Goal: Task Accomplishment & Management: Use online tool/utility

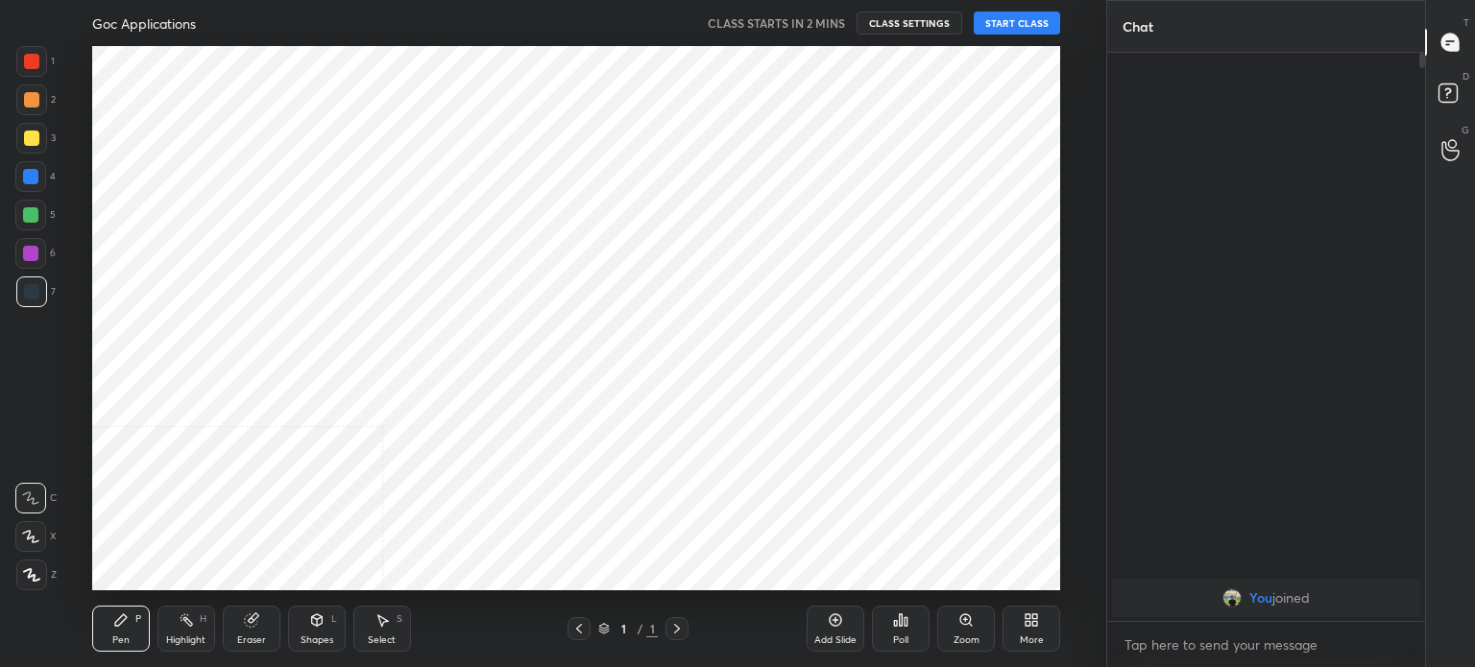
scroll to position [95488, 95004]
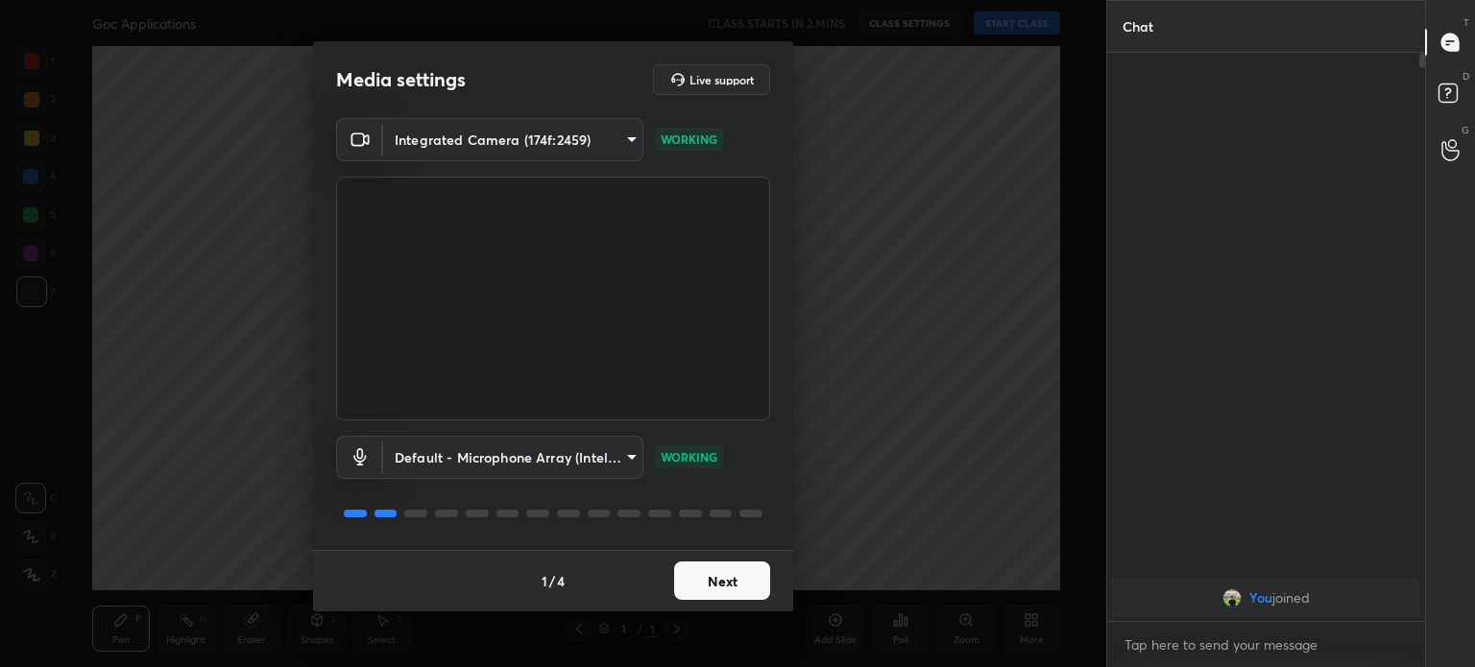
click at [718, 589] on button "Next" at bounding box center [722, 581] width 96 height 38
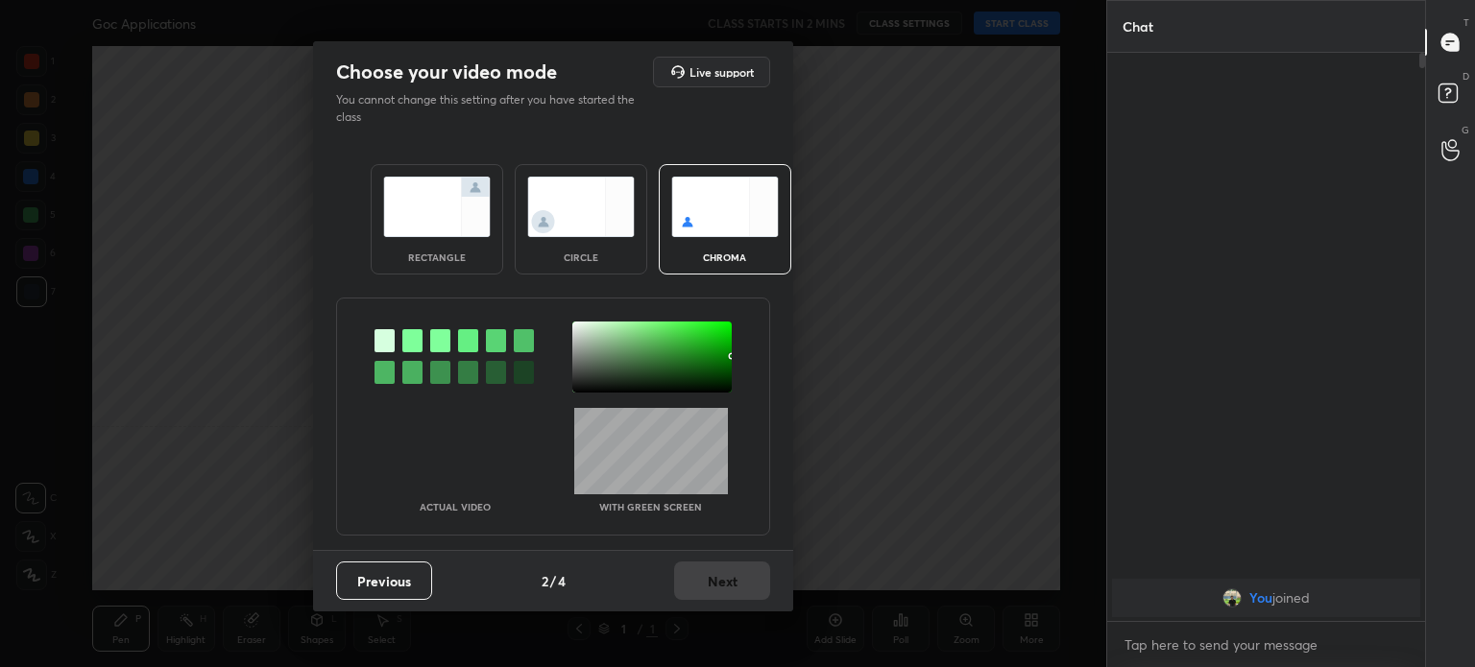
click at [723, 583] on div "Previous 2 / 4 Next" at bounding box center [553, 580] width 480 height 61
click at [571, 194] on img at bounding box center [581, 207] width 108 height 61
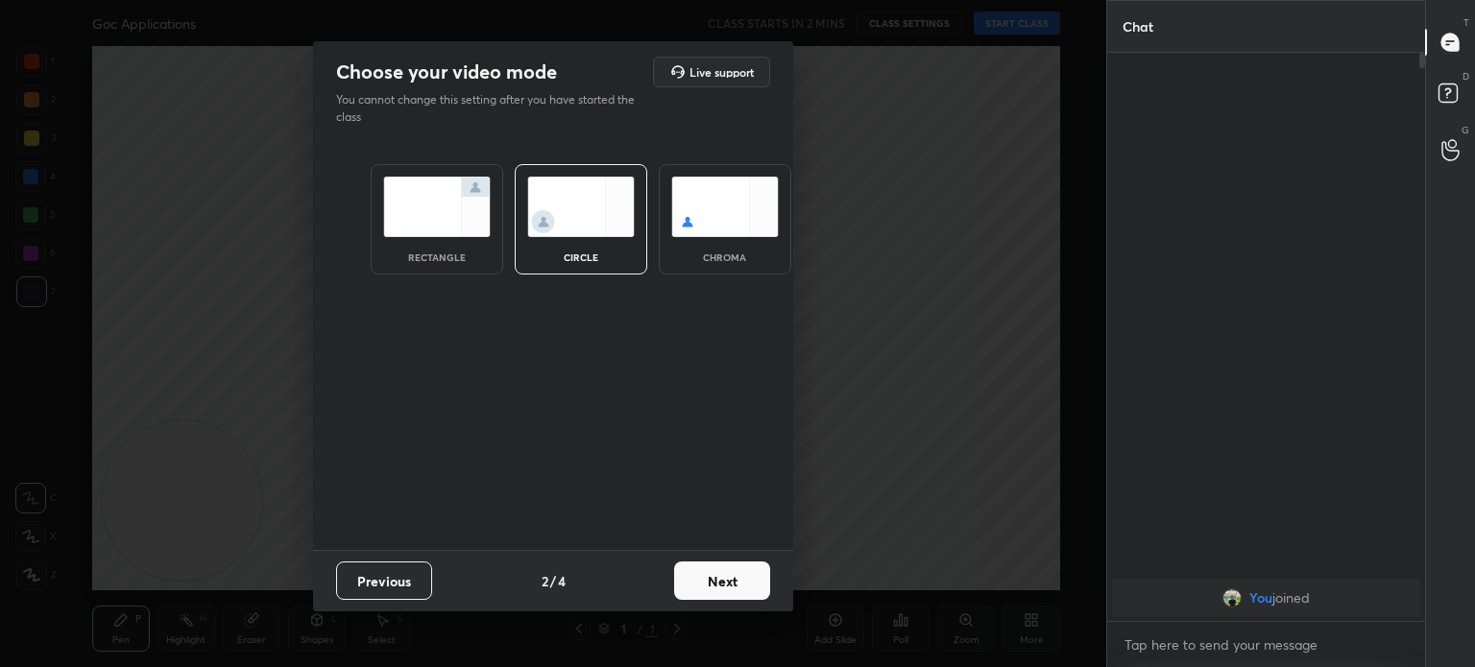
click at [581, 213] on img at bounding box center [581, 207] width 108 height 61
click at [748, 609] on div "Previous 2 / 4 Next" at bounding box center [553, 580] width 480 height 61
click at [749, 587] on button "Next" at bounding box center [722, 581] width 96 height 38
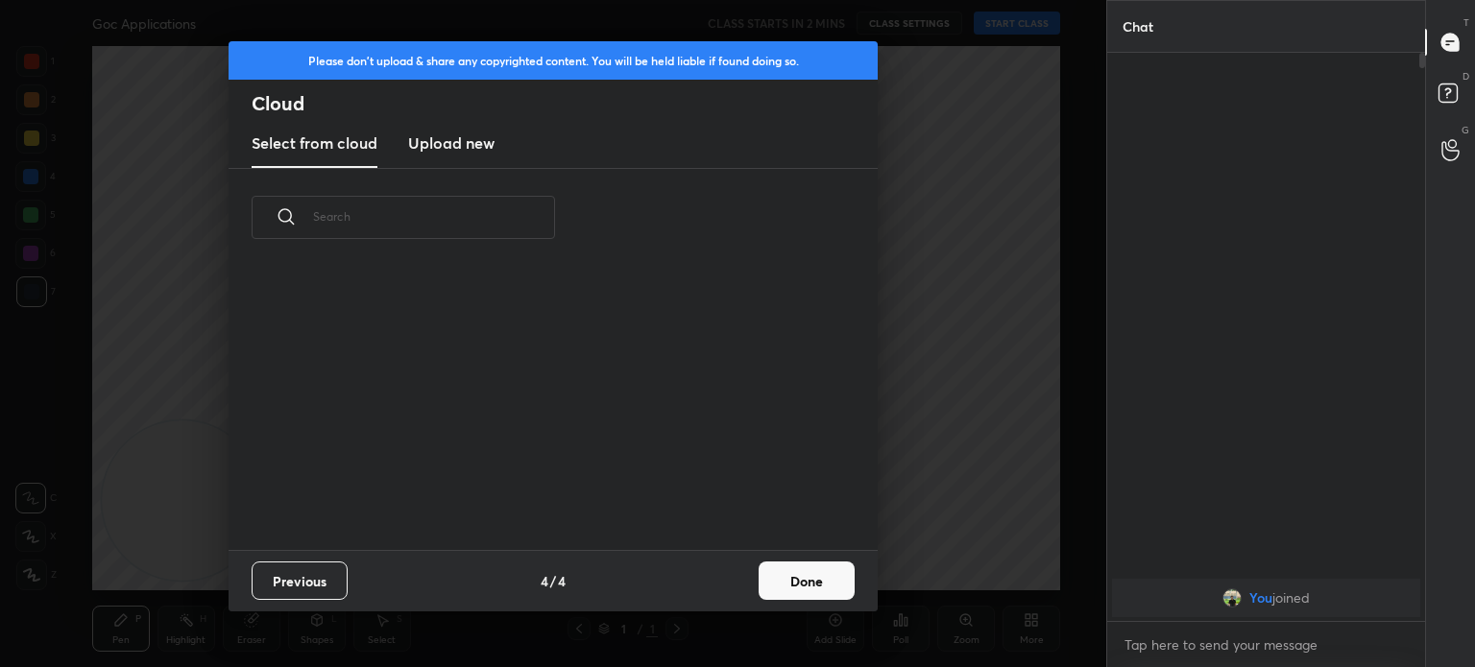
click at [791, 591] on button "Done" at bounding box center [807, 581] width 96 height 38
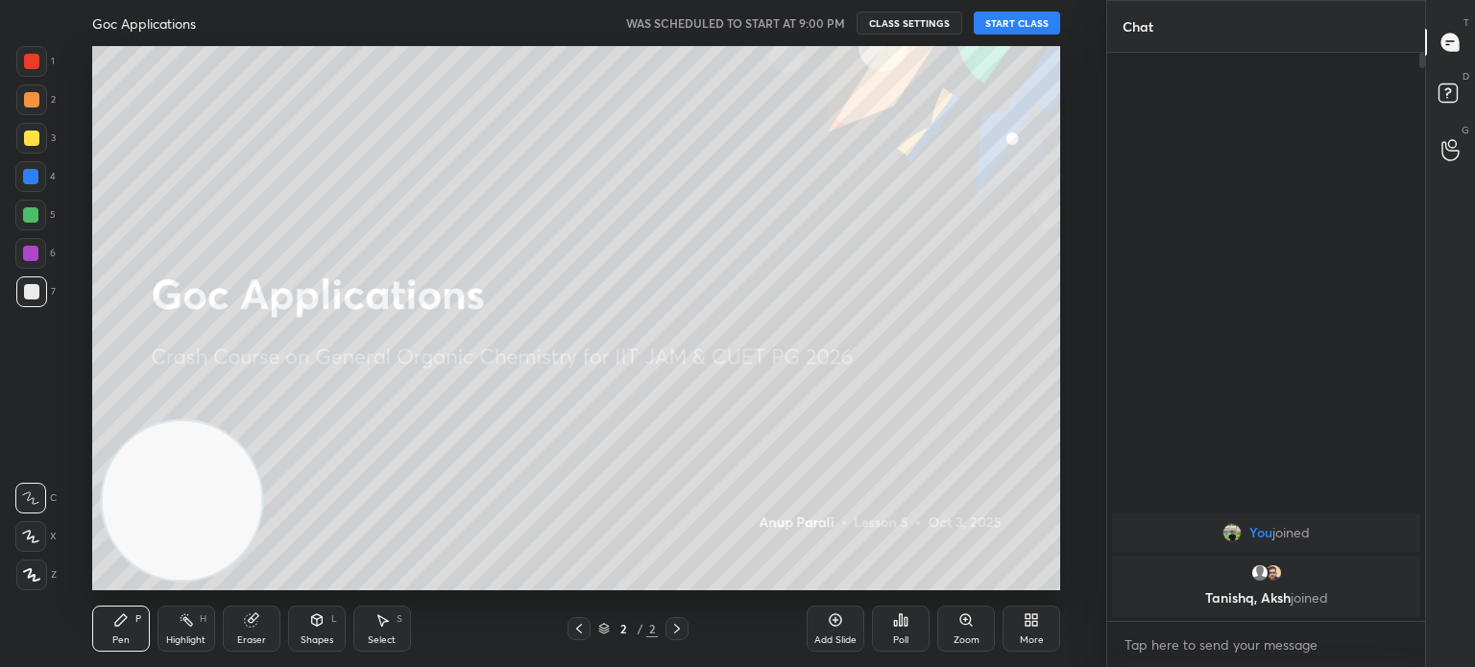
click at [1018, 39] on div "Goc Applications WAS SCHEDULED TO START AT 9:00 PM CLASS SETTINGS START CLASS" at bounding box center [576, 23] width 968 height 46
click at [1006, 7] on div "Goc Applications WAS SCHEDULED TO START AT 9:00 PM CLASS SETTINGS START CLASS" at bounding box center [576, 23] width 968 height 46
click at [1034, 14] on button "START CLASS" at bounding box center [1017, 23] width 86 height 23
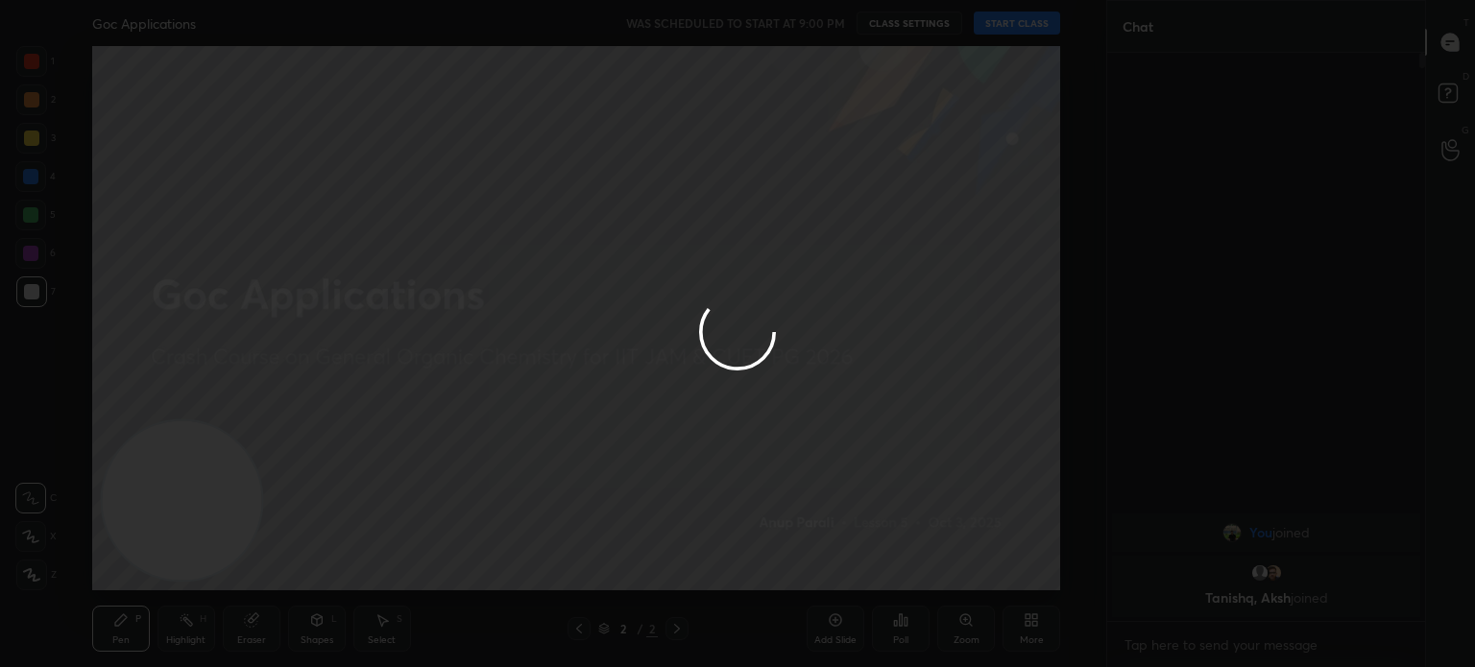
type textarea "x"
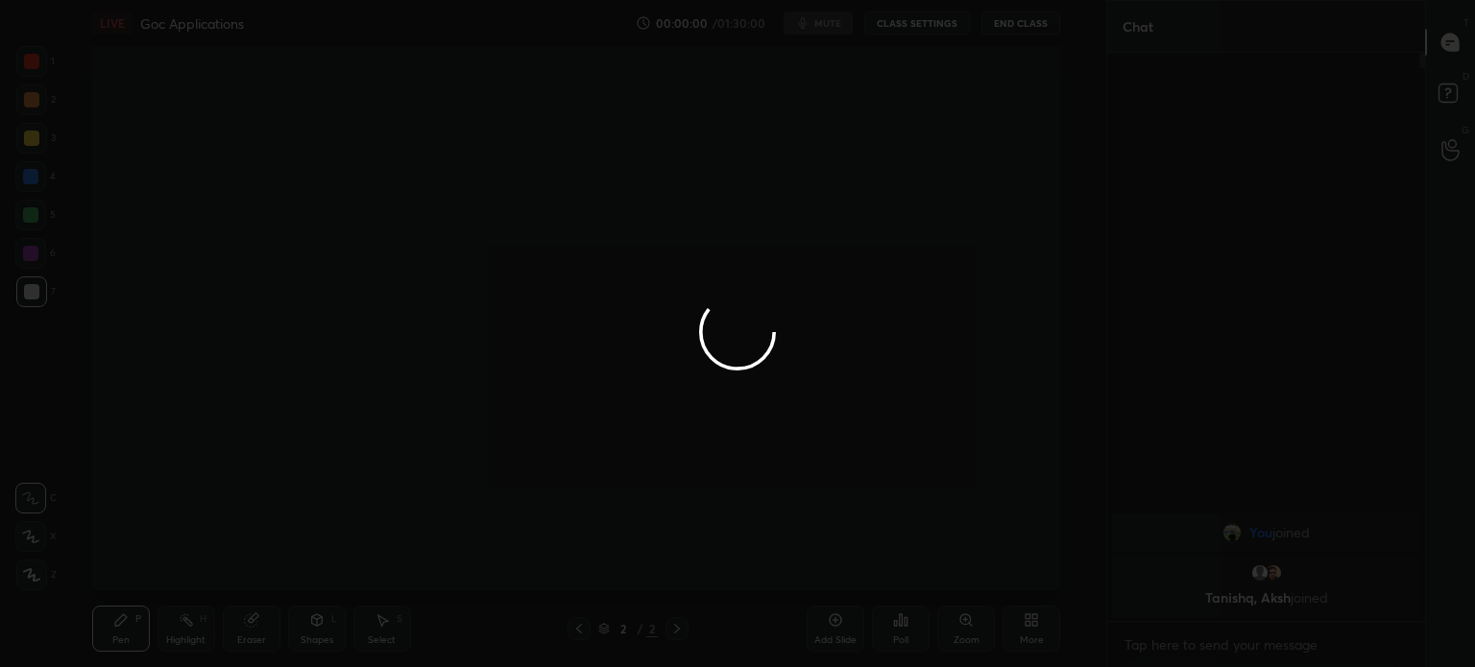
click at [31, 147] on div at bounding box center [737, 333] width 1475 height 667
click at [36, 152] on div at bounding box center [737, 333] width 1475 height 667
click at [38, 153] on div at bounding box center [737, 333] width 1475 height 667
click at [34, 149] on div at bounding box center [737, 333] width 1475 height 667
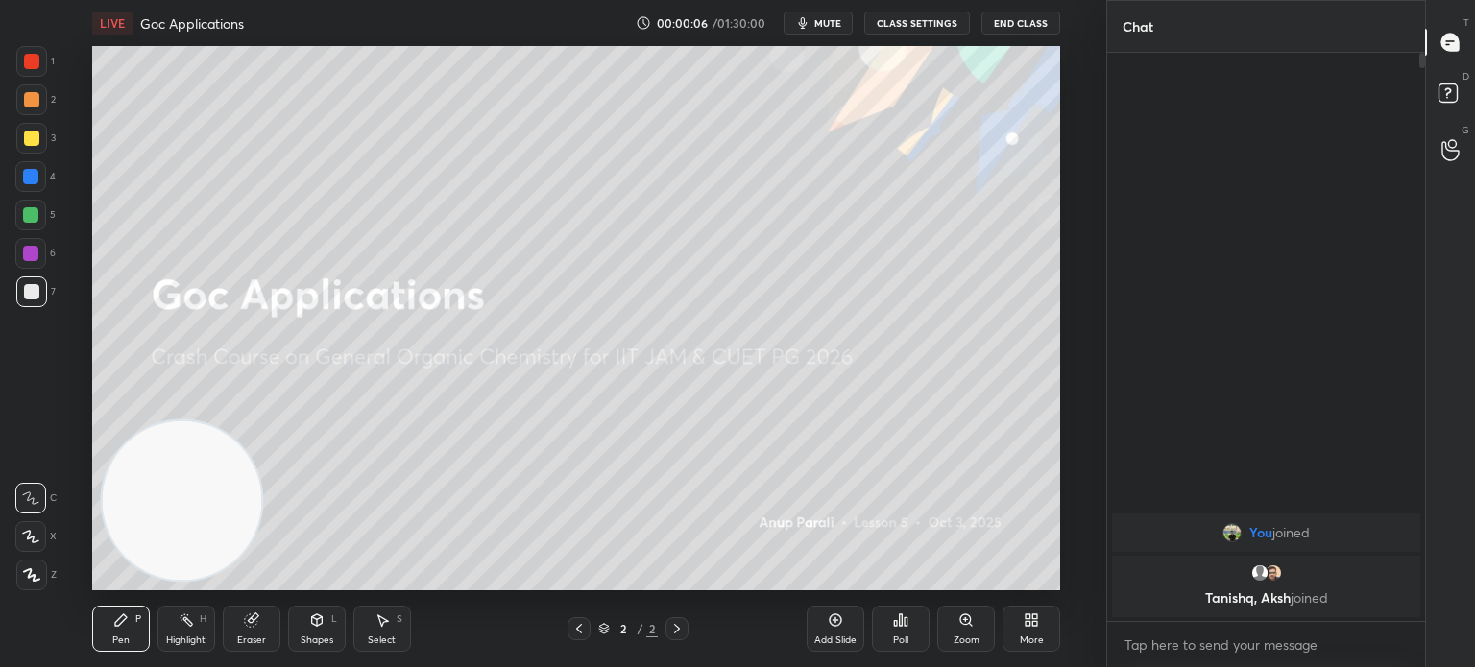
click at [36, 134] on div at bounding box center [31, 138] width 15 height 15
click at [33, 134] on div at bounding box center [31, 138] width 15 height 15
click at [36, 581] on icon at bounding box center [31, 575] width 15 height 12
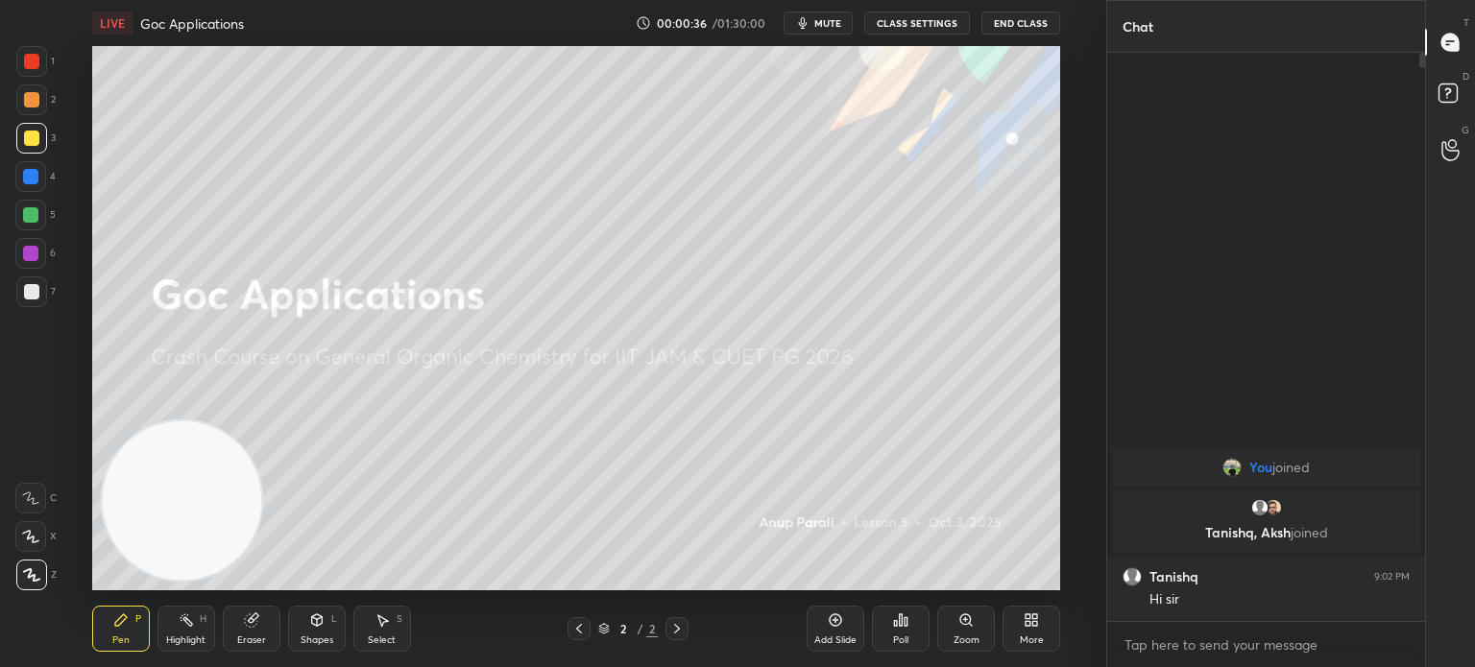
click at [835, 625] on icon at bounding box center [835, 620] width 15 height 15
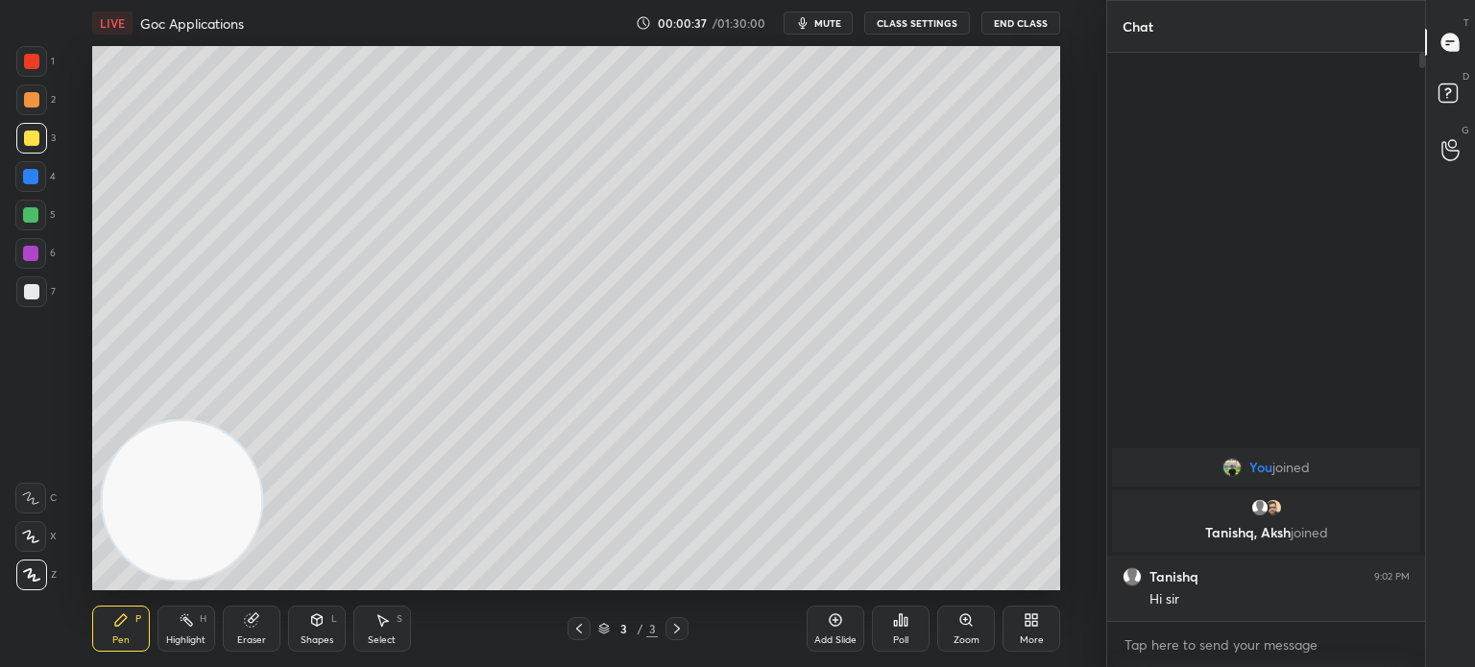
click at [31, 147] on div at bounding box center [31, 138] width 31 height 31
click at [26, 304] on div at bounding box center [31, 292] width 31 height 31
click at [28, 302] on div at bounding box center [31, 292] width 31 height 31
click at [34, 135] on div at bounding box center [31, 138] width 15 height 15
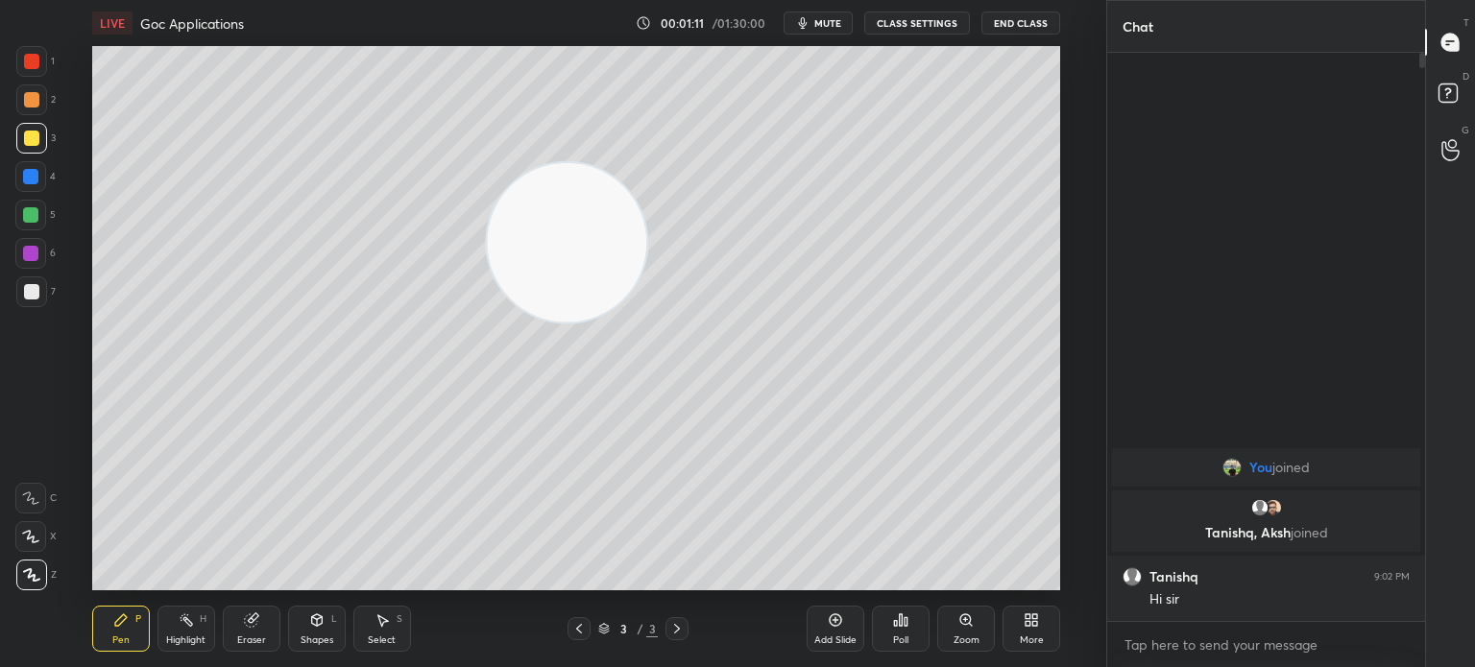
click at [173, 650] on div "Highlight H" at bounding box center [186, 629] width 58 height 46
click at [183, 633] on div "Highlight H" at bounding box center [186, 629] width 58 height 46
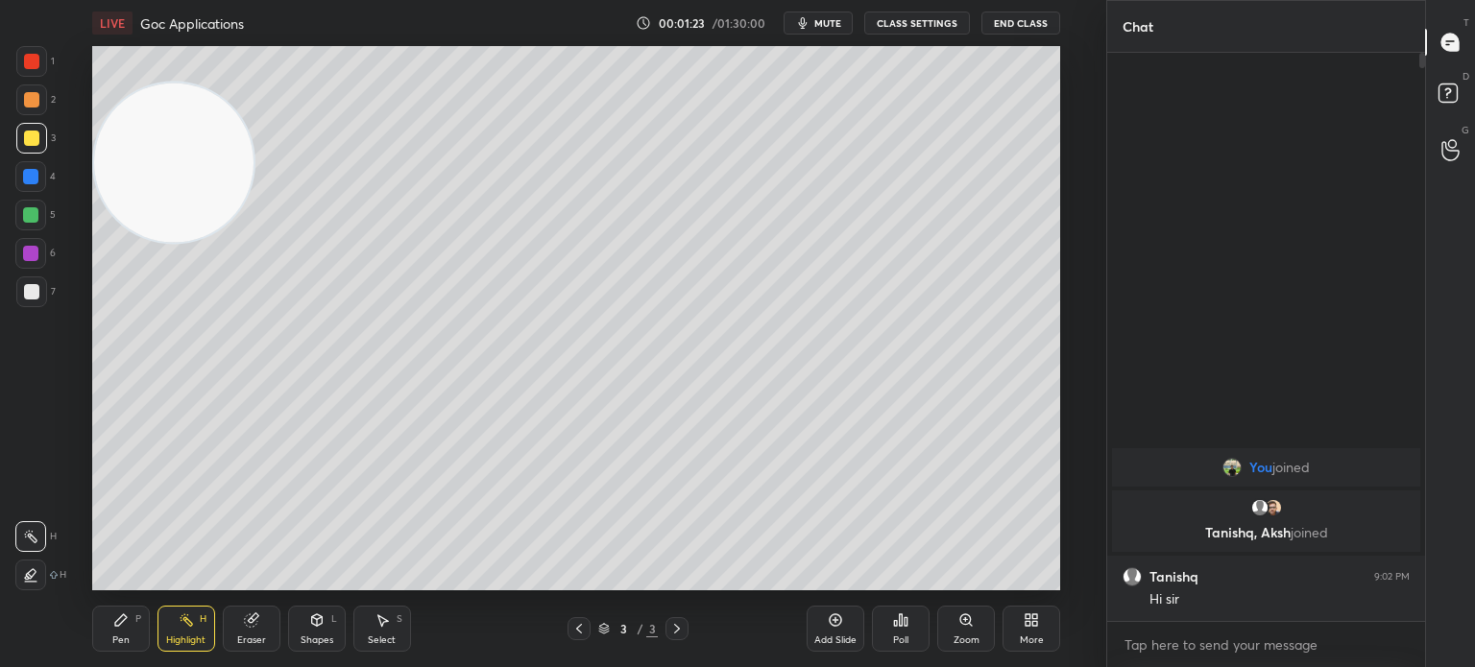
click at [116, 637] on div "Pen" at bounding box center [120, 641] width 17 height 10
click at [192, 631] on div "Highlight H" at bounding box center [186, 629] width 58 height 46
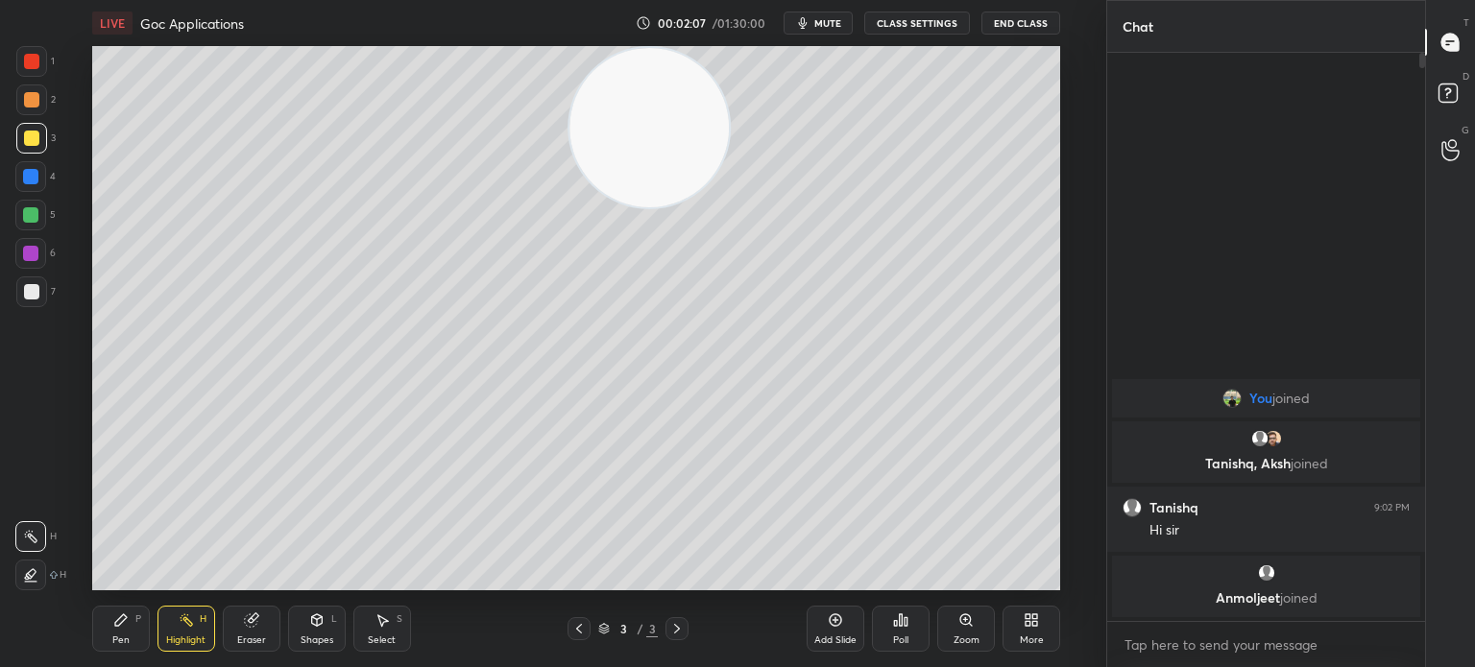
click at [32, 315] on div "1 2 3 4 5 6 7 C X Z C X Z E E Erase all H H" at bounding box center [30, 318] width 61 height 545
click at [36, 306] on div at bounding box center [31, 292] width 31 height 31
click at [127, 622] on icon at bounding box center [120, 620] width 15 height 15
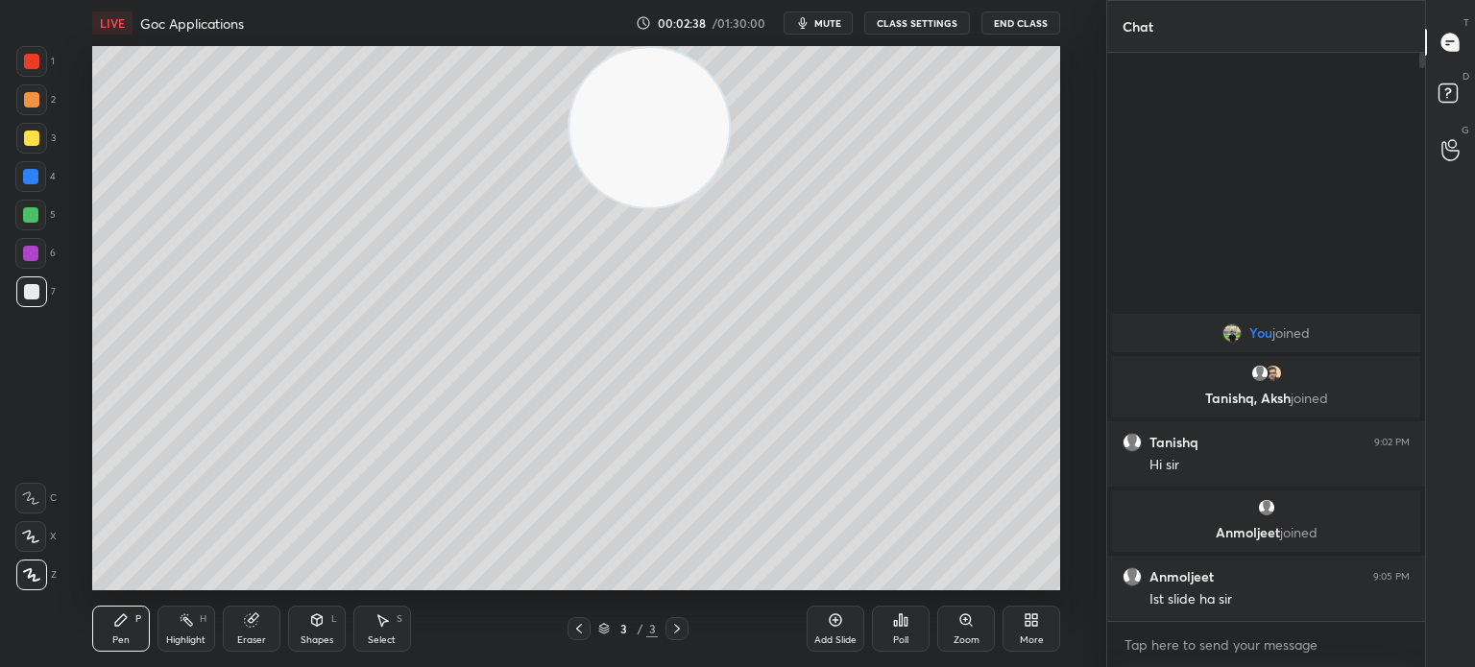
click at [205, 640] on div "Highlight" at bounding box center [185, 641] width 39 height 10
click at [203, 625] on div "Highlight H" at bounding box center [186, 629] width 58 height 46
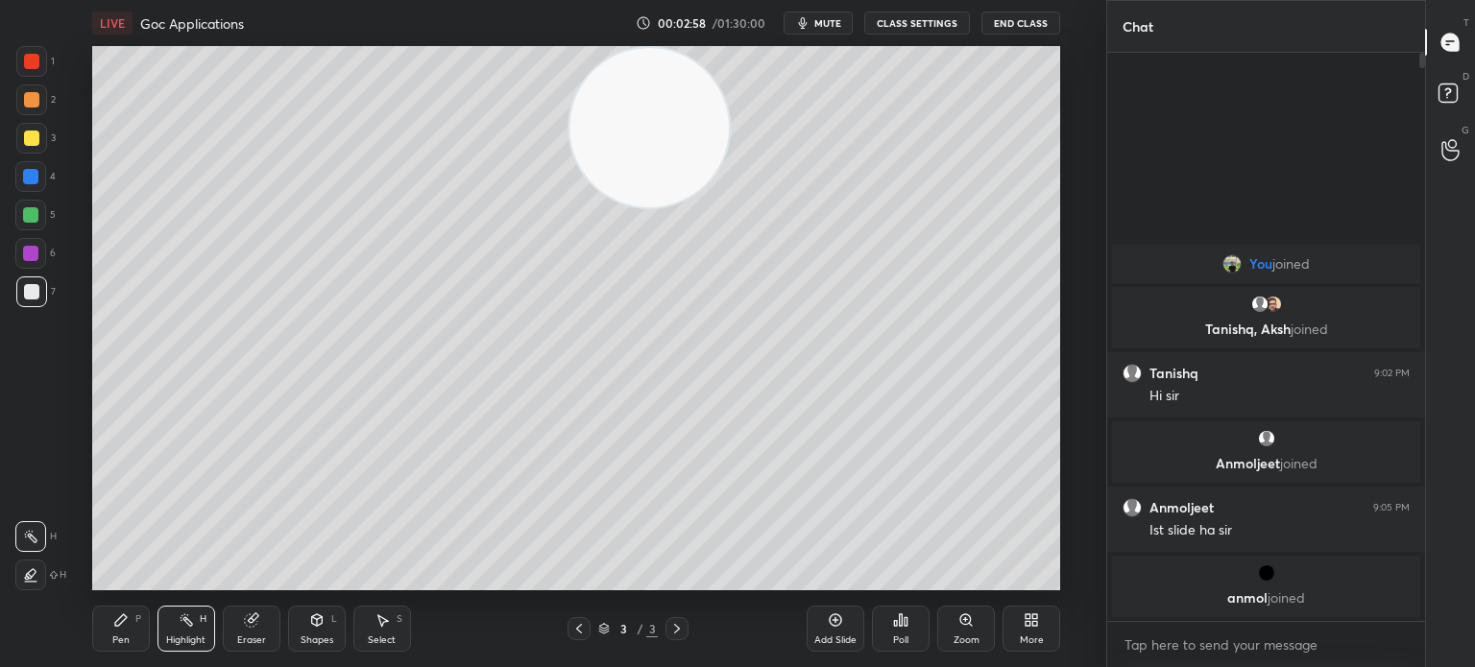
click at [127, 645] on div "Pen" at bounding box center [120, 641] width 17 height 10
click at [120, 639] on div "Pen" at bounding box center [120, 641] width 17 height 10
click at [182, 627] on icon at bounding box center [186, 620] width 15 height 15
click at [177, 624] on div "Highlight H" at bounding box center [186, 629] width 58 height 46
click at [111, 625] on div "Pen P" at bounding box center [121, 629] width 58 height 46
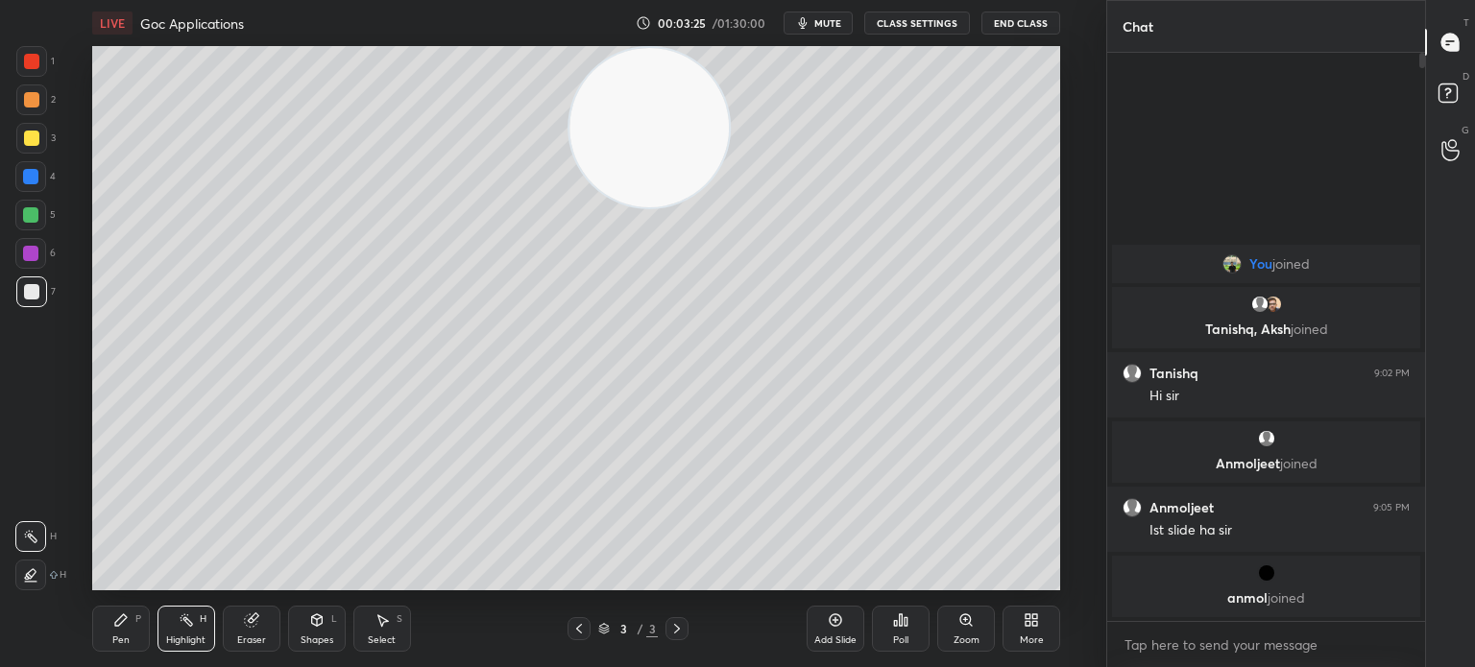
click at [108, 625] on div "Pen P" at bounding box center [121, 629] width 58 height 46
click at [42, 210] on div at bounding box center [30, 215] width 31 height 31
click at [39, 222] on div at bounding box center [30, 215] width 31 height 31
click at [126, 639] on div "Pen" at bounding box center [120, 641] width 17 height 10
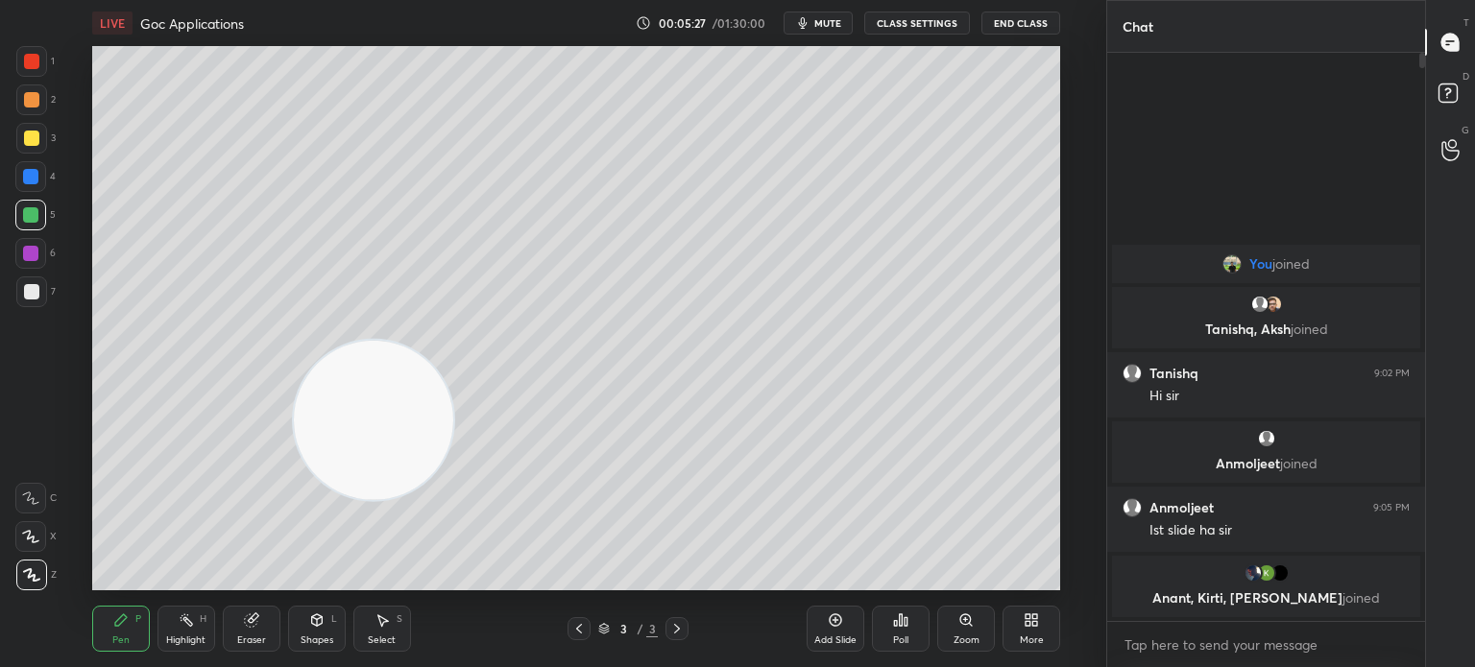
click at [25, 137] on div at bounding box center [31, 138] width 15 height 15
click at [30, 133] on div at bounding box center [31, 138] width 15 height 15
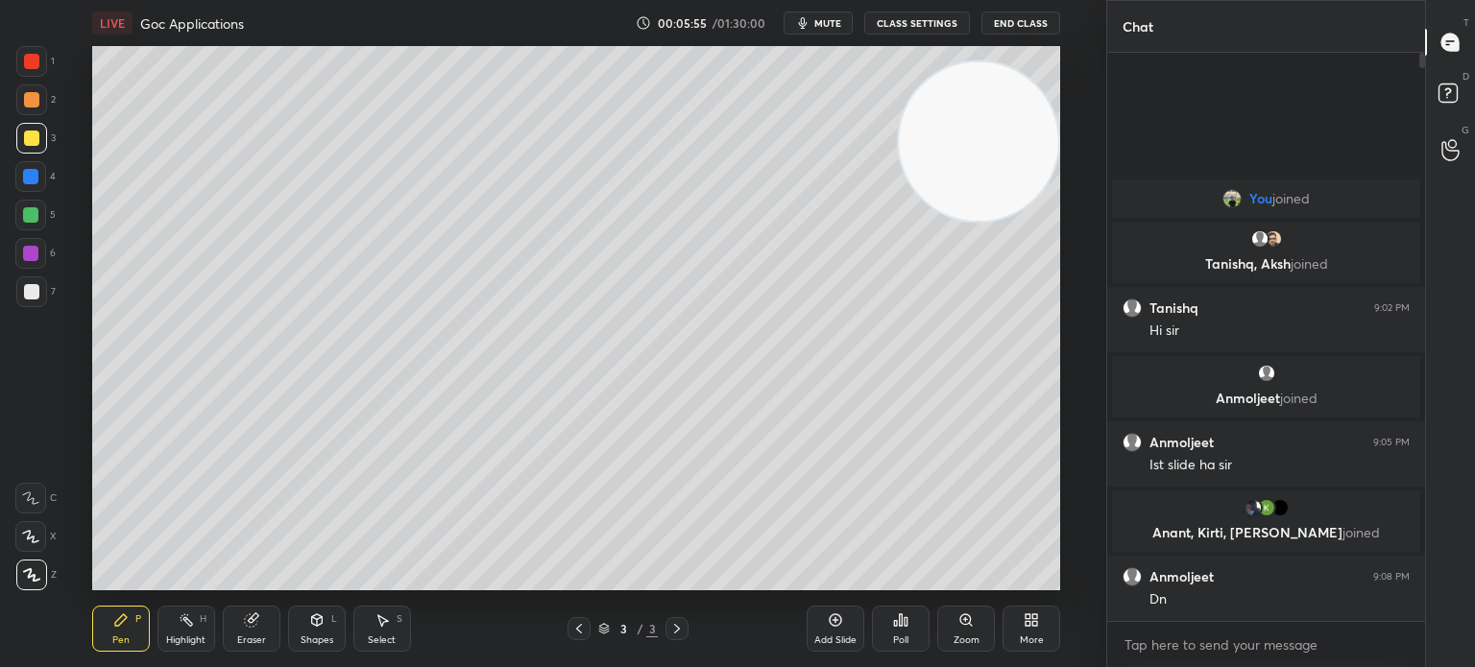
click at [826, 621] on div "Add Slide" at bounding box center [836, 629] width 58 height 46
click at [321, 652] on div "Shapes L" at bounding box center [317, 629] width 58 height 46
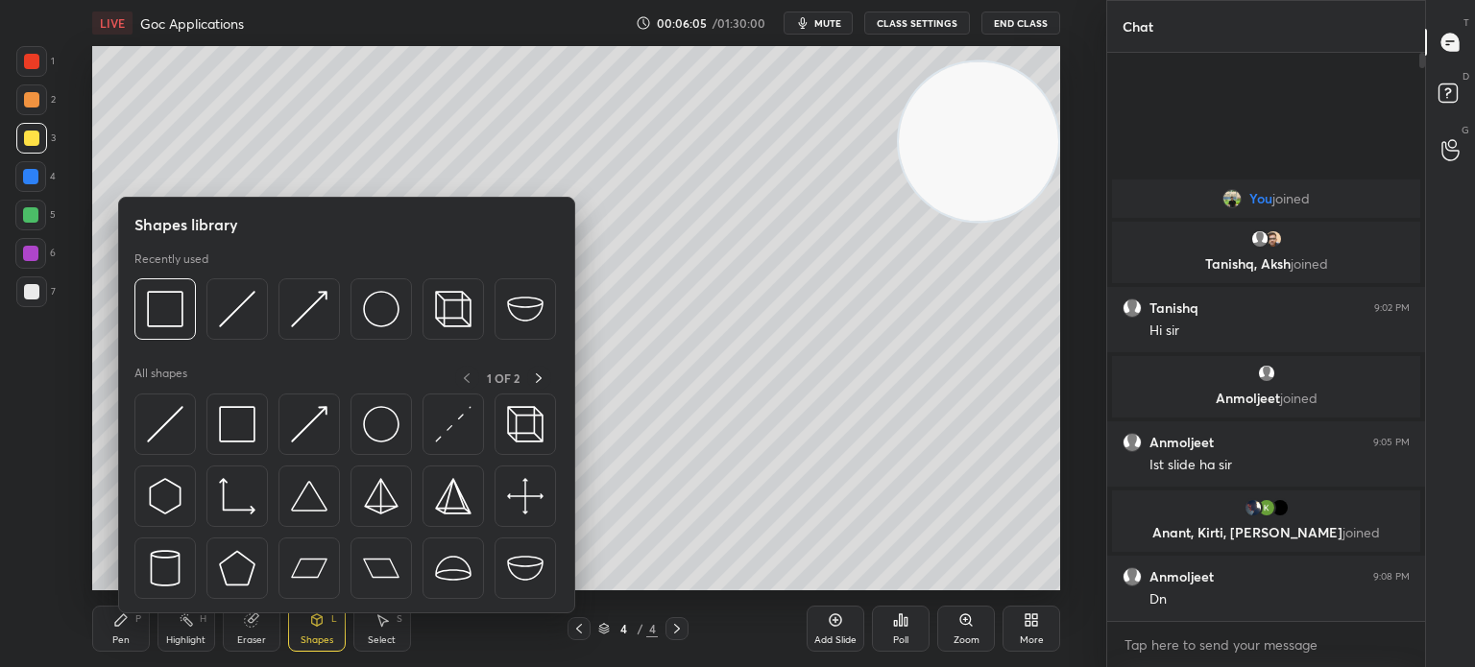
click at [263, 634] on div "Eraser" at bounding box center [252, 629] width 58 height 46
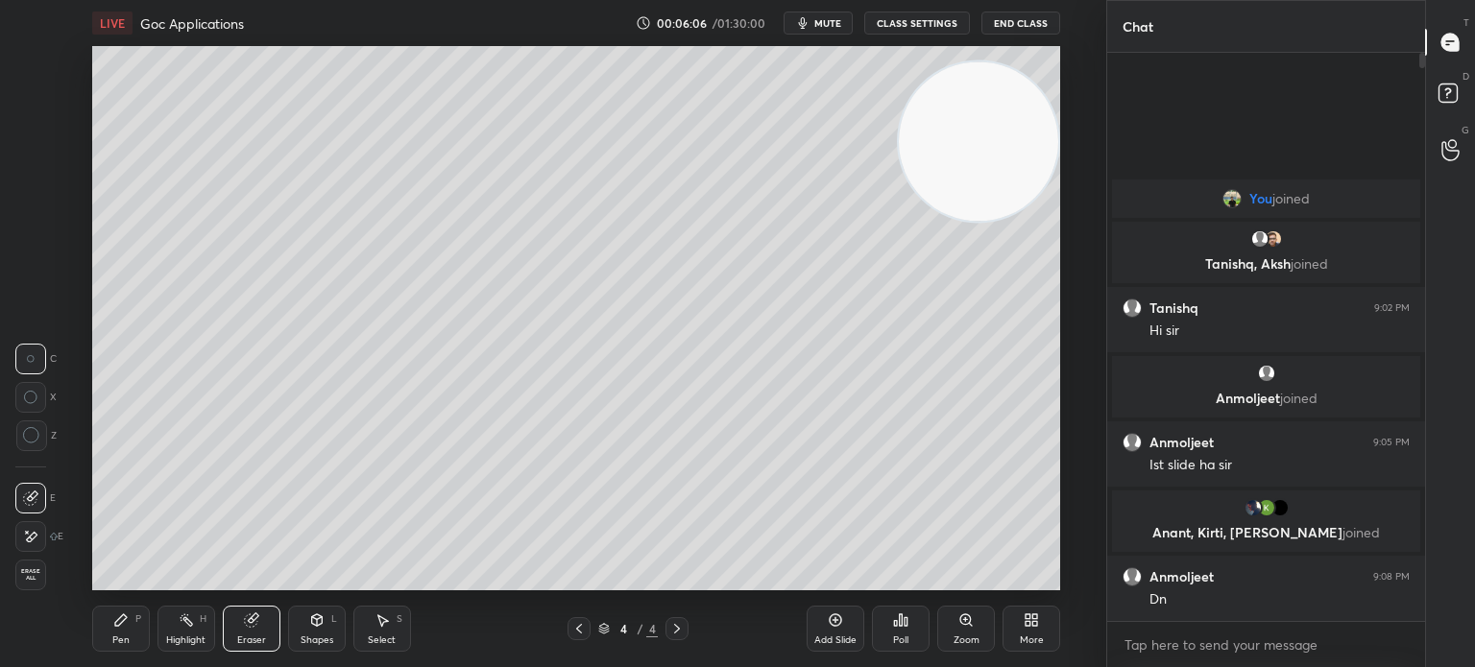
click at [268, 623] on div "Eraser" at bounding box center [252, 629] width 58 height 46
click at [132, 638] on div "Pen P" at bounding box center [121, 629] width 58 height 46
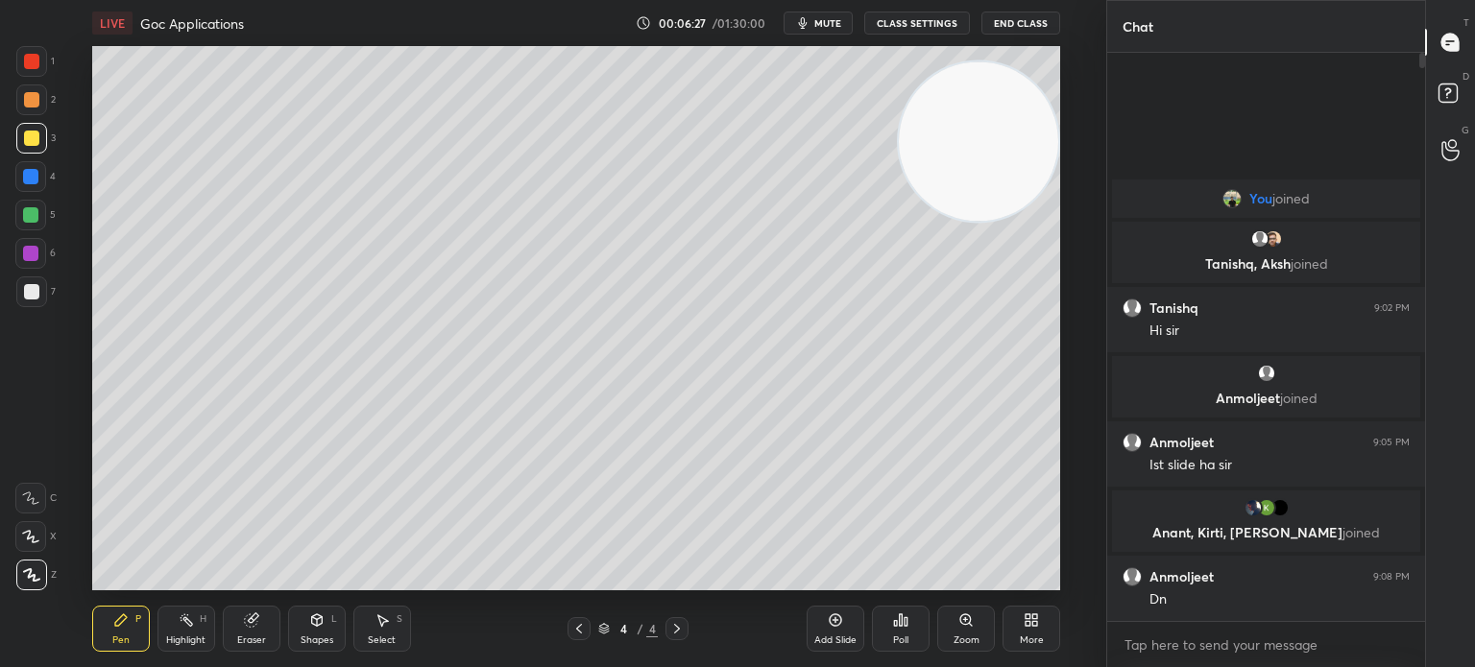
click at [38, 302] on div at bounding box center [31, 292] width 31 height 31
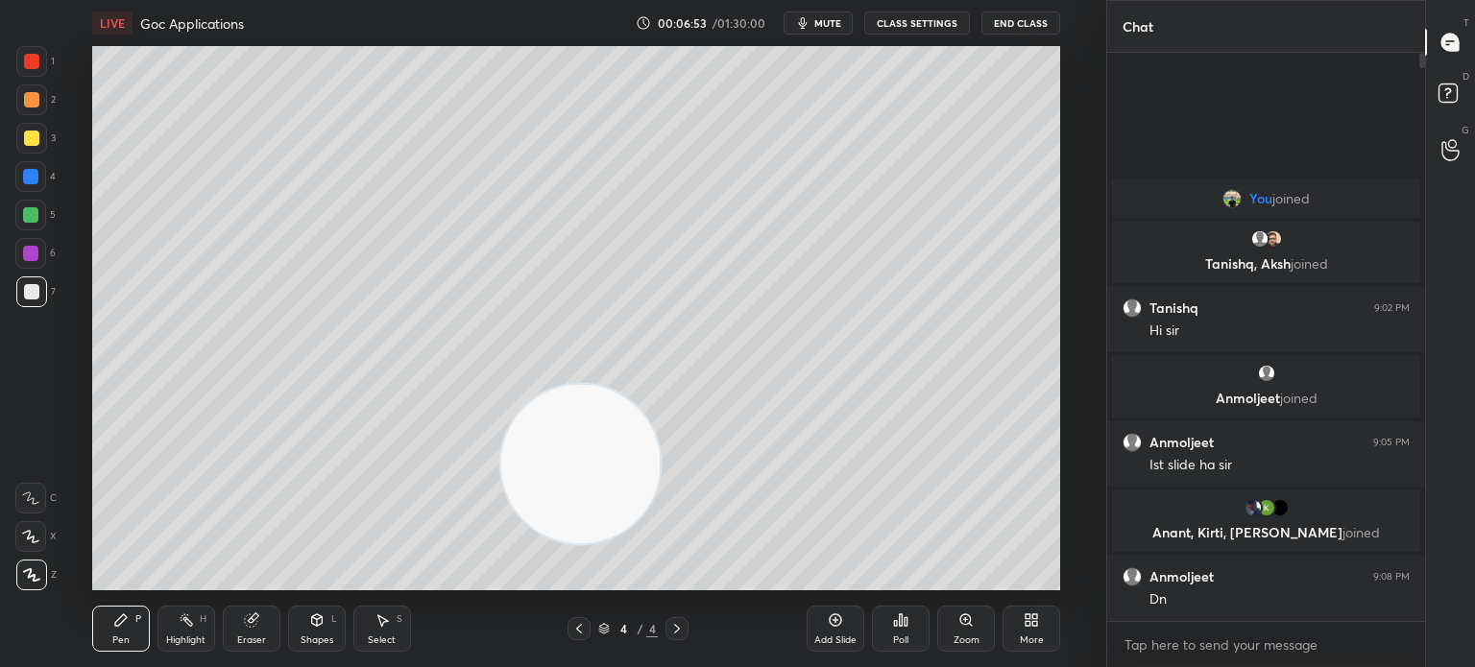
click at [171, 628] on div "Highlight H" at bounding box center [186, 629] width 58 height 46
click at [182, 632] on div "Highlight H" at bounding box center [186, 629] width 58 height 46
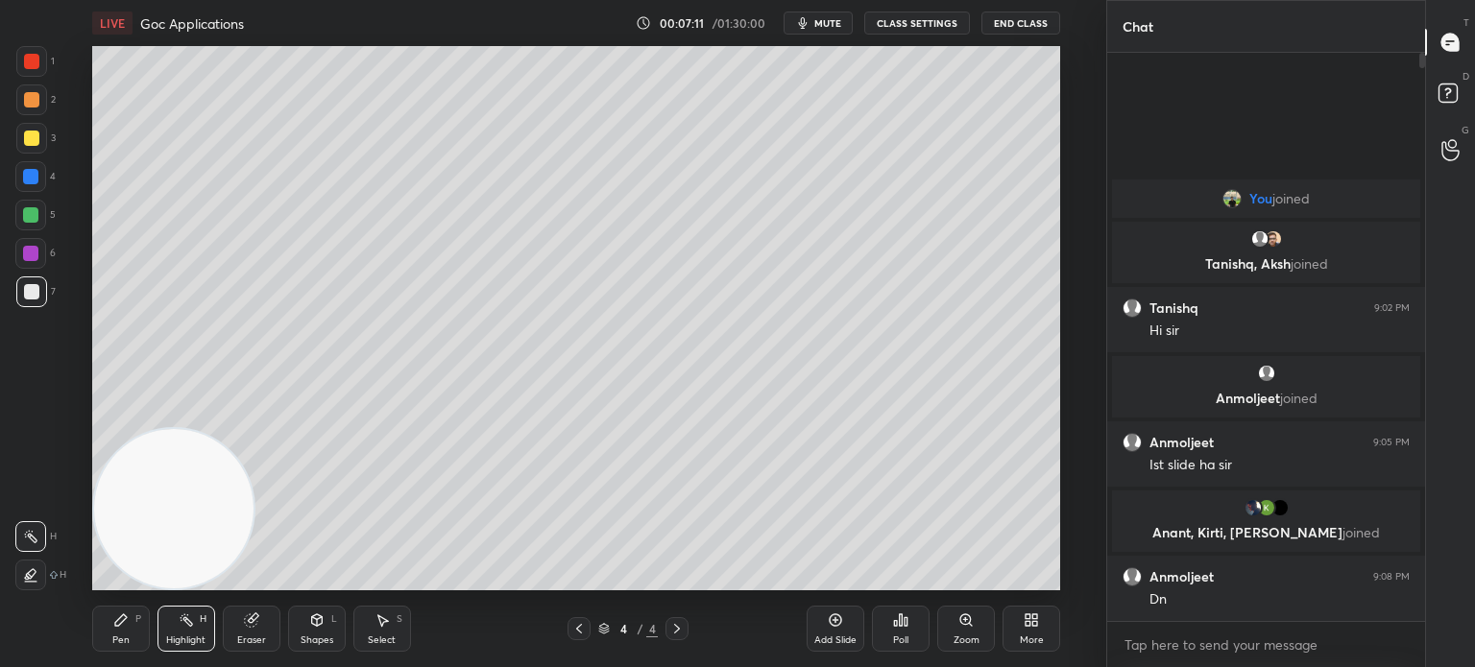
click at [39, 218] on div at bounding box center [30, 215] width 31 height 31
click at [126, 629] on div "Pen P" at bounding box center [121, 629] width 58 height 46
click at [192, 618] on icon at bounding box center [186, 620] width 15 height 15
click at [902, 621] on icon at bounding box center [901, 621] width 3 height 12
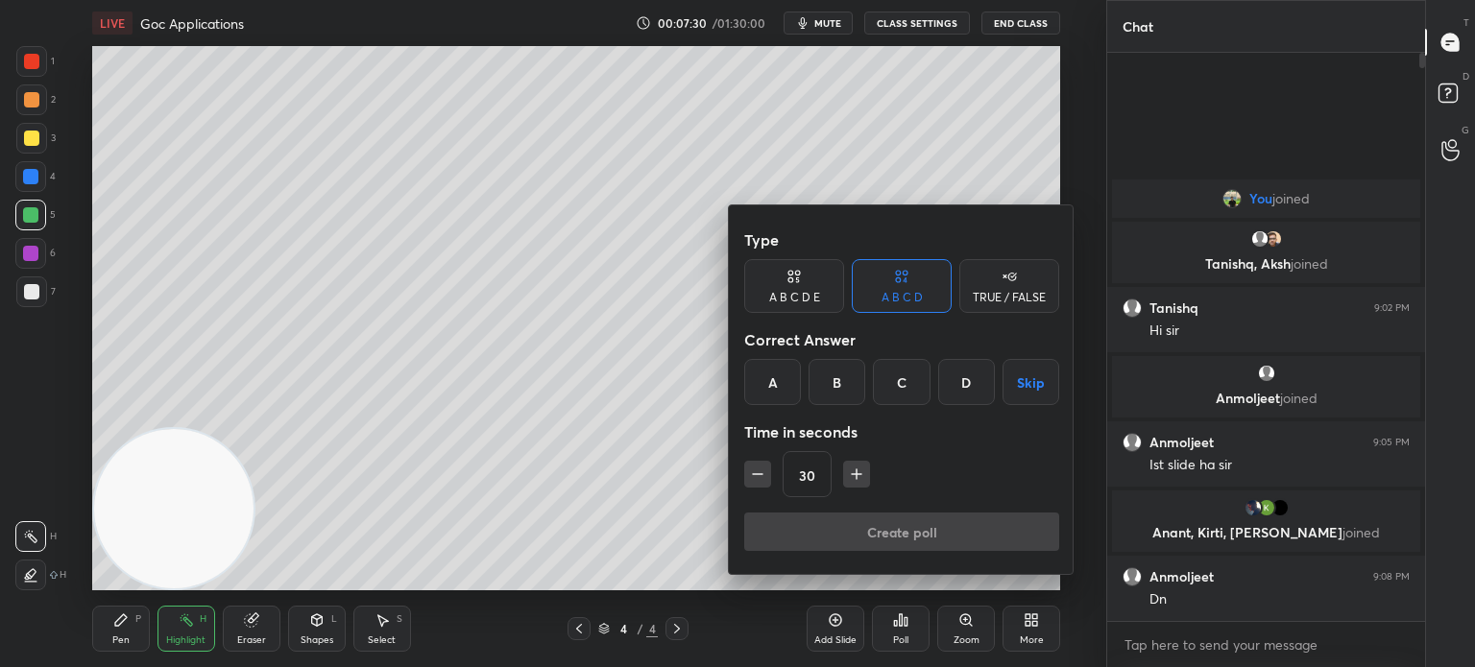
click at [904, 365] on div "C" at bounding box center [901, 382] width 57 height 46
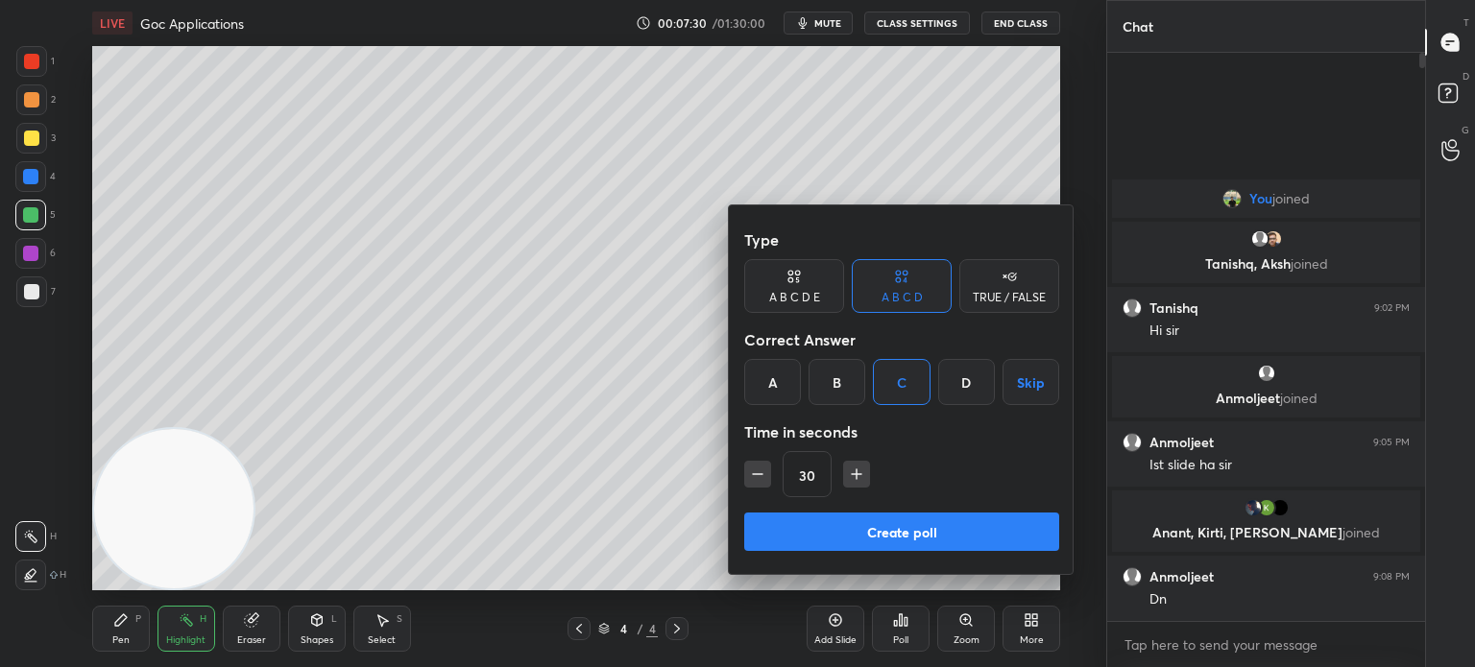
click at [831, 379] on div "B" at bounding box center [837, 382] width 57 height 46
click at [763, 474] on icon "button" at bounding box center [758, 474] width 10 height 0
type input "15"
click at [834, 532] on button "Create poll" at bounding box center [901, 532] width 315 height 38
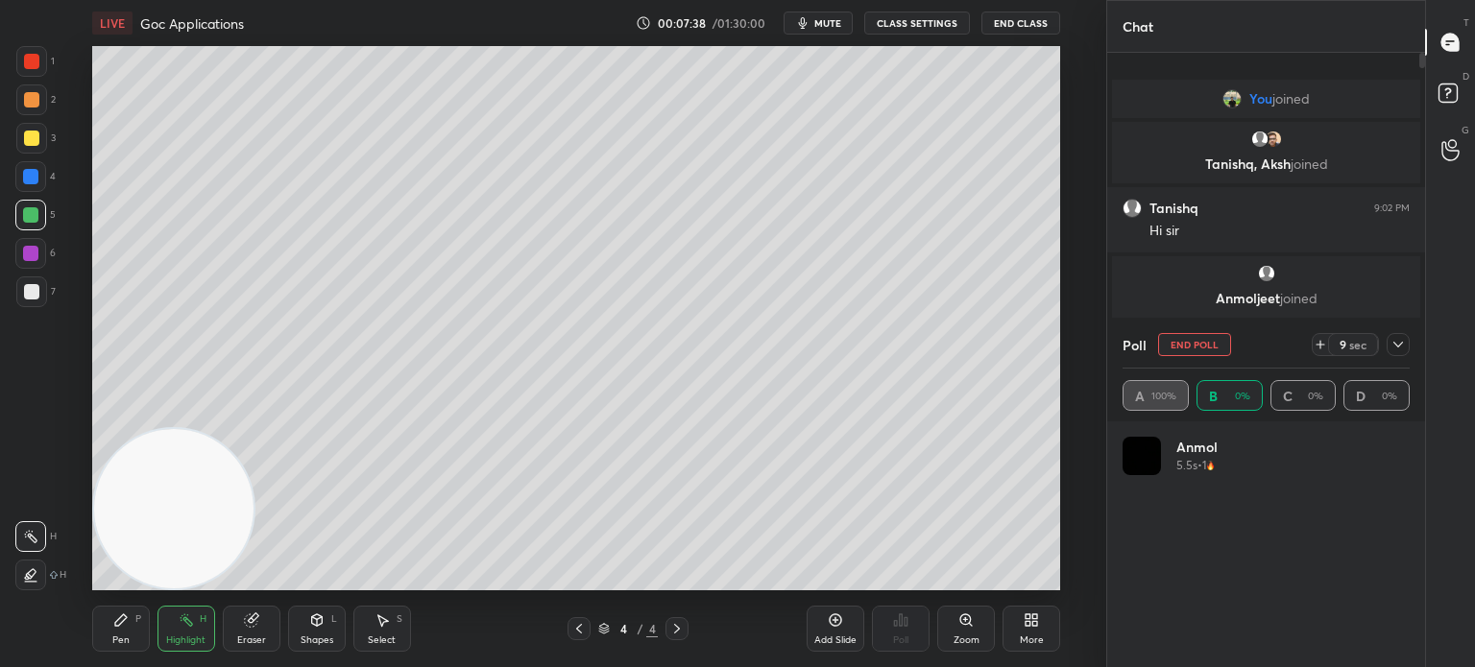
scroll to position [225, 281]
click at [1398, 347] on icon at bounding box center [1398, 344] width 15 height 15
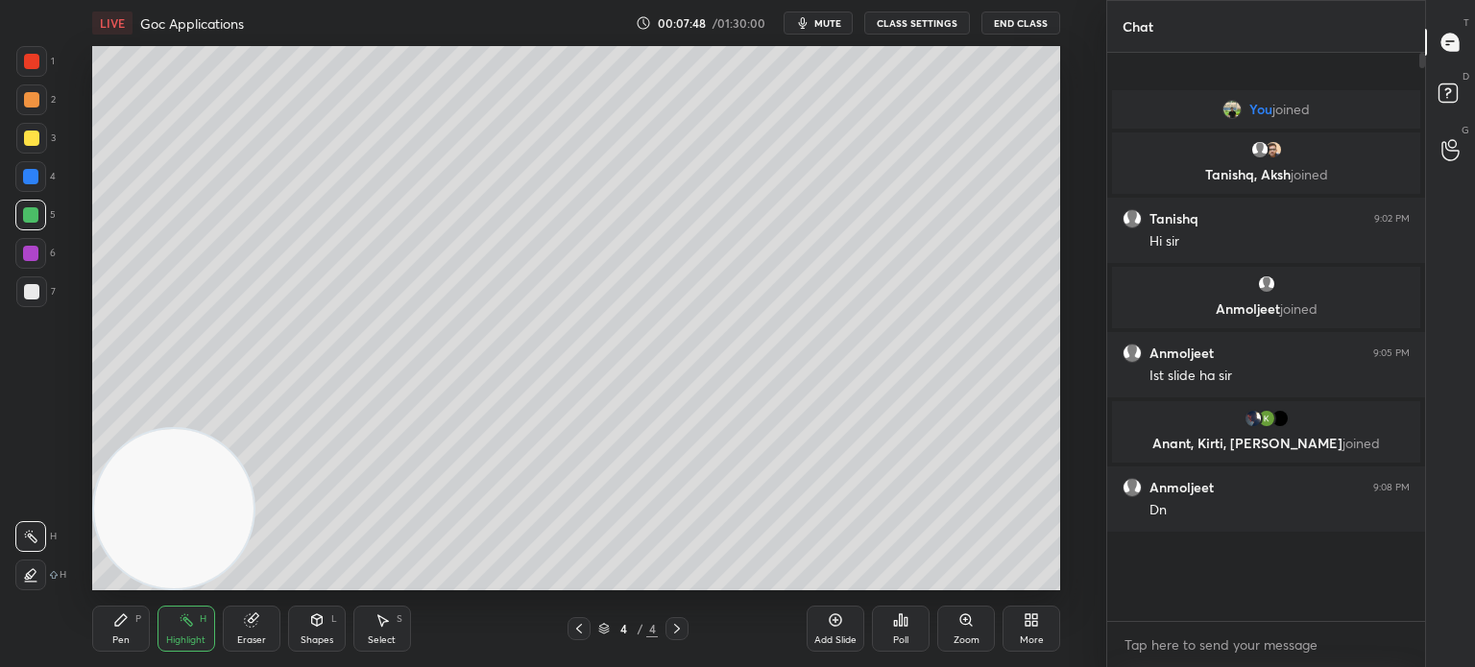
scroll to position [553, 312]
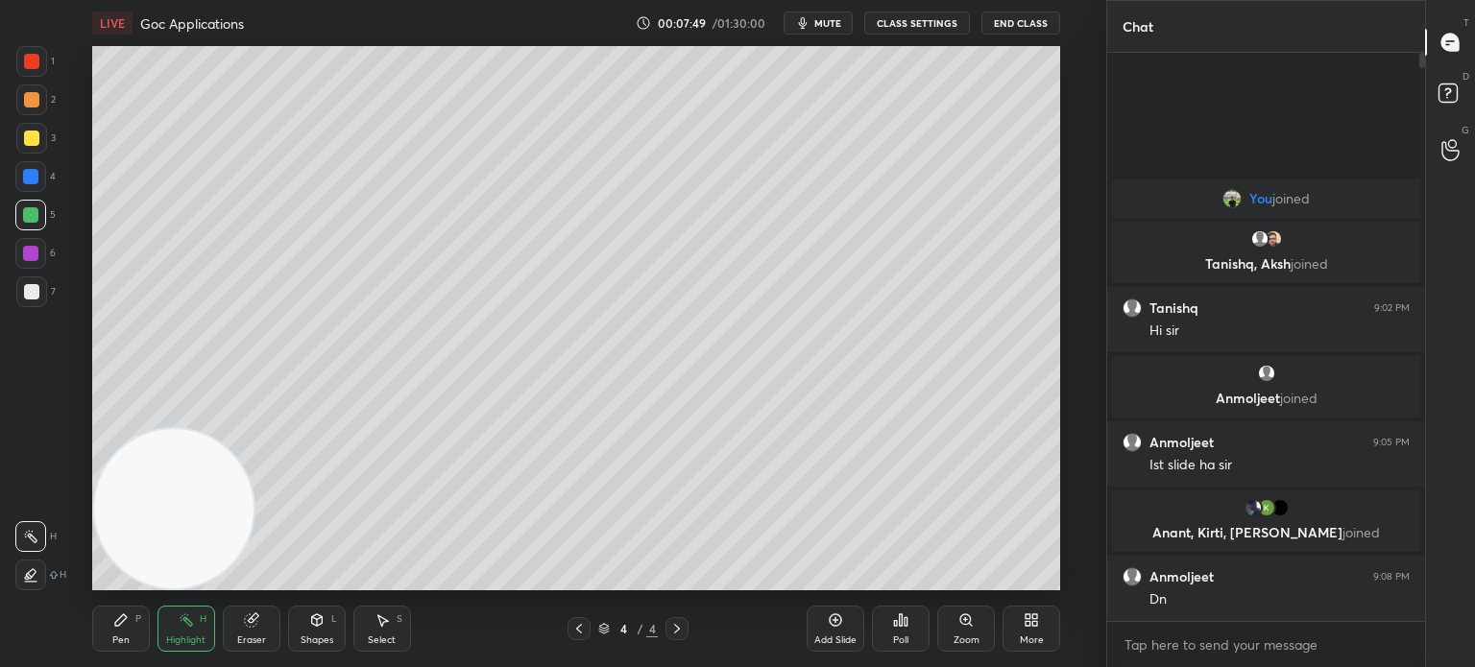
click at [46, 306] on div "7" at bounding box center [35, 292] width 39 height 31
click at [46, 301] on div at bounding box center [31, 292] width 31 height 31
click at [96, 626] on div "Pen P" at bounding box center [121, 629] width 58 height 46
click at [104, 618] on div "Pen P" at bounding box center [121, 629] width 58 height 46
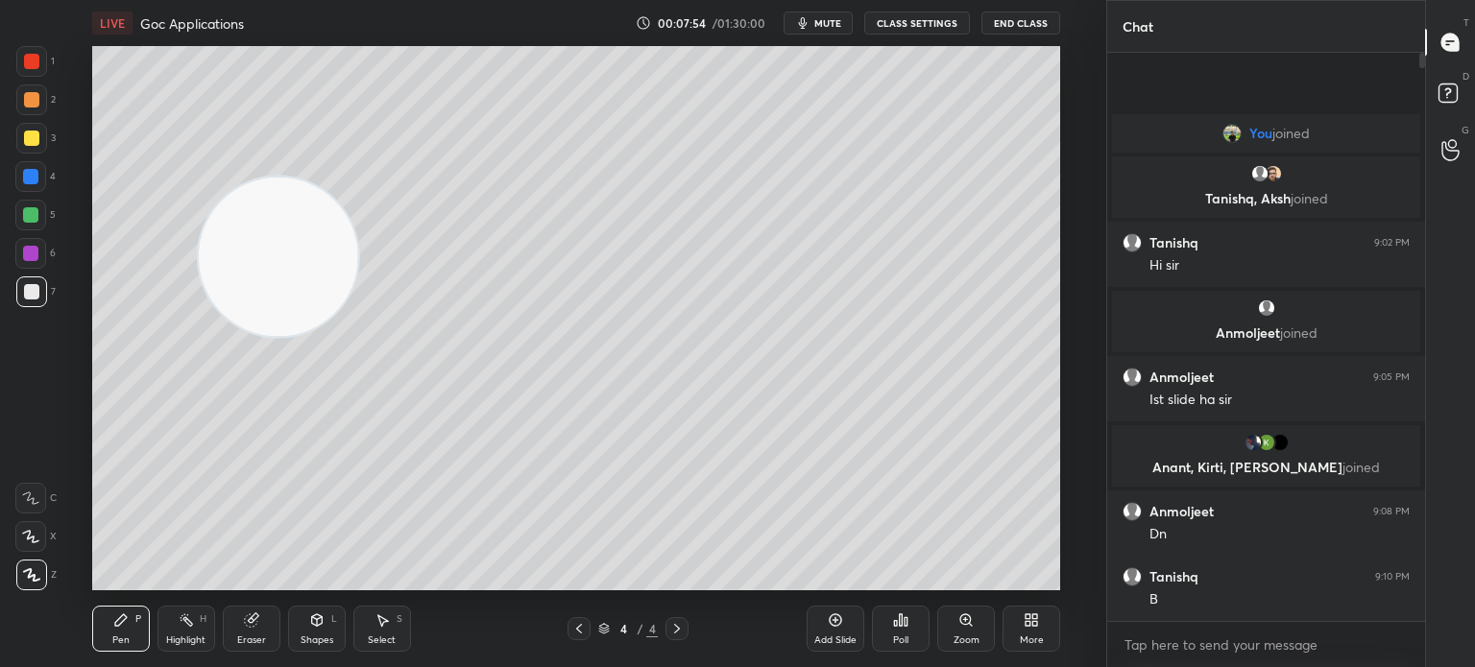
click at [226, 617] on div "Eraser" at bounding box center [252, 629] width 58 height 46
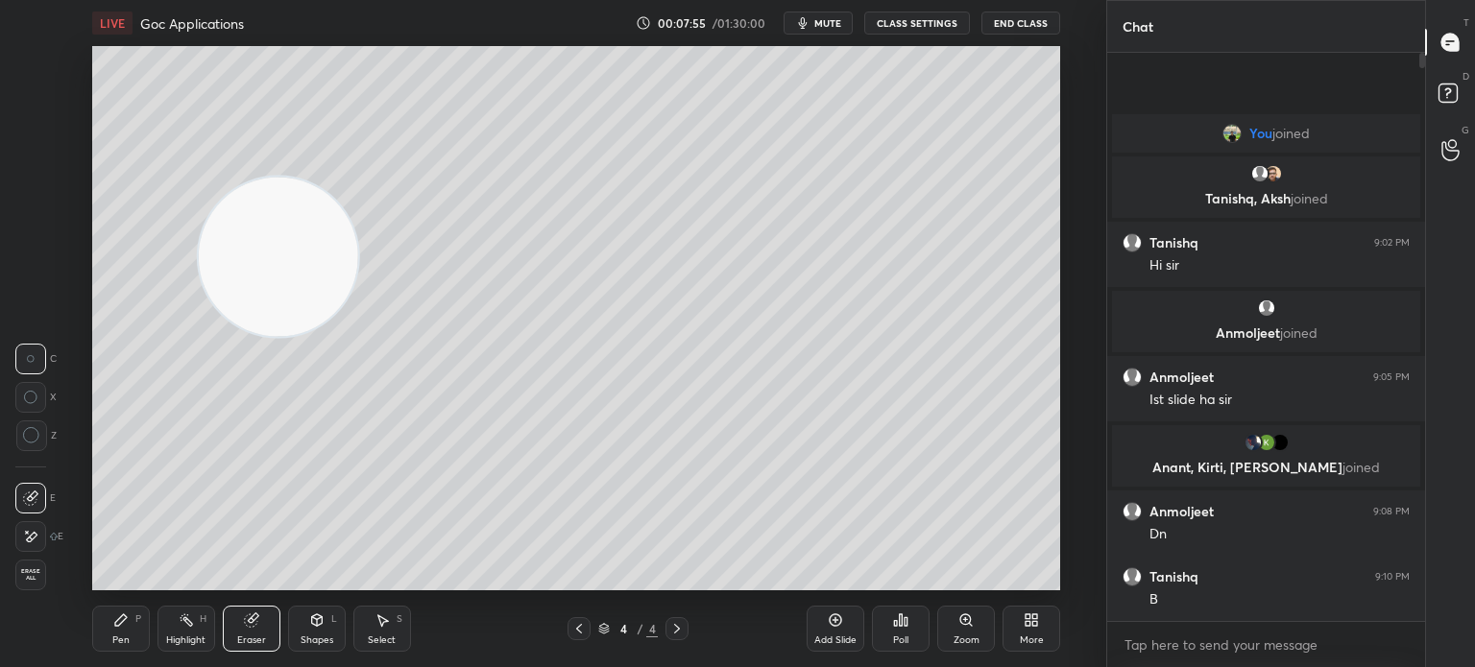
click at [230, 614] on div "Eraser" at bounding box center [252, 629] width 58 height 46
click at [126, 610] on div "Pen P" at bounding box center [121, 629] width 58 height 46
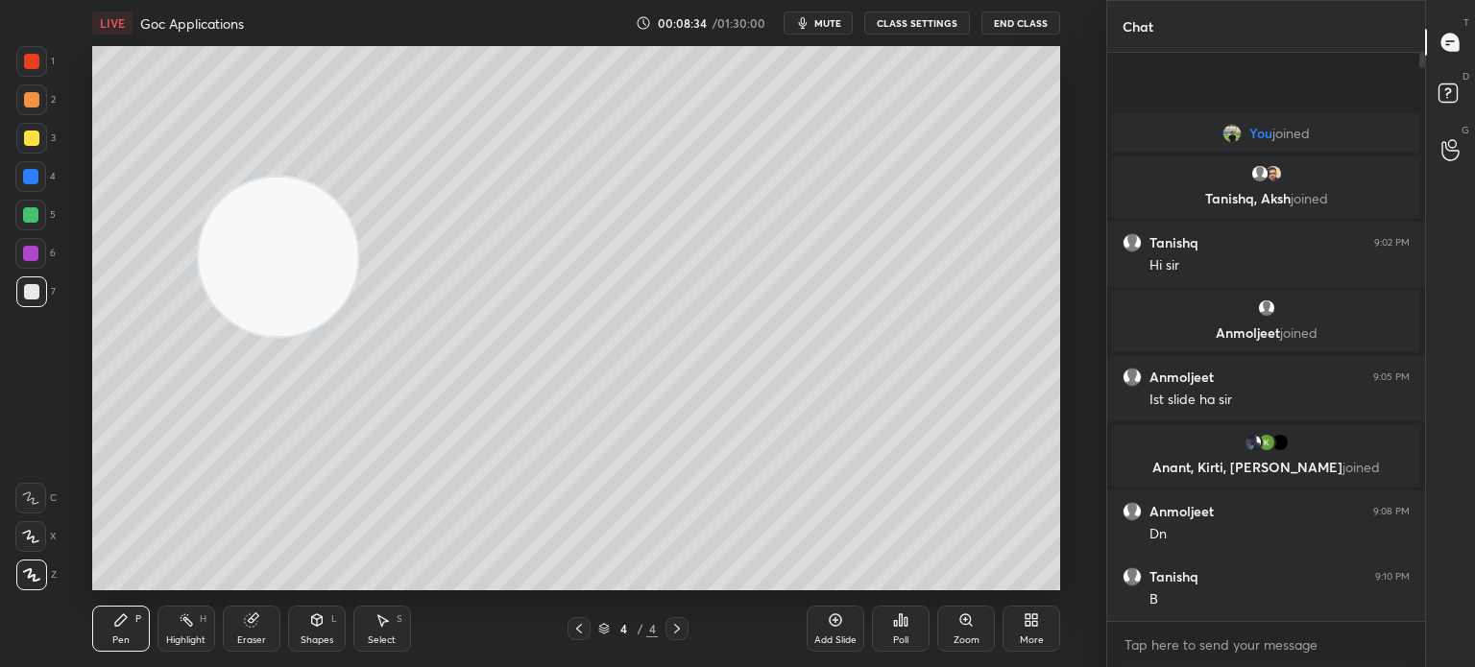
click at [179, 642] on div "Highlight" at bounding box center [185, 641] width 39 height 10
click at [190, 637] on div "Highlight" at bounding box center [185, 641] width 39 height 10
click at [23, 130] on div at bounding box center [31, 138] width 31 height 31
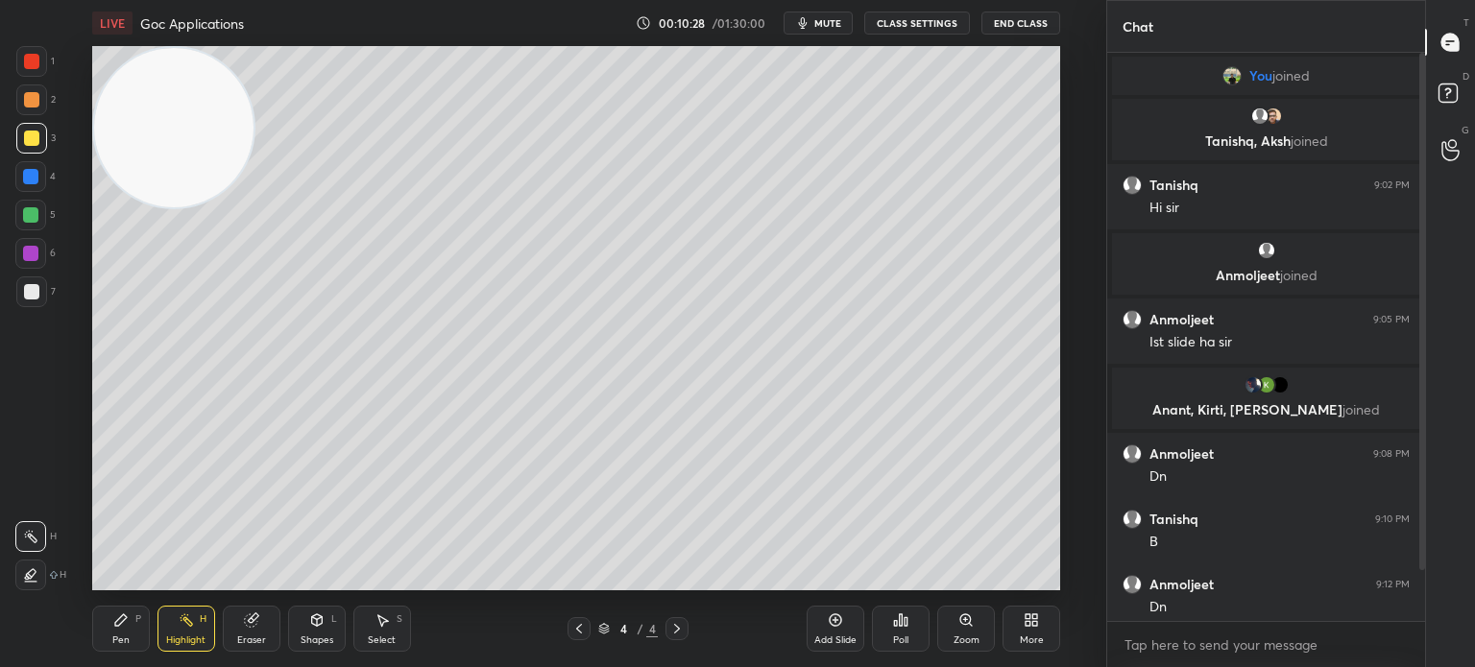
scroll to position [73, 0]
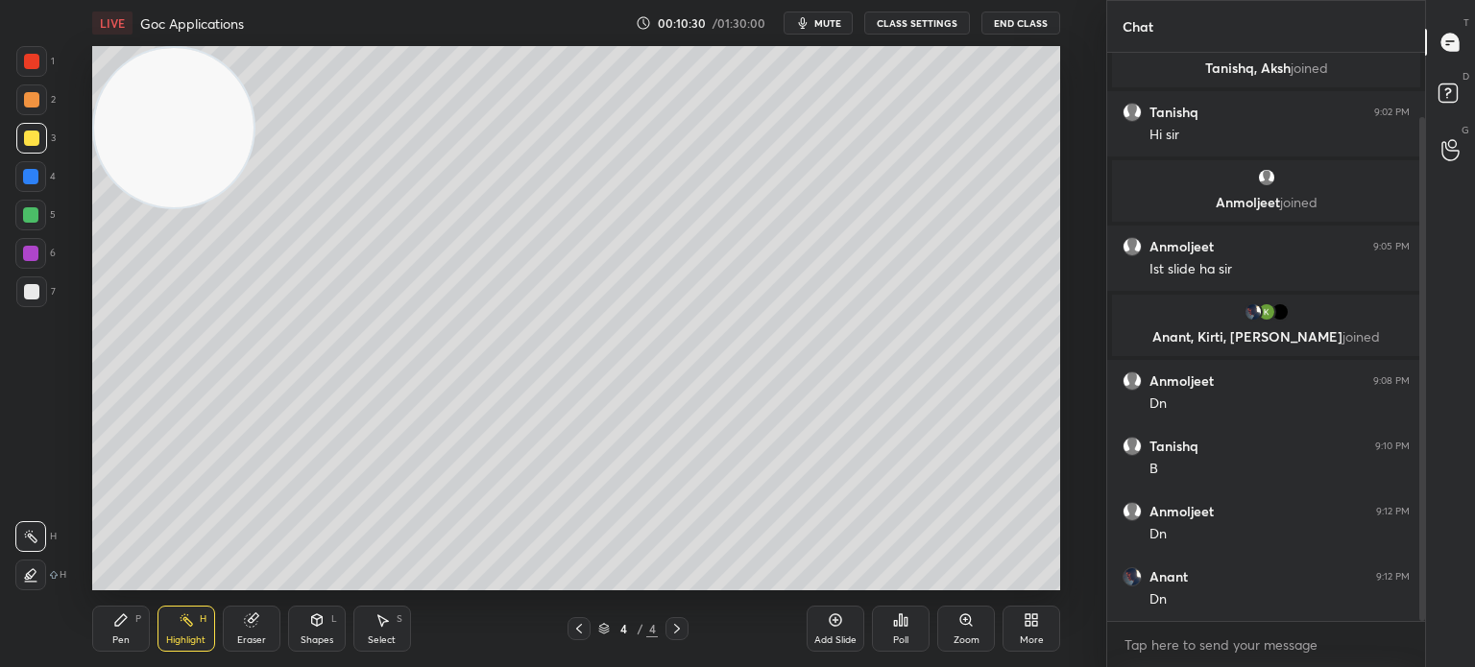
click at [36, 295] on div at bounding box center [31, 291] width 15 height 15
click at [36, 291] on div at bounding box center [31, 291] width 15 height 15
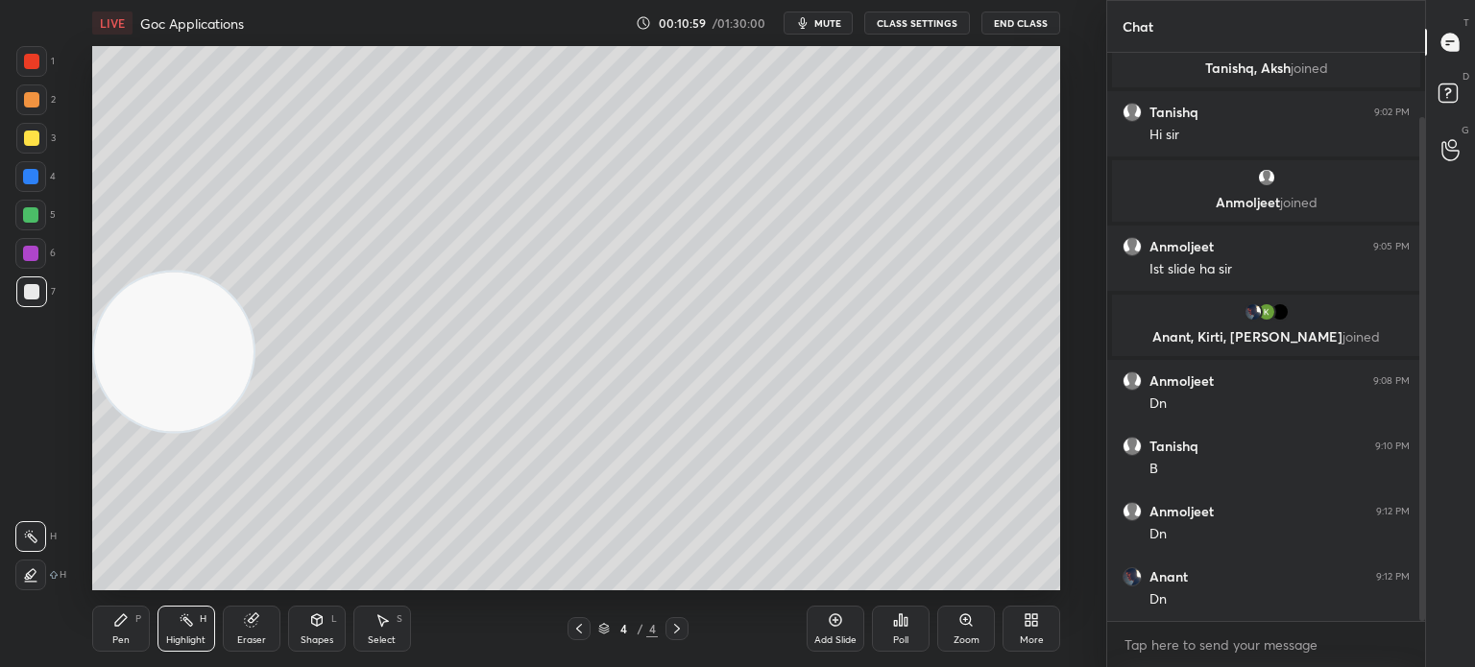
click at [39, 134] on div at bounding box center [31, 138] width 31 height 31
click at [42, 144] on div at bounding box center [31, 138] width 31 height 31
click at [836, 630] on div "Add Slide" at bounding box center [836, 629] width 58 height 46
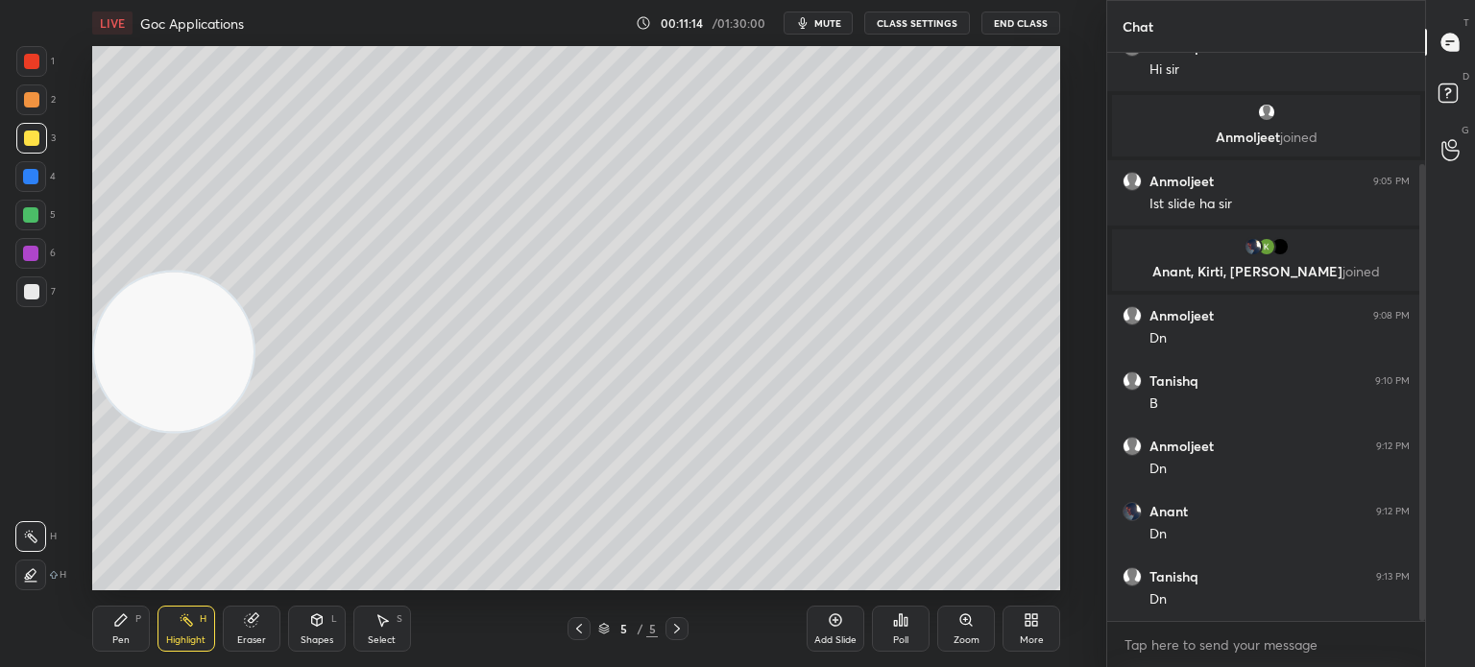
click at [112, 637] on div "Pen" at bounding box center [120, 641] width 17 height 10
click at [113, 629] on div "Pen P" at bounding box center [121, 629] width 58 height 46
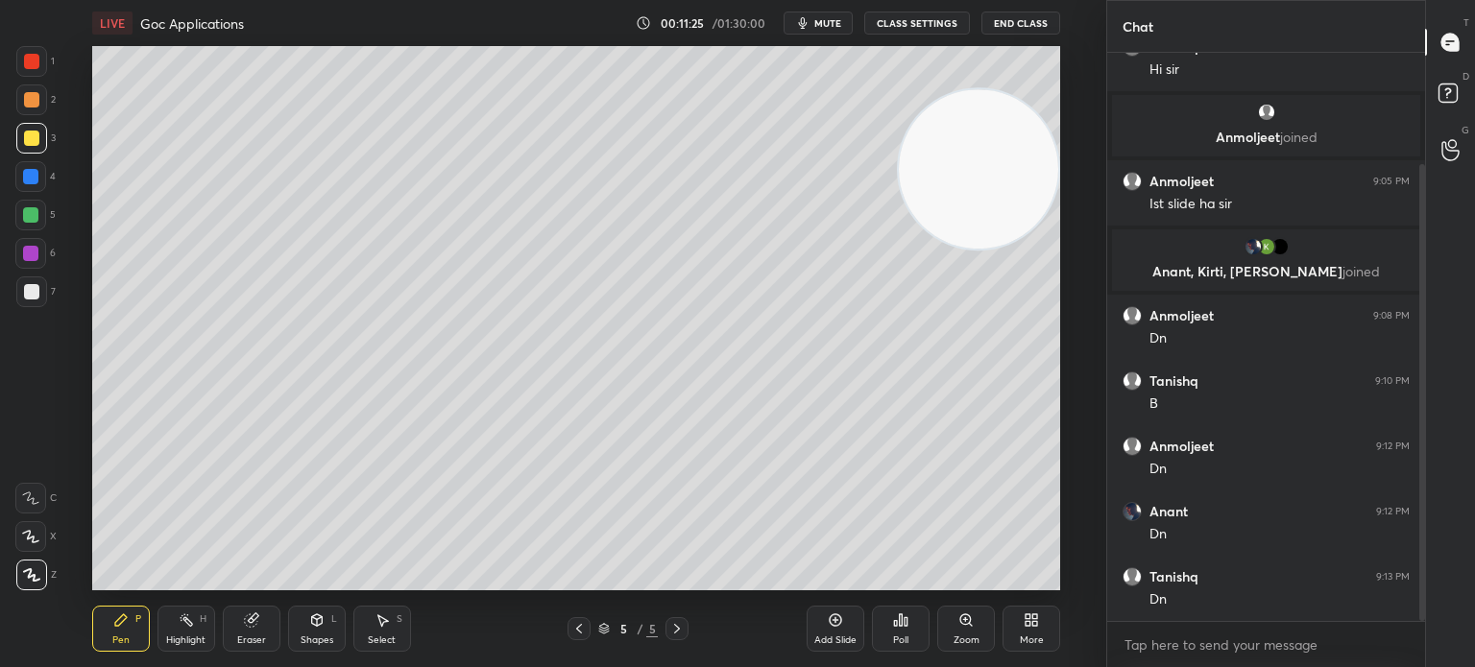
click at [35, 298] on div at bounding box center [31, 291] width 15 height 15
click at [38, 299] on div at bounding box center [31, 292] width 31 height 31
click at [906, 641] on div "Poll" at bounding box center [900, 641] width 15 height 10
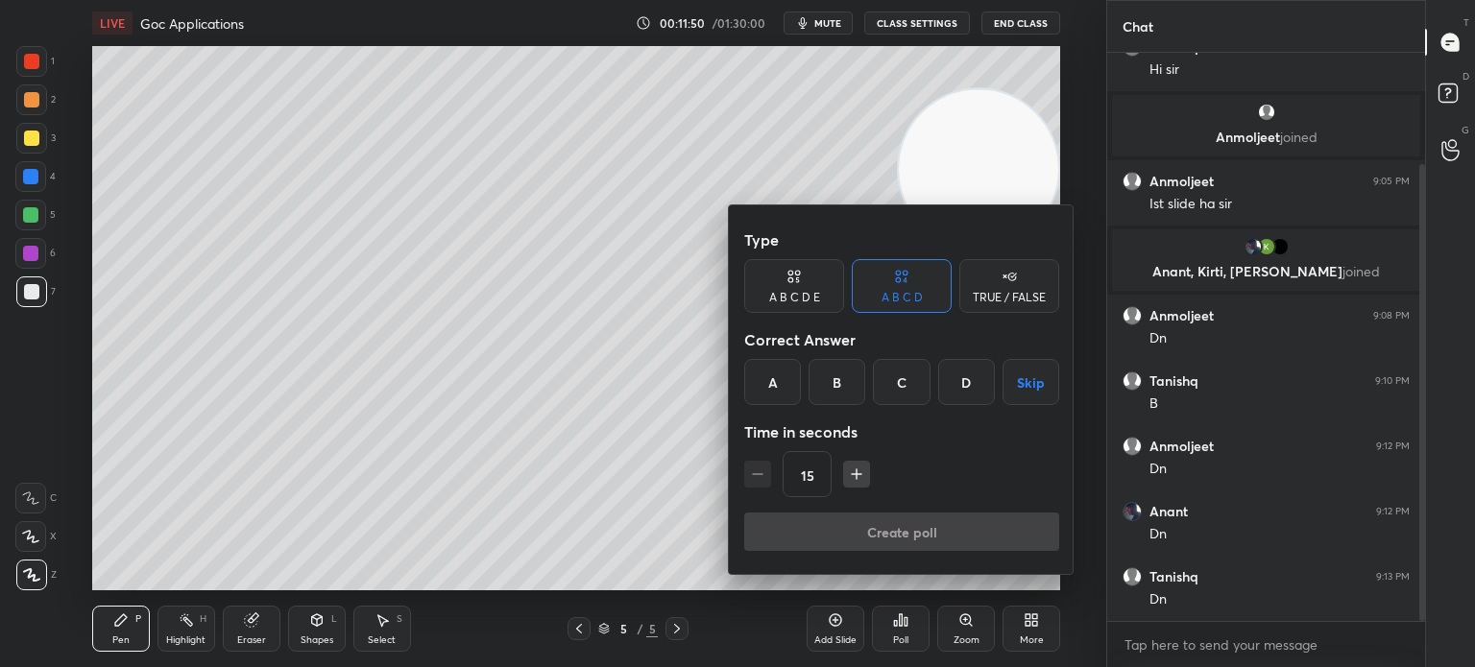
click at [778, 380] on div "A" at bounding box center [772, 382] width 57 height 46
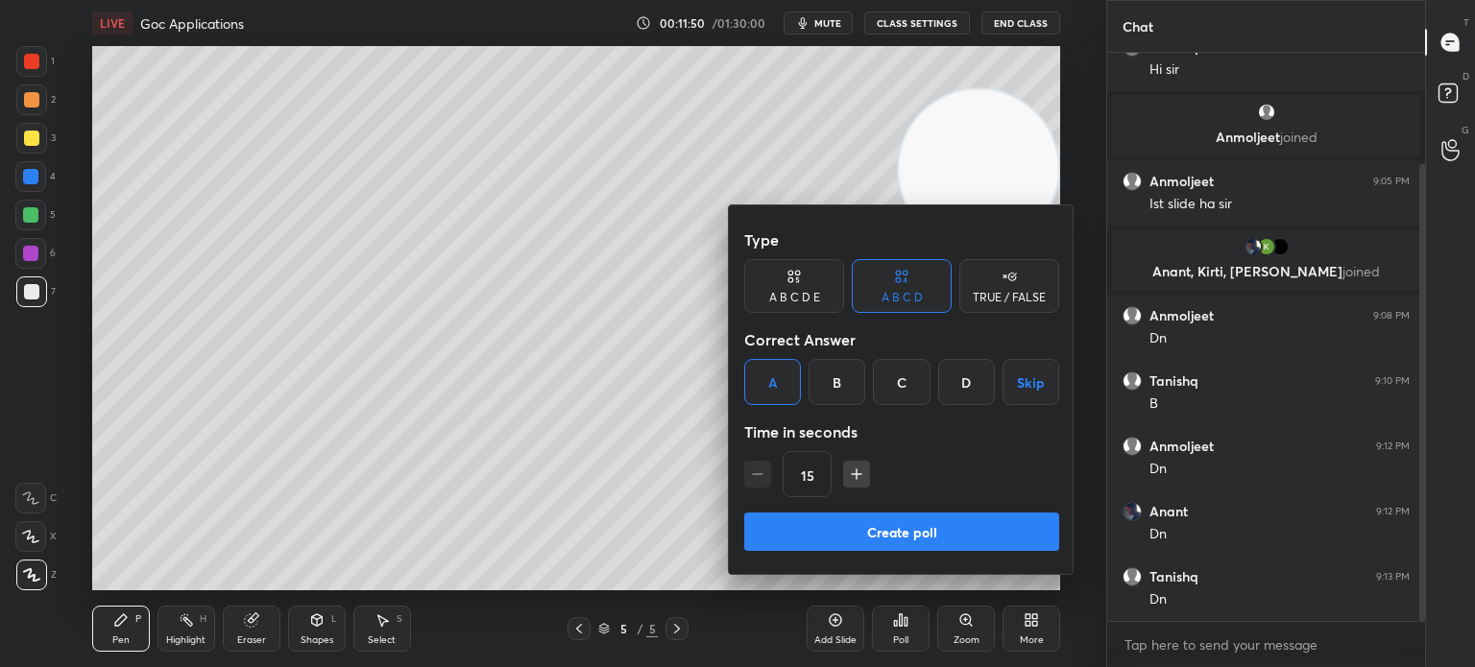
click at [846, 386] on div "B" at bounding box center [837, 382] width 57 height 46
click at [841, 529] on button "Create poll" at bounding box center [901, 532] width 315 height 38
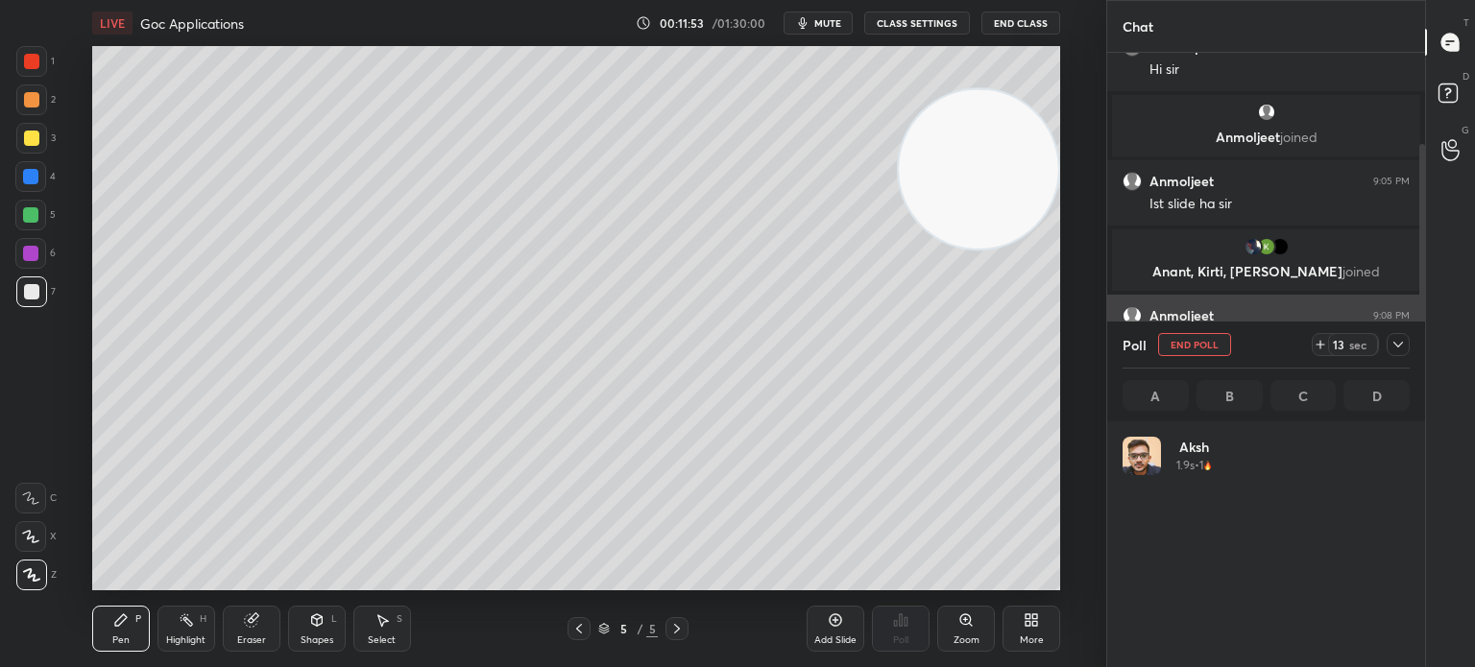
scroll to position [225, 281]
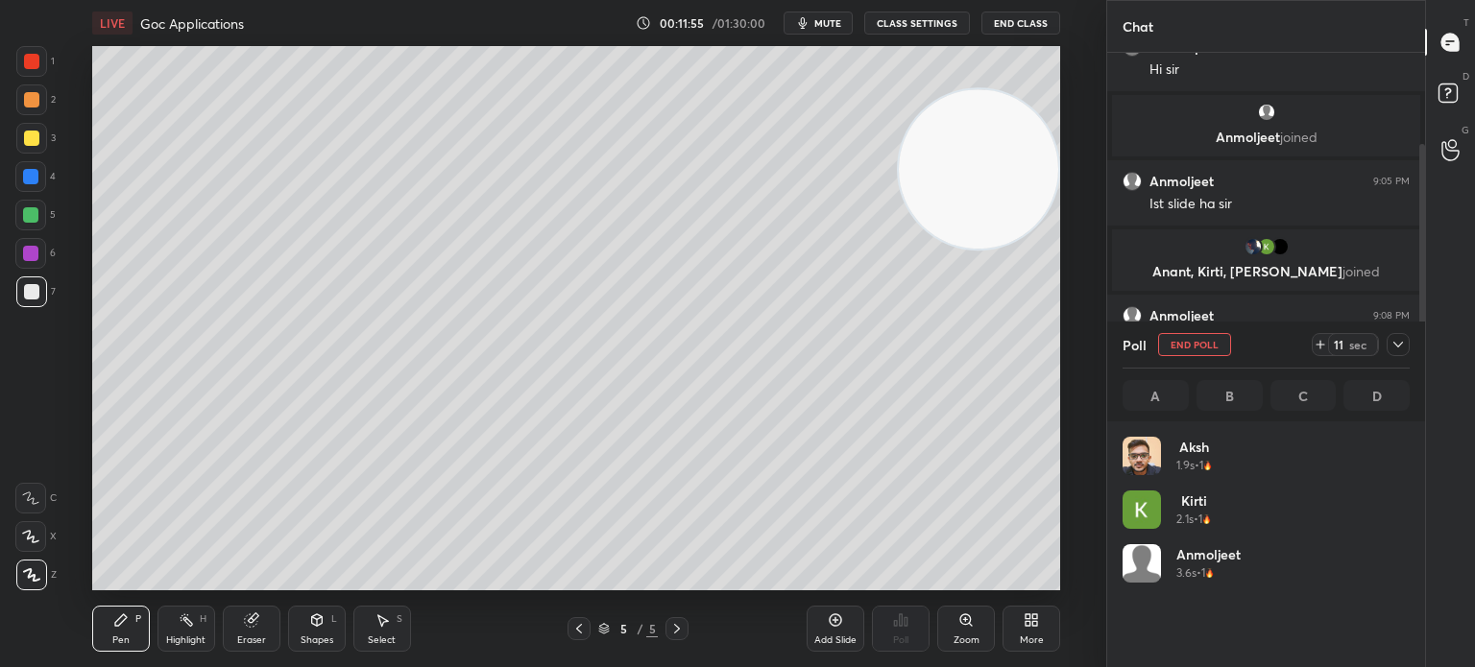
click at [36, 141] on div at bounding box center [31, 138] width 15 height 15
click at [37, 151] on div at bounding box center [31, 138] width 31 height 31
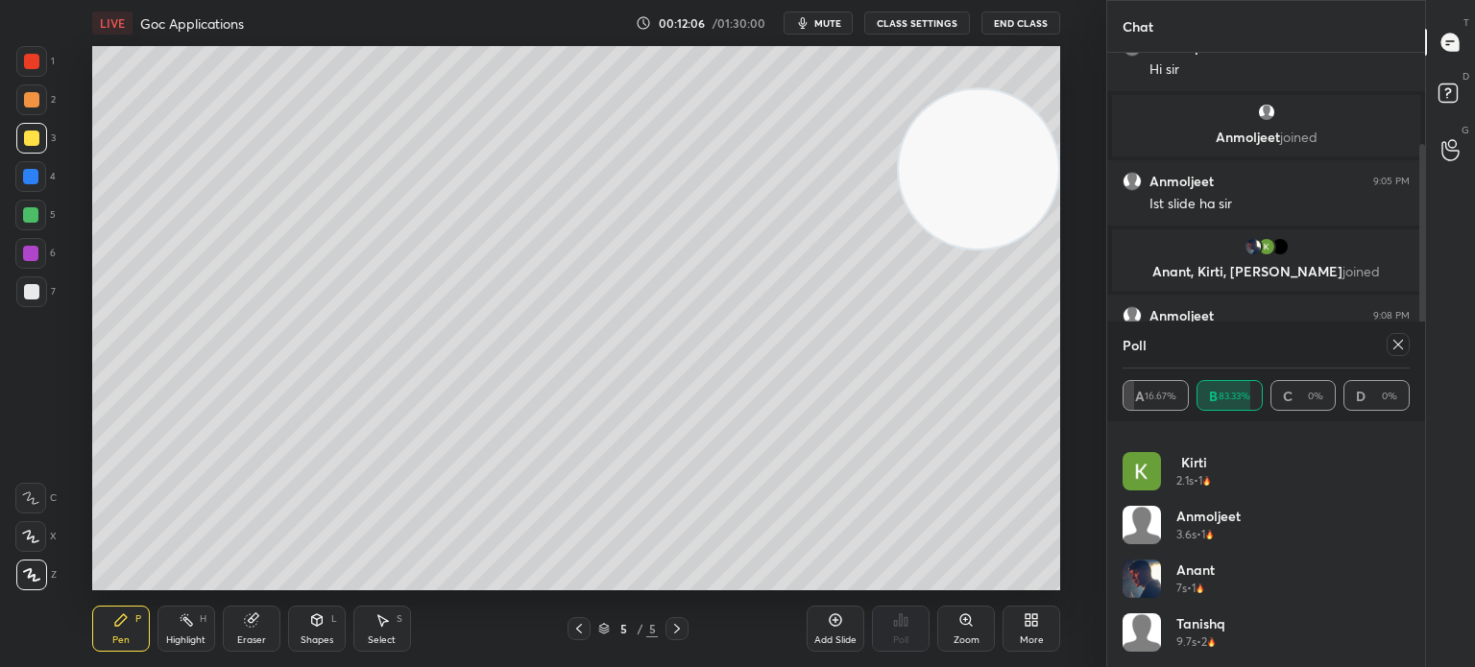
scroll to position [0, 0]
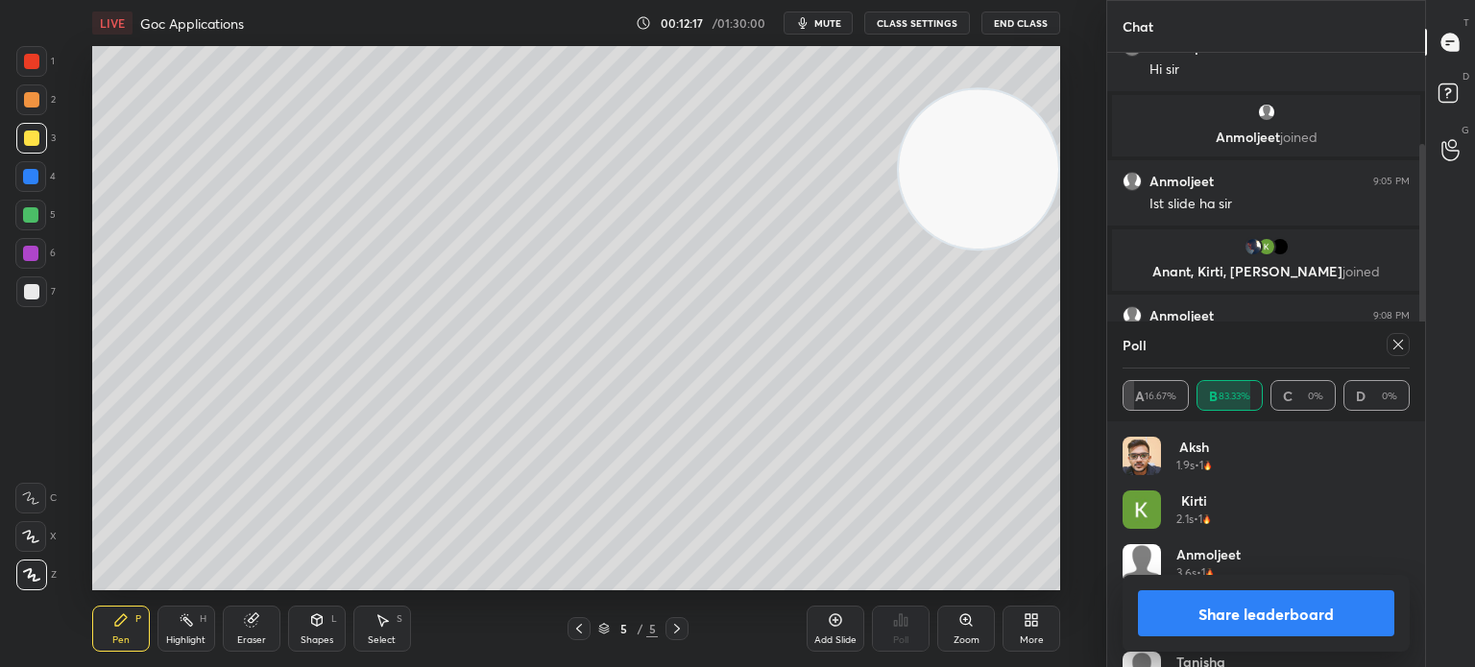
click at [31, 222] on div at bounding box center [30, 214] width 15 height 15
click at [27, 223] on div at bounding box center [30, 215] width 31 height 31
click at [26, 142] on div at bounding box center [31, 138] width 15 height 15
click at [34, 141] on div at bounding box center [31, 138] width 15 height 15
click at [575, 631] on icon at bounding box center [578, 628] width 15 height 15
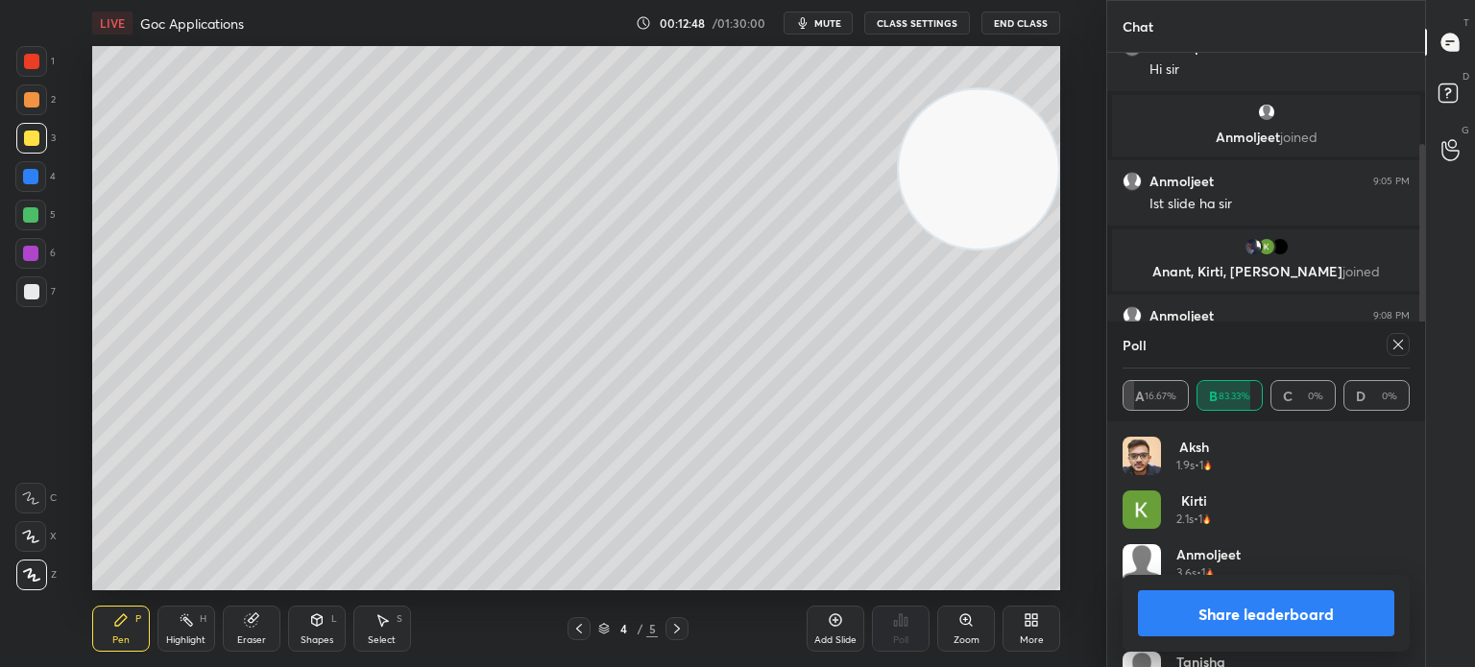
click at [680, 637] on div at bounding box center [677, 628] width 23 height 23
click at [16, 283] on div at bounding box center [31, 292] width 31 height 31
click at [24, 293] on div at bounding box center [31, 291] width 15 height 15
click at [182, 636] on div "Highlight" at bounding box center [185, 641] width 39 height 10
click at [192, 629] on div "Highlight H" at bounding box center [186, 629] width 58 height 46
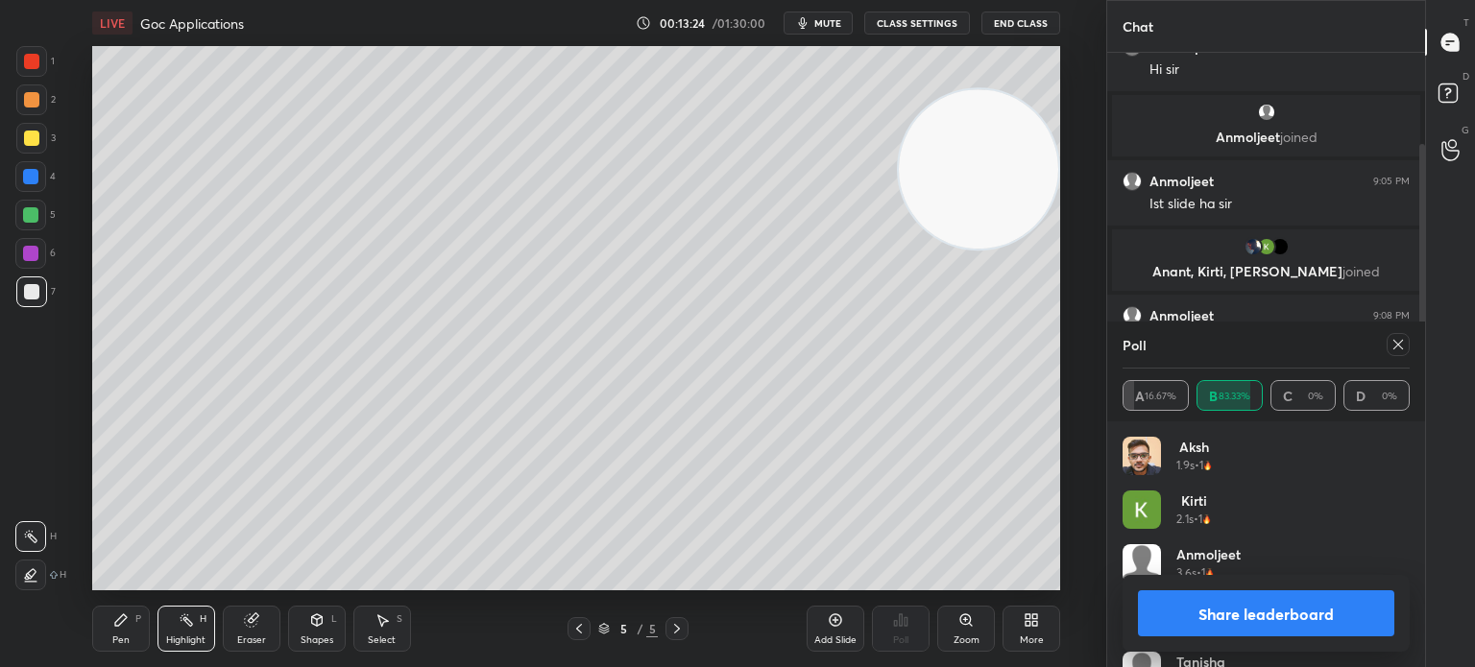
click at [104, 633] on div "Pen P" at bounding box center [121, 629] width 58 height 46
click at [207, 646] on div "Highlight H" at bounding box center [186, 629] width 58 height 46
click at [199, 638] on div "Highlight" at bounding box center [185, 641] width 39 height 10
click at [1395, 351] on icon at bounding box center [1398, 344] width 15 height 15
type textarea "x"
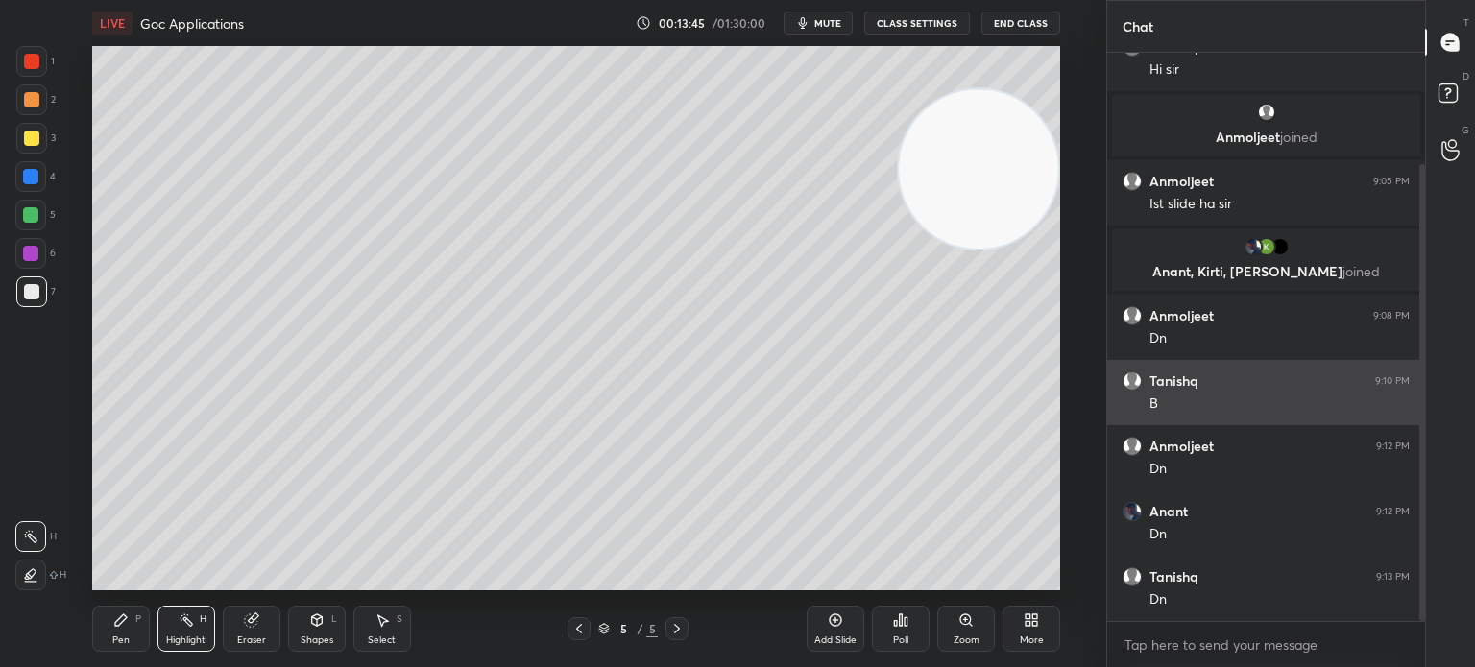
scroll to position [403, 312]
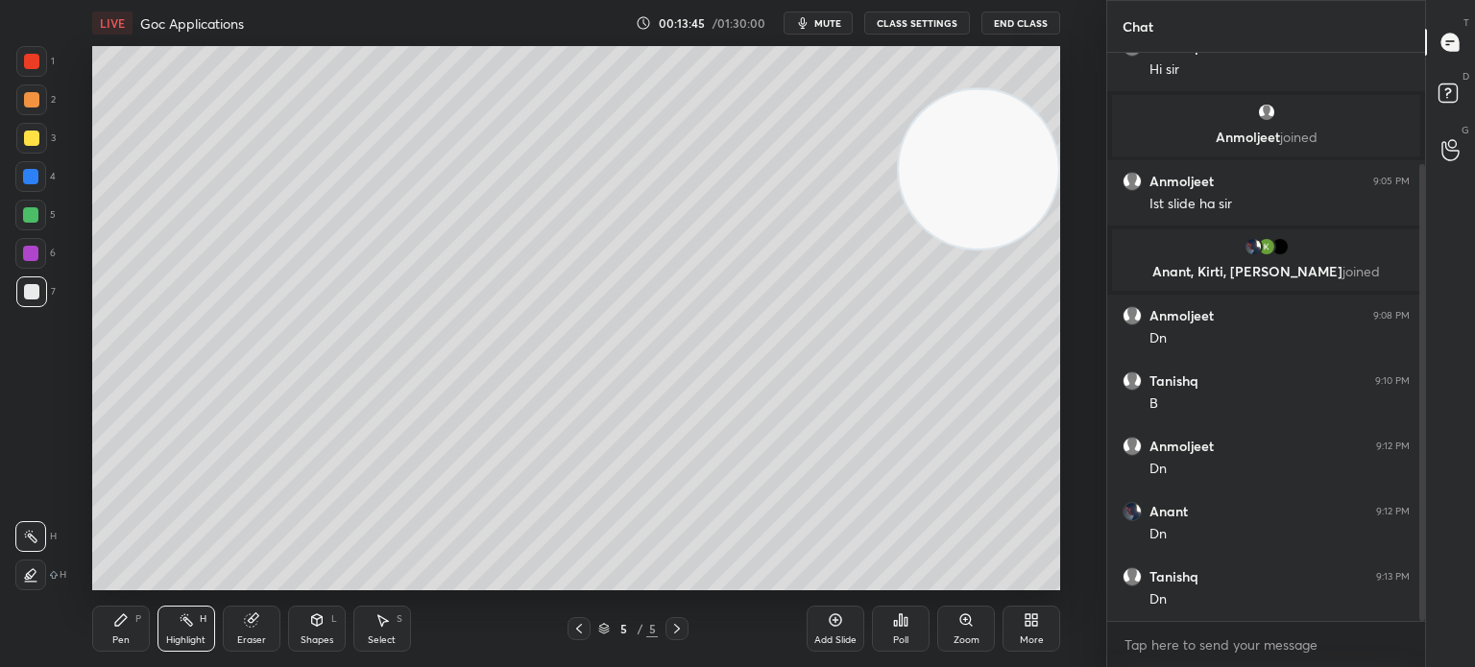
click at [166, 617] on div "Highlight H" at bounding box center [186, 629] width 58 height 46
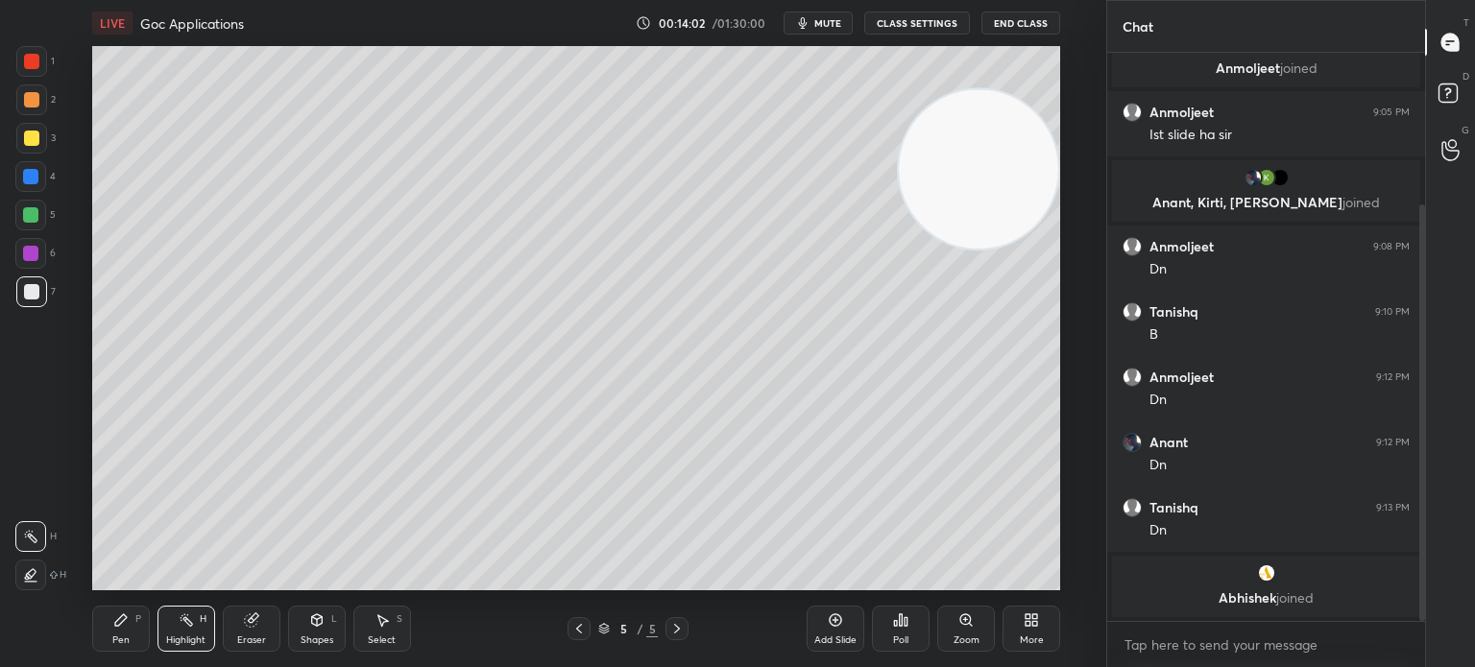
click at [113, 645] on div "Pen" at bounding box center [120, 641] width 17 height 10
click at [127, 642] on div "Pen" at bounding box center [120, 641] width 17 height 10
click at [192, 632] on div "Highlight H" at bounding box center [186, 629] width 58 height 46
click at [196, 634] on div "Highlight H" at bounding box center [186, 629] width 58 height 46
click at [159, 639] on div "Highlight H" at bounding box center [186, 629] width 58 height 46
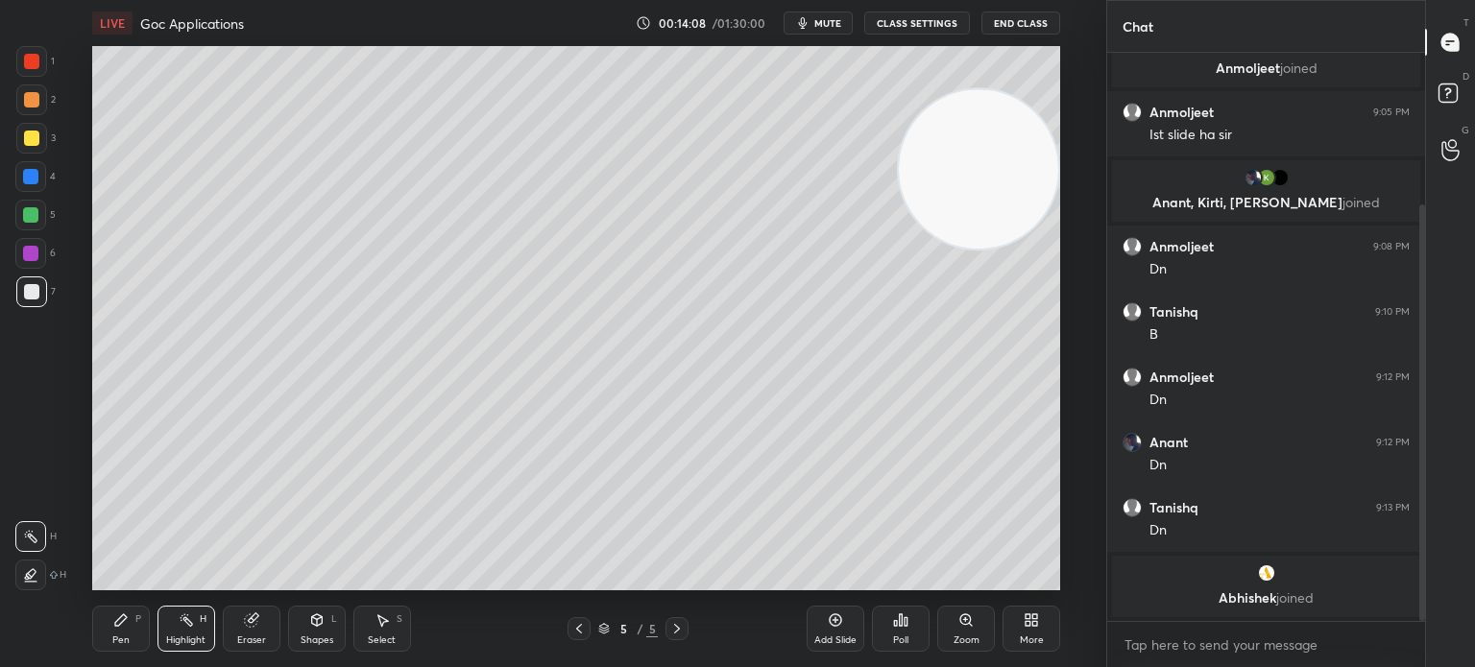
click at [168, 629] on div "Highlight H" at bounding box center [186, 629] width 58 height 46
click at [81, 640] on div "LIVE Goc Applications 00:14:25 / 01:30:00 mute CLASS SETTINGS End Class Setting…" at bounding box center [575, 333] width 1029 height 667
click at [85, 626] on div "LIVE Goc Applications 00:14:26 / 01:30:00 mute CLASS SETTINGS End Class Setting…" at bounding box center [575, 333] width 1029 height 667
click at [32, 218] on div at bounding box center [30, 214] width 15 height 15
click at [35, 231] on div "5" at bounding box center [35, 219] width 40 height 38
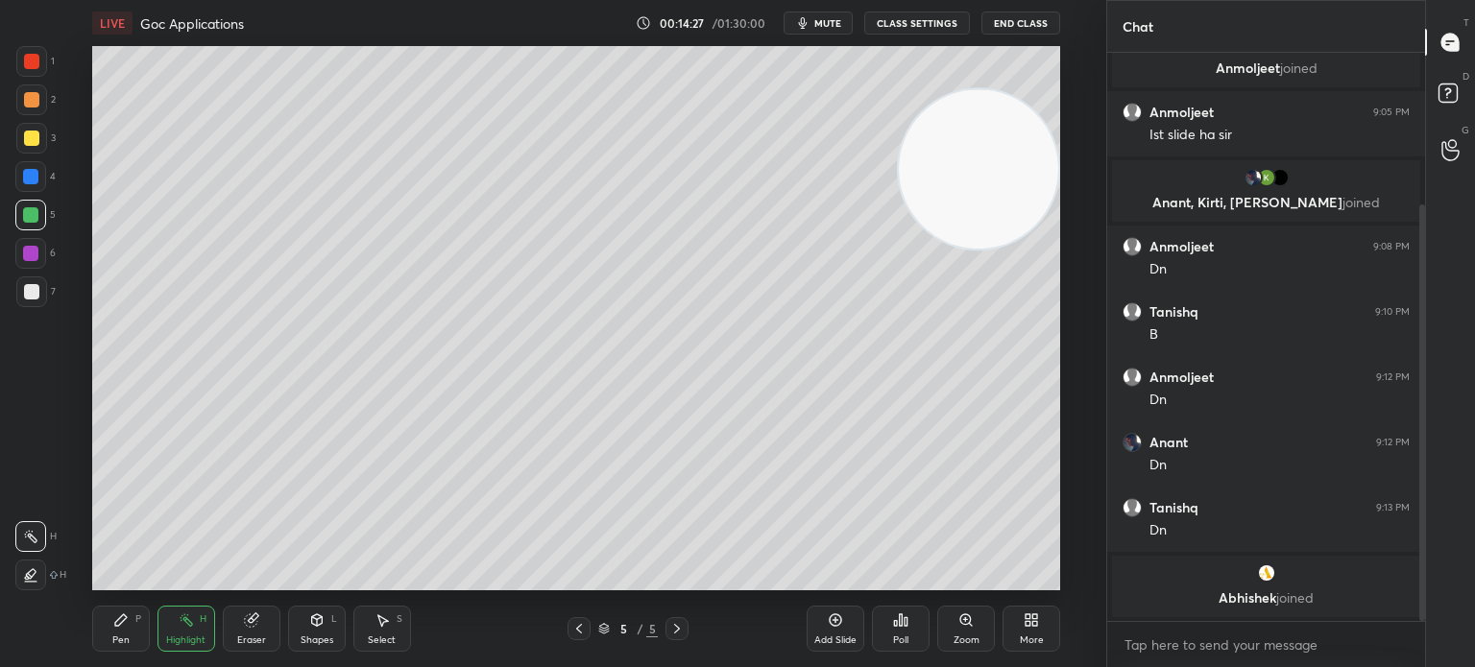
click at [133, 646] on div "Pen P" at bounding box center [121, 629] width 58 height 46
click at [128, 626] on icon at bounding box center [120, 620] width 15 height 15
click at [195, 629] on div "Highlight H" at bounding box center [186, 629] width 58 height 46
click at [206, 627] on div "Highlight H" at bounding box center [186, 629] width 58 height 46
click at [116, 636] on div "Pen" at bounding box center [120, 641] width 17 height 10
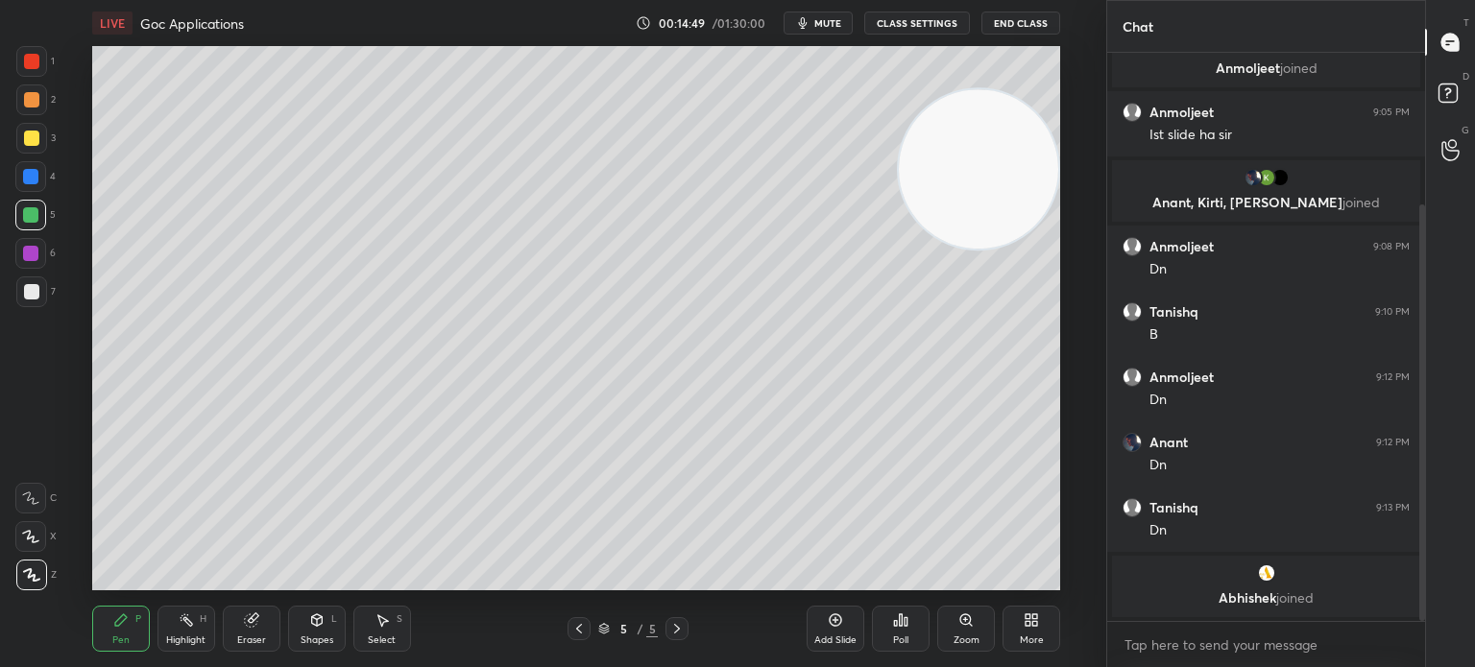
click at [125, 637] on div "Pen" at bounding box center [120, 641] width 17 height 10
click at [189, 636] on div "Highlight" at bounding box center [185, 641] width 39 height 10
click at [197, 636] on div "Highlight" at bounding box center [185, 641] width 39 height 10
click at [192, 631] on div "Highlight H" at bounding box center [186, 629] width 58 height 46
click at [188, 624] on rect at bounding box center [188, 622] width 10 height 10
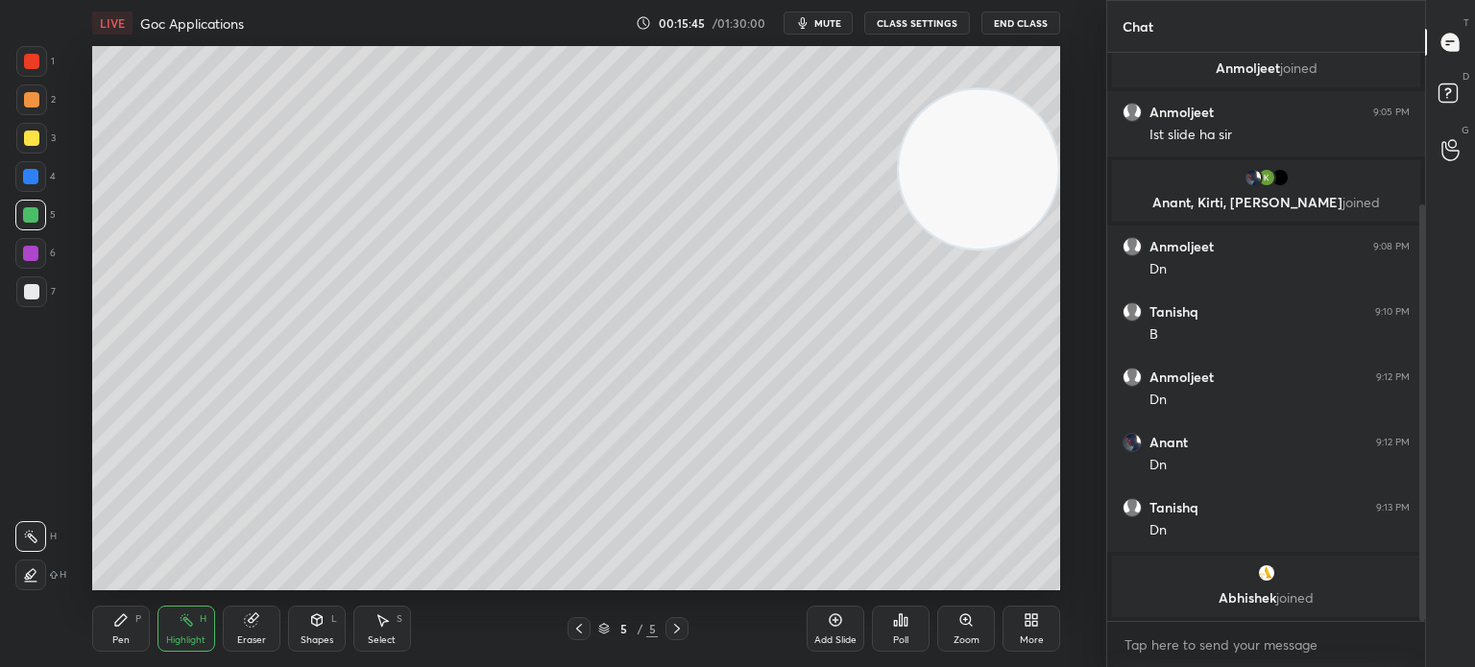
scroll to position [275, 0]
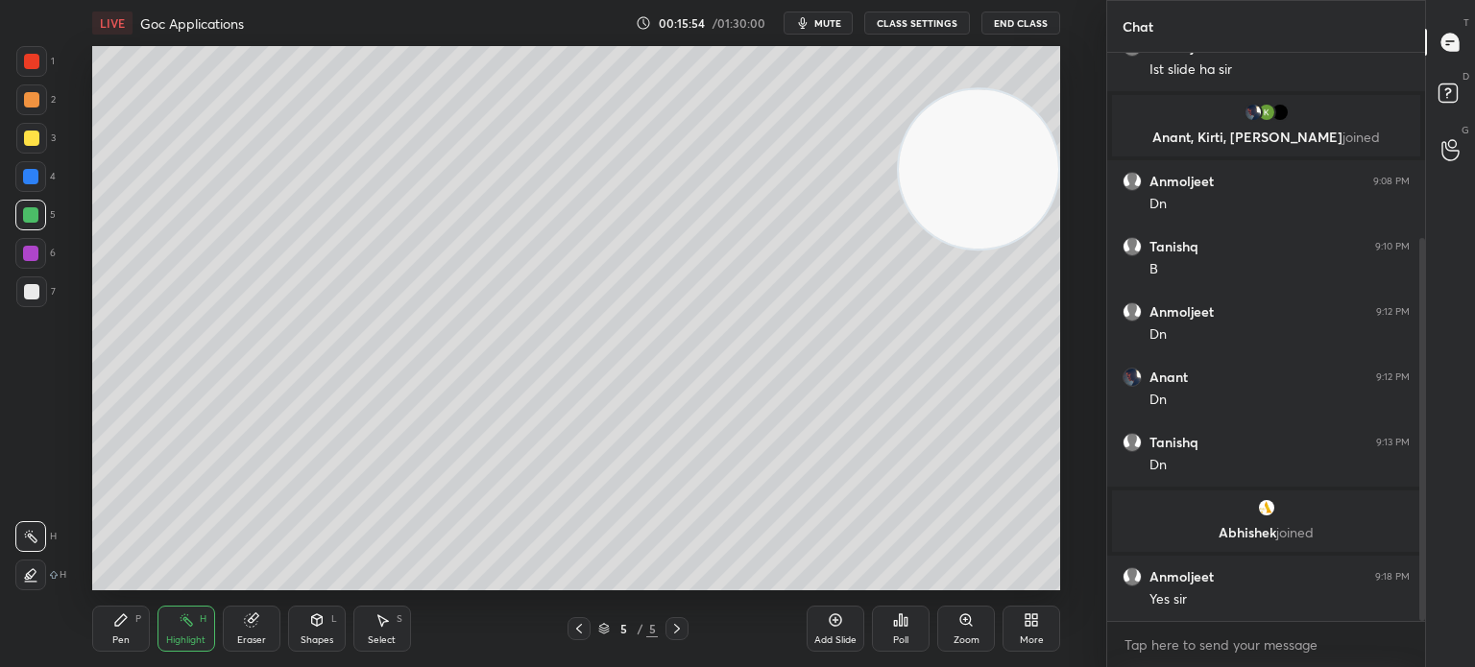
click at [123, 625] on icon at bounding box center [120, 620] width 15 height 15
click at [126, 625] on icon at bounding box center [120, 620] width 15 height 15
click at [879, 582] on div "Poll" at bounding box center [901, 629] width 58 height 108
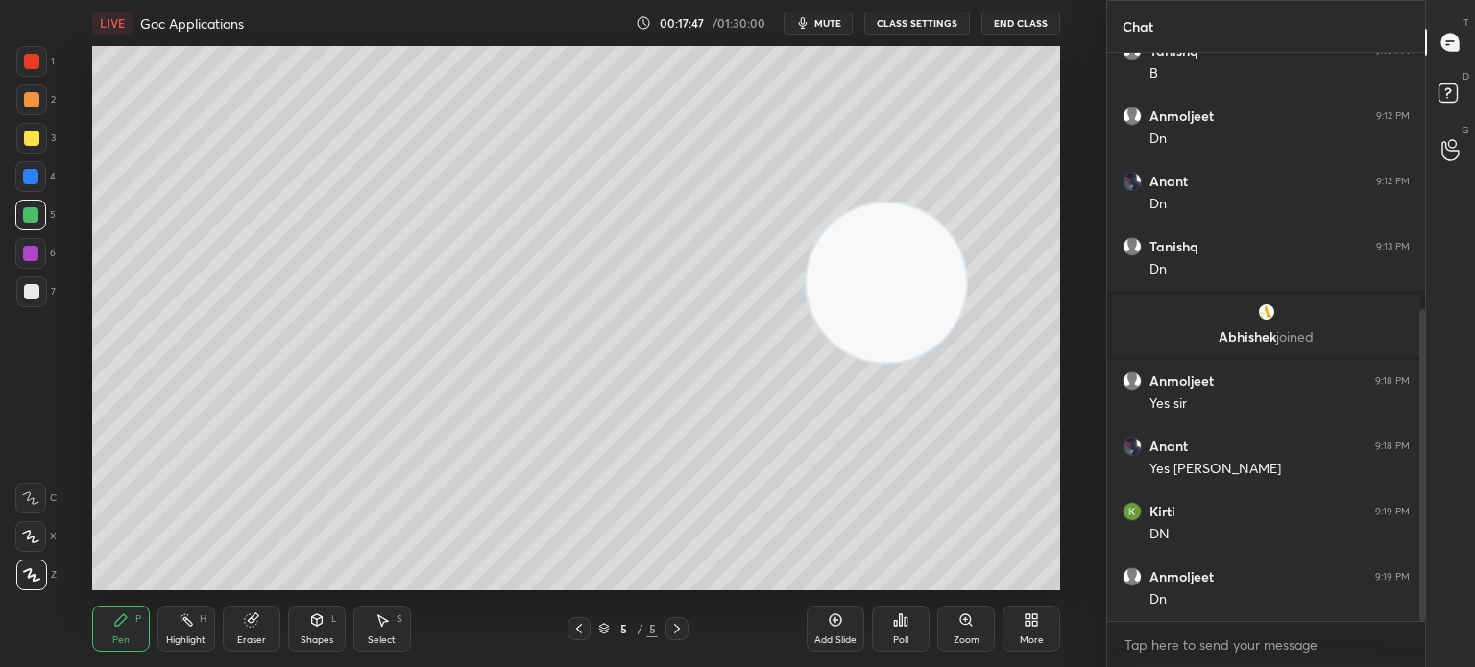
scroll to position [534, 0]
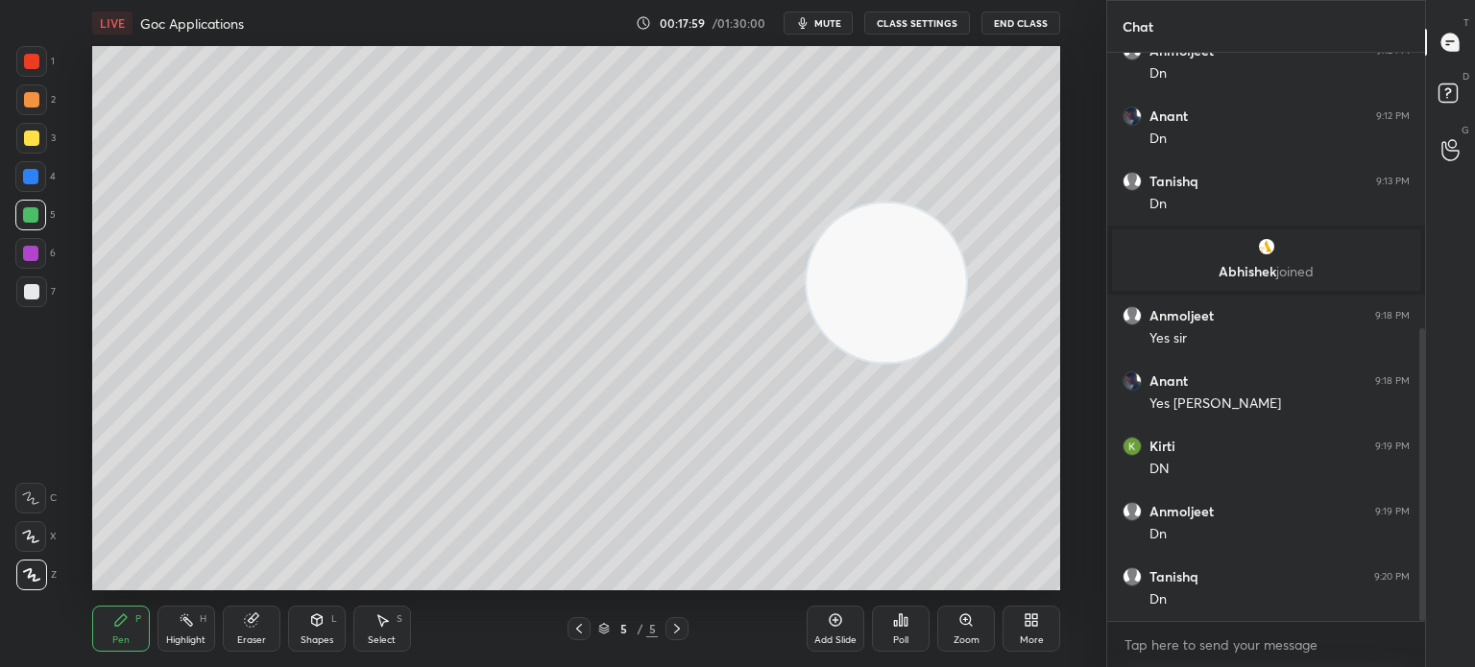
click at [51, 316] on div "1 2 3 4 5 6 7 C X Z C X Z E E Erase all H H" at bounding box center [30, 318] width 61 height 545
click at [38, 299] on div at bounding box center [31, 292] width 31 height 31
click at [845, 639] on div "Add Slide" at bounding box center [835, 641] width 42 height 10
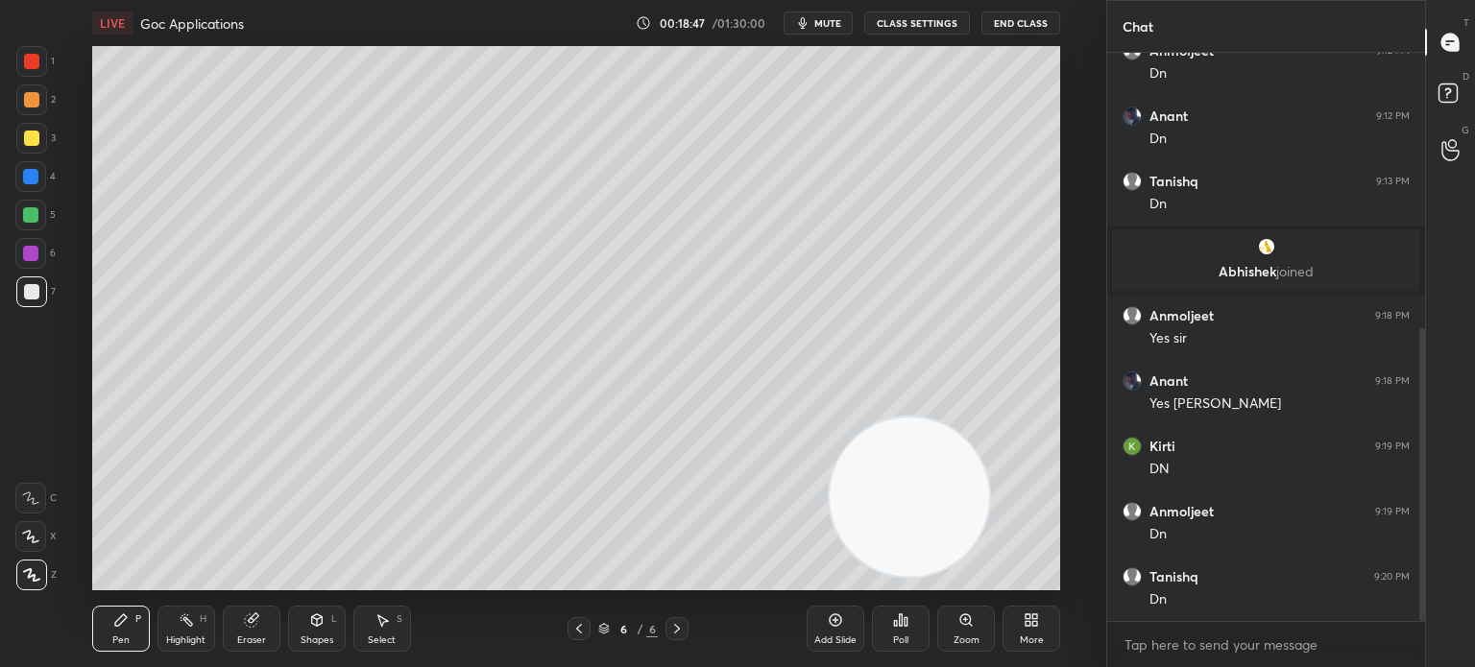
click at [22, 132] on div at bounding box center [31, 138] width 31 height 31
click at [32, 149] on div at bounding box center [31, 138] width 31 height 31
click at [906, 642] on div "Poll" at bounding box center [900, 641] width 15 height 10
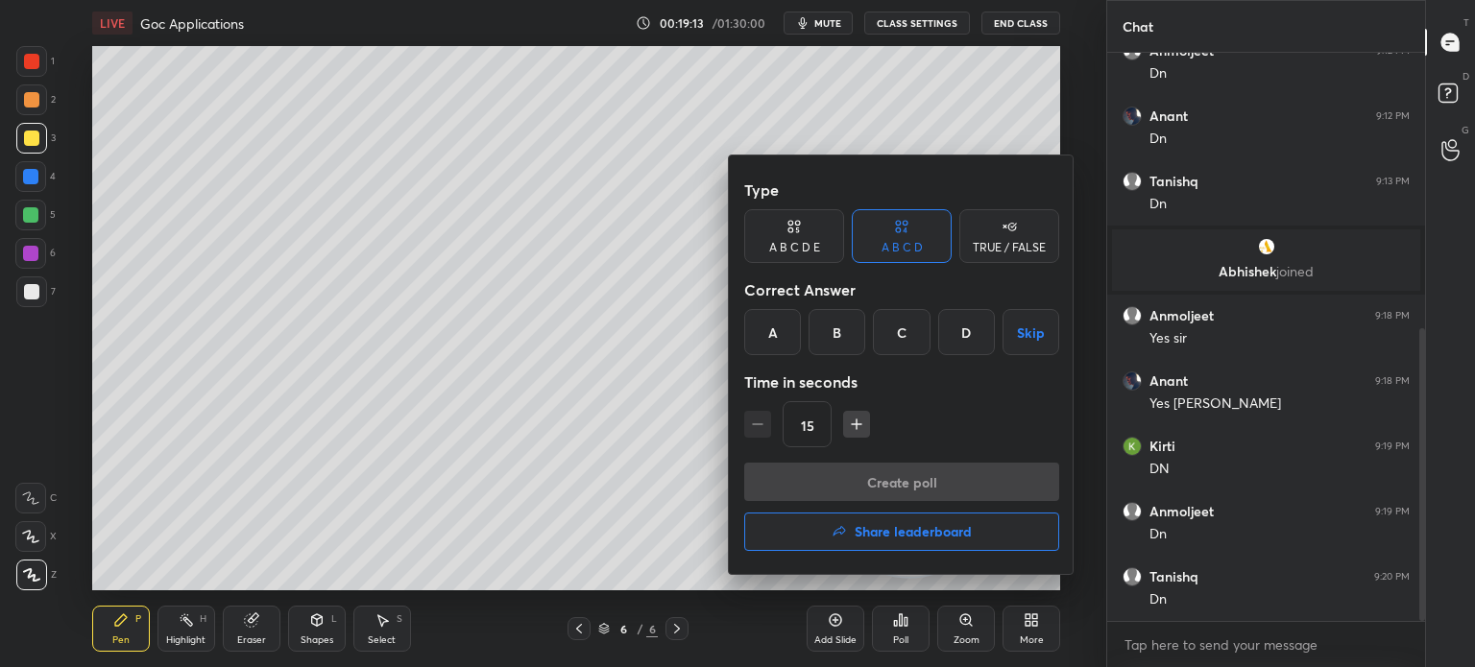
click at [837, 351] on div "B" at bounding box center [837, 332] width 57 height 46
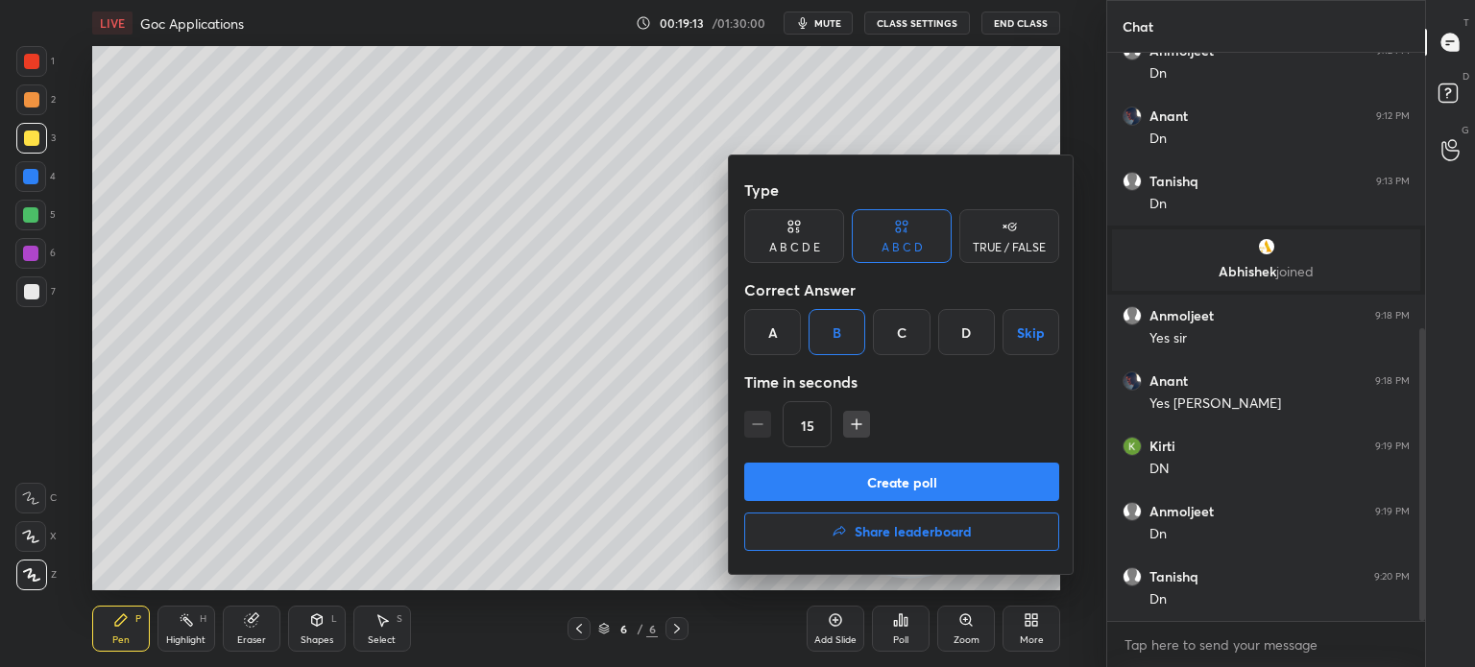
click at [857, 422] on icon "button" at bounding box center [856, 424] width 19 height 19
type input "30"
click at [853, 495] on button "Create poll" at bounding box center [901, 482] width 315 height 38
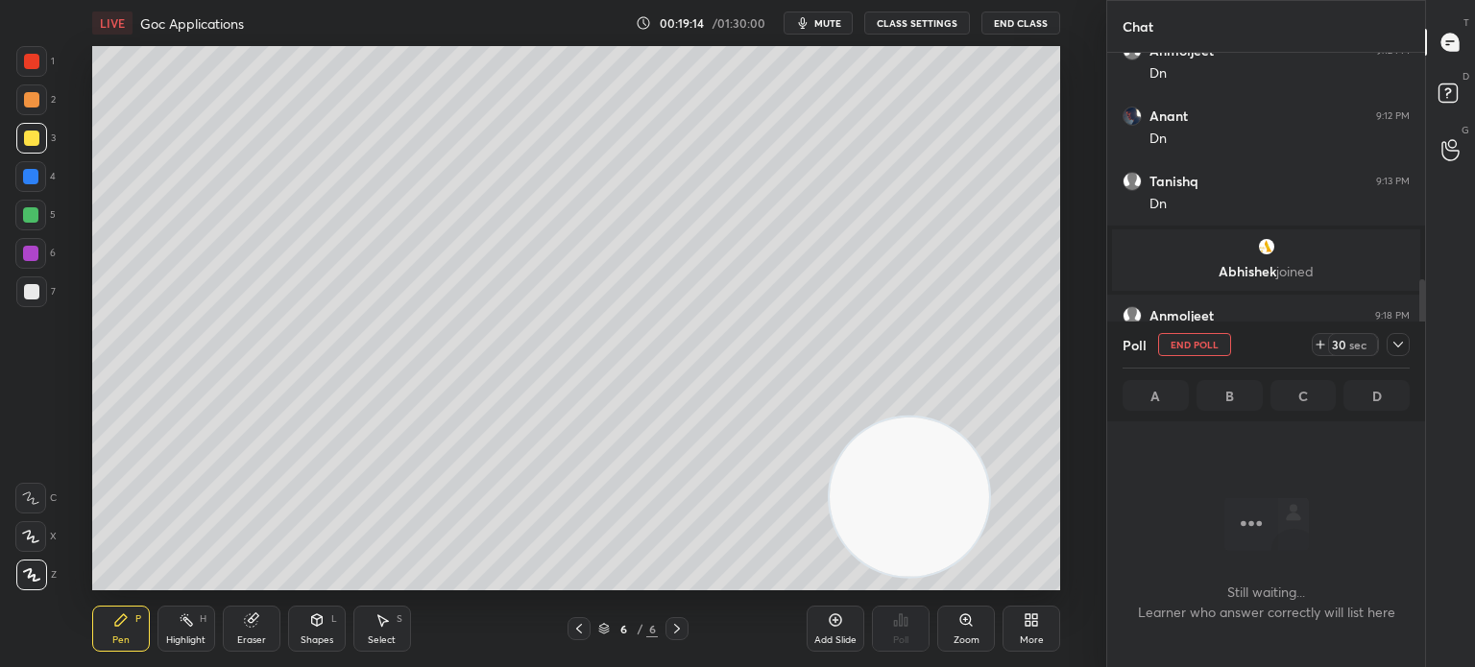
scroll to position [5, 6]
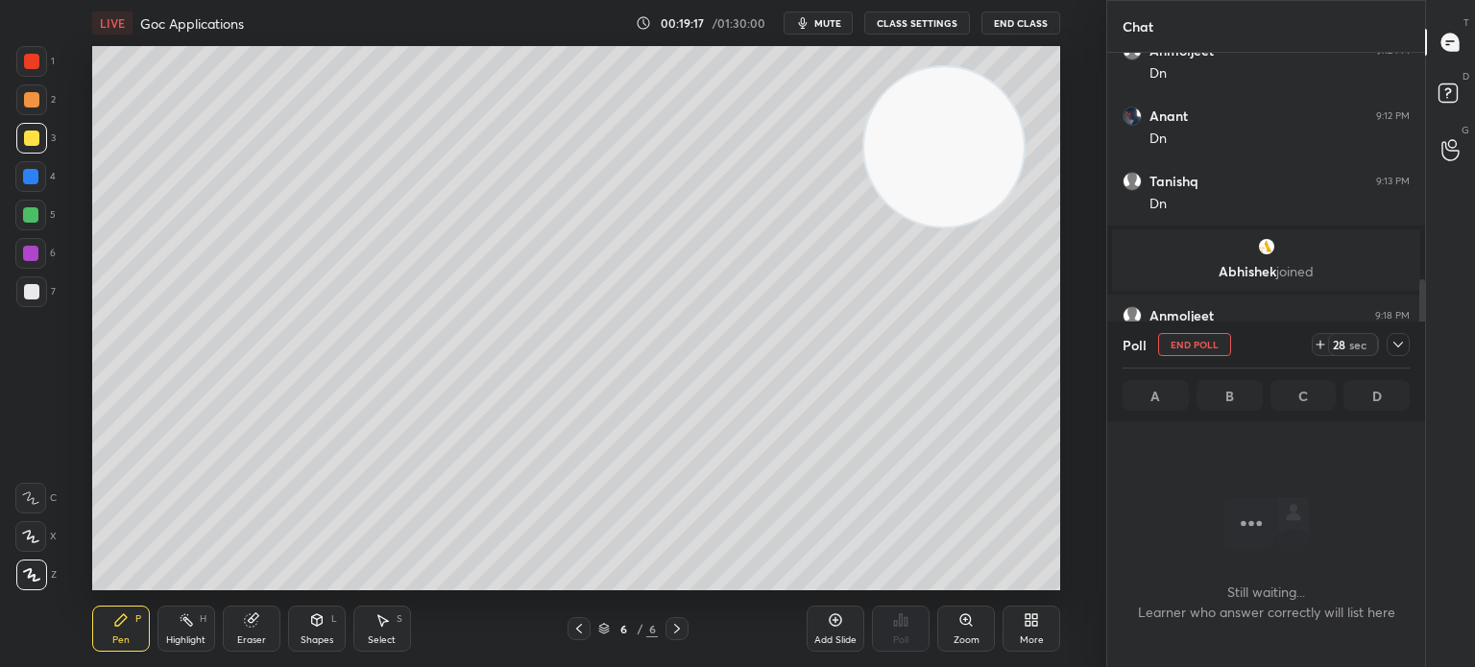
click at [34, 184] on div at bounding box center [30, 176] width 31 height 31
click at [28, 180] on div at bounding box center [30, 176] width 15 height 15
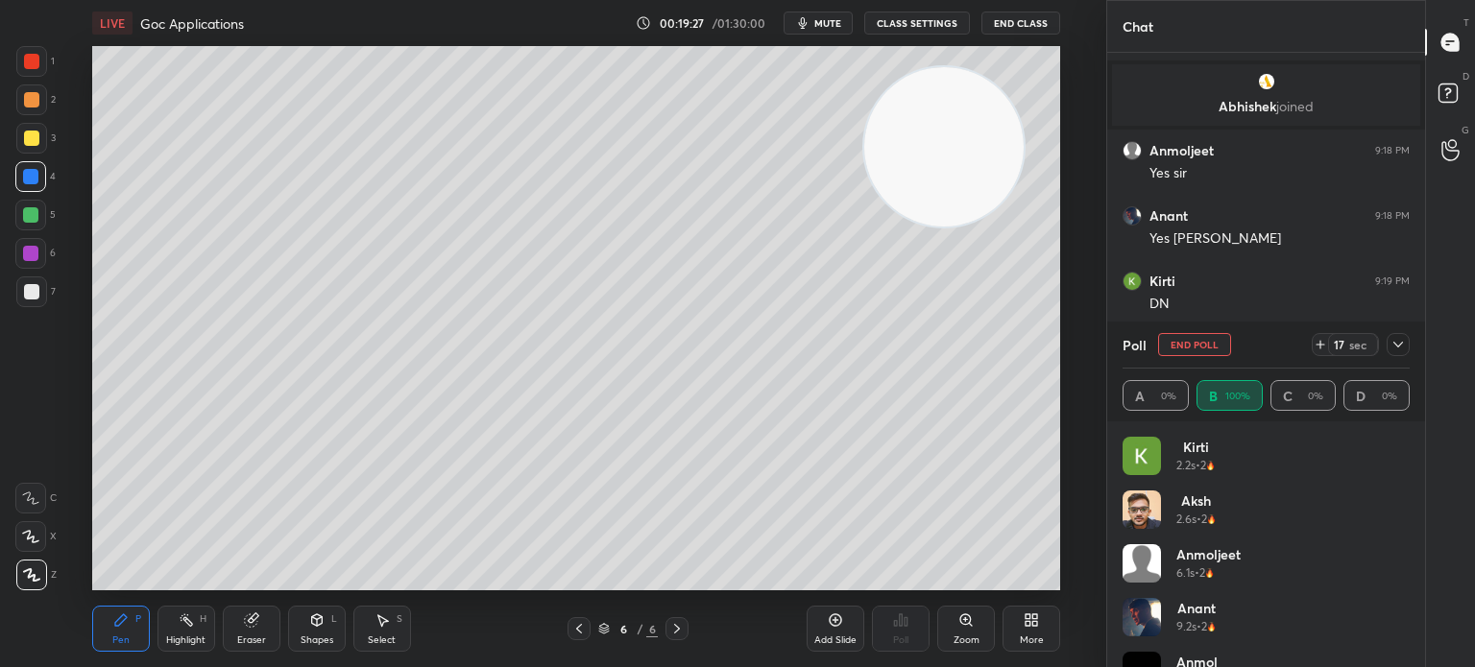
scroll to position [38, 0]
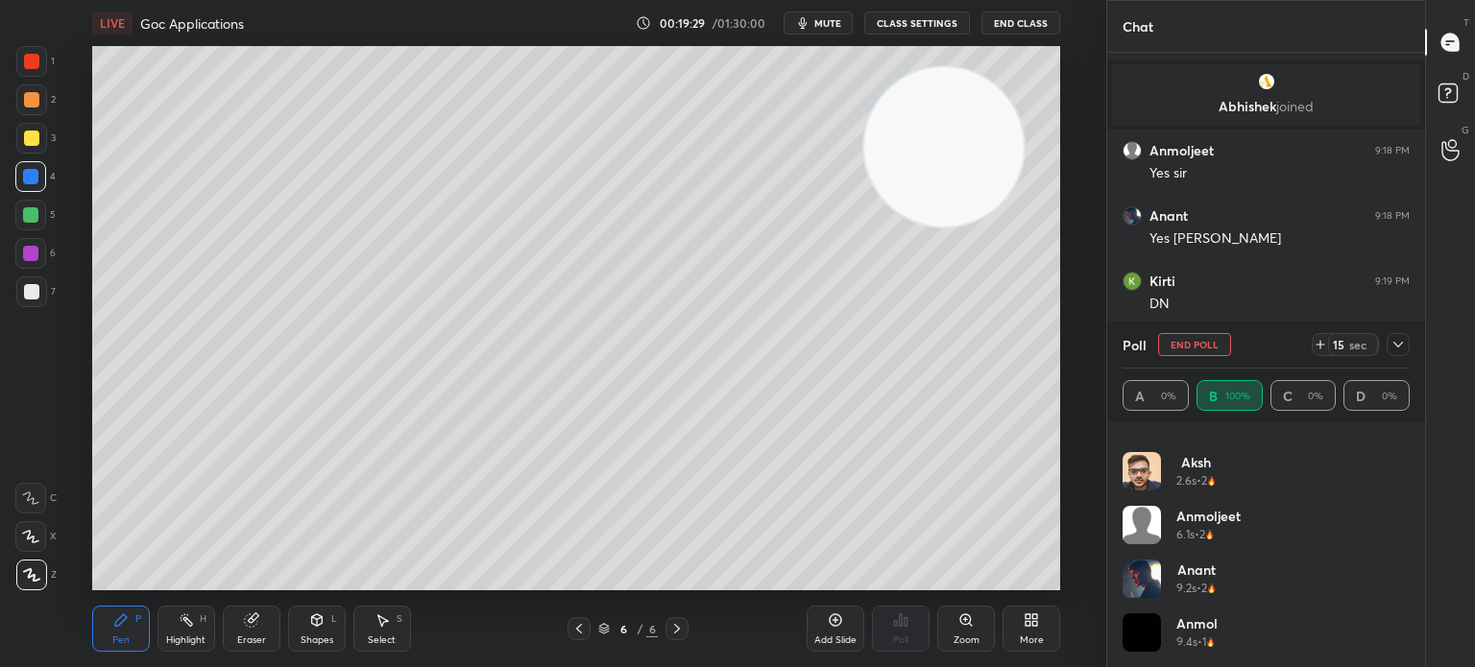
click at [1399, 347] on icon at bounding box center [1398, 344] width 15 height 15
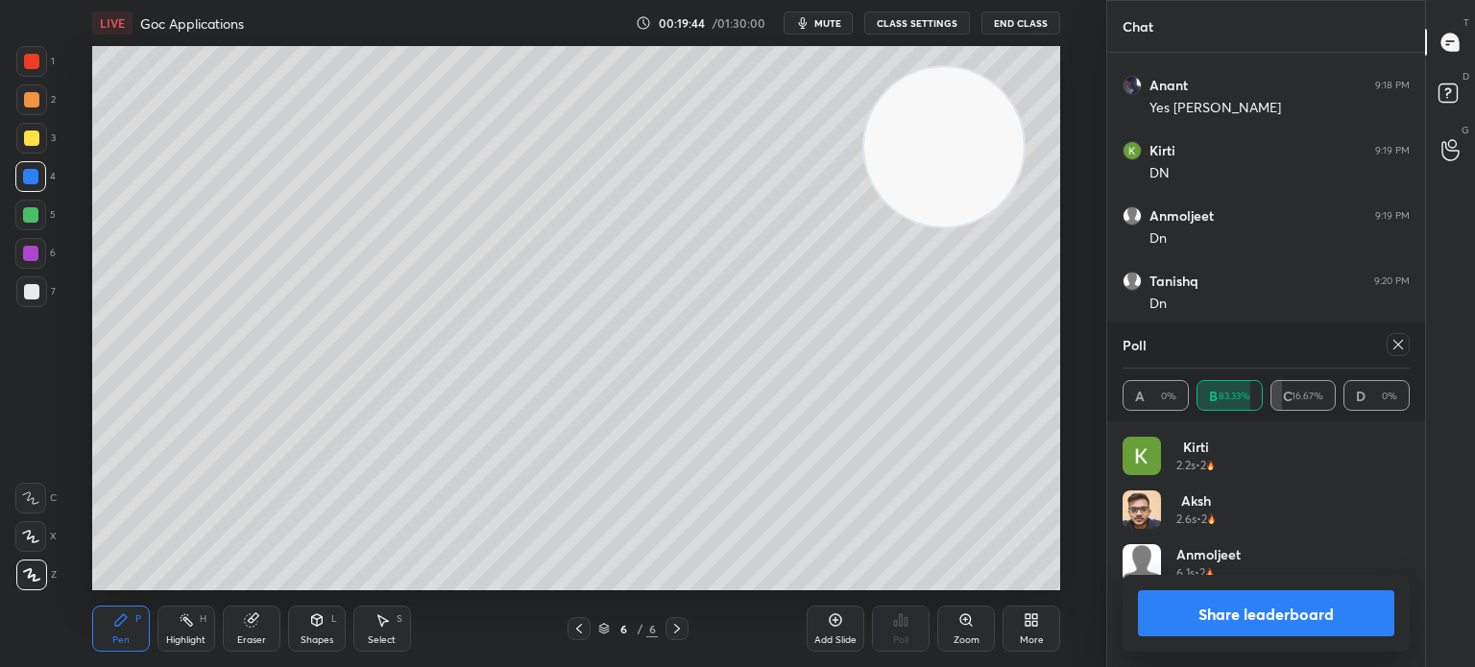
scroll to position [225, 281]
click at [1396, 349] on icon at bounding box center [1398, 344] width 15 height 15
type textarea "x"
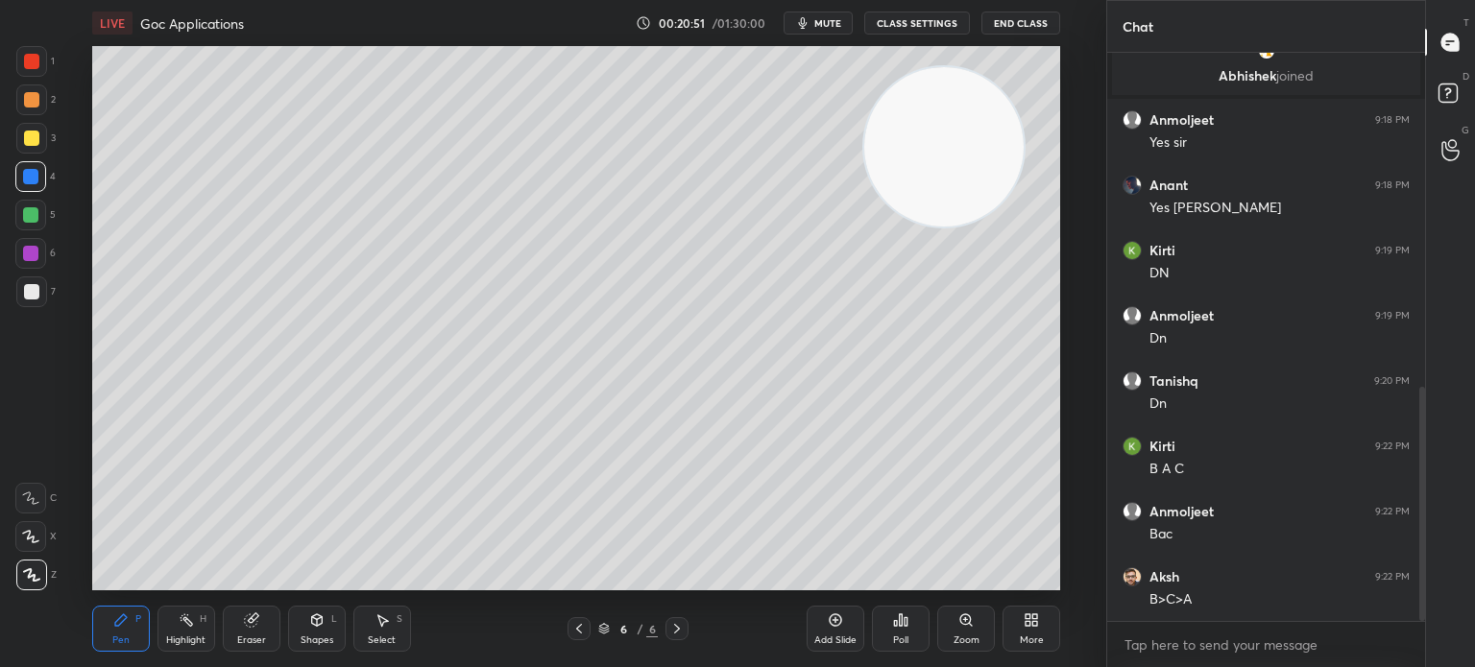
scroll to position [812, 0]
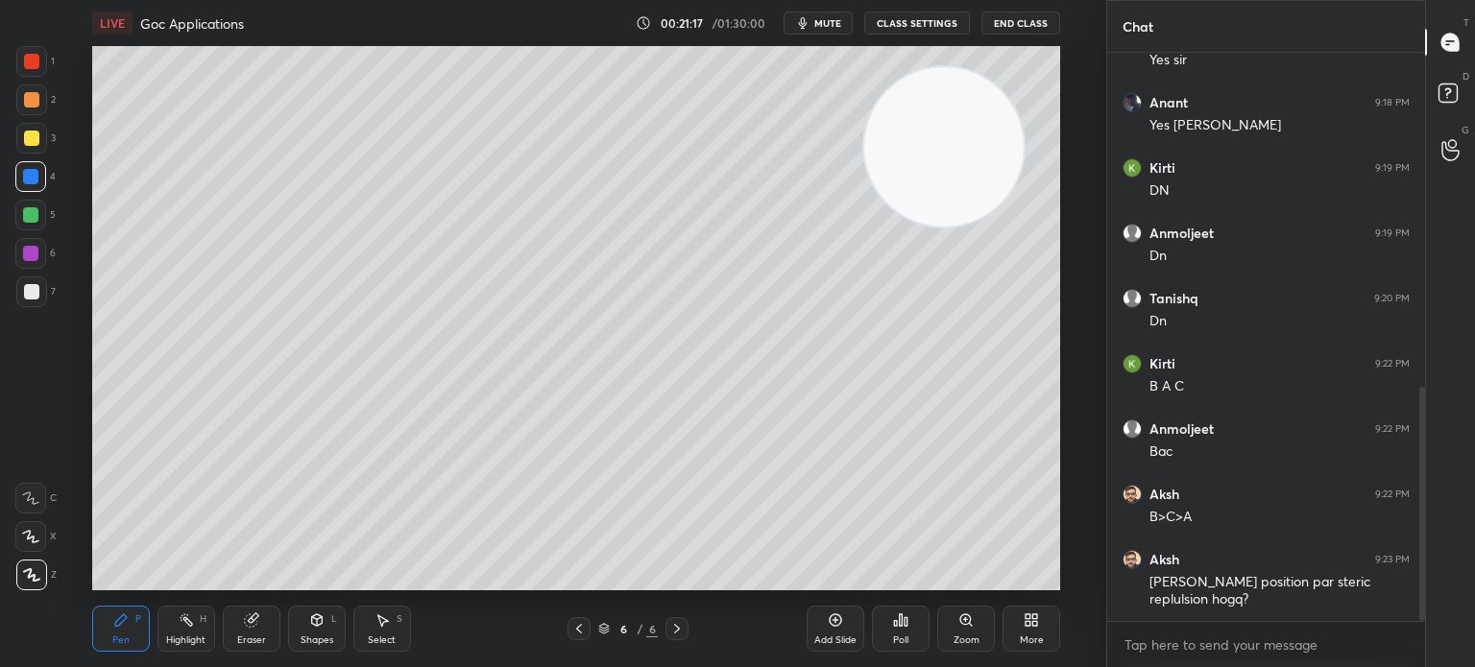
click at [826, 617] on div "Add Slide" at bounding box center [836, 629] width 58 height 46
click at [33, 141] on div at bounding box center [31, 138] width 15 height 15
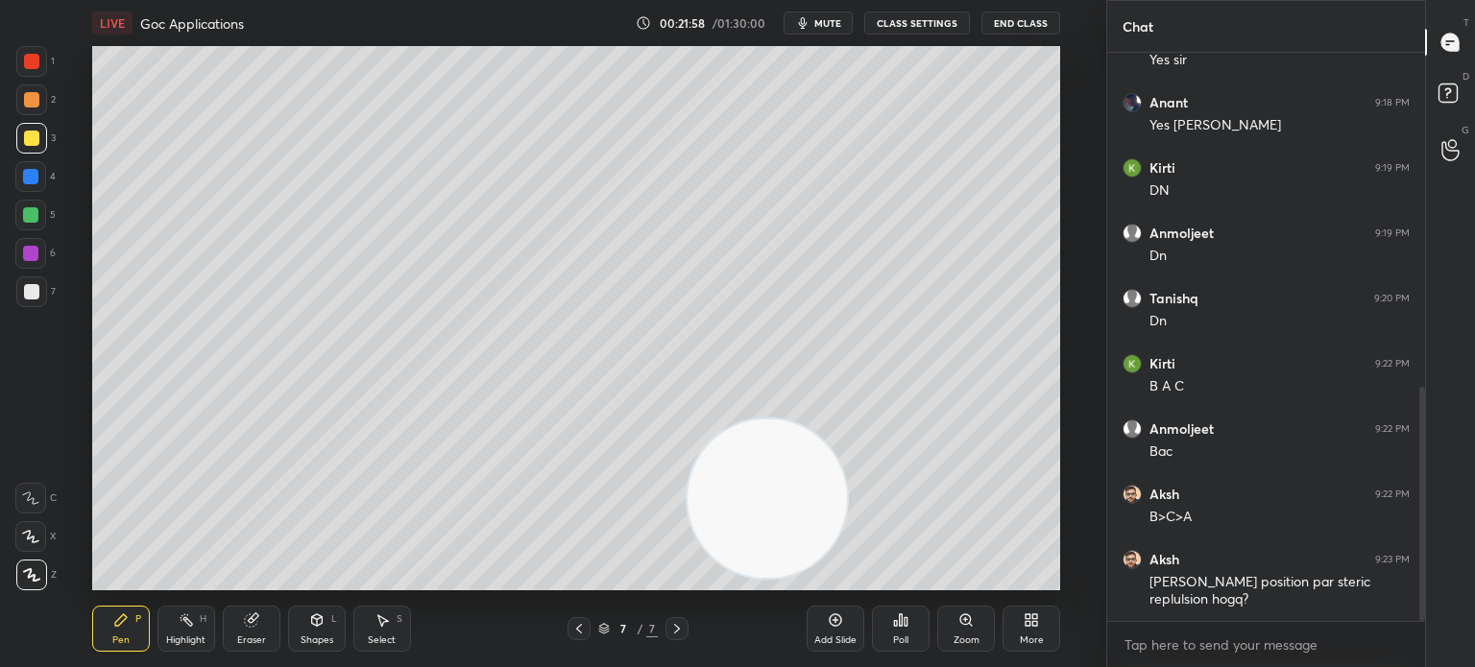
click at [915, 627] on div "Poll" at bounding box center [901, 629] width 58 height 46
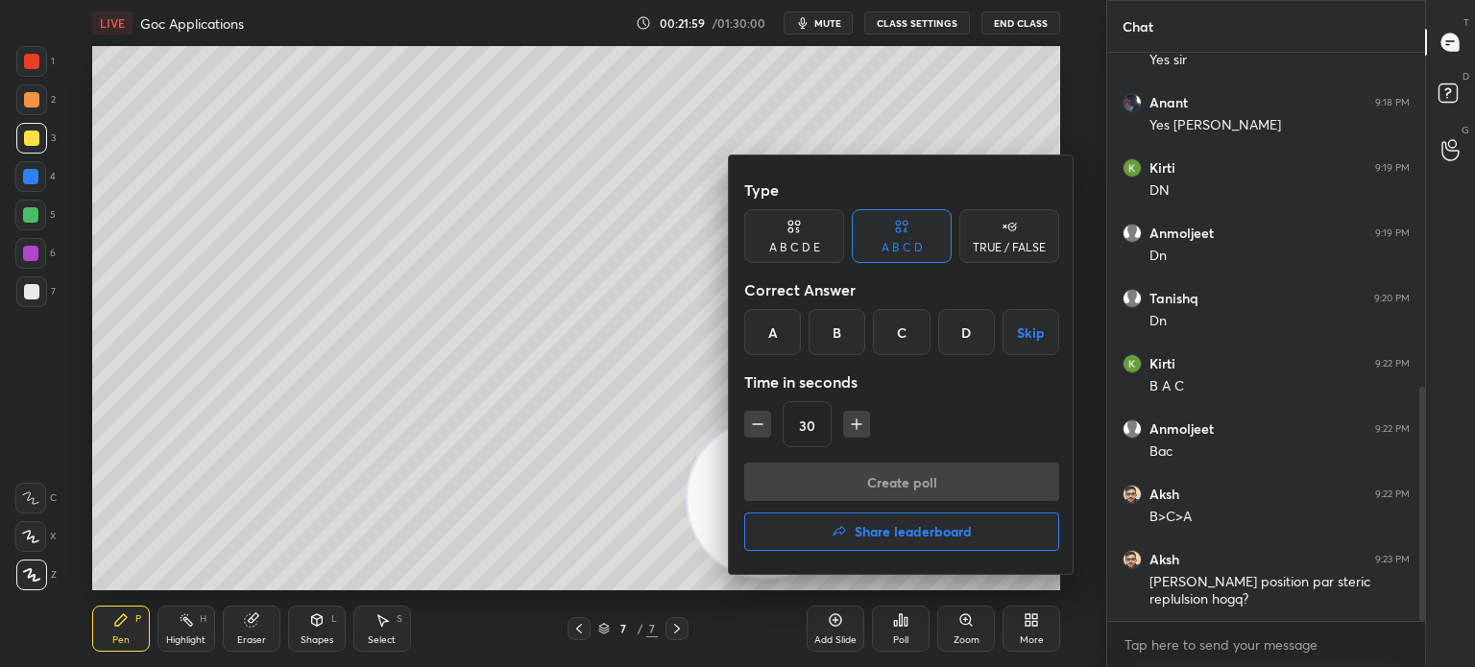
click at [763, 347] on div "A" at bounding box center [772, 332] width 57 height 46
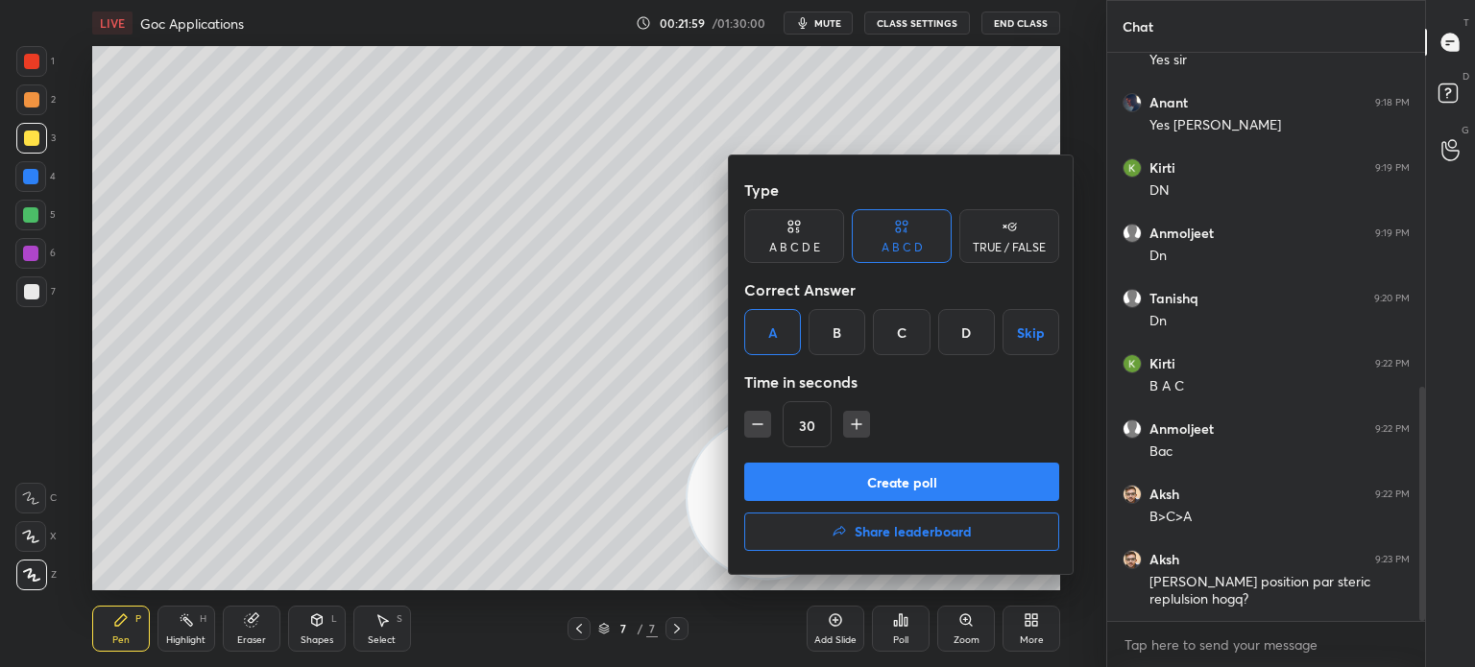
click at [859, 429] on icon "button" at bounding box center [856, 424] width 19 height 19
type input "45"
click at [847, 491] on button "Create poll" at bounding box center [901, 482] width 315 height 38
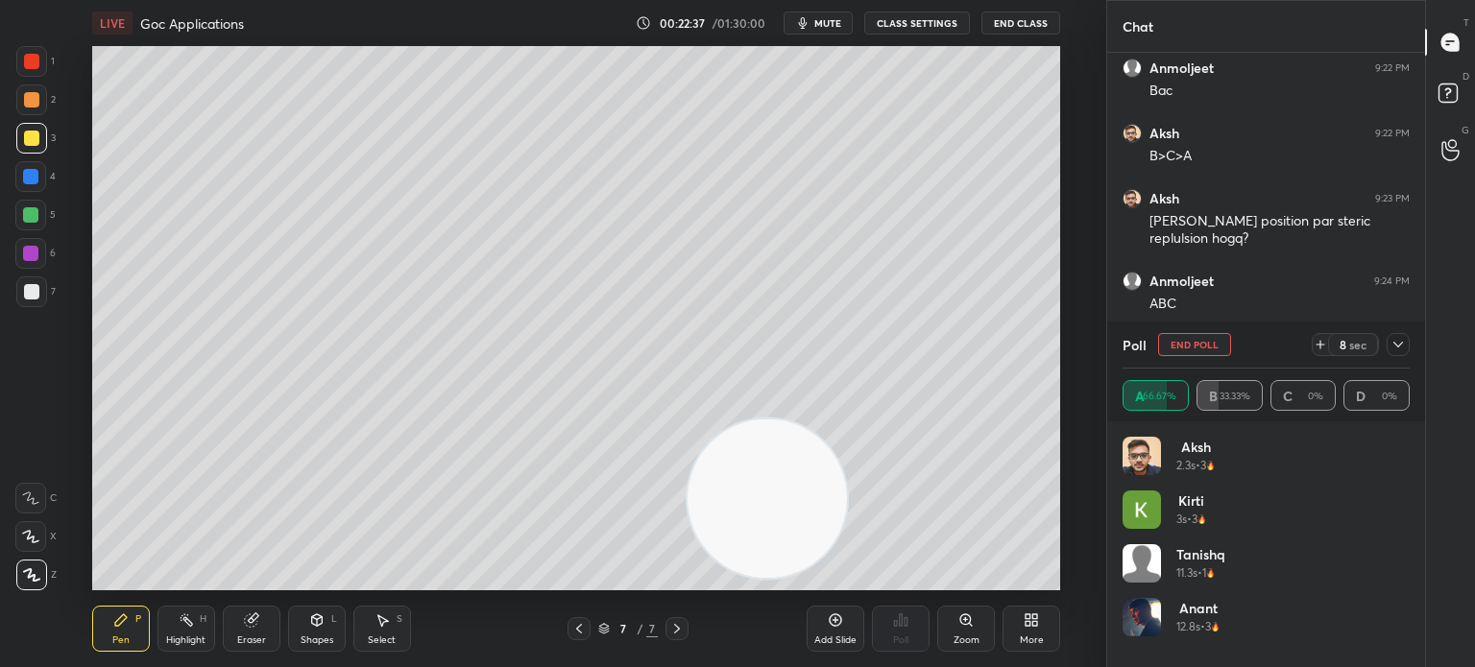
scroll to position [1239, 0]
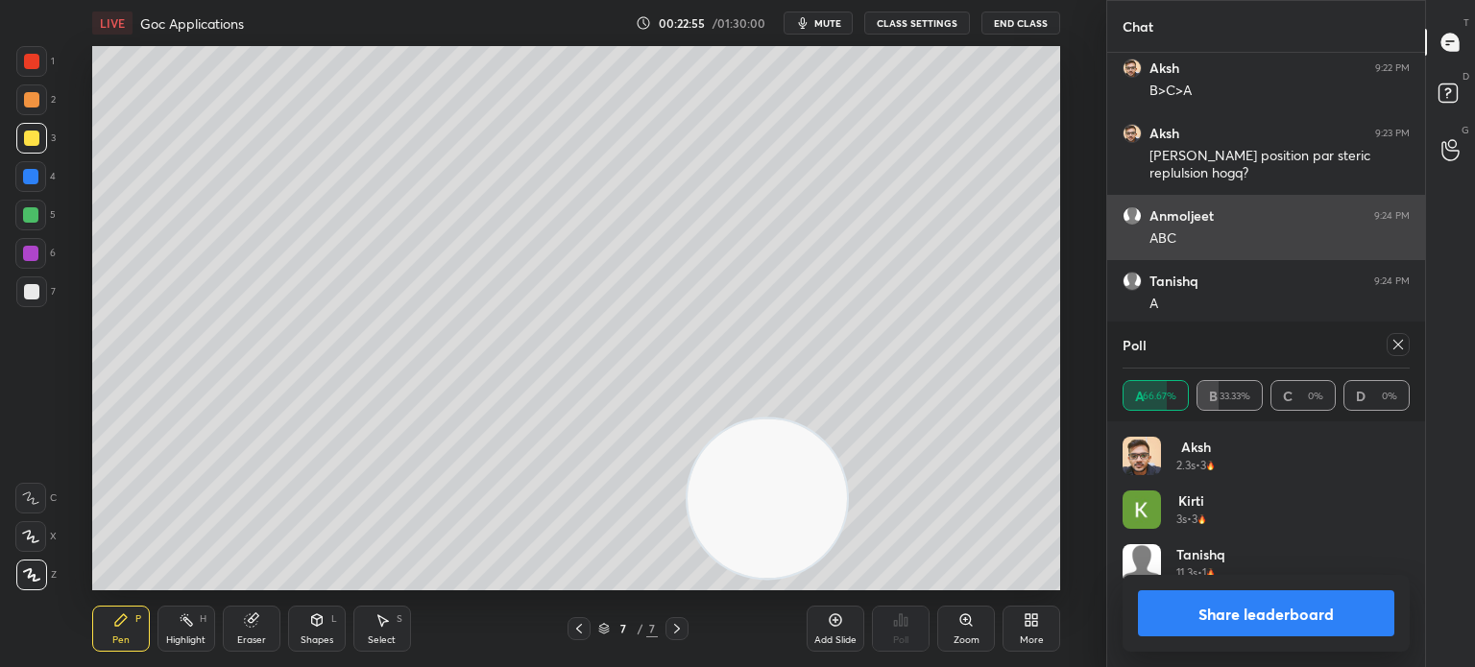
click at [1208, 233] on div "ABC" at bounding box center [1280, 239] width 260 height 19
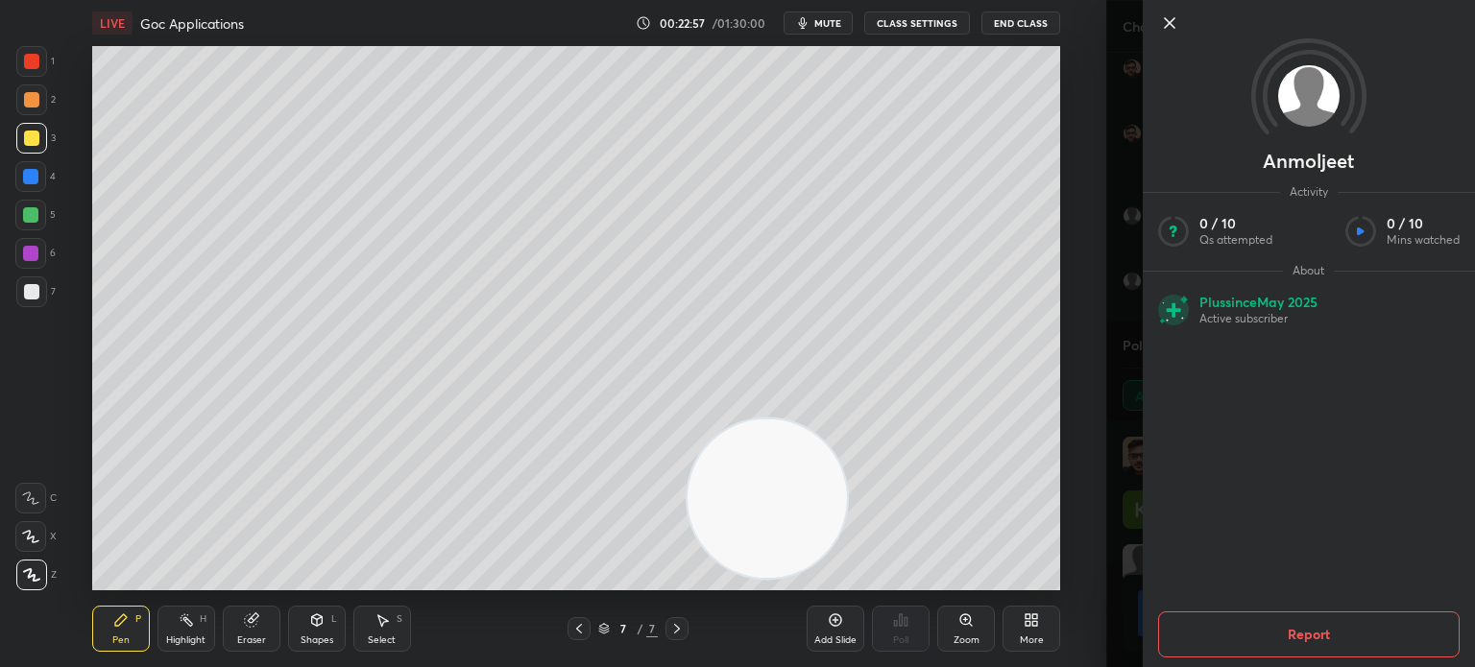
click at [1180, 6] on div at bounding box center [1309, 55] width 332 height 110
click at [1167, 20] on icon at bounding box center [1170, 23] width 10 height 10
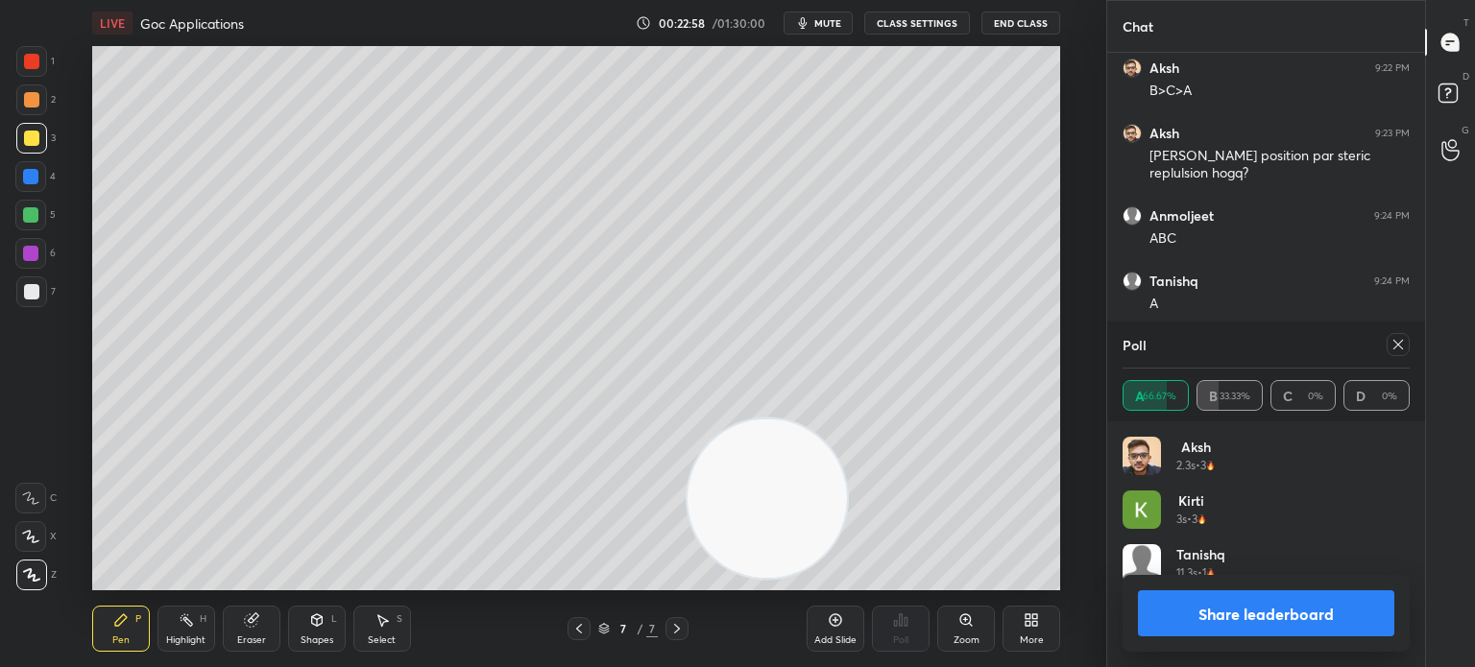
click at [1393, 354] on div at bounding box center [1398, 344] width 23 height 23
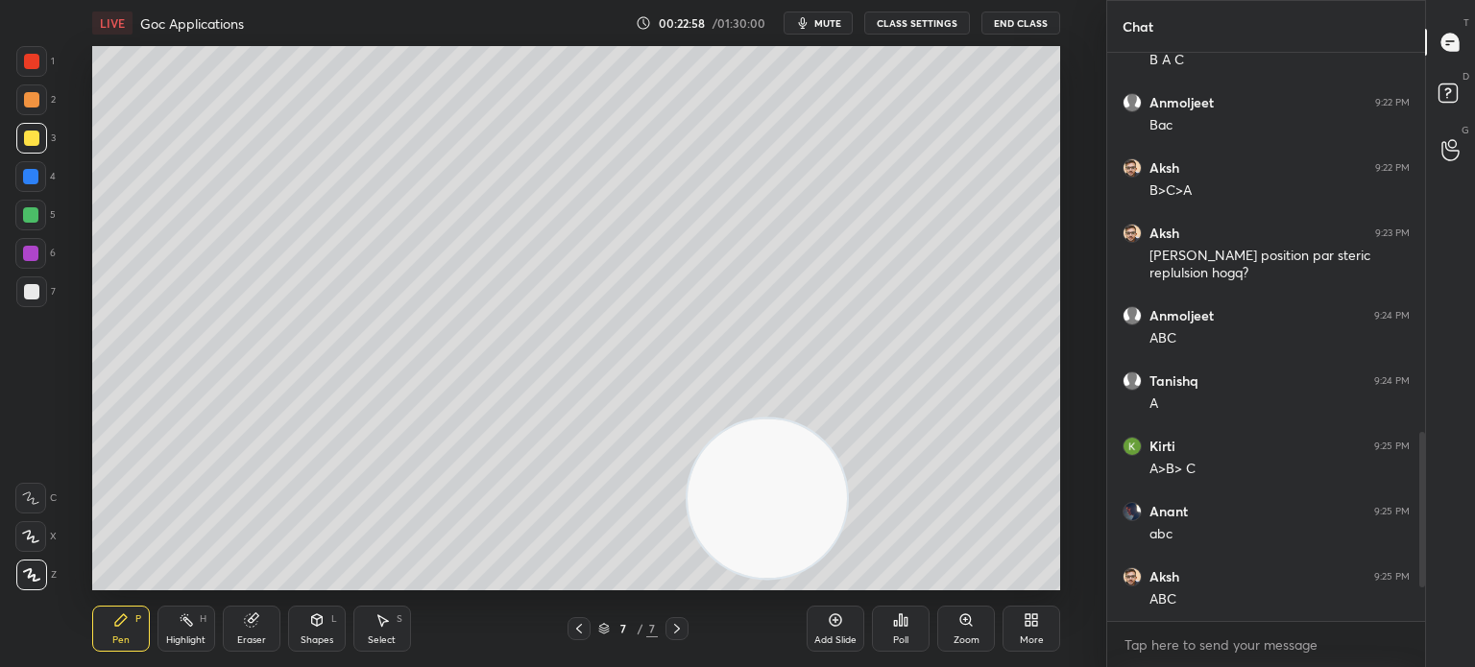
scroll to position [563, 312]
click at [31, 306] on div at bounding box center [31, 292] width 31 height 31
click at [29, 291] on div at bounding box center [31, 291] width 15 height 15
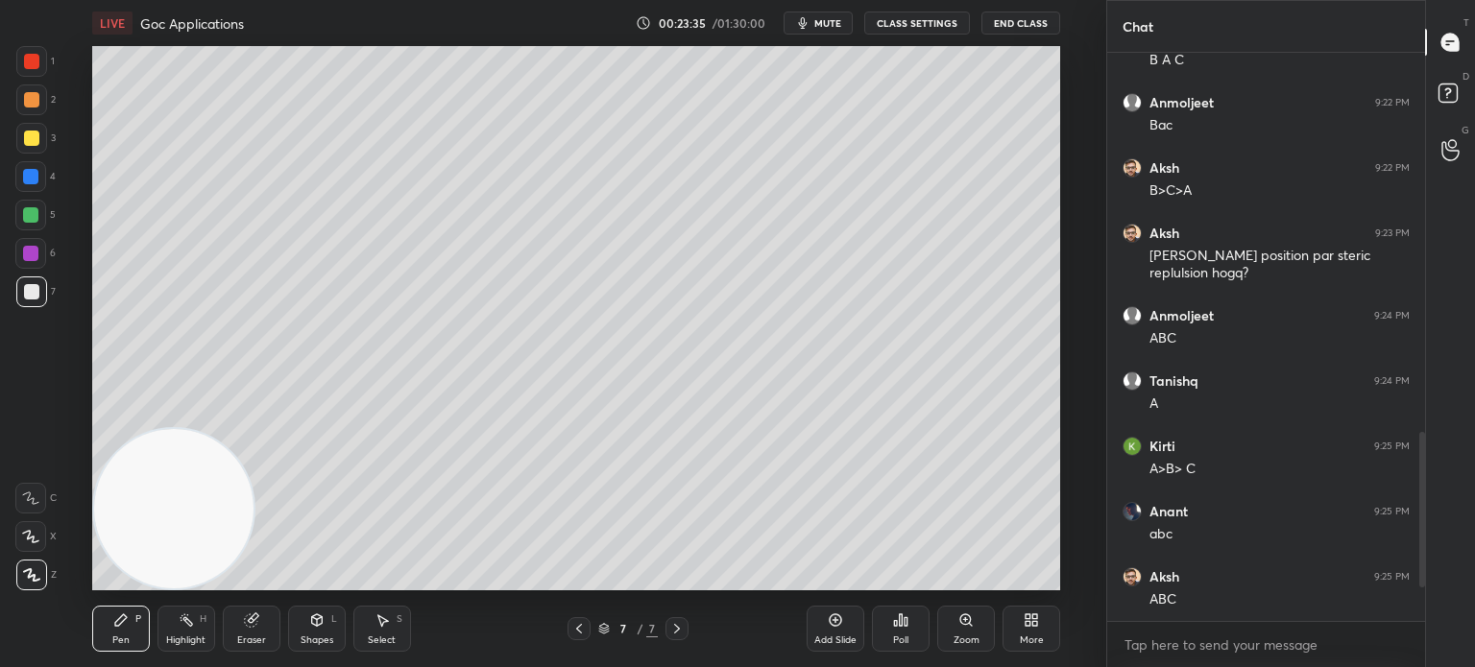
scroll to position [1204, 0]
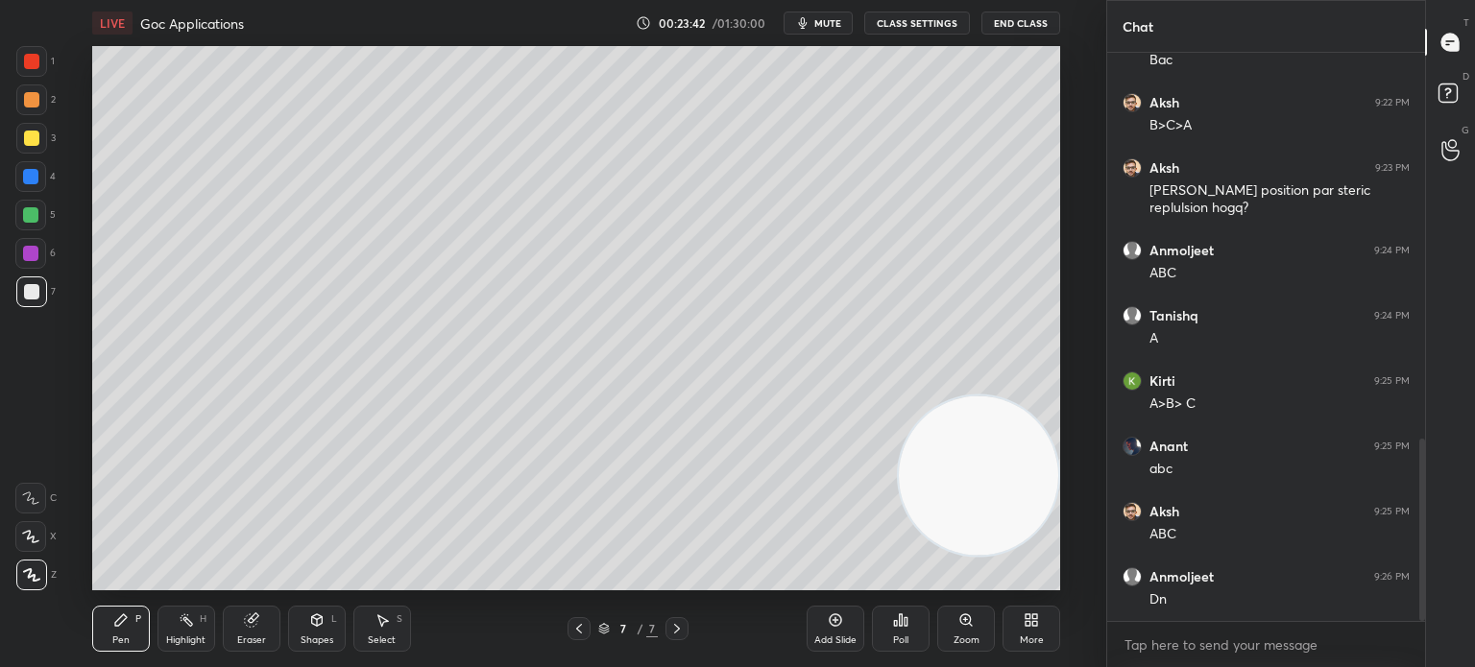
click at [47, 139] on div "3" at bounding box center [35, 138] width 39 height 31
click at [41, 141] on div at bounding box center [31, 138] width 31 height 31
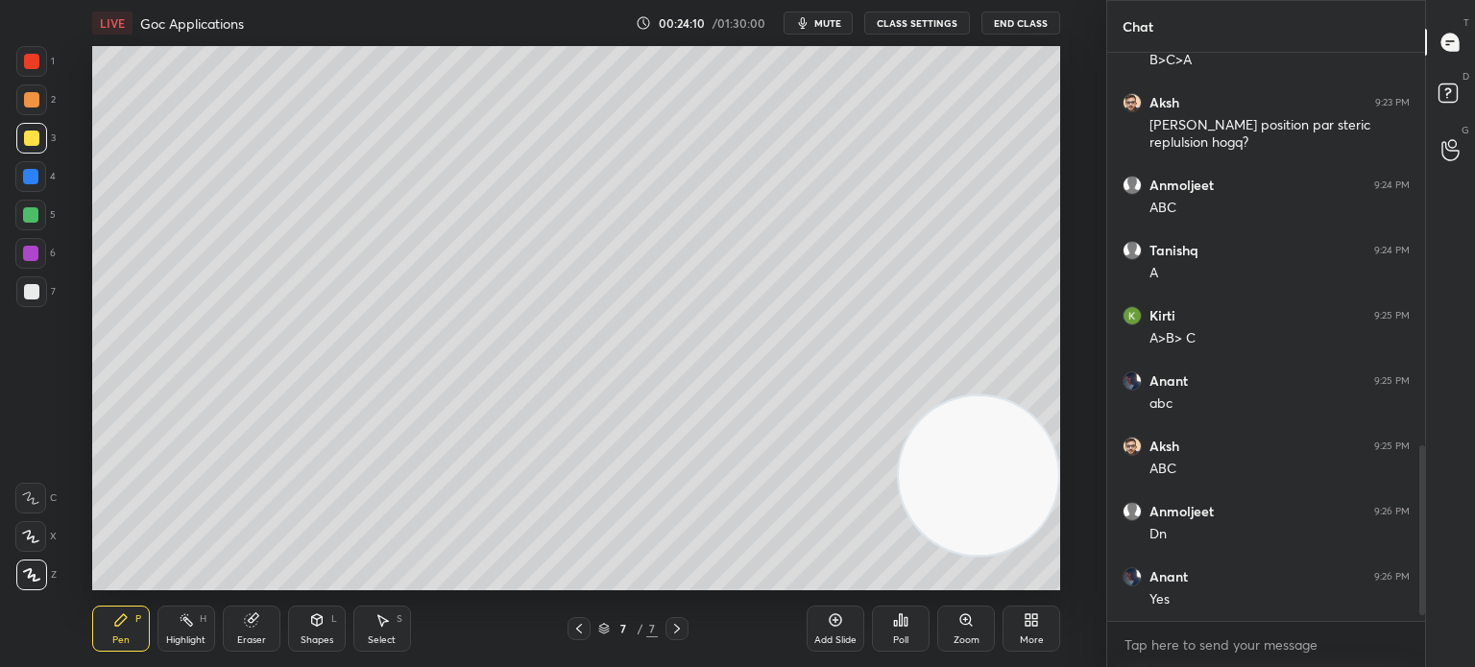
scroll to position [1335, 0]
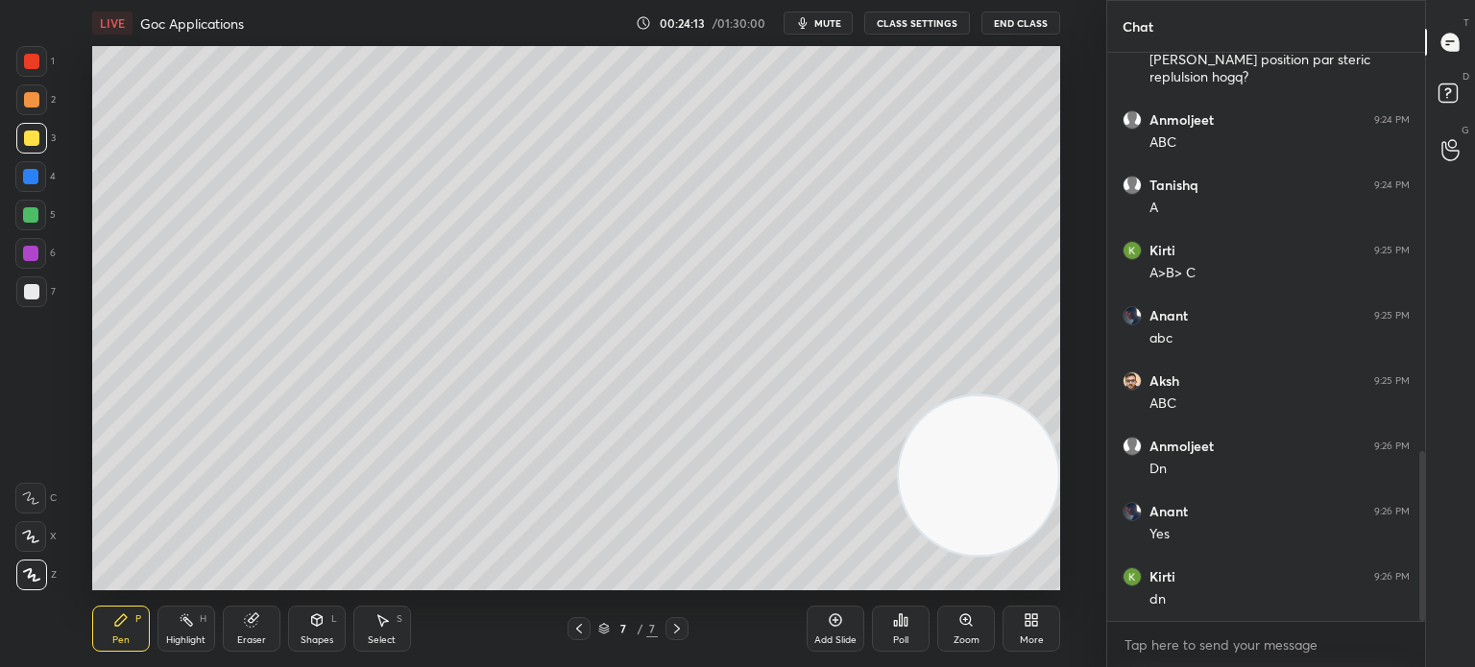
click at [838, 621] on icon at bounding box center [835, 620] width 15 height 15
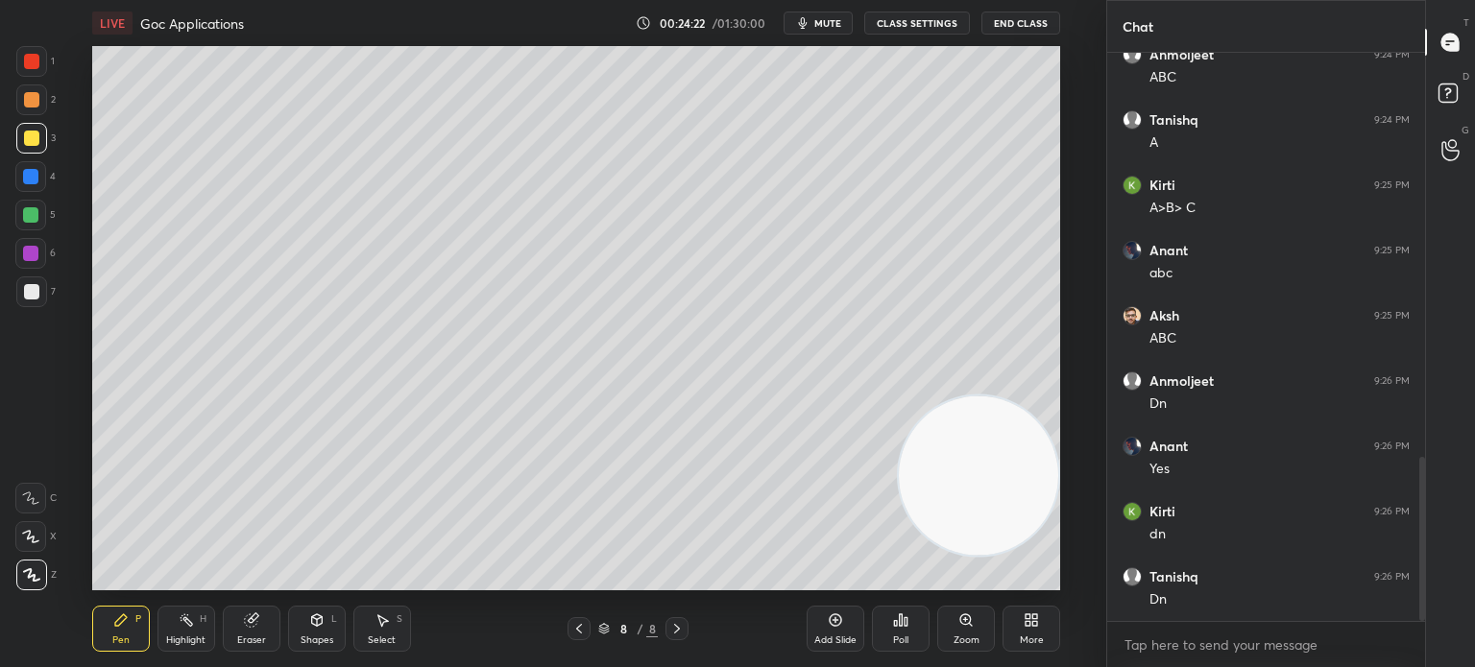
click at [36, 294] on div at bounding box center [31, 291] width 15 height 15
click at [32, 145] on div at bounding box center [31, 138] width 15 height 15
click at [35, 141] on div at bounding box center [31, 138] width 15 height 15
click at [33, 303] on div at bounding box center [31, 292] width 31 height 31
click at [35, 295] on div at bounding box center [31, 291] width 15 height 15
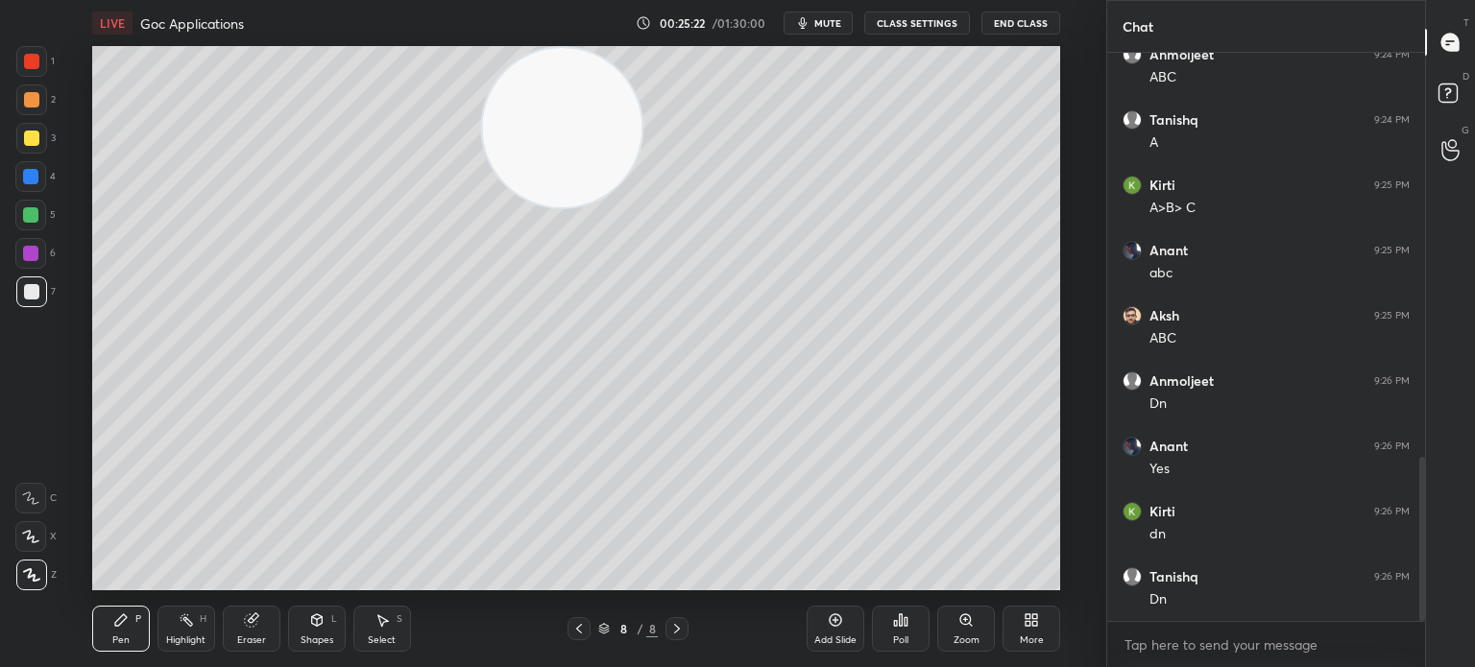
click at [182, 617] on circle at bounding box center [183, 617] width 2 height 2
click at [192, 629] on div "Highlight H" at bounding box center [186, 629] width 58 height 46
click at [35, 171] on div at bounding box center [30, 176] width 15 height 15
click at [34, 175] on div at bounding box center [30, 176] width 15 height 15
click at [30, 301] on div at bounding box center [31, 292] width 31 height 31
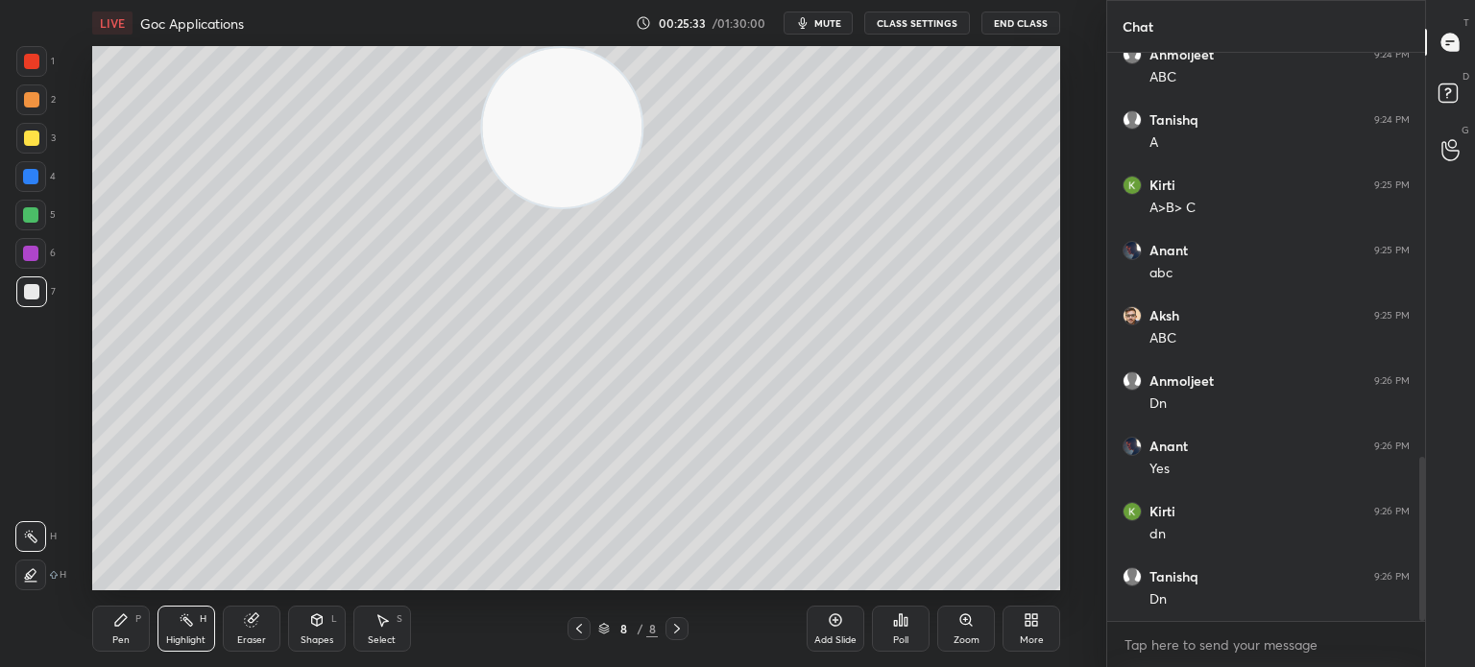
click at [27, 291] on div at bounding box center [31, 291] width 15 height 15
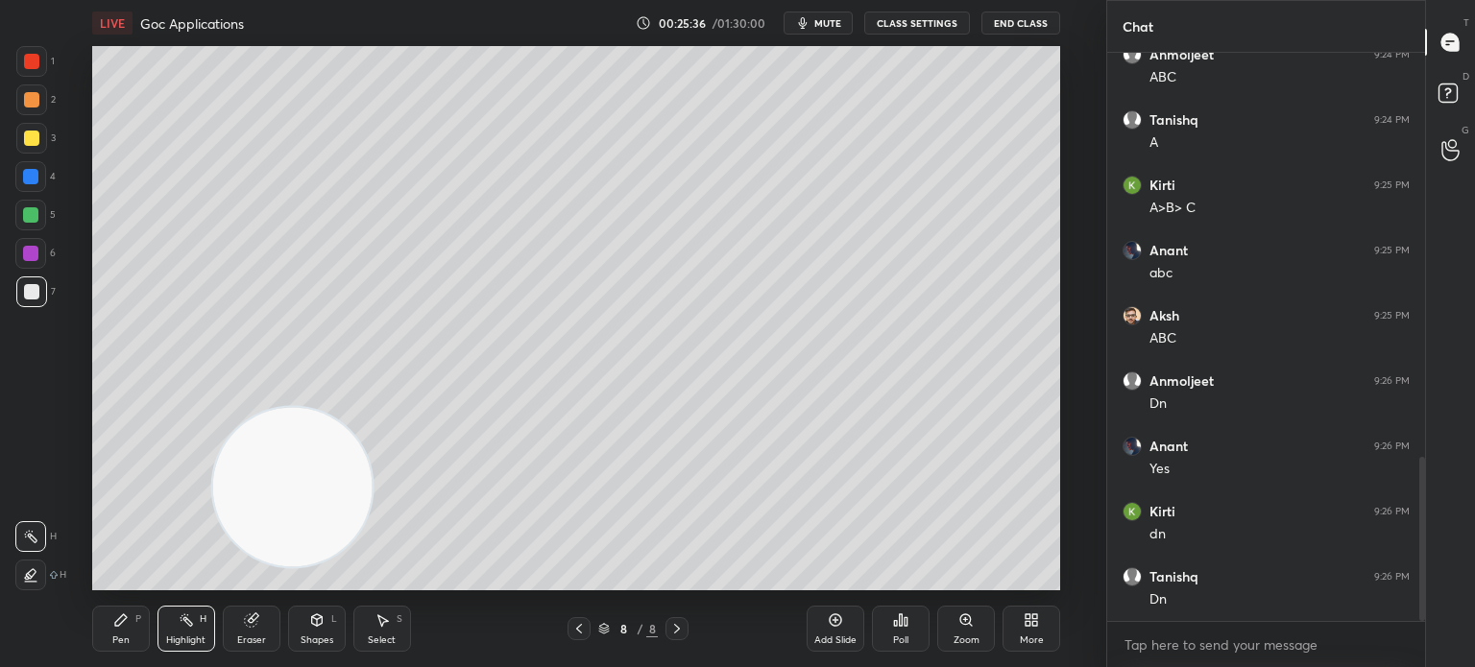
click at [128, 630] on div "Pen P" at bounding box center [121, 629] width 58 height 46
click at [131, 615] on div "Pen P" at bounding box center [121, 629] width 58 height 46
click at [34, 175] on div at bounding box center [30, 176] width 15 height 15
click at [37, 227] on div at bounding box center [30, 215] width 31 height 31
click at [36, 224] on div at bounding box center [30, 215] width 31 height 31
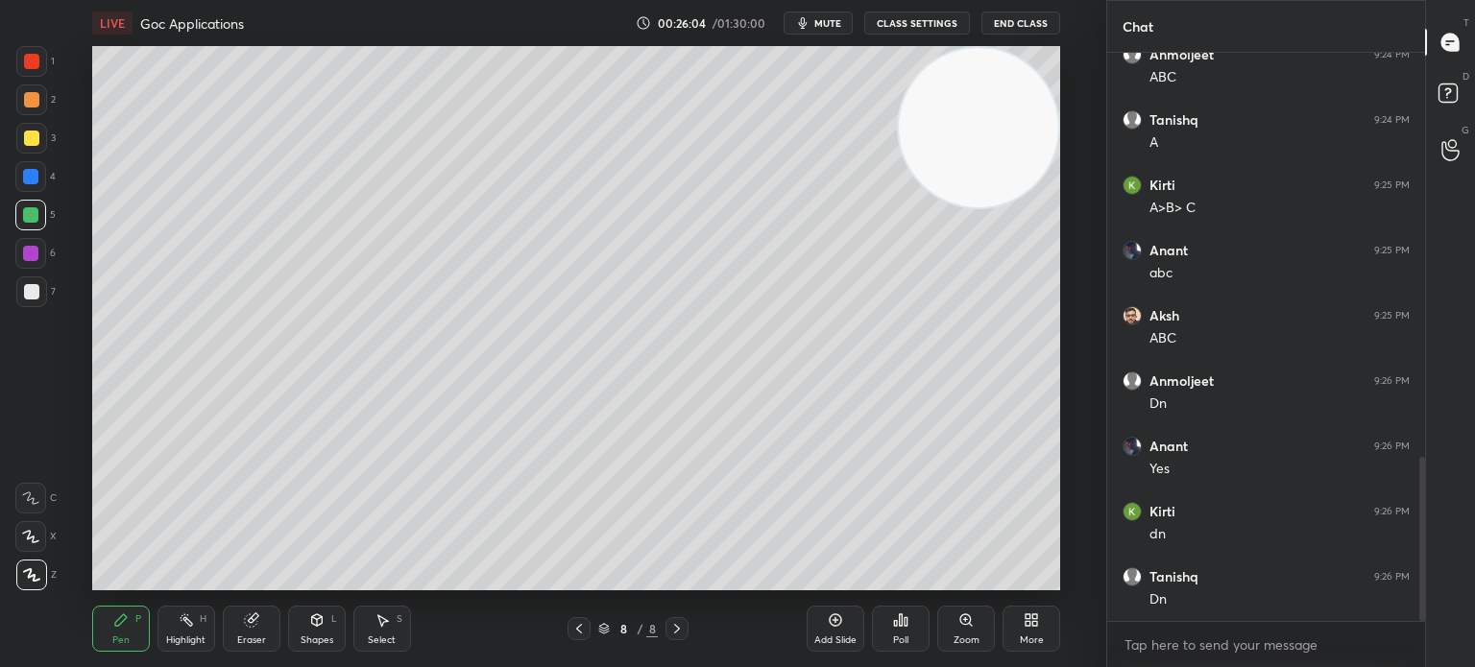
click at [32, 154] on div "3" at bounding box center [35, 142] width 39 height 38
click at [29, 148] on div at bounding box center [31, 138] width 31 height 31
click at [36, 145] on div at bounding box center [31, 138] width 15 height 15
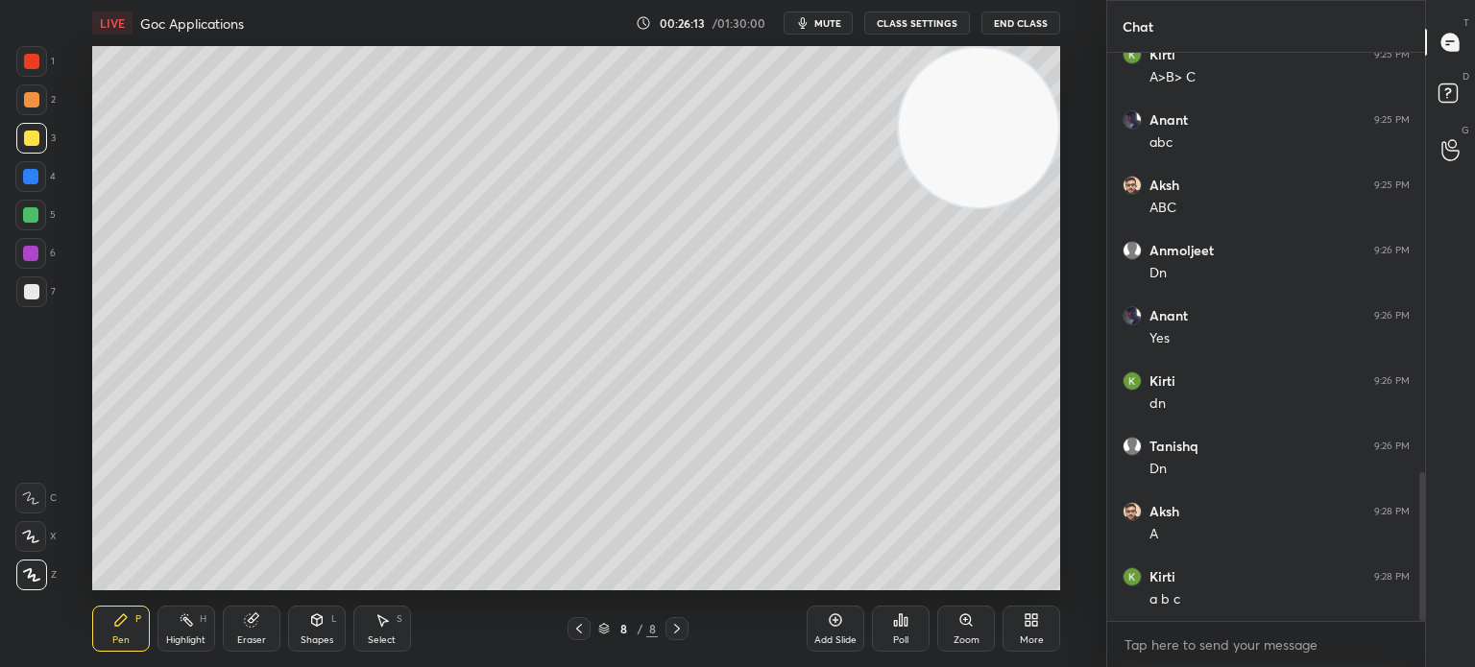
scroll to position [1596, 0]
click at [259, 637] on div "Eraser" at bounding box center [251, 641] width 29 height 10
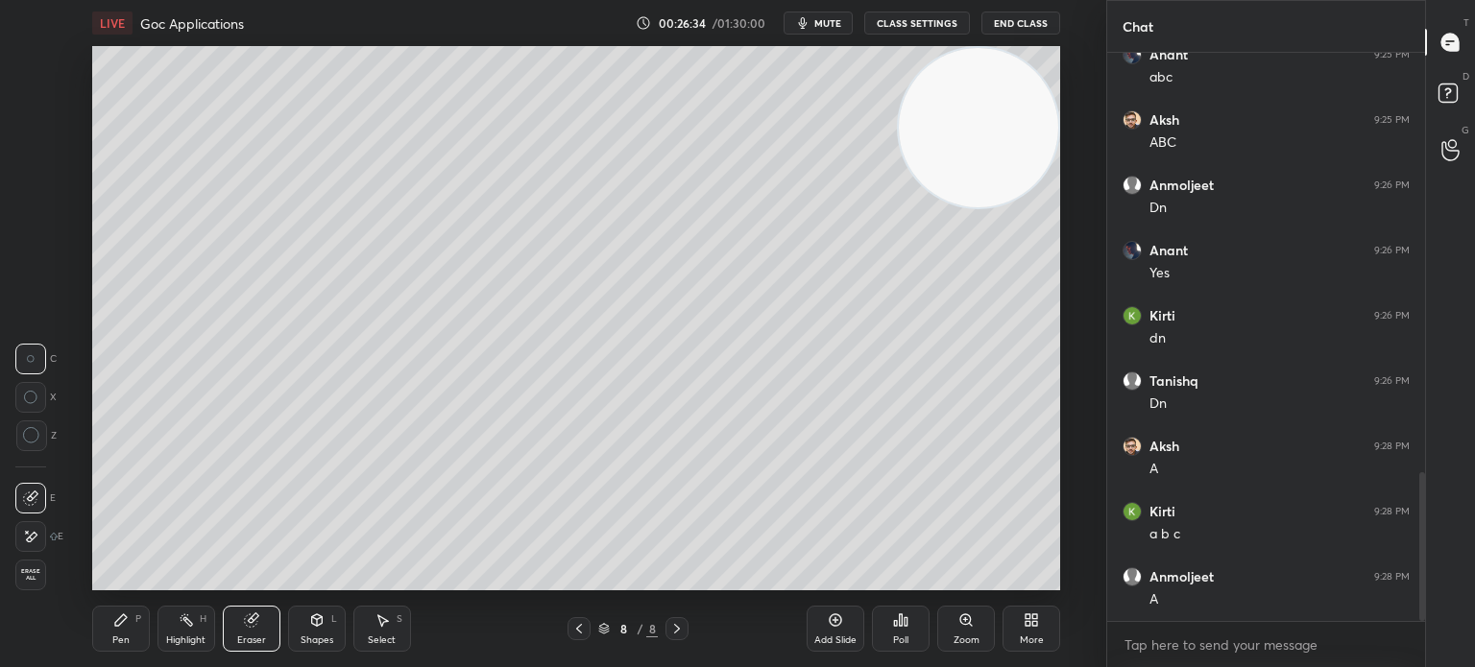
click at [123, 630] on div "Pen P" at bounding box center [121, 629] width 58 height 46
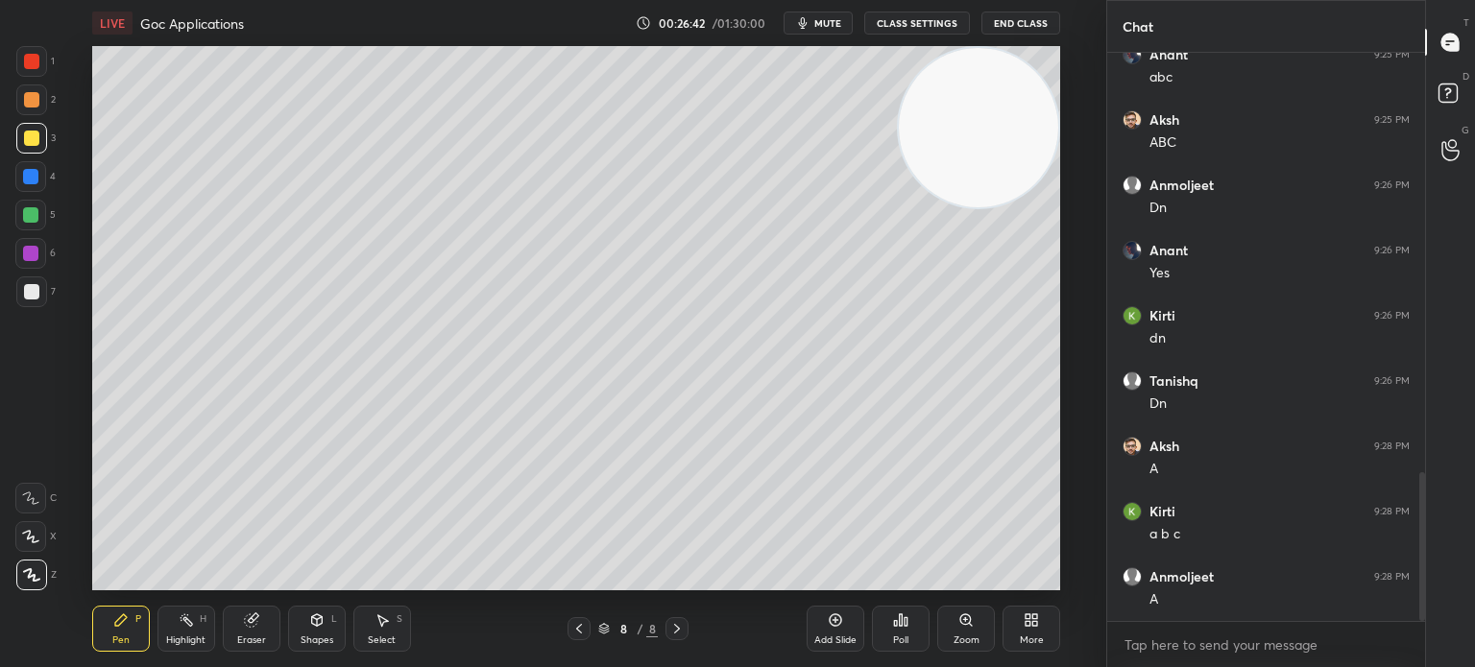
click at [196, 627] on div "Highlight H" at bounding box center [186, 629] width 58 height 46
click at [201, 628] on div "Highlight H" at bounding box center [186, 629] width 58 height 46
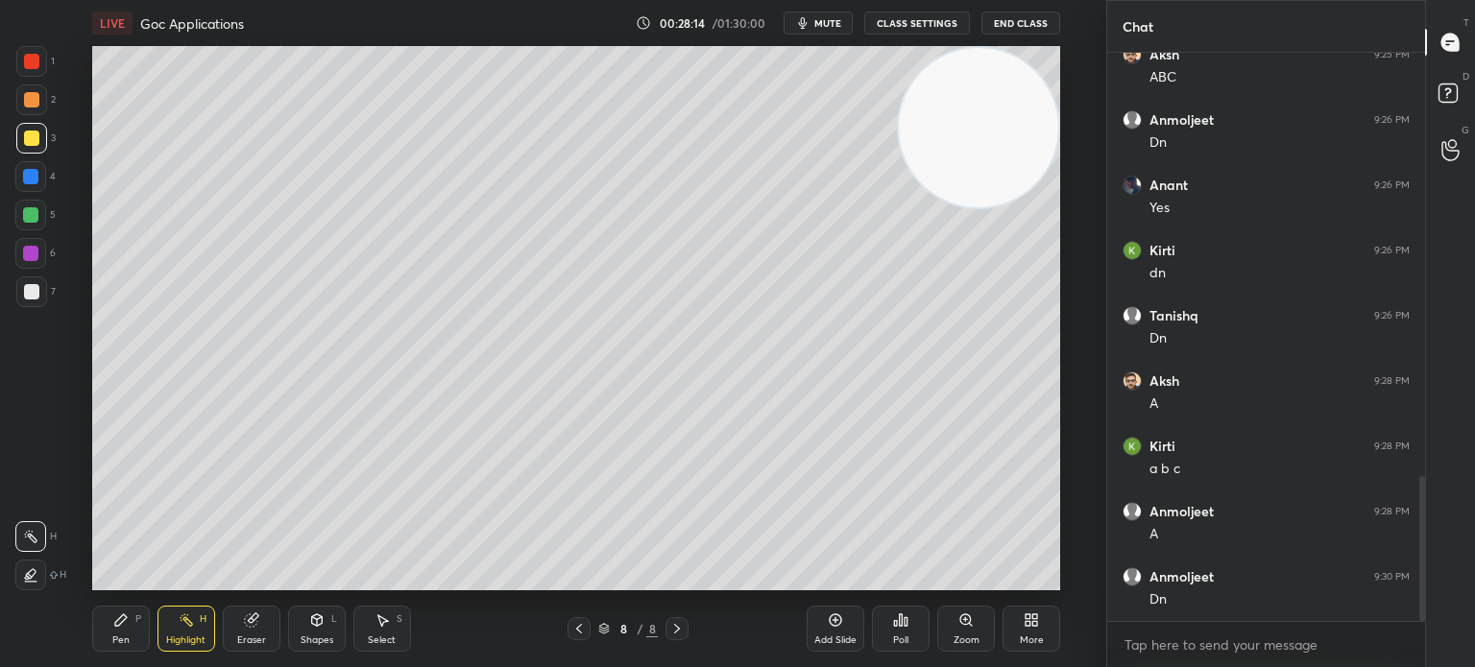
click at [42, 301] on div at bounding box center [31, 292] width 31 height 31
click at [40, 296] on div at bounding box center [31, 292] width 31 height 31
click at [837, 621] on icon at bounding box center [835, 620] width 15 height 15
click at [111, 606] on div "Pen P Highlight H Eraser Shapes L Select S 9 / 9 Add Slide Poll Zoom More" at bounding box center [576, 629] width 968 height 77
click at [121, 605] on div "Pen P Highlight H Eraser Shapes L Select S 9 / 9 Add Slide Poll Zoom More" at bounding box center [576, 629] width 968 height 77
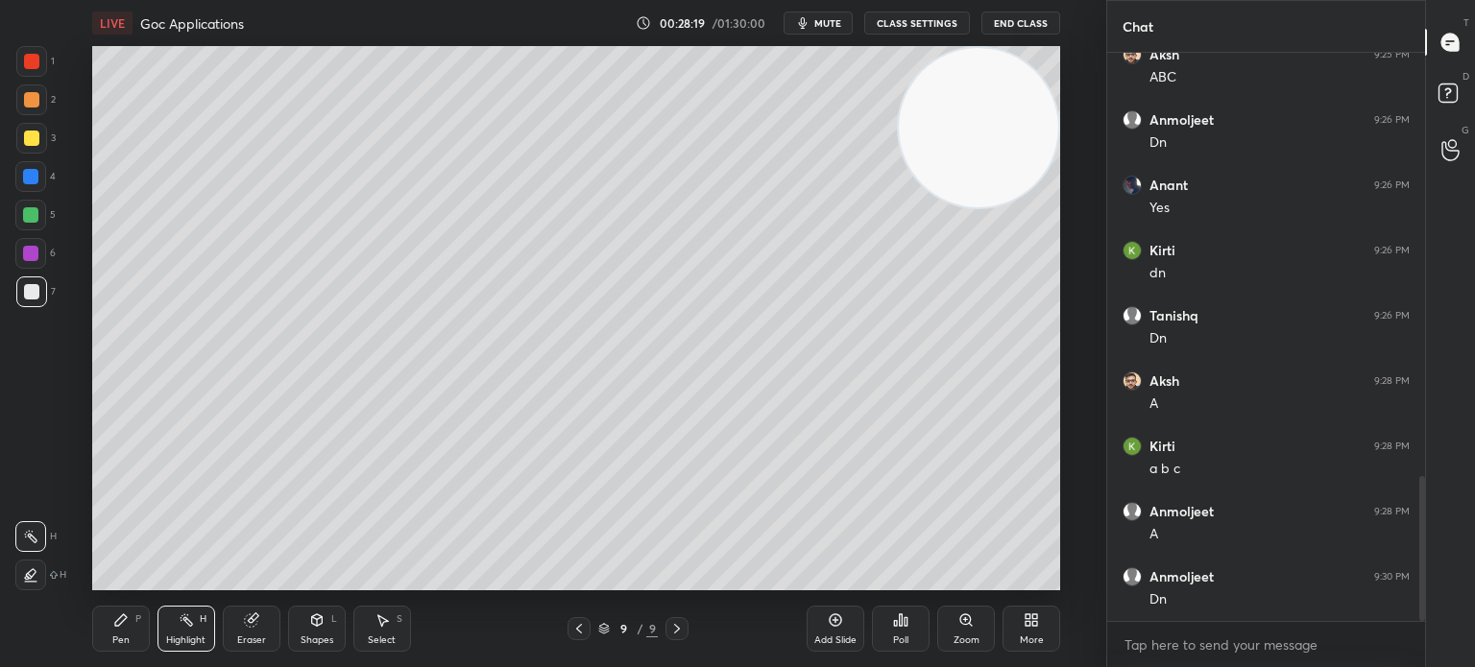
click at [114, 618] on icon at bounding box center [120, 620] width 15 height 15
click at [116, 624] on icon at bounding box center [121, 621] width 12 height 12
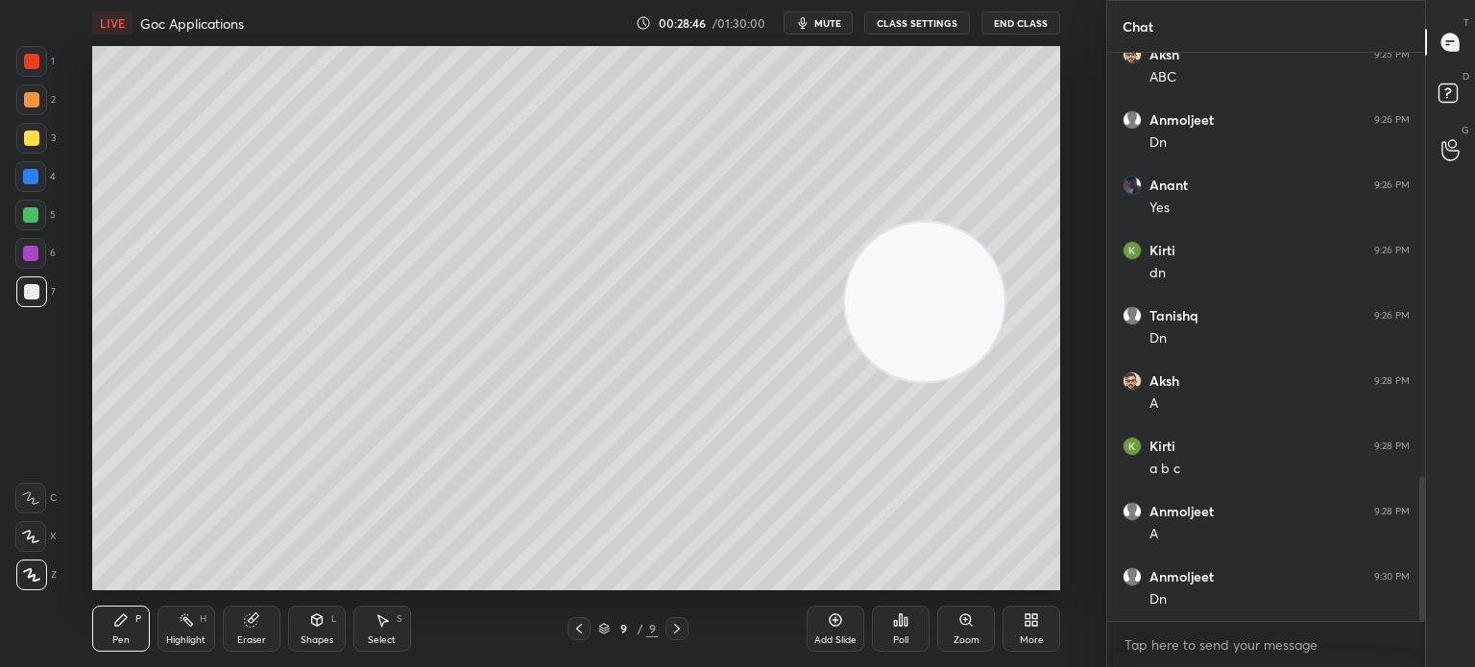
click at [29, 144] on div at bounding box center [31, 138] width 15 height 15
click at [25, 133] on div at bounding box center [31, 138] width 15 height 15
click at [36, 303] on div at bounding box center [31, 292] width 31 height 31
click at [34, 292] on div at bounding box center [31, 291] width 15 height 15
click at [35, 213] on div at bounding box center [30, 214] width 15 height 15
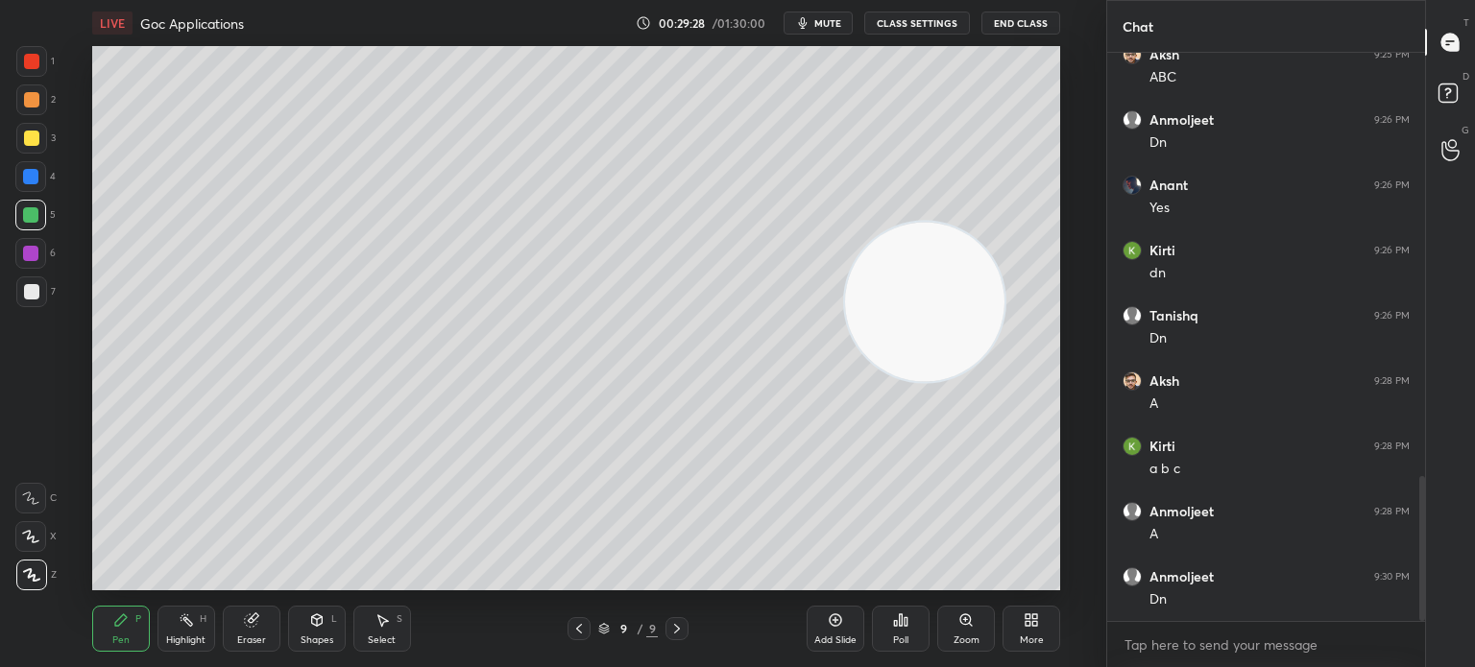
click at [263, 631] on div "Eraser" at bounding box center [252, 629] width 58 height 46
click at [123, 637] on div "Pen" at bounding box center [120, 641] width 17 height 10
click at [39, 289] on div at bounding box center [31, 292] width 31 height 31
click at [203, 641] on div "Highlight" at bounding box center [185, 641] width 39 height 10
click at [198, 645] on div "Highlight" at bounding box center [185, 641] width 39 height 10
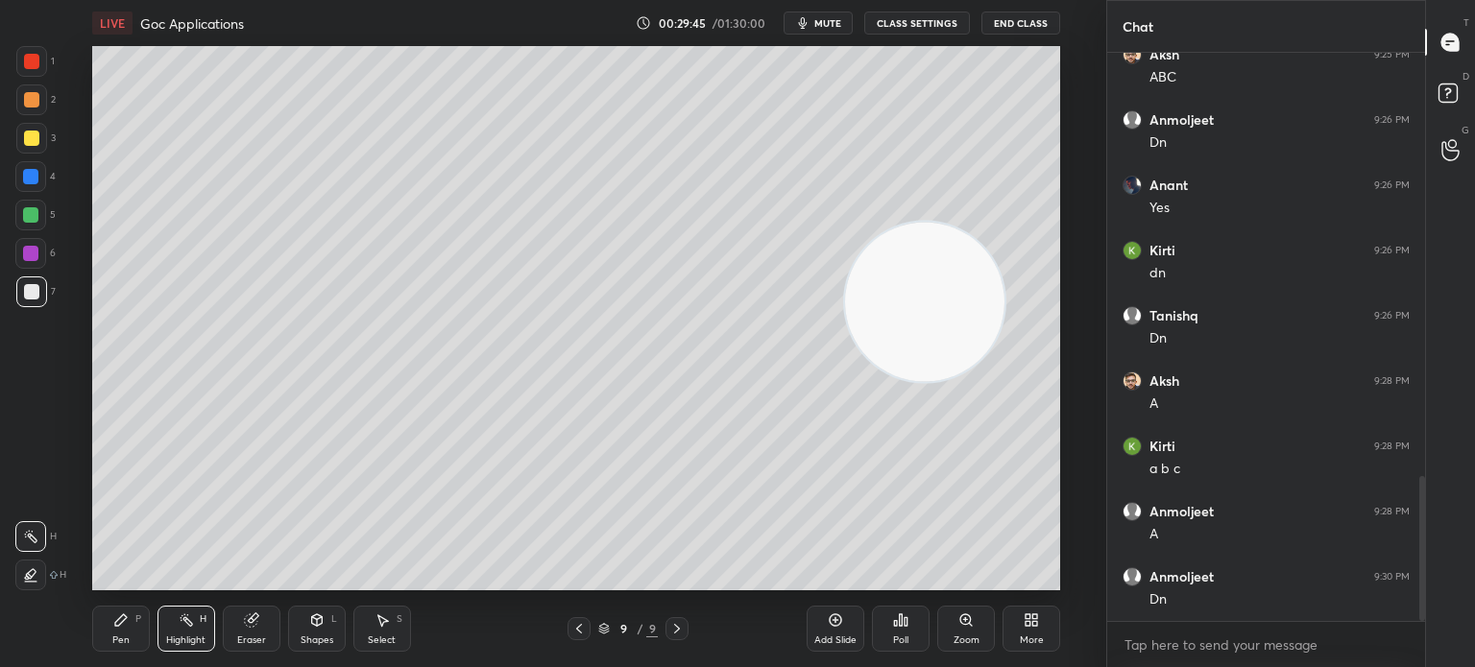
click at [895, 629] on div "Poll" at bounding box center [901, 629] width 58 height 46
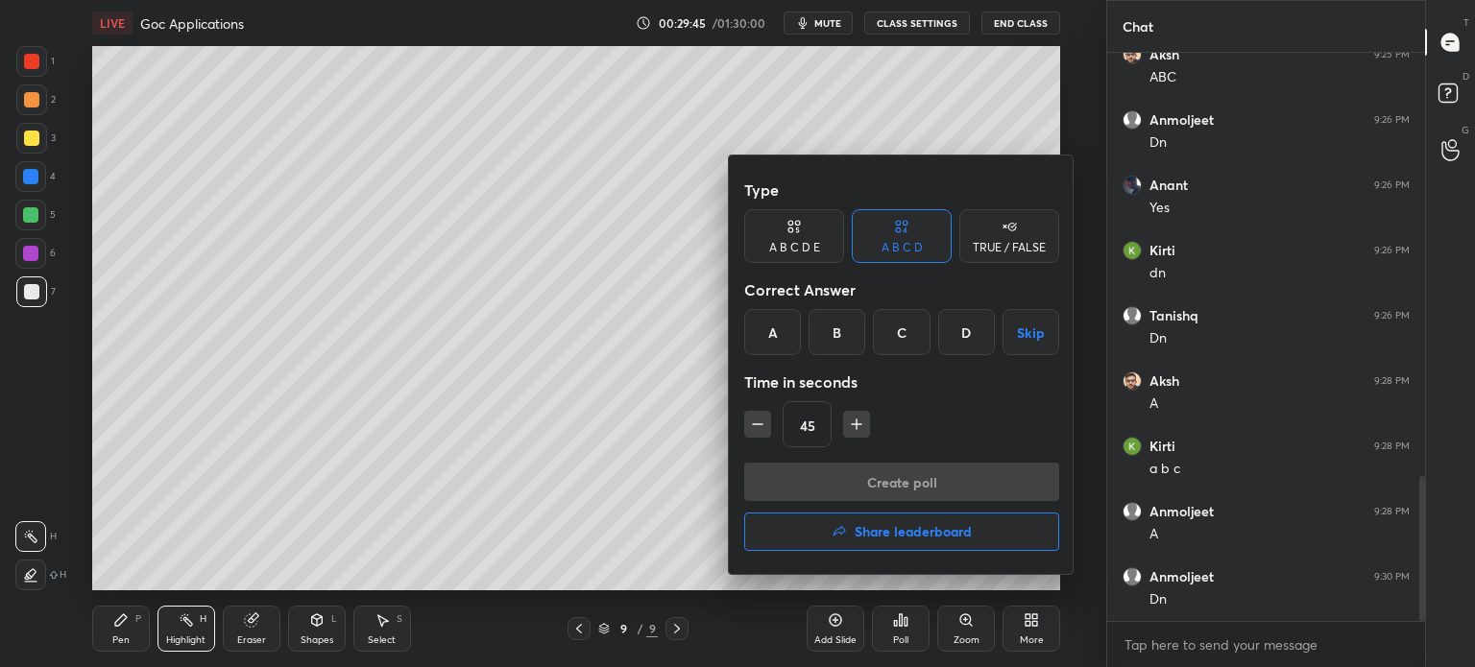
click at [897, 327] on div "C" at bounding box center [901, 332] width 57 height 46
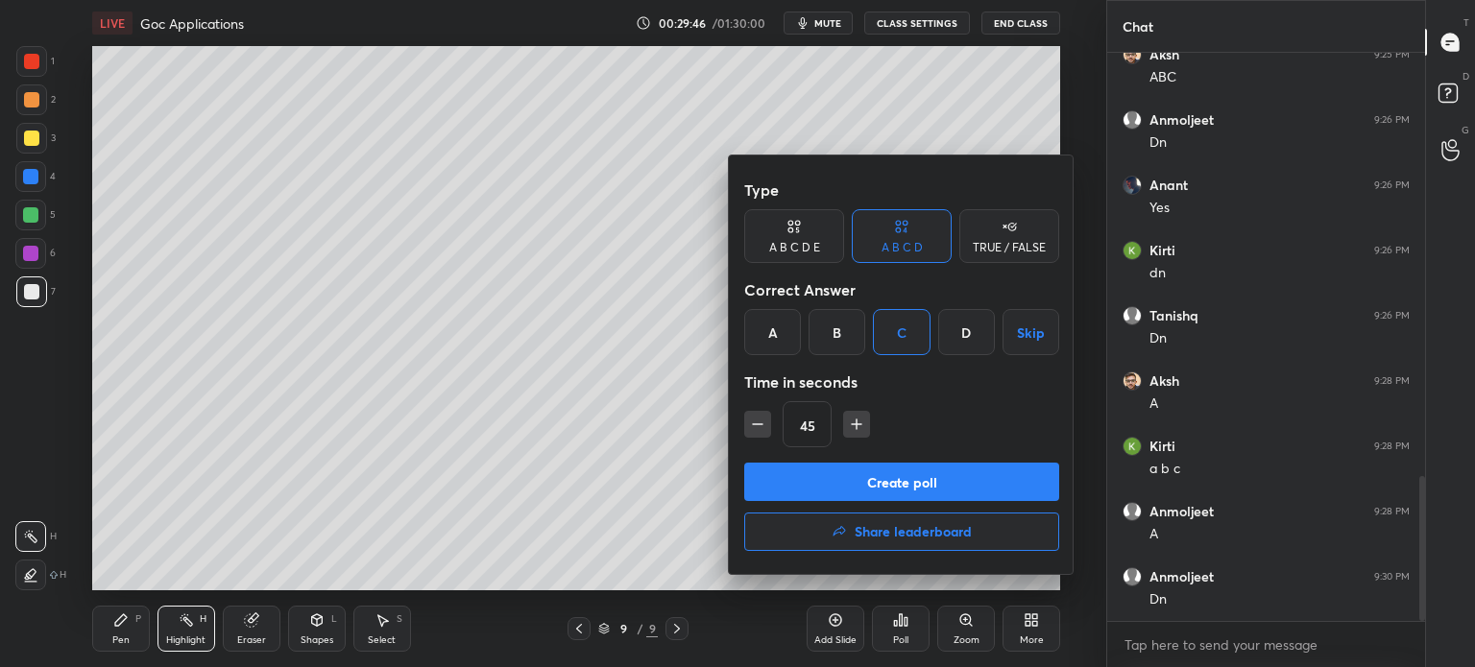
click at [841, 481] on button "Create poll" at bounding box center [901, 482] width 315 height 38
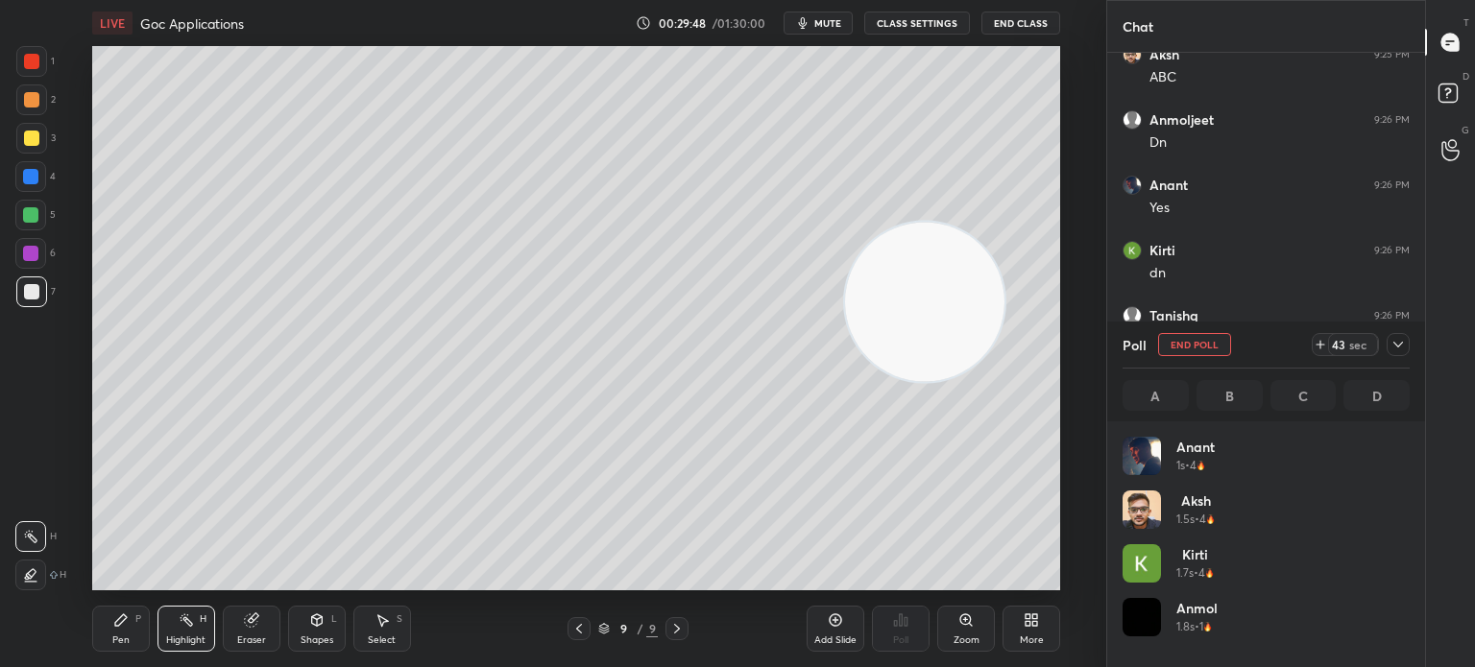
scroll to position [225, 281]
click at [38, 186] on div at bounding box center [30, 176] width 31 height 31
click at [36, 186] on div at bounding box center [30, 176] width 31 height 31
click at [122, 649] on div "Pen P" at bounding box center [121, 629] width 58 height 46
click at [129, 648] on div "Pen P" at bounding box center [121, 629] width 58 height 46
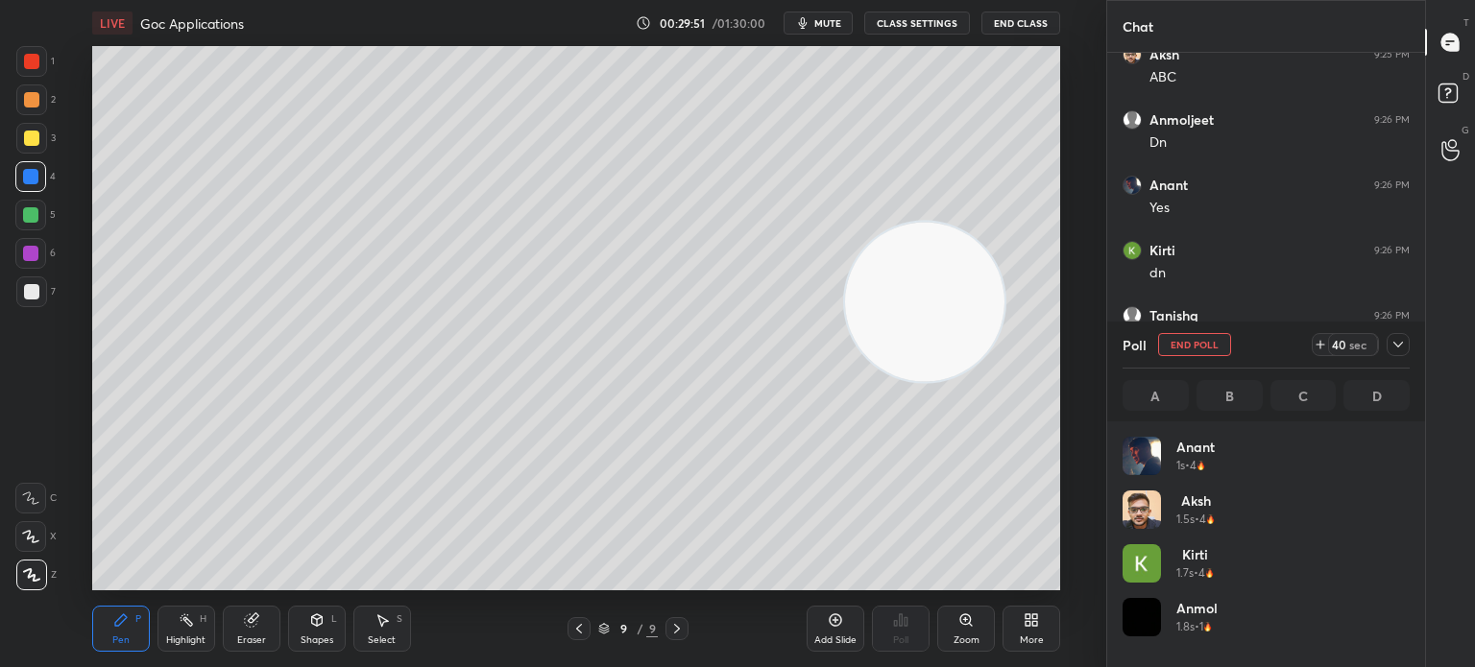
click at [31, 311] on div "7" at bounding box center [35, 296] width 39 height 38
click at [31, 303] on div at bounding box center [31, 292] width 31 height 31
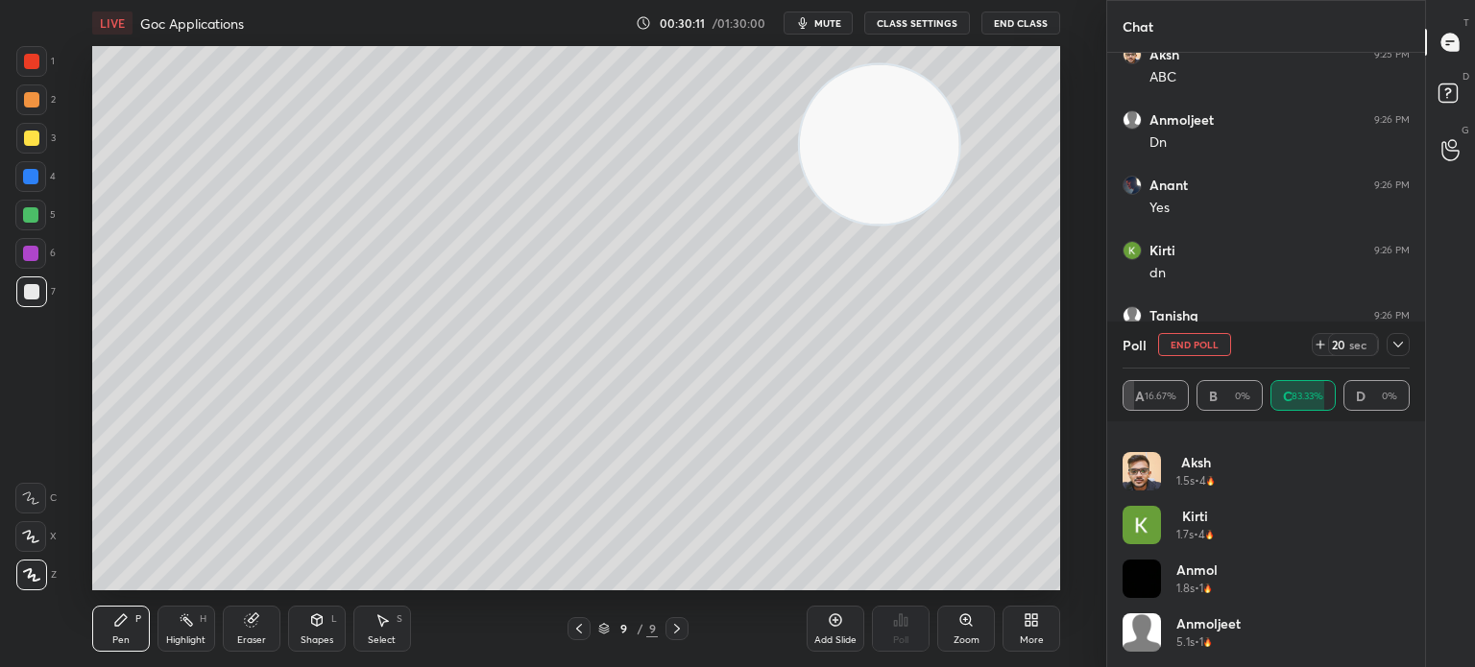
scroll to position [0, 0]
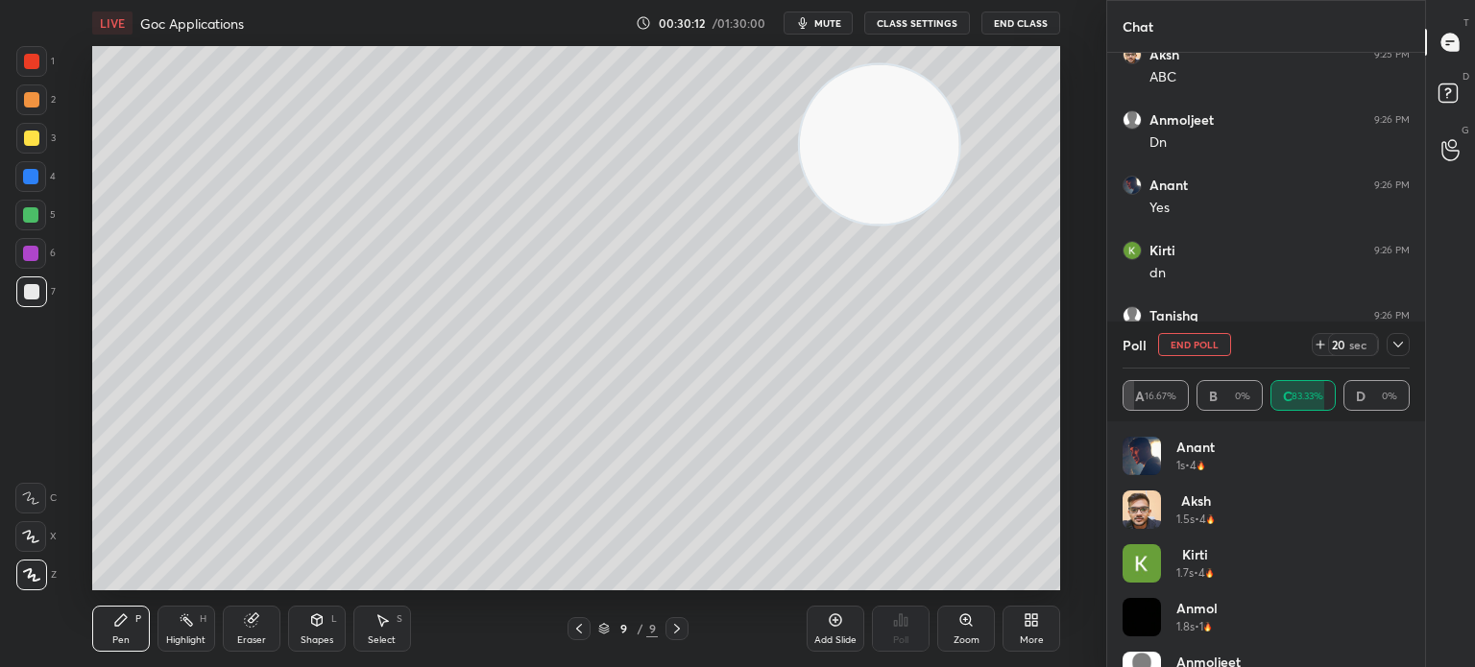
click at [1393, 344] on icon at bounding box center [1398, 344] width 15 height 15
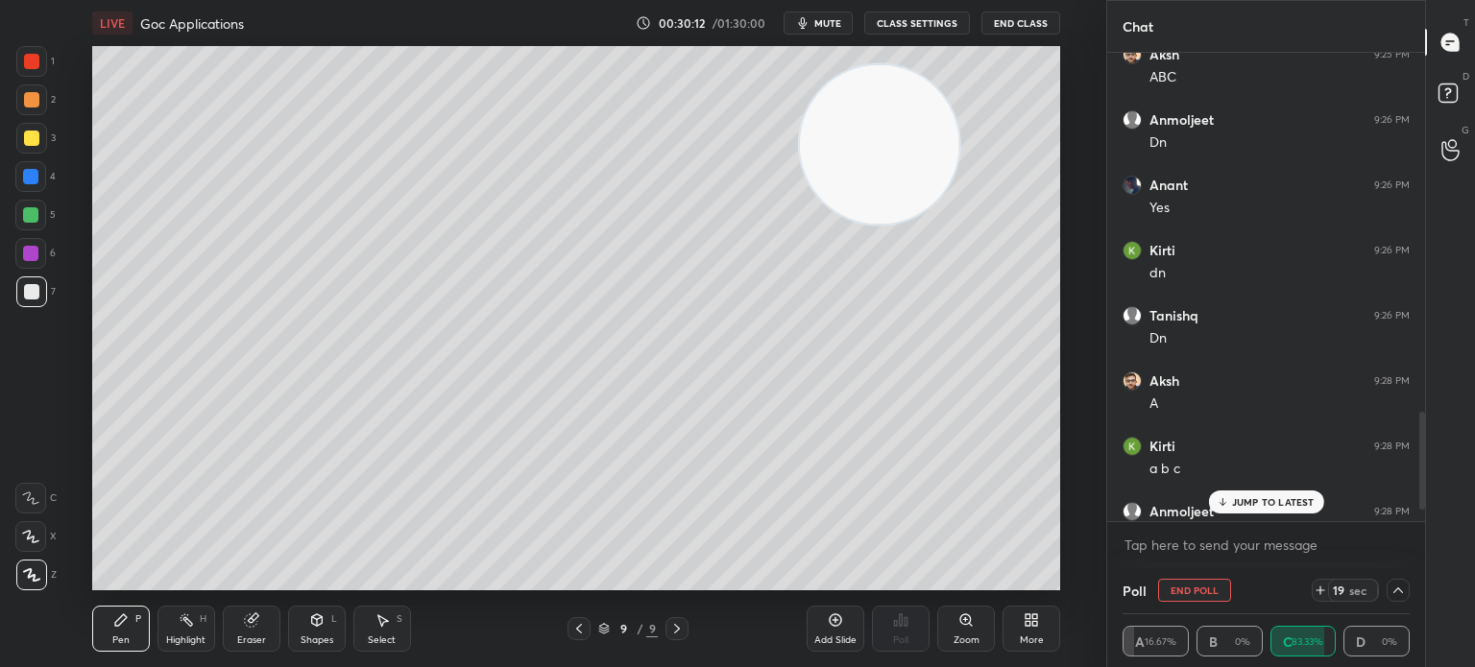
scroll to position [1761, 0]
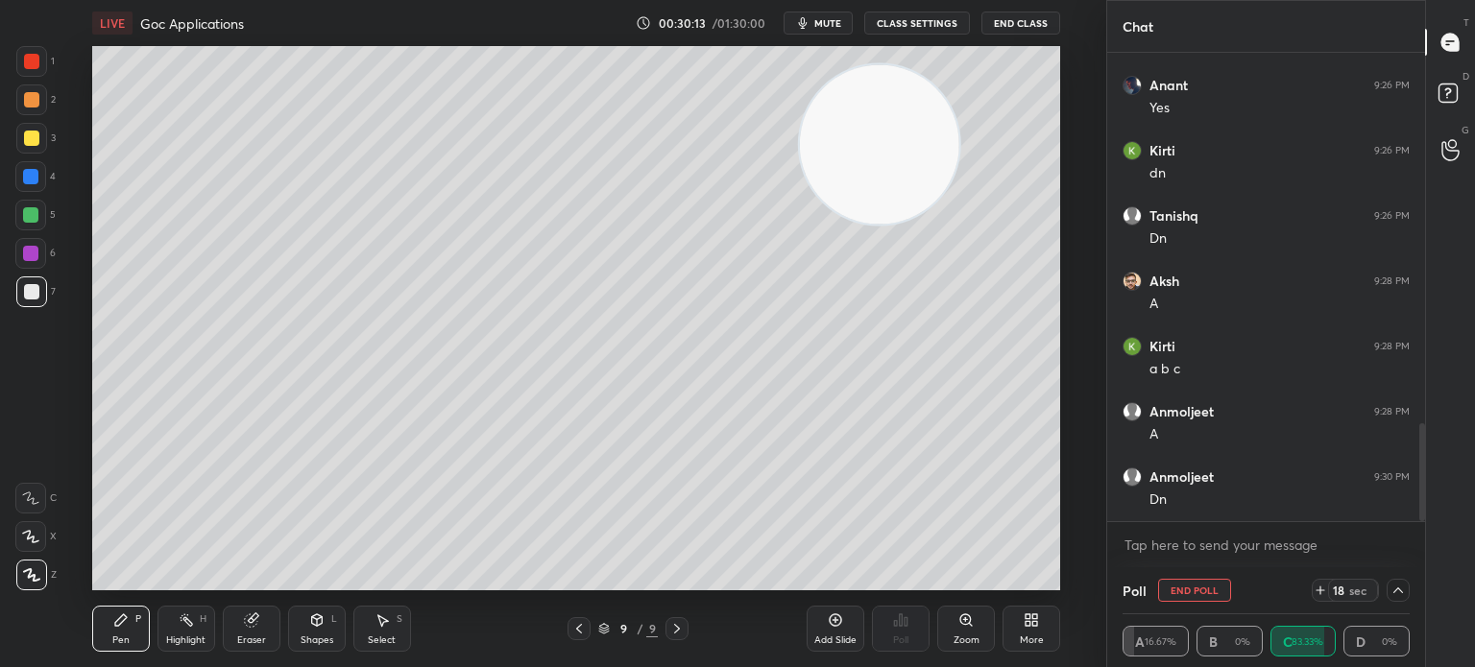
click at [187, 649] on div "Highlight H" at bounding box center [186, 629] width 58 height 46
click at [193, 655] on div "Pen P Highlight H Eraser Shapes L Select S 9 / 9 Add Slide Poll Zoom More" at bounding box center [576, 629] width 968 height 77
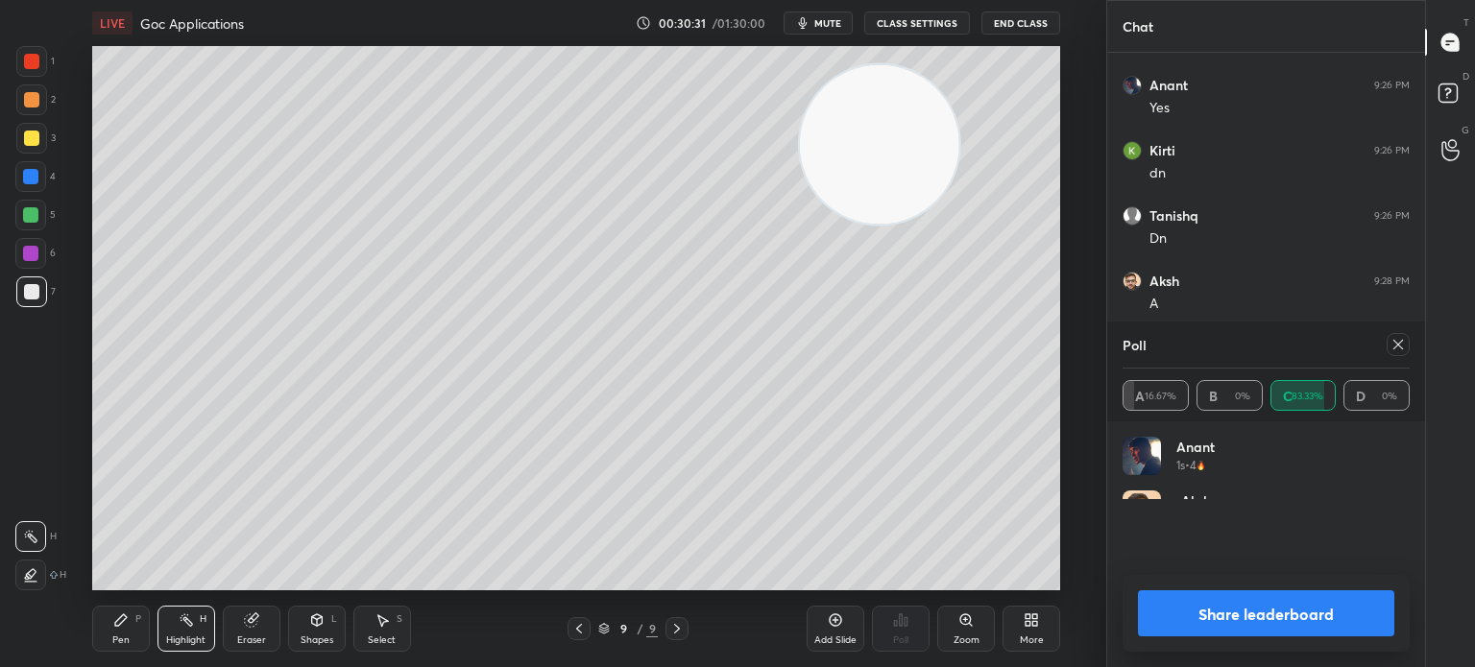
scroll to position [225, 281]
click at [837, 23] on span "mute" at bounding box center [827, 22] width 27 height 13
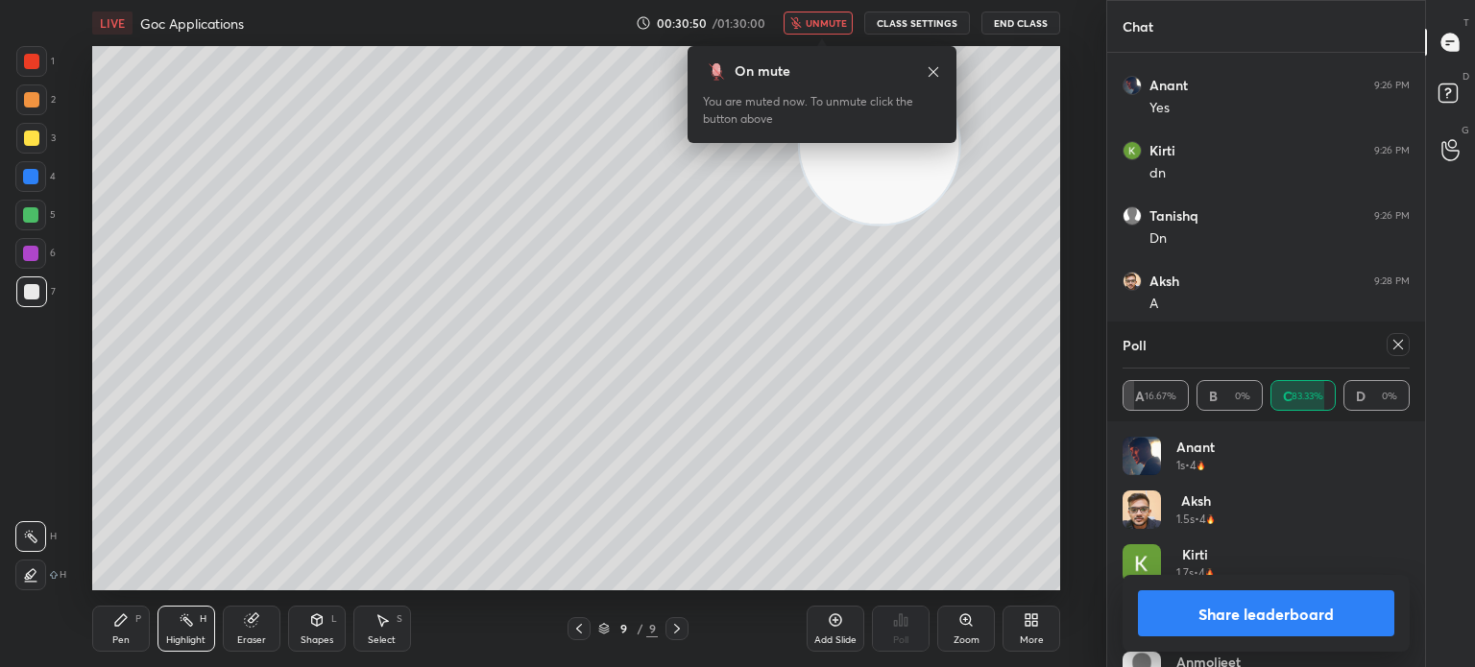
click at [931, 73] on icon at bounding box center [933, 71] width 15 height 15
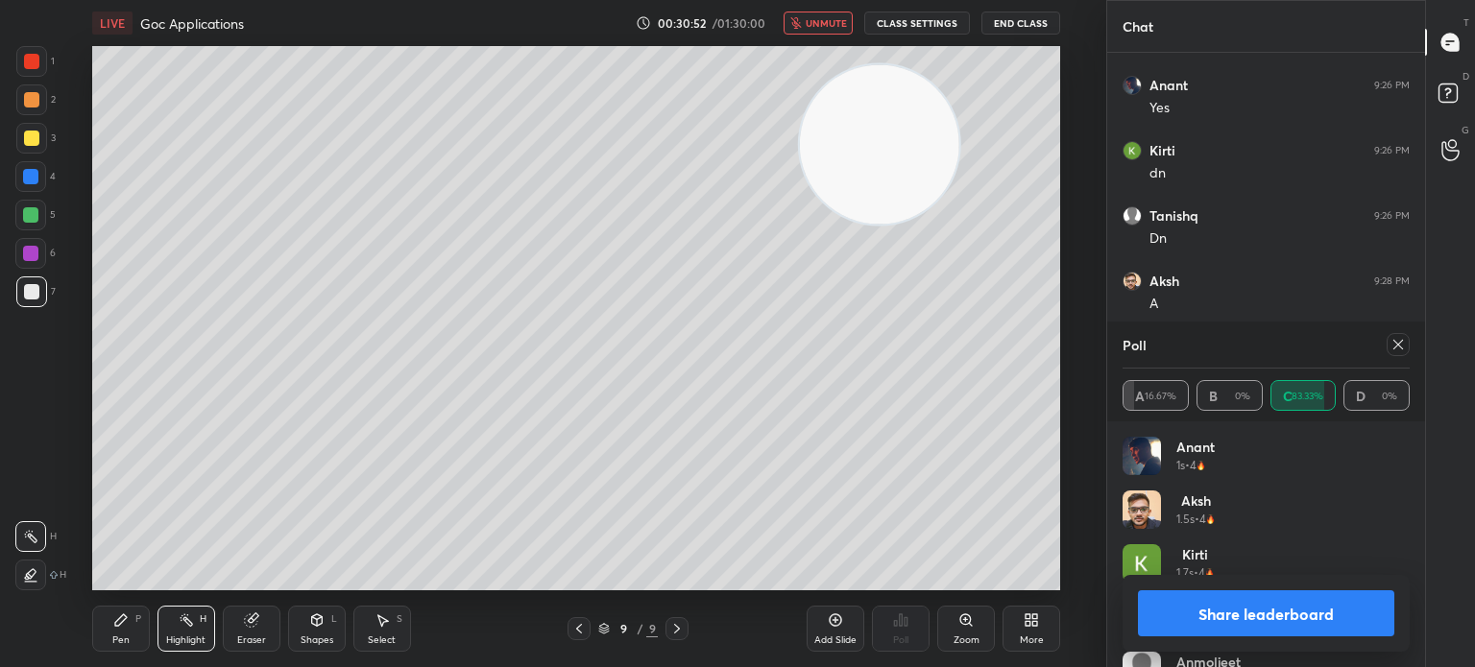
click at [1398, 342] on icon at bounding box center [1398, 344] width 15 height 15
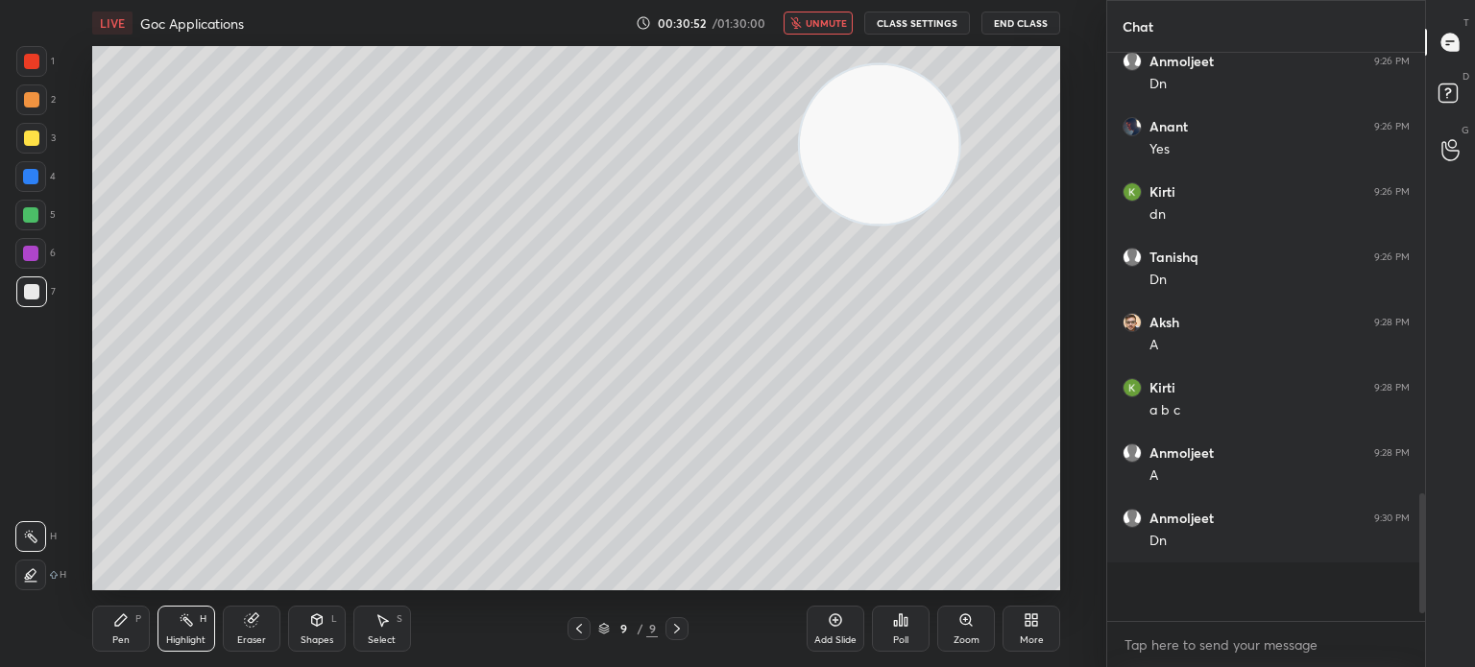
scroll to position [1666, 0]
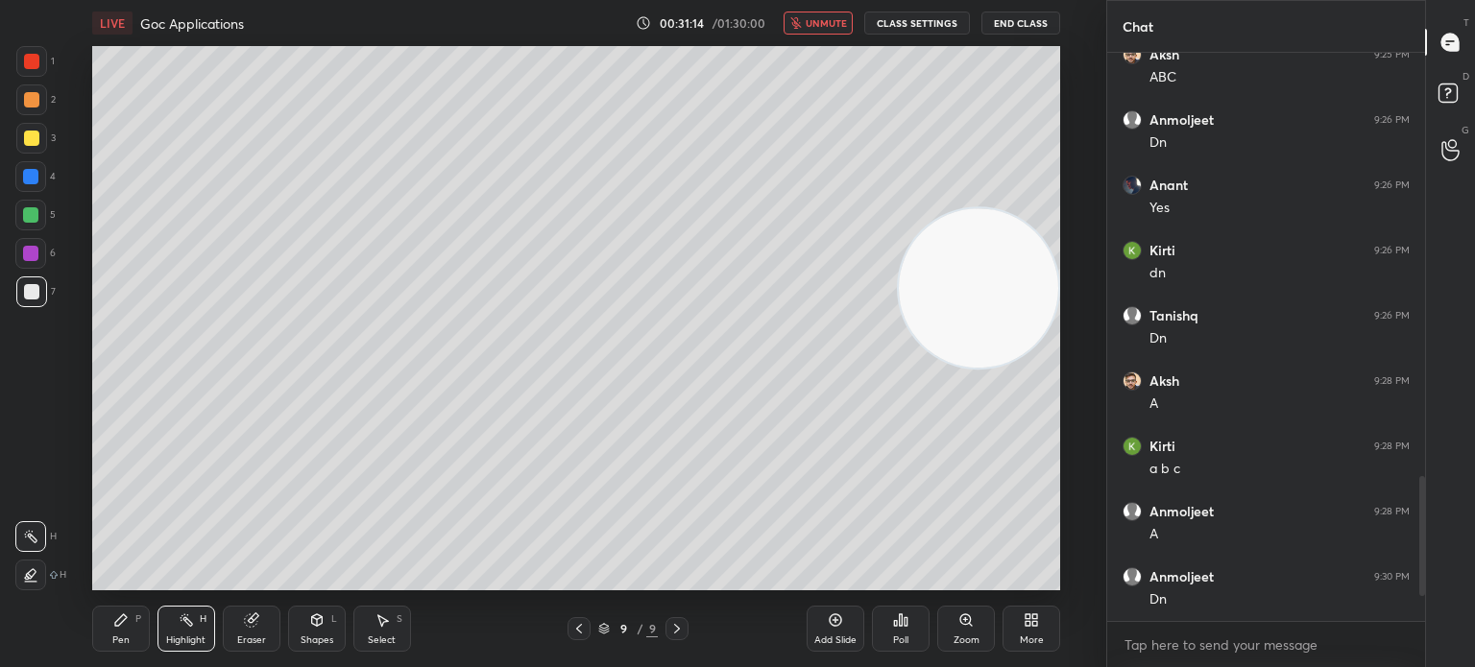
click at [1061, 528] on div "Setting up your live class Poll for secs No correct answer Start poll" at bounding box center [575, 318] width 1029 height 545
click at [1079, 558] on div "Setting up your live class Poll for secs No correct answer Start poll" at bounding box center [575, 318] width 1029 height 545
click at [1077, 541] on div "Setting up your live class Poll for secs No correct answer Start poll" at bounding box center [575, 318] width 1029 height 545
click at [1077, 456] on div "Setting up your live class Poll for secs No correct answer Start poll" at bounding box center [575, 318] width 1029 height 545
click at [1079, 472] on div "Setting up your live class Poll for secs No correct answer Start poll" at bounding box center [575, 318] width 1029 height 545
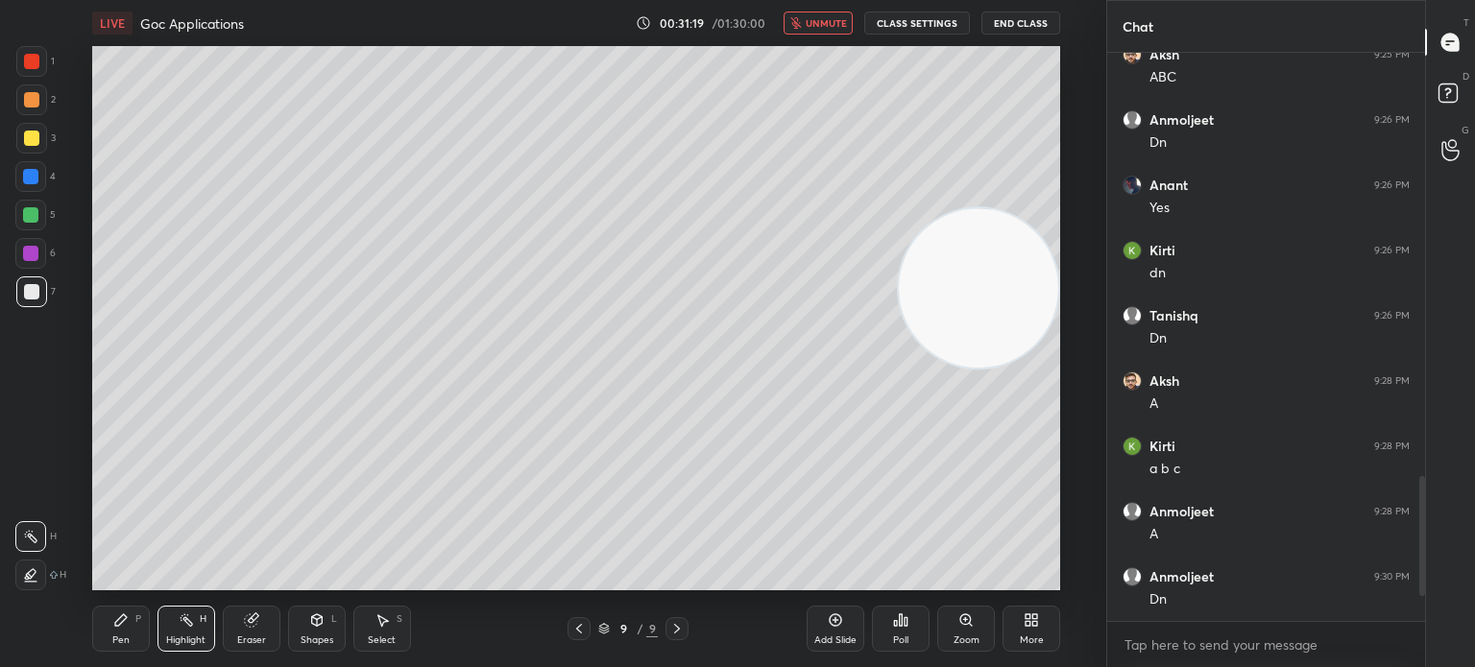
click at [1073, 488] on div "Setting up your live class Poll for secs No correct answer Start poll" at bounding box center [575, 318] width 1029 height 545
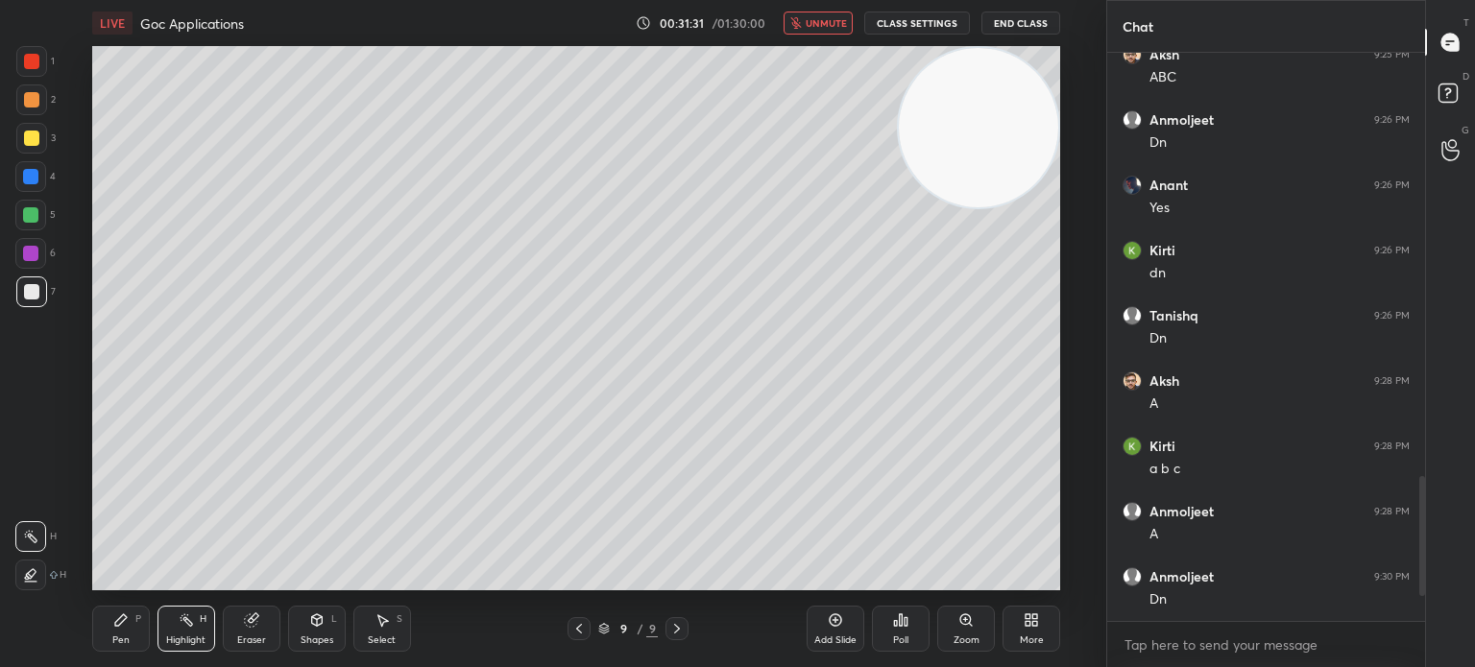
click at [1076, 556] on div "Setting up your live class Poll for secs No correct answer Start poll" at bounding box center [575, 318] width 1029 height 545
click at [1072, 558] on div "Setting up your live class Poll for secs No correct answer Start poll" at bounding box center [575, 318] width 1029 height 545
click at [1068, 504] on div "Setting up your live class Poll for secs No correct answer Start poll" at bounding box center [575, 318] width 1029 height 545
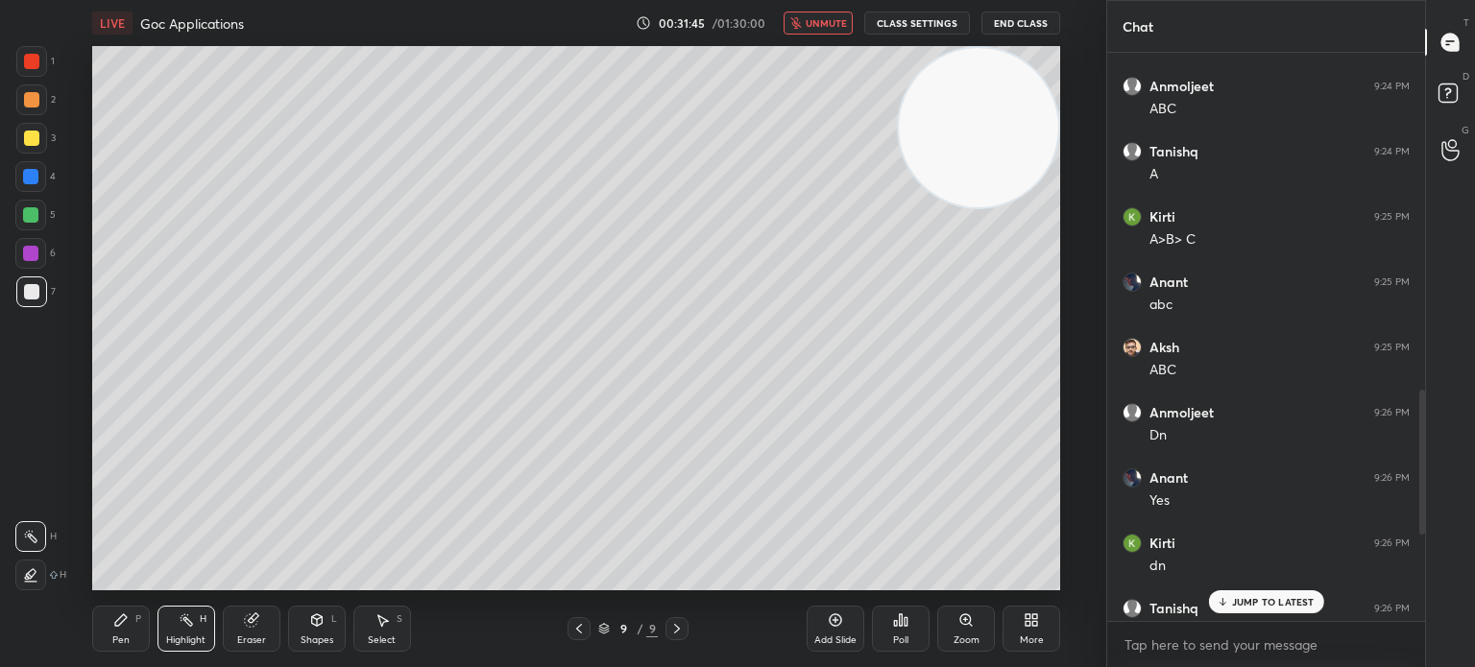
scroll to position [1661, 0]
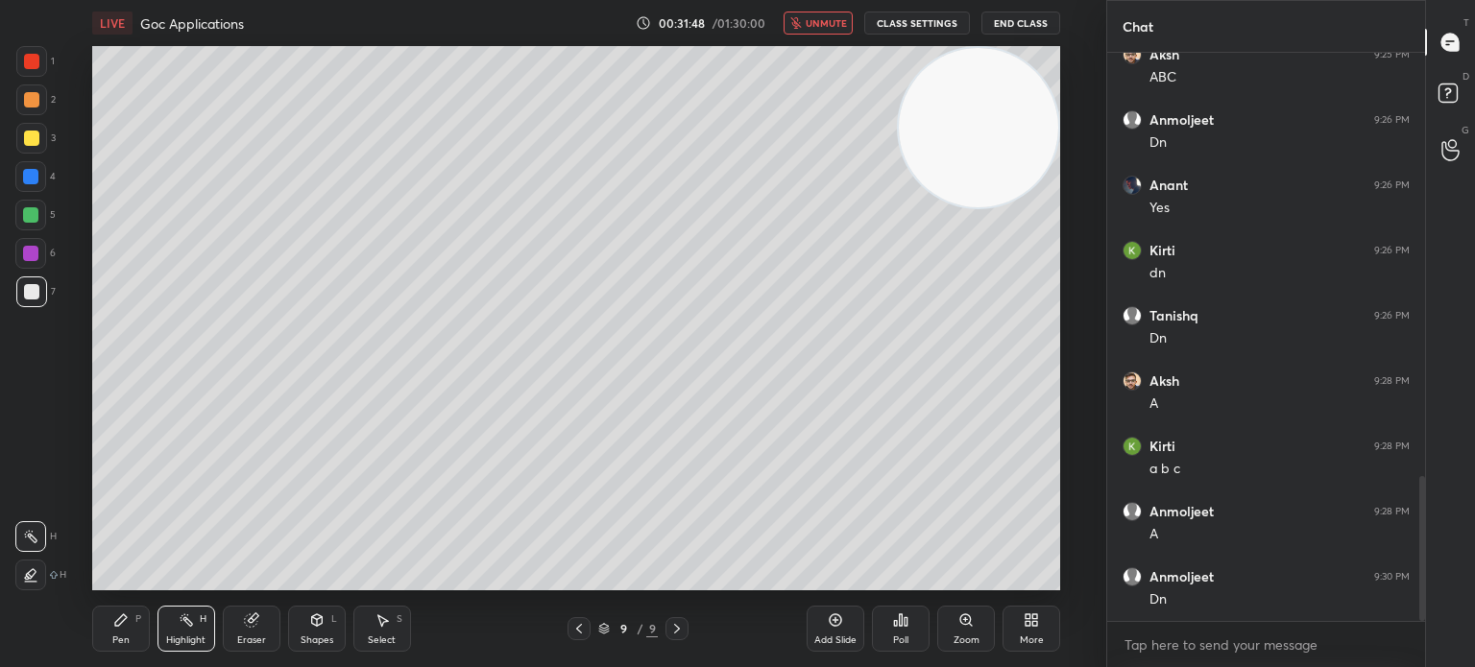
click at [1082, 293] on div "Setting up your live class Poll for secs No correct answer Start poll" at bounding box center [575, 318] width 1029 height 545
click at [1079, 299] on div "Setting up your live class Poll for secs No correct answer Start poll" at bounding box center [575, 318] width 1029 height 545
click at [1079, 303] on div "Setting up your live class Poll for secs No correct answer Start poll" at bounding box center [575, 318] width 1029 height 545
click at [1079, 302] on div "Setting up your live class Poll for secs No correct answer Start poll" at bounding box center [575, 318] width 1029 height 545
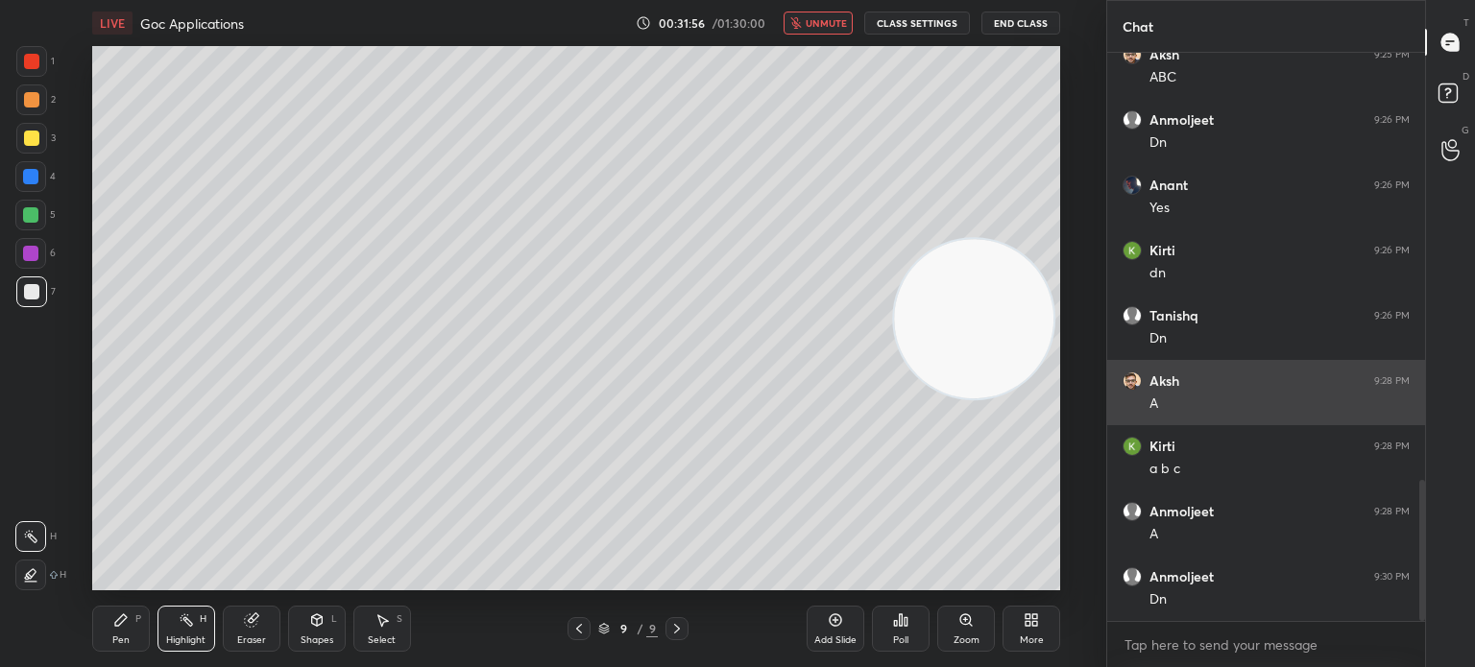
scroll to position [1727, 0]
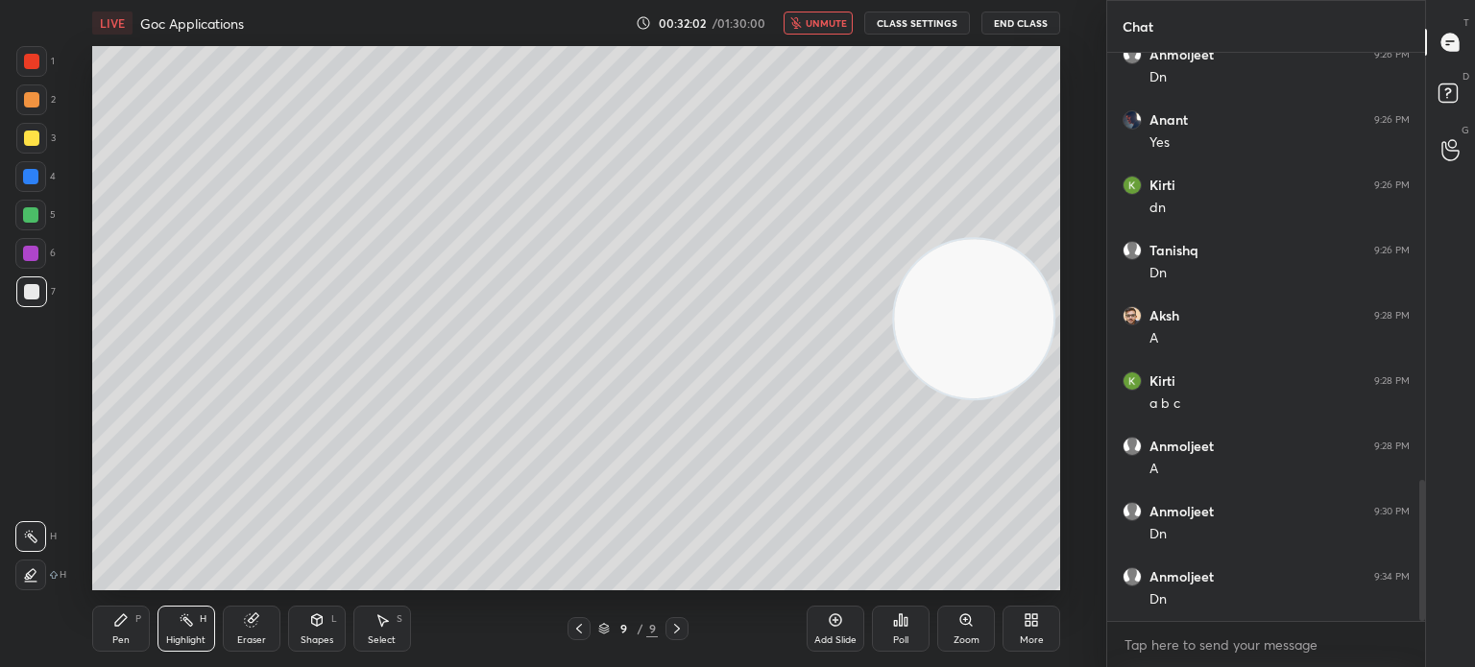
click at [1080, 122] on div "Setting up your live class Poll for secs No correct answer Start poll" at bounding box center [575, 318] width 1029 height 545
click at [1083, 125] on div "Setting up your live class Poll for secs No correct answer Start poll" at bounding box center [575, 318] width 1029 height 545
click at [1079, 118] on div "Setting up your live class Poll for secs No correct answer Start poll" at bounding box center [575, 318] width 1029 height 545
click at [1078, 119] on div "Setting up your live class Poll for secs No correct answer Start poll" at bounding box center [575, 318] width 1029 height 545
click at [1084, 218] on div "Setting up your live class Poll for secs No correct answer Start poll" at bounding box center [575, 318] width 1029 height 545
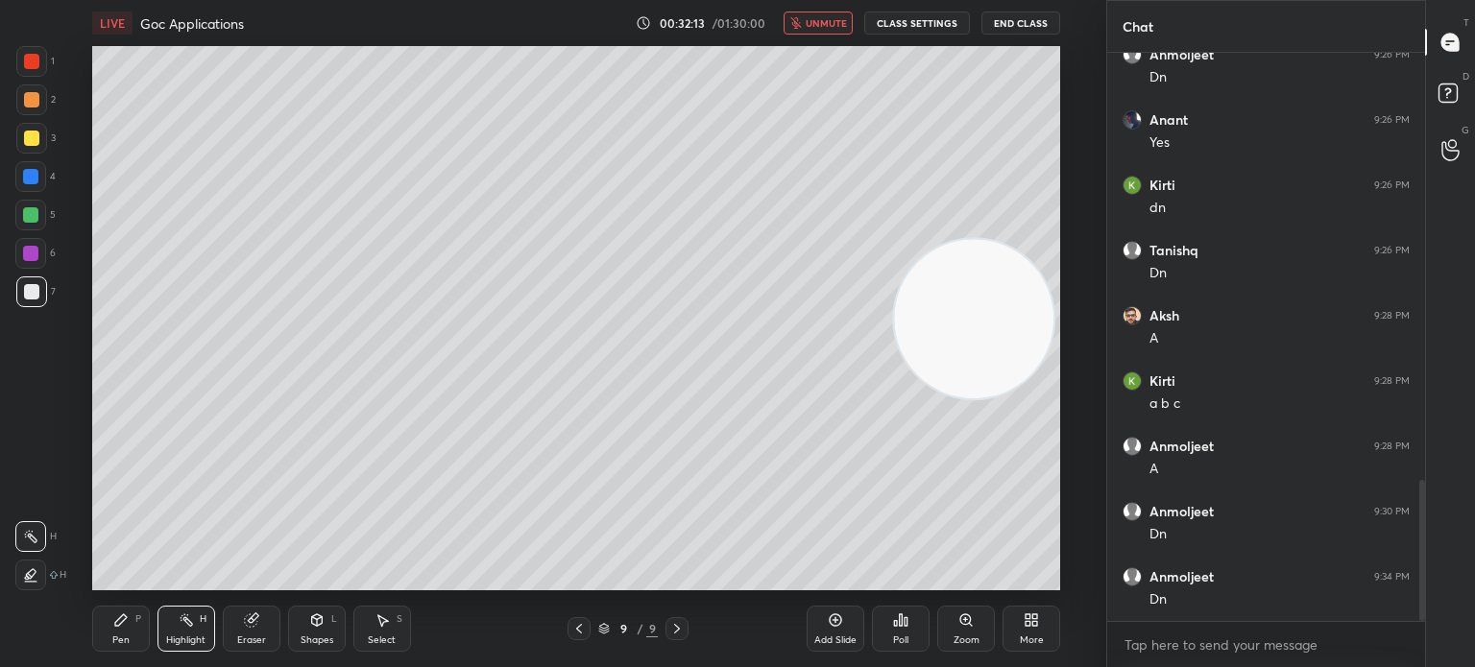
click at [1071, 41] on div "LIVE Goc Applications 00:32:13 / 01:30:00 unmute CLASS SETTINGS End Class Setti…" at bounding box center [575, 333] width 1029 height 667
click at [1075, 107] on div "Setting up your live class Poll for secs No correct answer Start poll" at bounding box center [575, 318] width 1029 height 545
click at [1075, 145] on div "Setting up your live class Poll for secs No correct answer Start poll" at bounding box center [575, 318] width 1029 height 545
click at [817, 23] on span "unmute" at bounding box center [826, 22] width 41 height 13
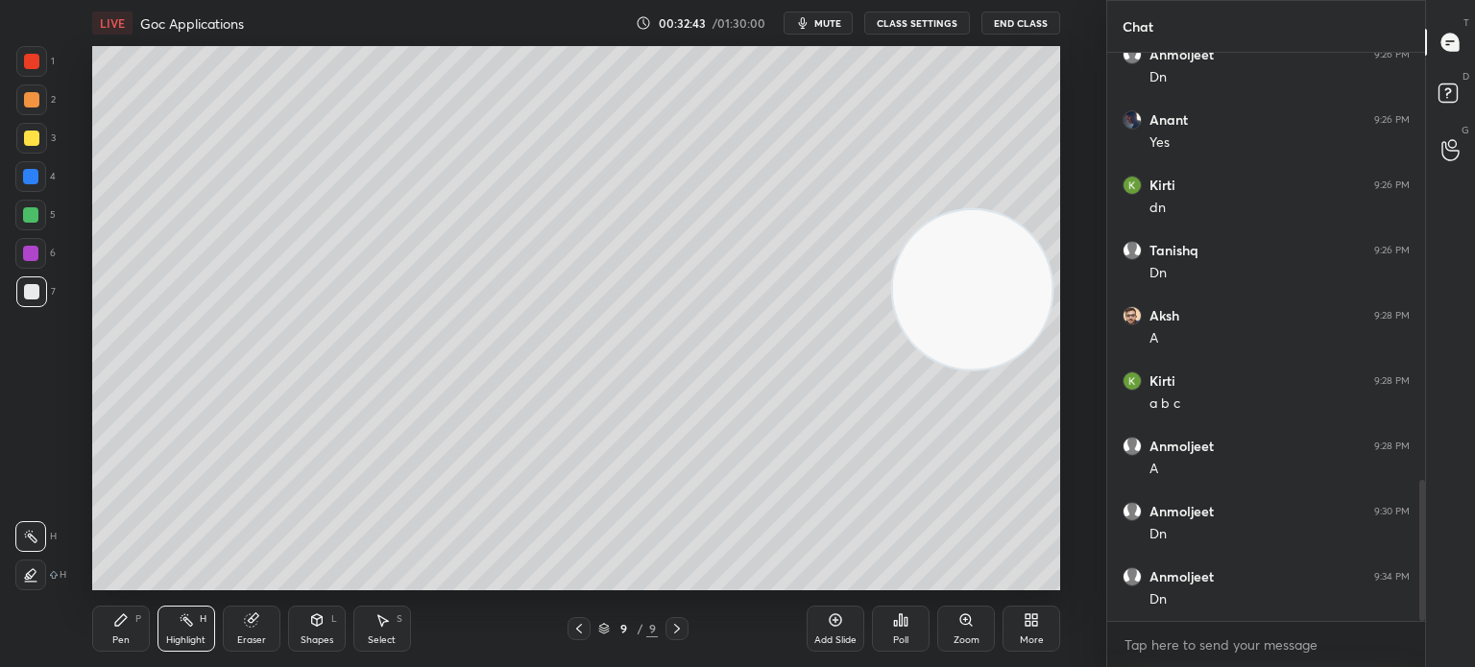
click at [32, 153] on div at bounding box center [31, 138] width 31 height 31
click at [35, 149] on div at bounding box center [31, 138] width 31 height 31
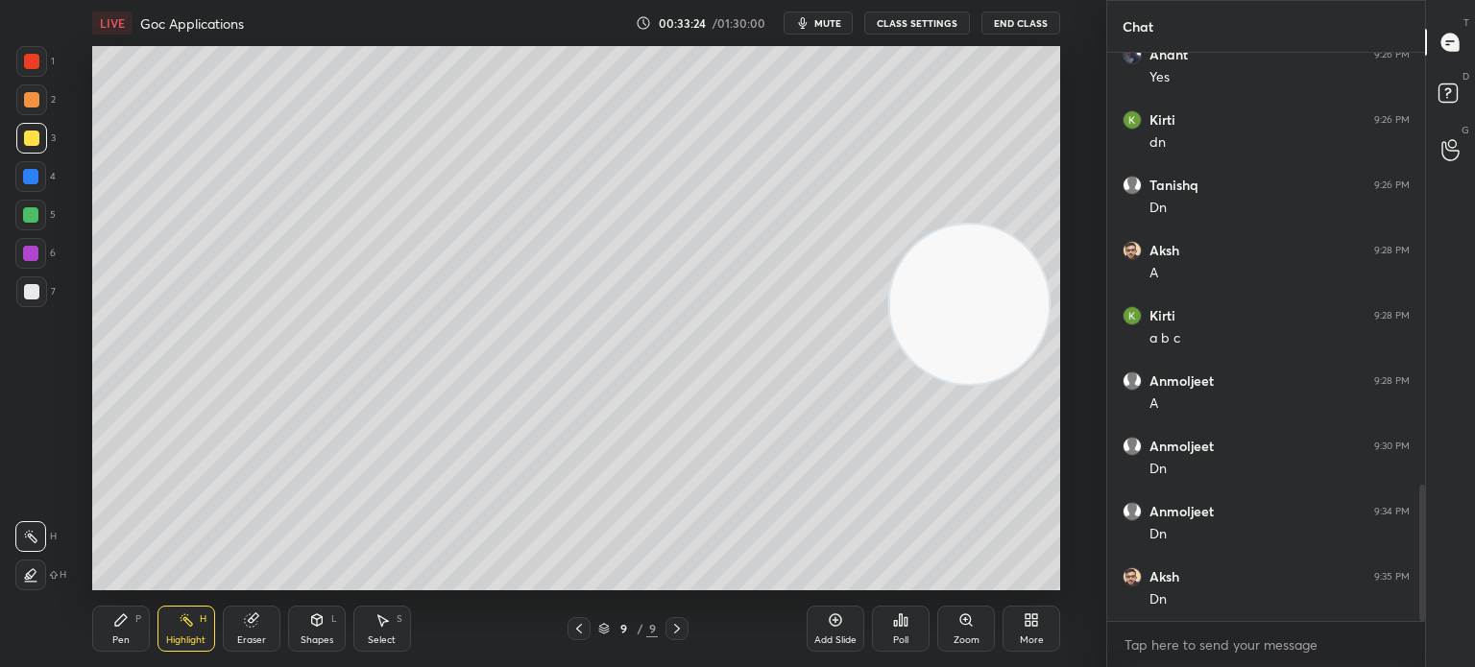
click at [38, 308] on div "7" at bounding box center [35, 296] width 39 height 38
click at [38, 303] on div at bounding box center [31, 292] width 31 height 31
click at [834, 632] on div "Add Slide" at bounding box center [836, 629] width 58 height 46
click at [125, 644] on div "Pen" at bounding box center [120, 641] width 17 height 10
click at [124, 623] on icon at bounding box center [120, 620] width 15 height 15
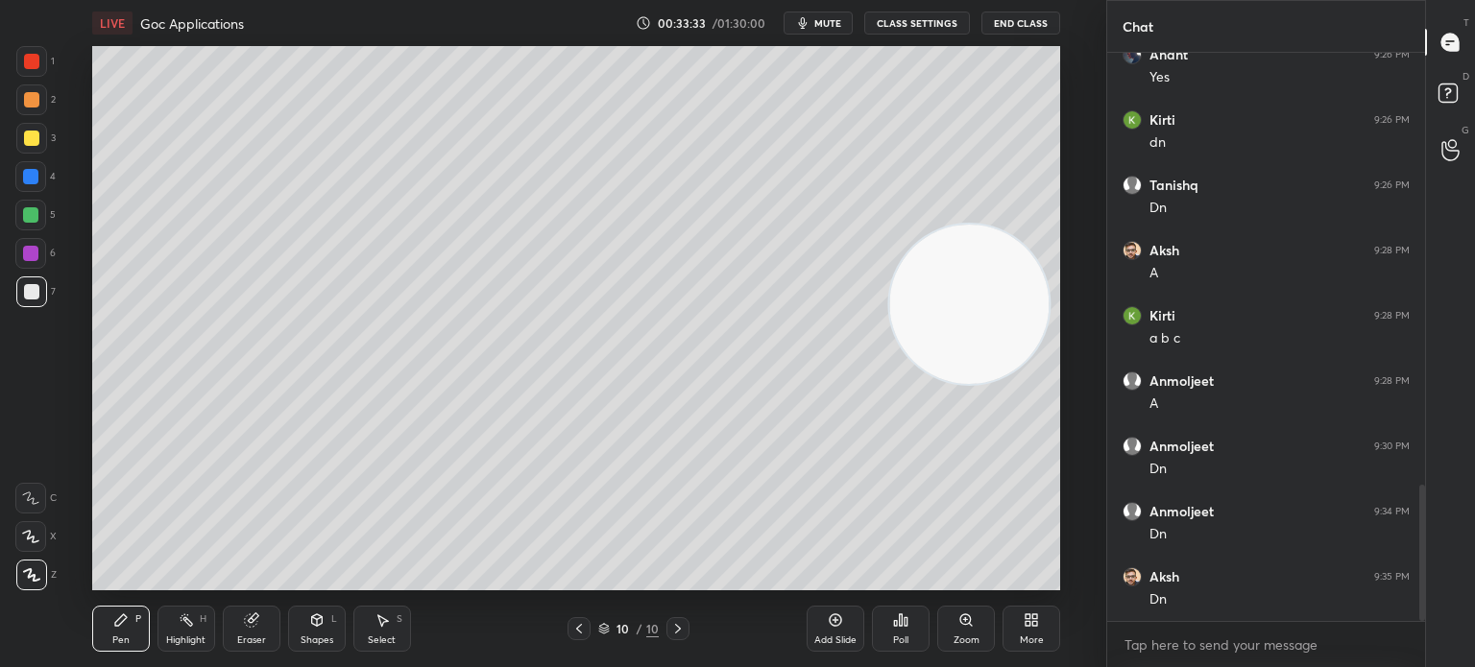
click at [21, 138] on div at bounding box center [31, 138] width 31 height 31
click at [29, 137] on div at bounding box center [31, 138] width 15 height 15
click at [261, 617] on div "Eraser" at bounding box center [252, 629] width 58 height 46
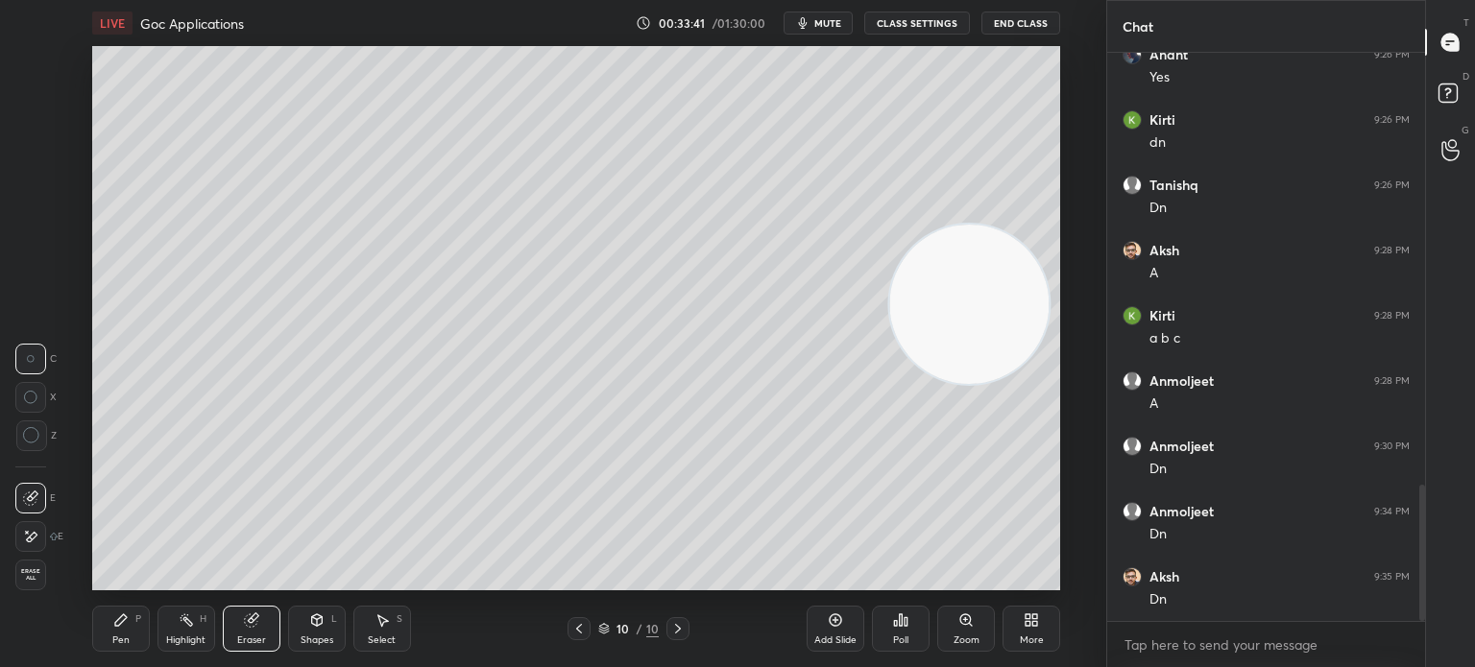
click at [131, 638] on div "Pen P" at bounding box center [121, 629] width 58 height 46
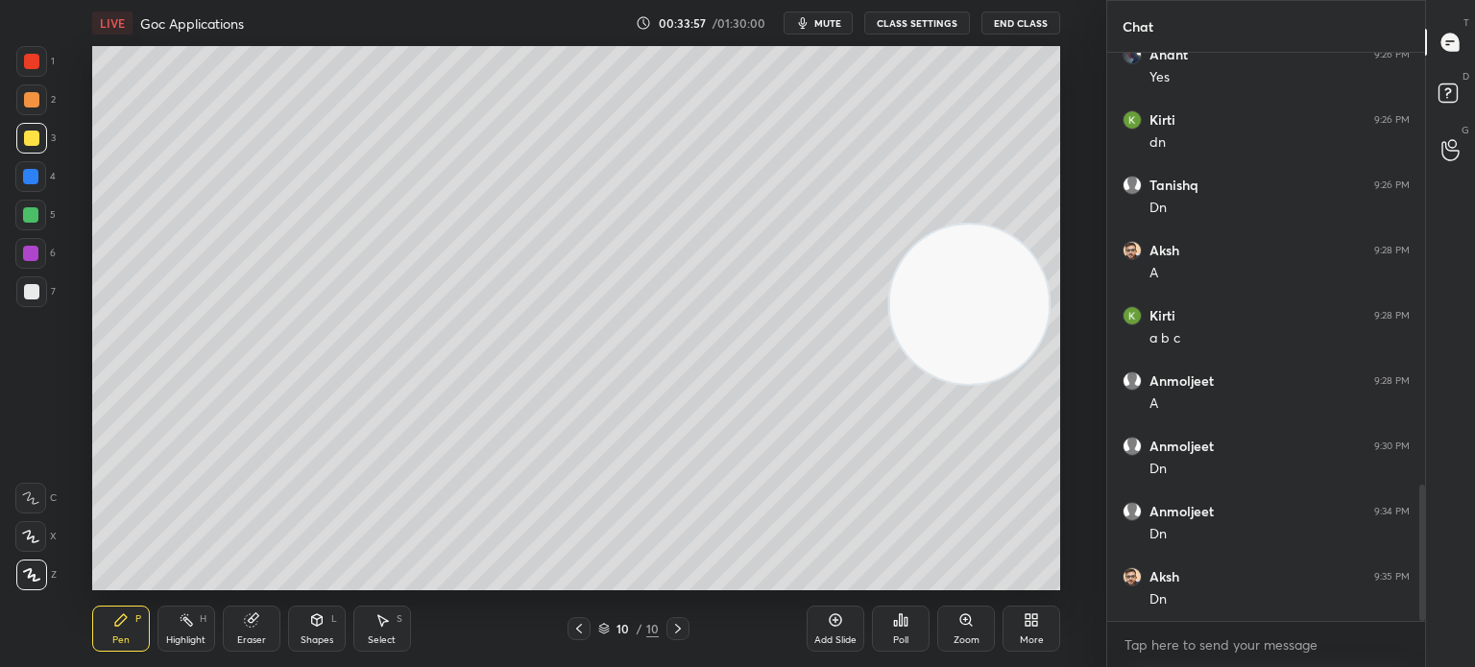
click at [25, 310] on div "7" at bounding box center [35, 296] width 39 height 38
click at [47, 296] on div "7" at bounding box center [35, 292] width 39 height 31
click at [899, 620] on icon at bounding box center [900, 620] width 15 height 15
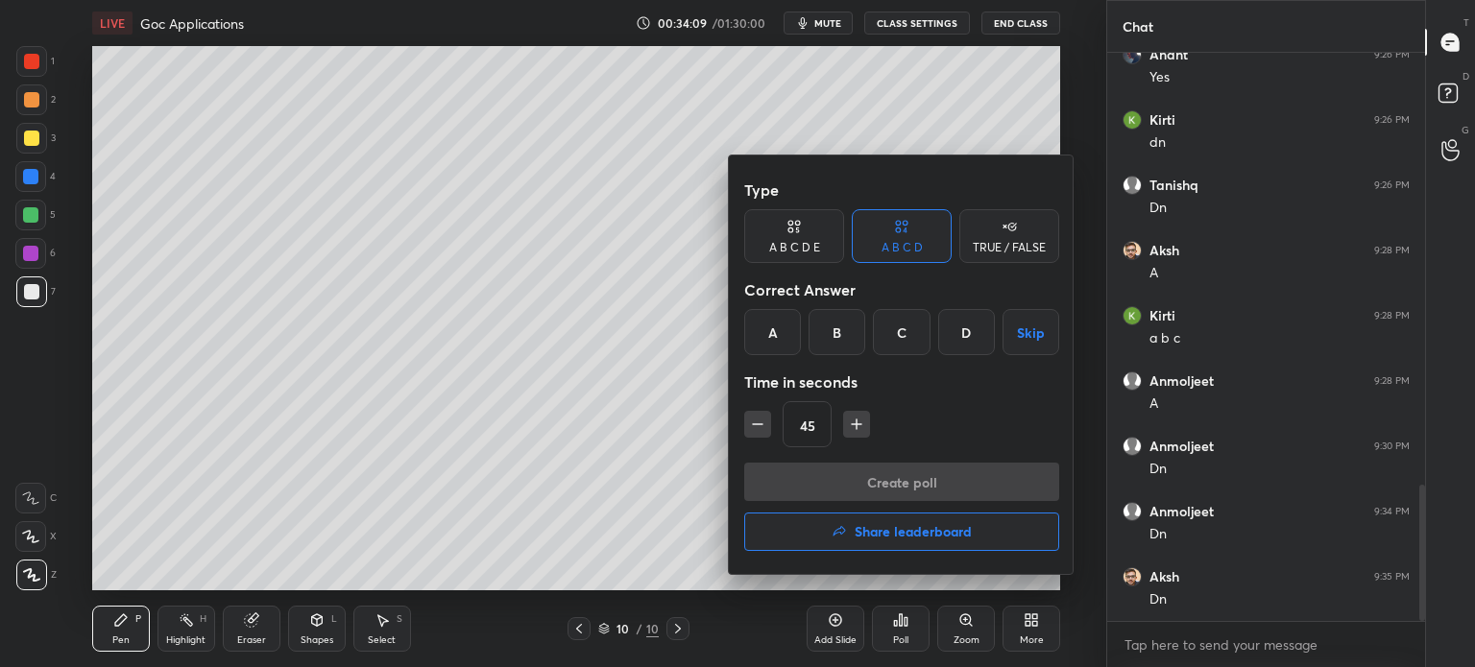
click at [837, 330] on div "B" at bounding box center [837, 332] width 57 height 46
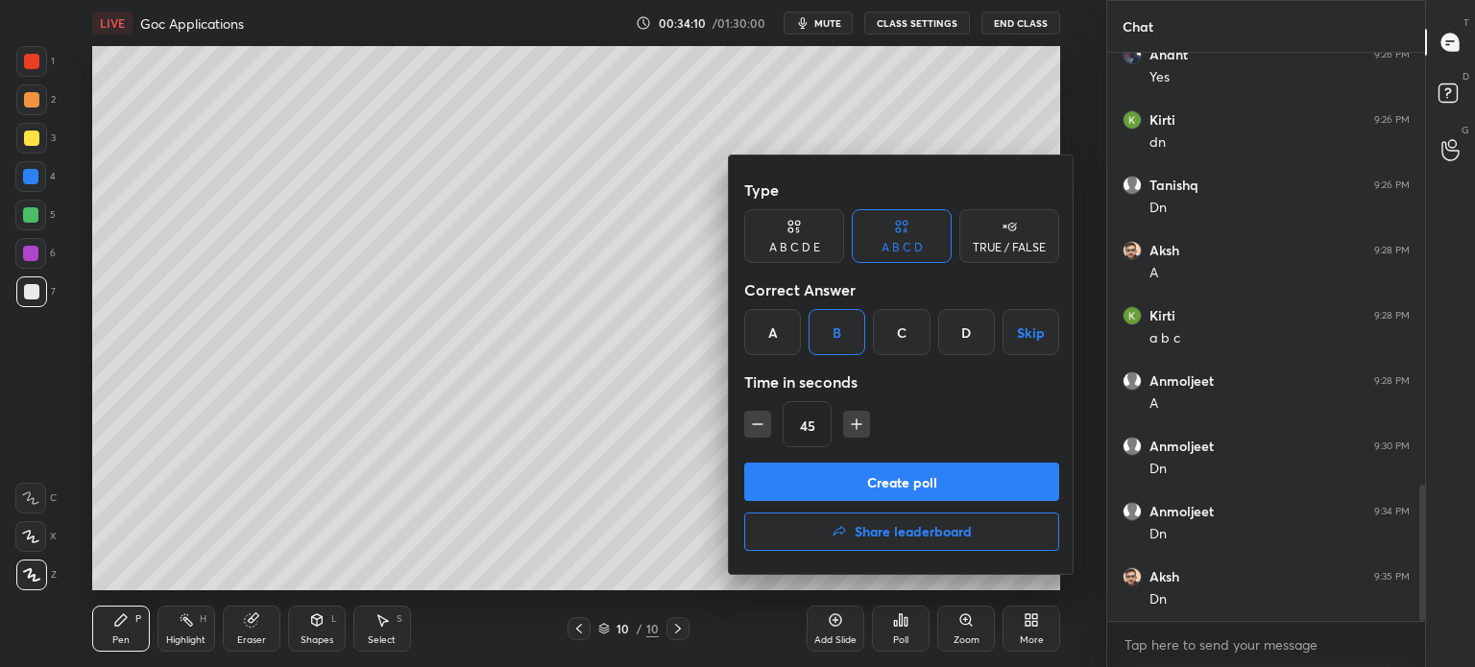
click at [847, 497] on button "Create poll" at bounding box center [901, 482] width 315 height 38
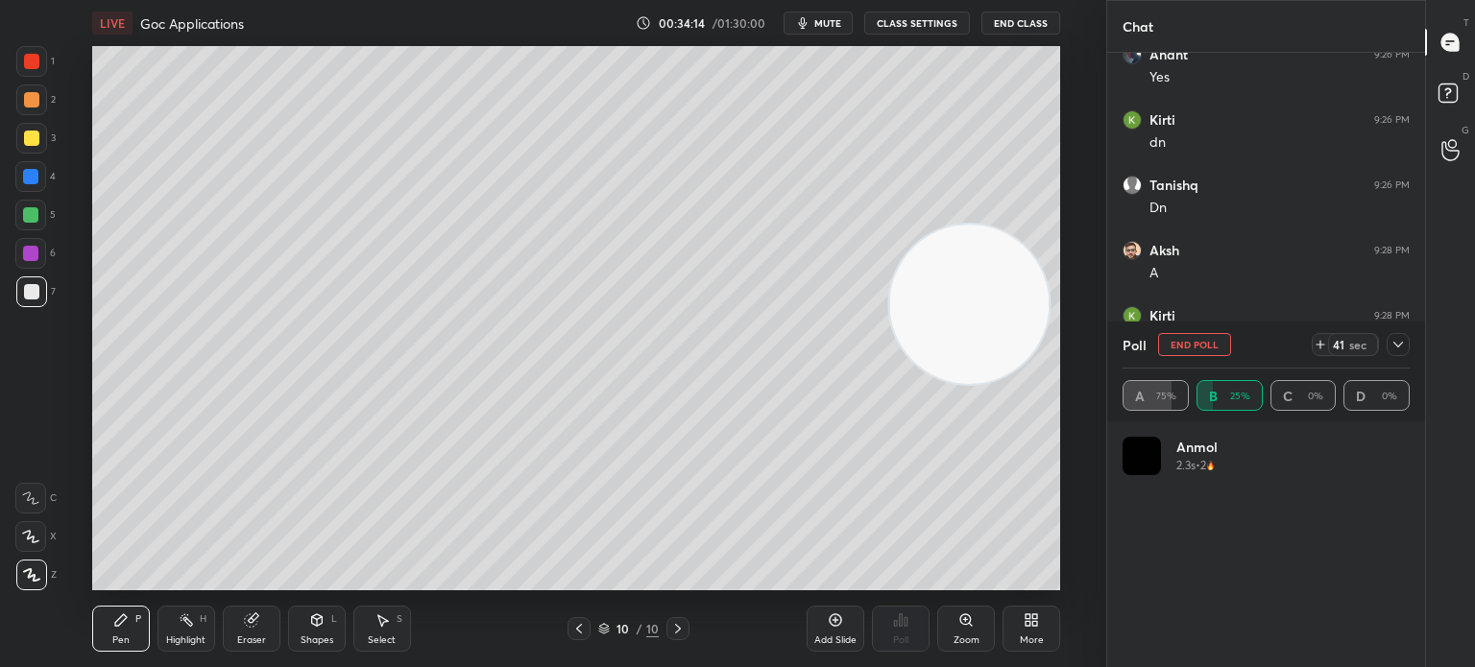
scroll to position [225, 281]
click at [38, 218] on div at bounding box center [30, 214] width 15 height 15
click at [38, 222] on div at bounding box center [30, 215] width 31 height 31
click at [188, 630] on div "Highlight H" at bounding box center [186, 629] width 58 height 46
click at [194, 628] on div "Highlight H" at bounding box center [186, 629] width 58 height 46
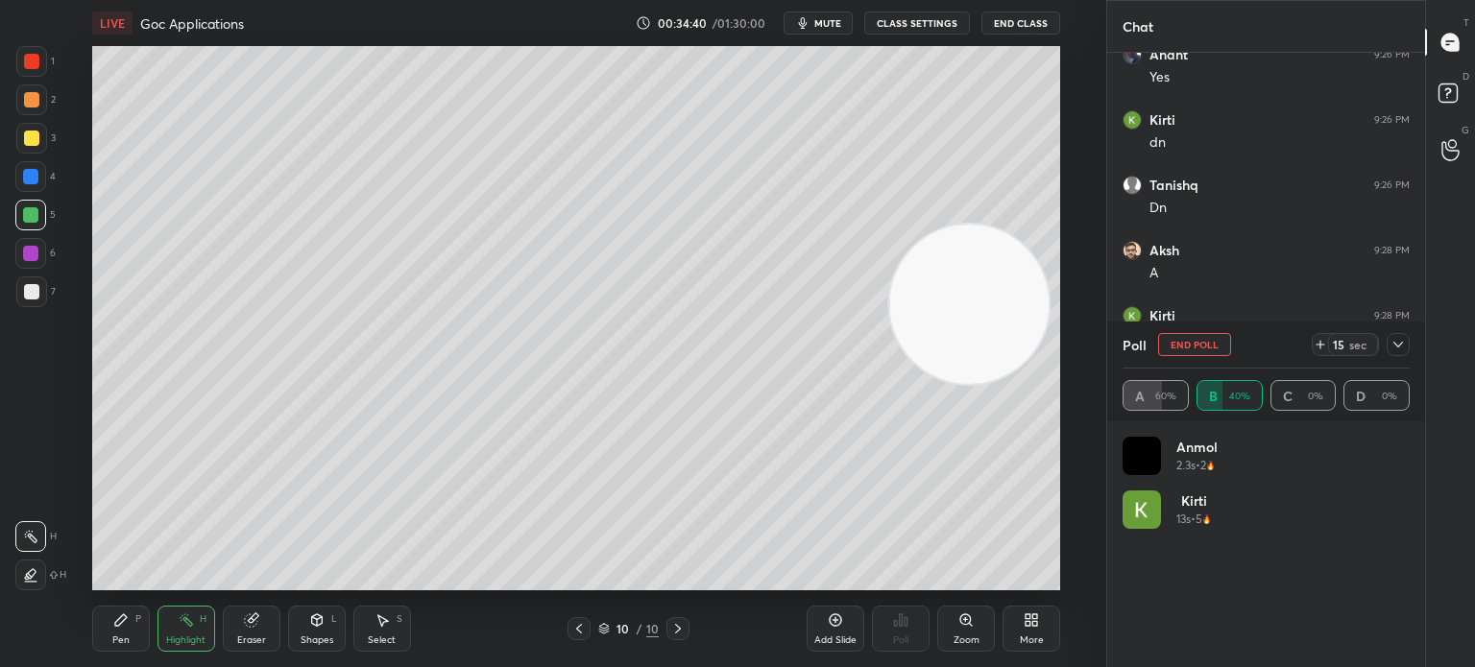
click at [139, 624] on div "P" at bounding box center [138, 620] width 6 height 10
click at [255, 636] on div "Eraser" at bounding box center [251, 641] width 29 height 10
click at [133, 637] on div "Pen P" at bounding box center [121, 629] width 58 height 46
click at [198, 659] on div "Pen P Highlight H Eraser Shapes L Select S 10 / 10 Add Slide Poll Zoom More" at bounding box center [576, 629] width 968 height 77
click at [203, 629] on div "Highlight H" at bounding box center [186, 629] width 58 height 46
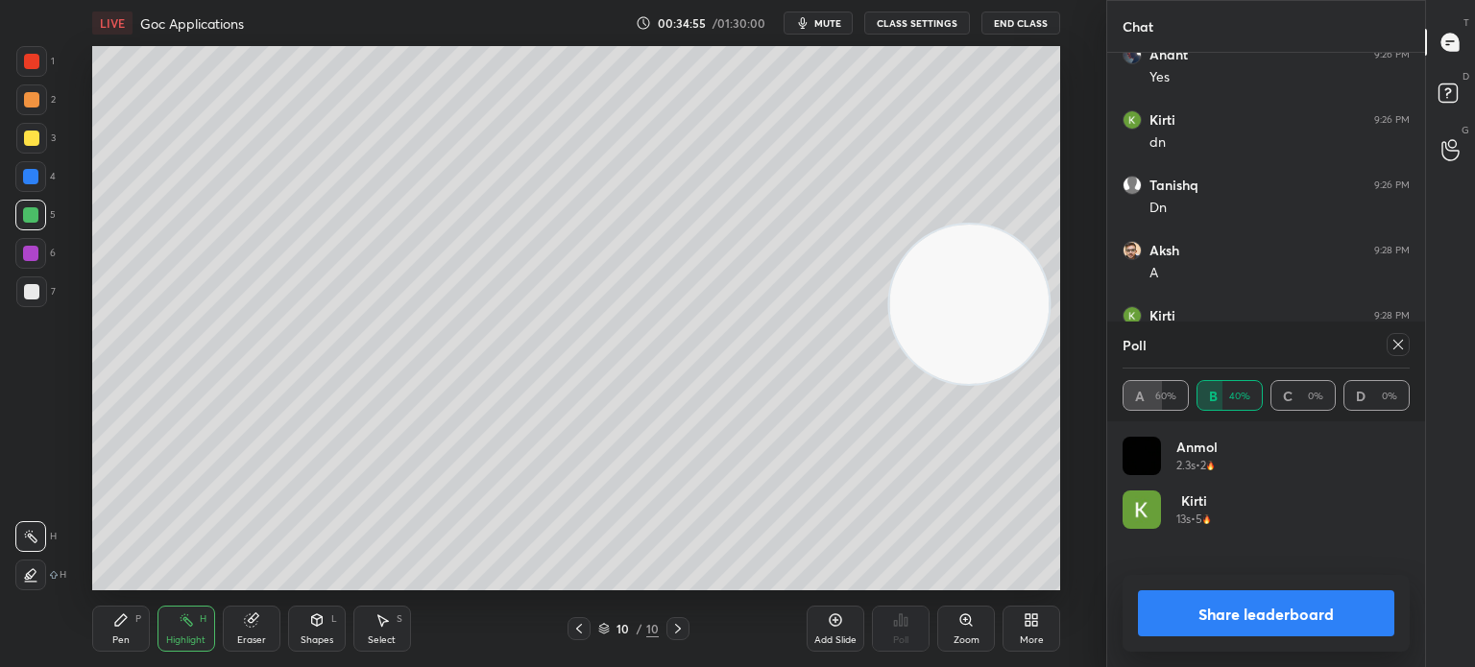
click at [127, 642] on div "Pen" at bounding box center [120, 641] width 17 height 10
click at [128, 638] on div "Pen" at bounding box center [120, 641] width 17 height 10
click at [127, 599] on div "Pen P Highlight H Eraser Shapes L Select S 10 / 10 Add Slide Poll Zoom More" at bounding box center [576, 629] width 968 height 77
click at [894, 374] on video at bounding box center [968, 304] width 159 height 159
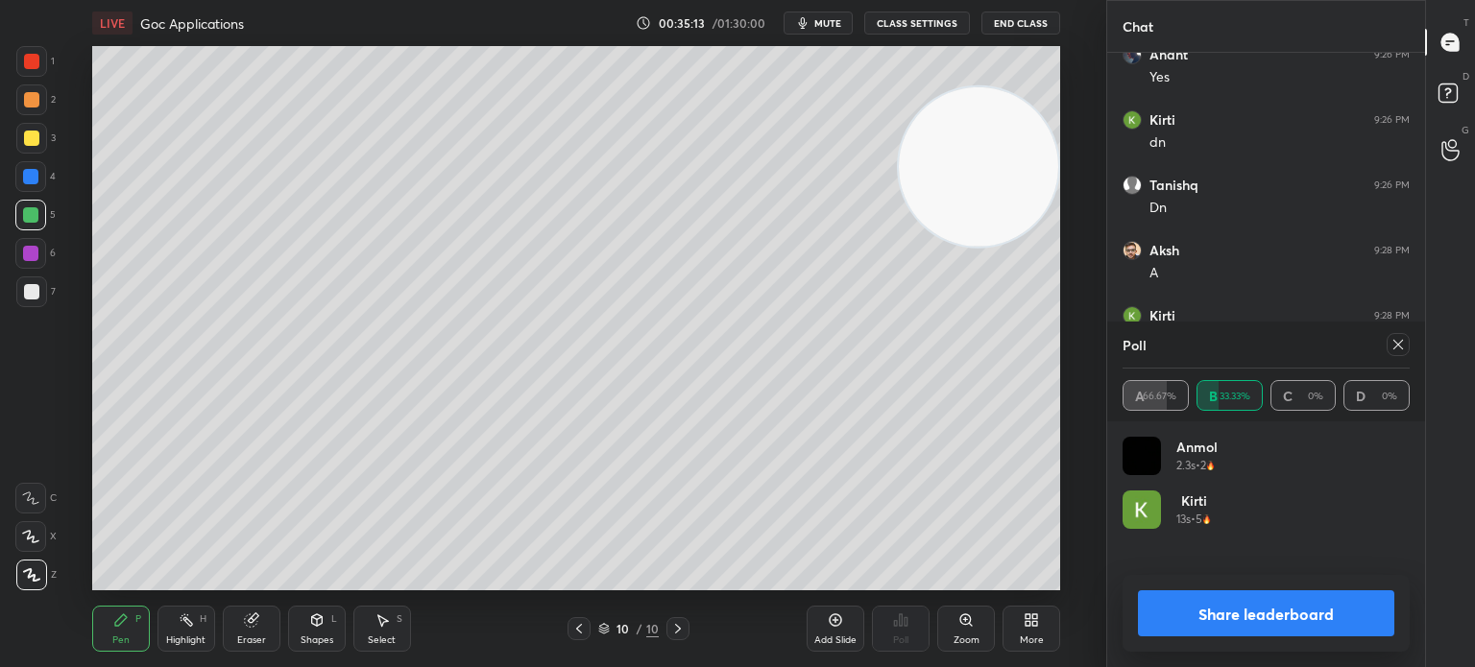
click at [255, 629] on div "Eraser" at bounding box center [252, 629] width 58 height 46
click at [128, 624] on icon at bounding box center [120, 620] width 15 height 15
click at [1399, 344] on icon at bounding box center [1398, 345] width 10 height 10
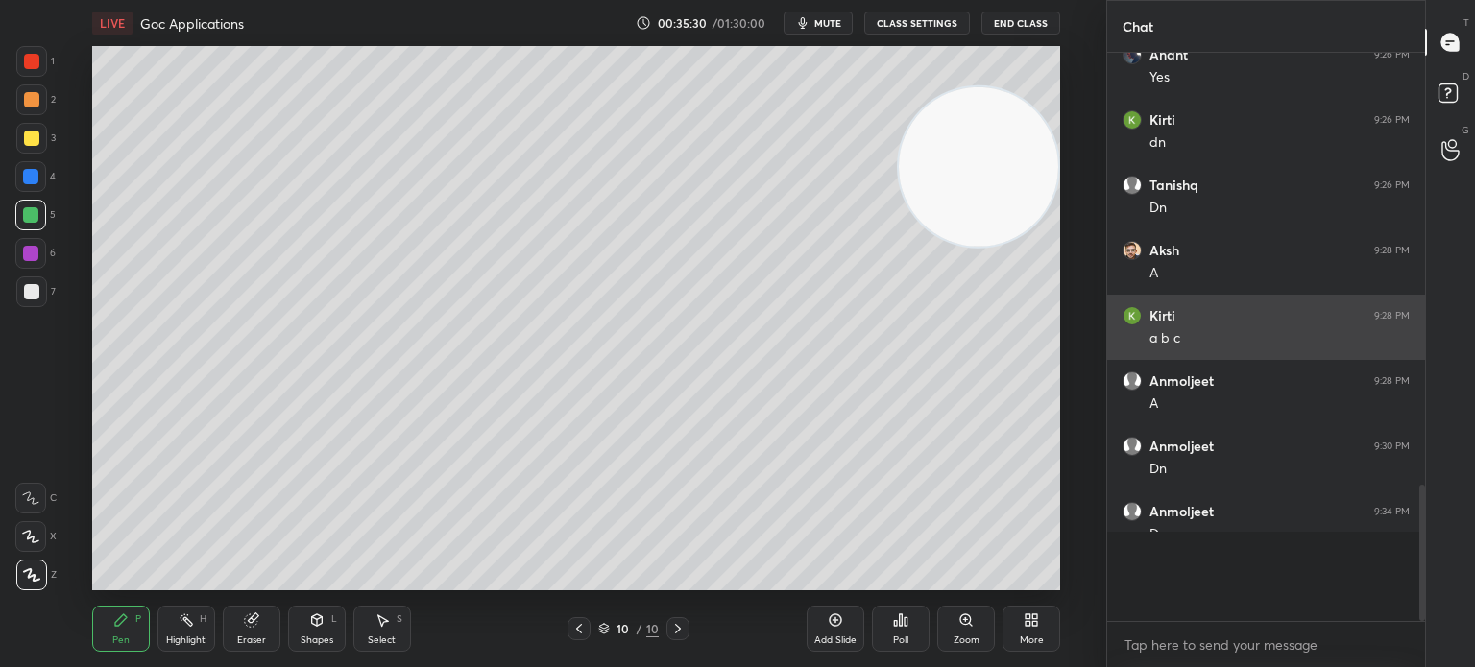
scroll to position [393, 312]
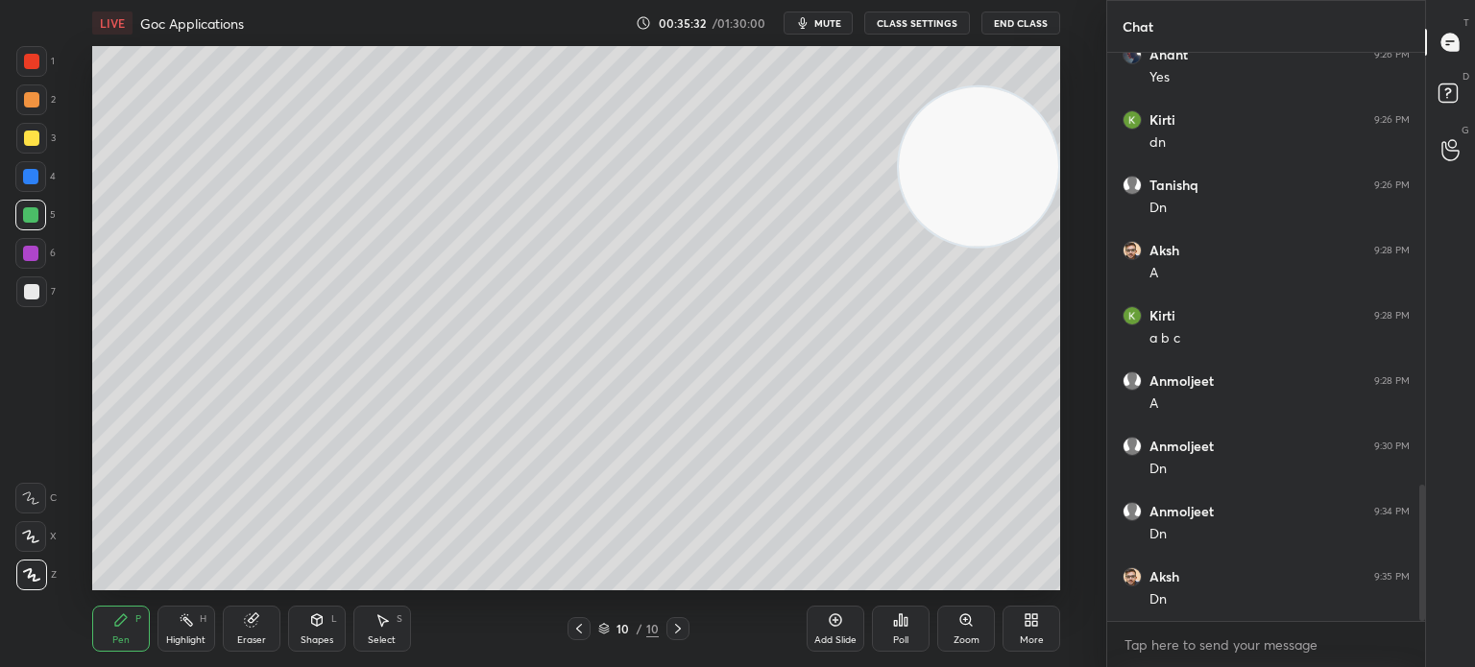
click at [835, 22] on span "mute" at bounding box center [827, 22] width 27 height 13
click at [833, 29] on span "unmute" at bounding box center [826, 22] width 41 height 13
click at [255, 639] on div "Eraser" at bounding box center [251, 641] width 29 height 10
click at [148, 624] on div "Pen P" at bounding box center [121, 629] width 58 height 46
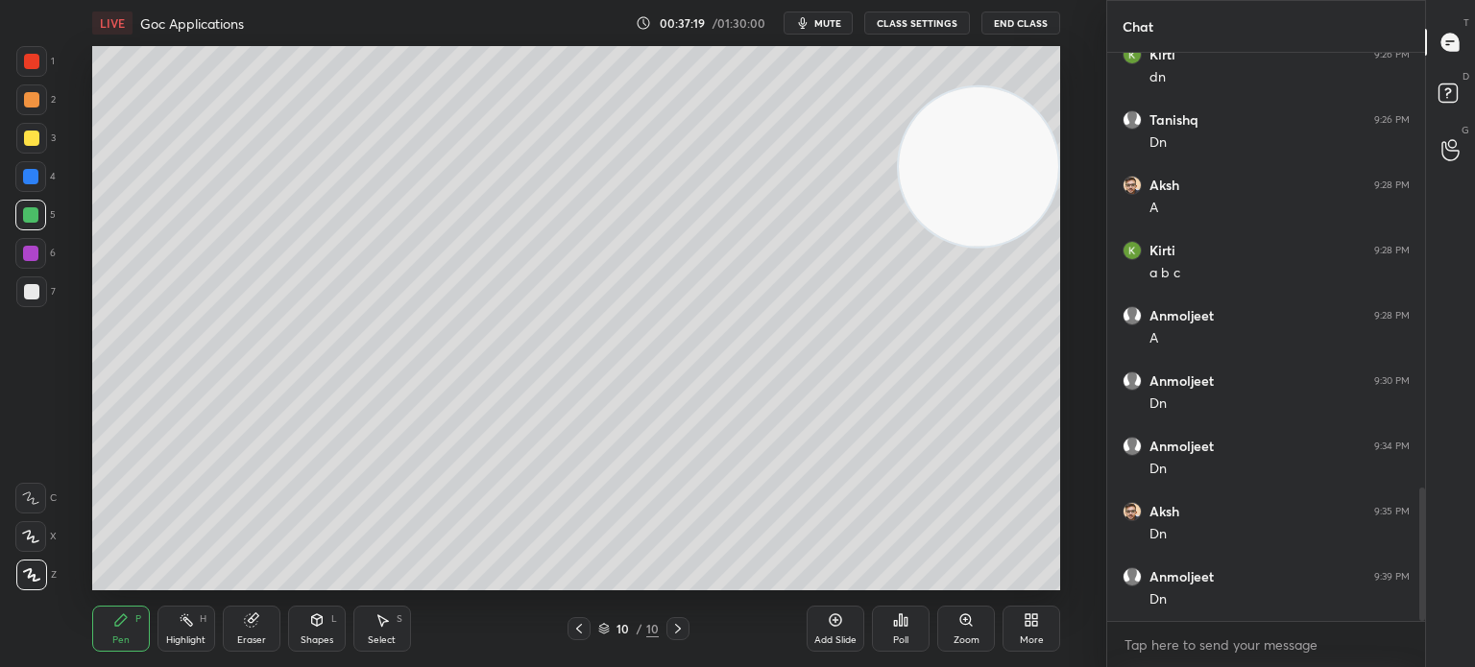
click at [837, 626] on icon at bounding box center [836, 621] width 12 height 12
click at [31, 281] on div at bounding box center [31, 292] width 31 height 31
click at [30, 280] on div at bounding box center [31, 292] width 31 height 31
click at [908, 624] on icon at bounding box center [900, 620] width 15 height 15
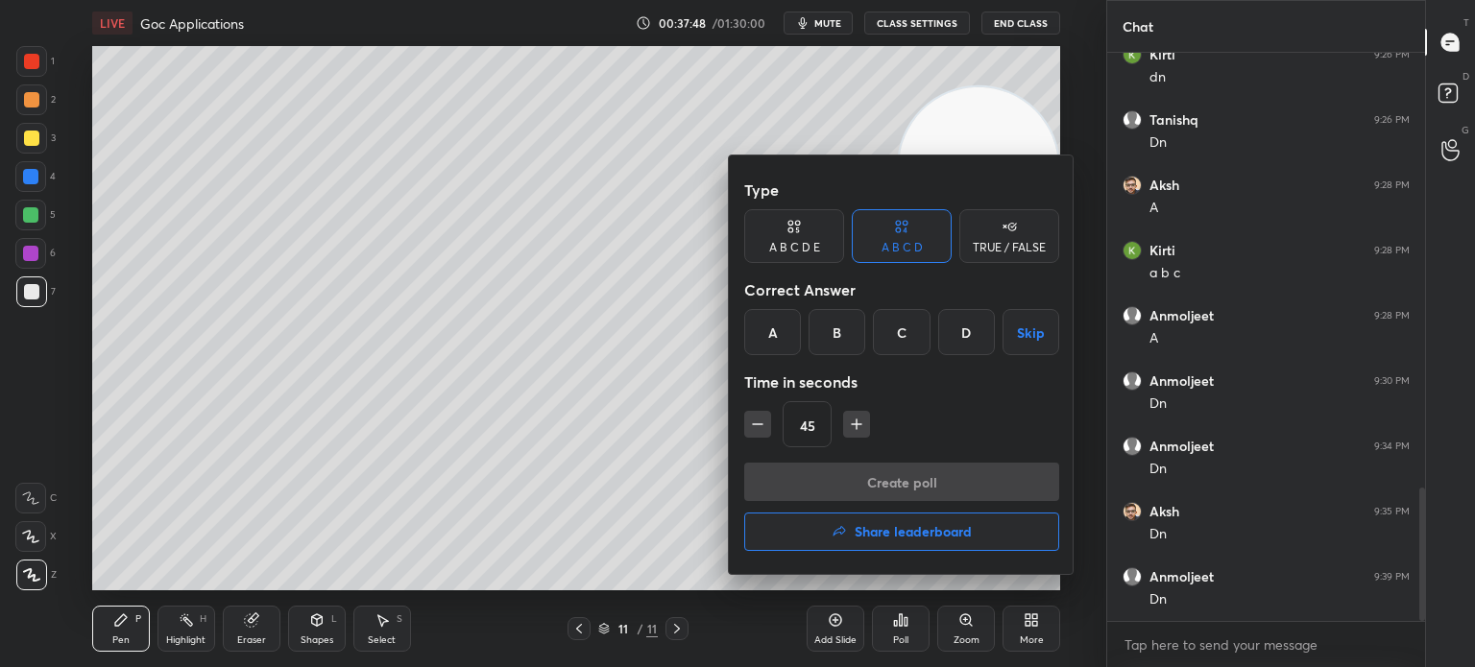
click at [895, 328] on div "C" at bounding box center [901, 332] width 57 height 46
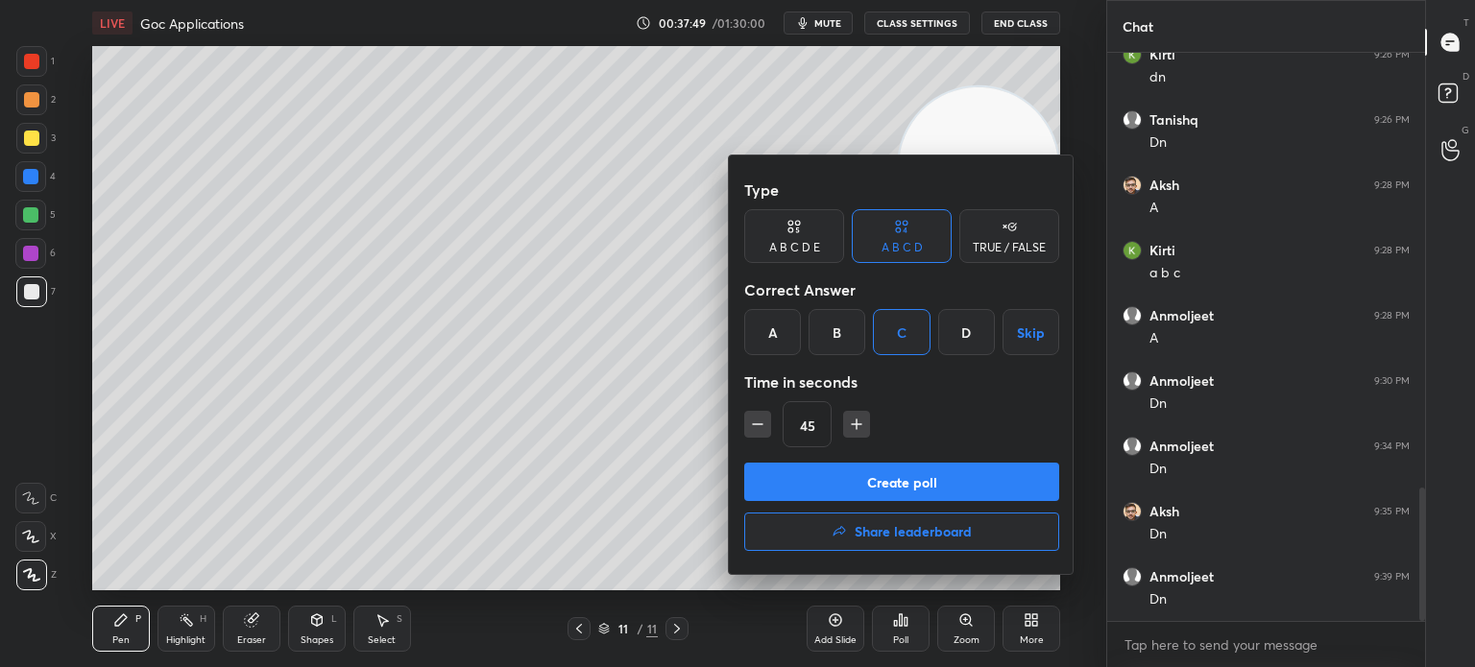
click at [862, 472] on button "Create poll" at bounding box center [901, 482] width 315 height 38
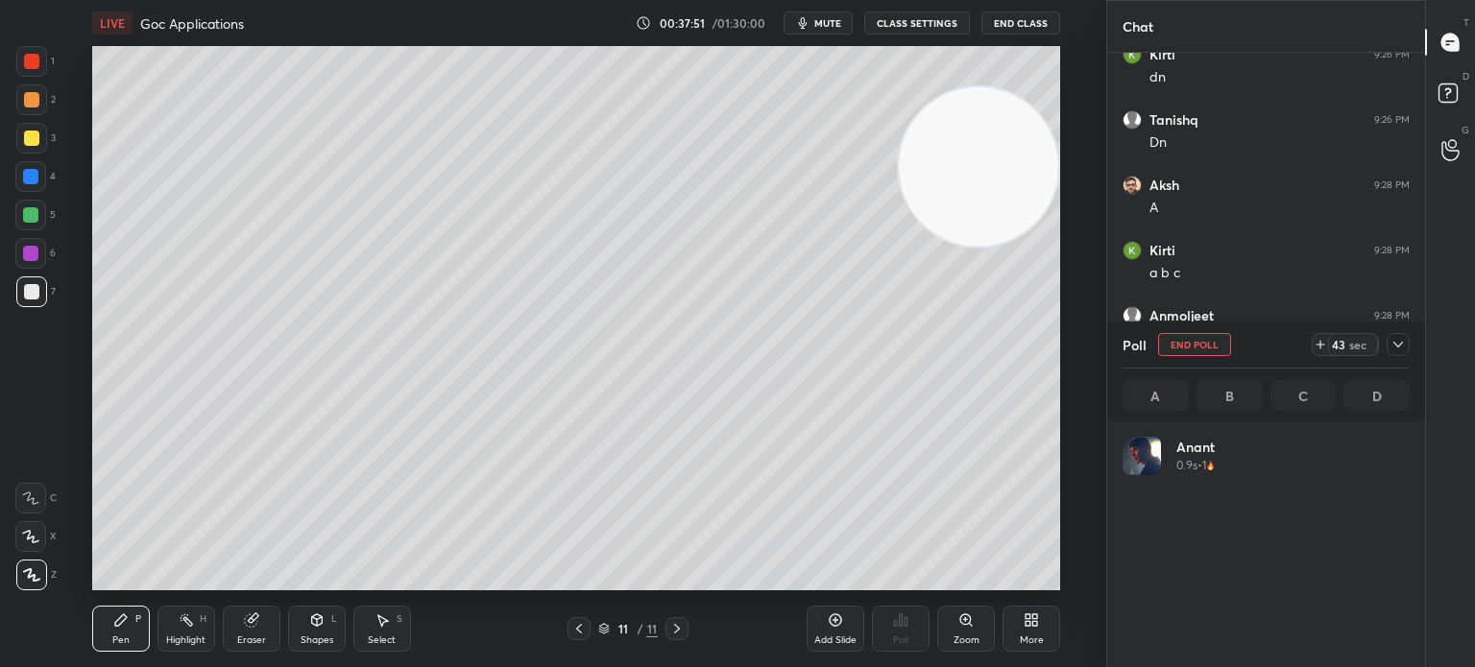
scroll to position [225, 281]
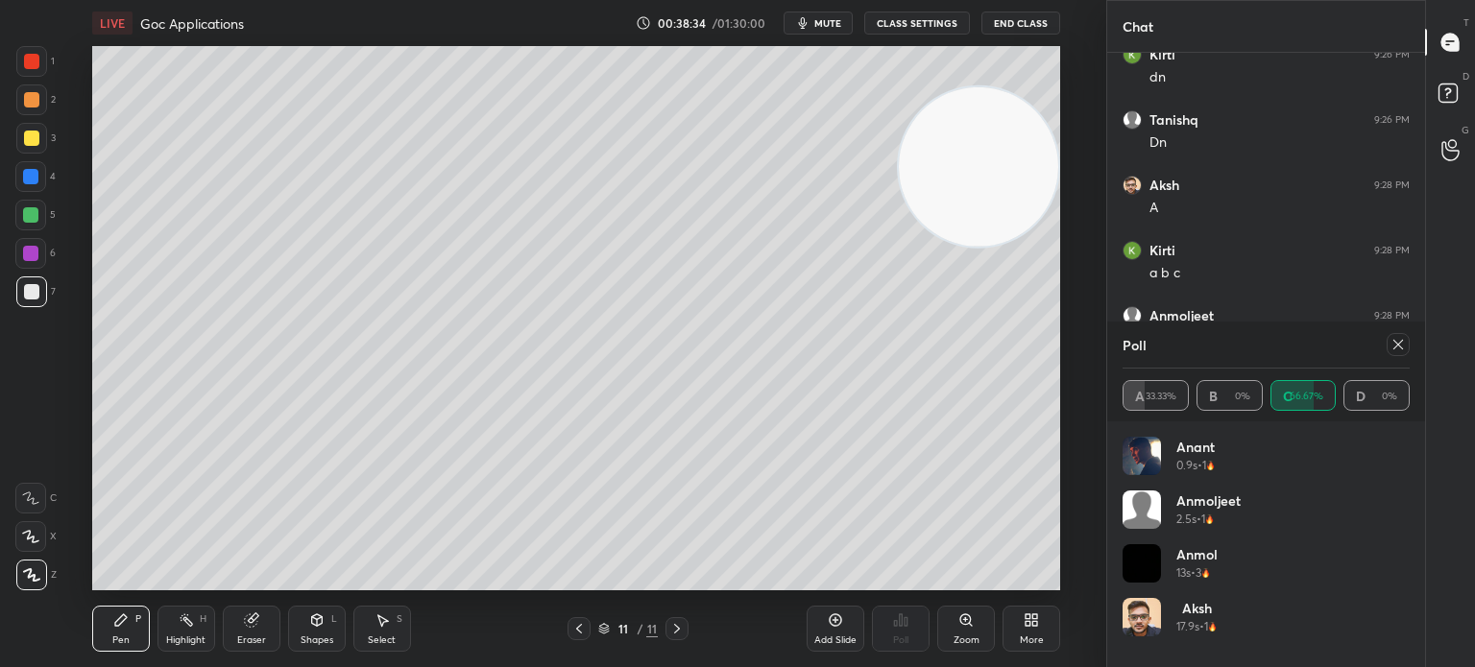
click at [36, 148] on div at bounding box center [31, 138] width 31 height 31
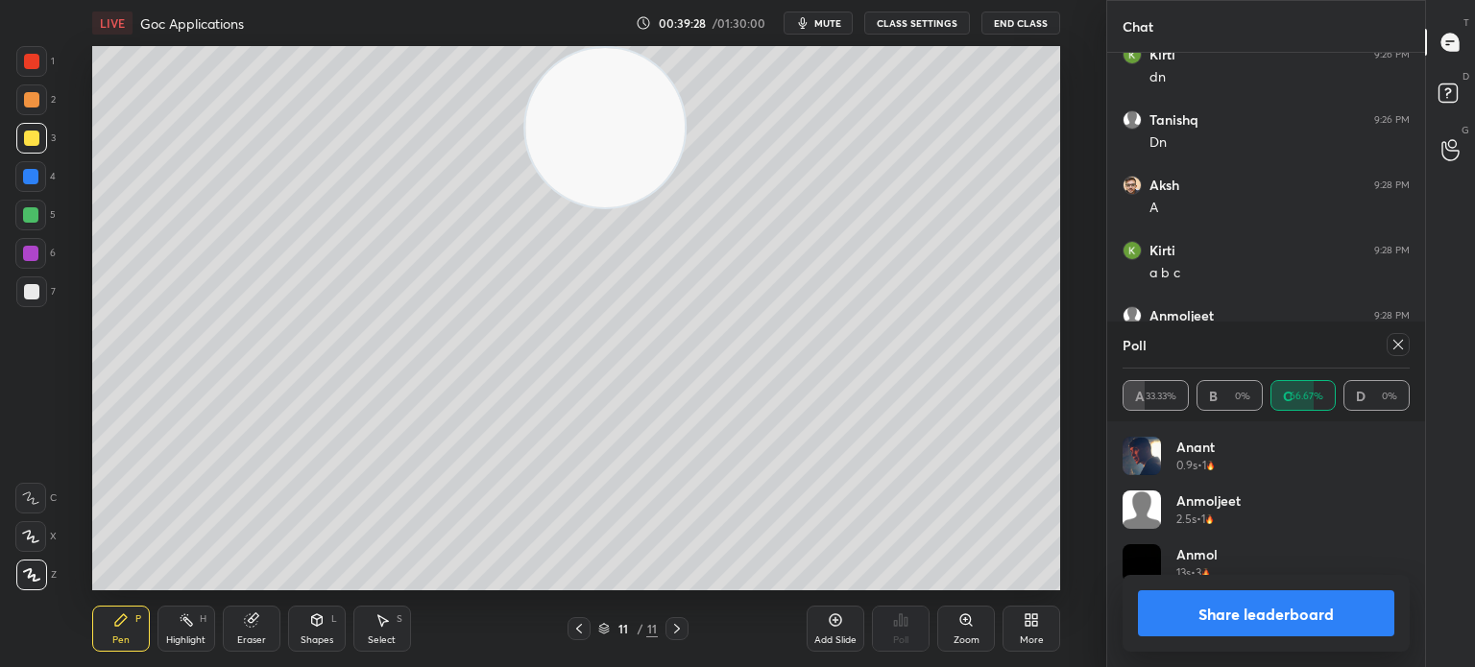
click at [248, 642] on div "Eraser" at bounding box center [251, 641] width 29 height 10
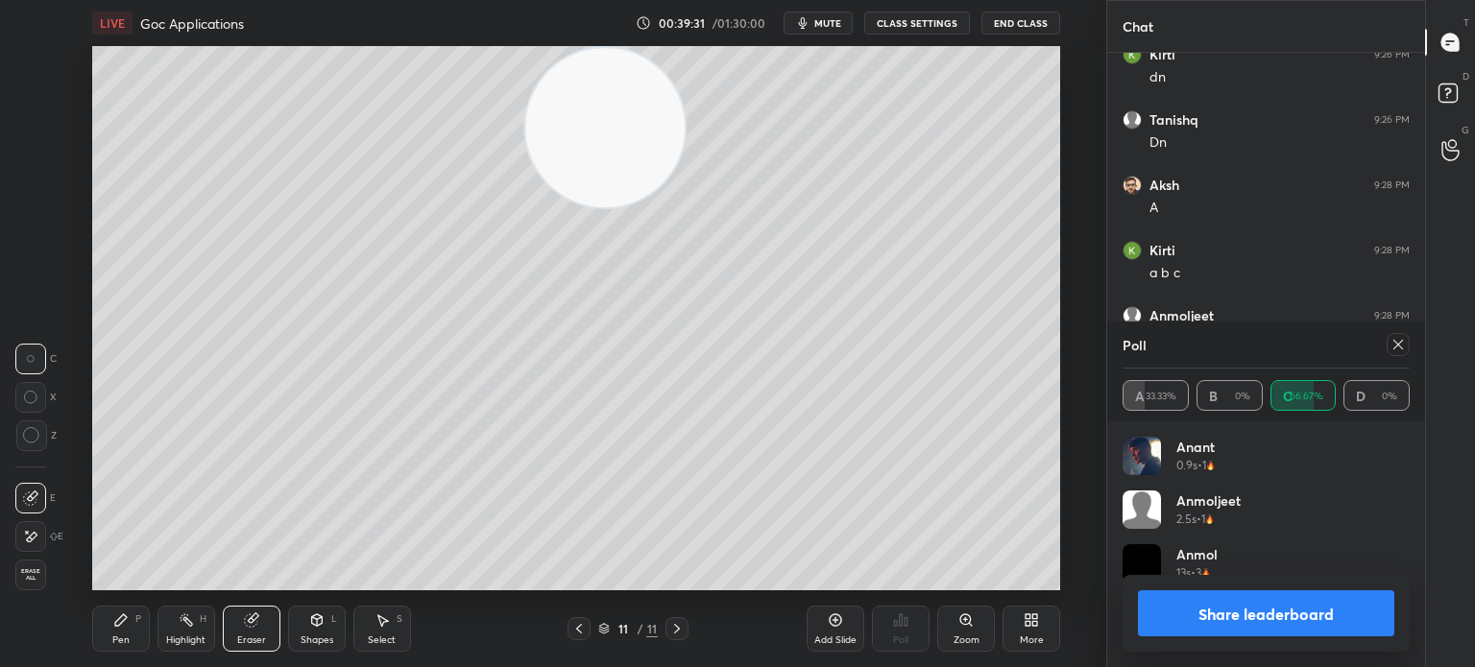
click at [136, 640] on div "Pen P" at bounding box center [121, 629] width 58 height 46
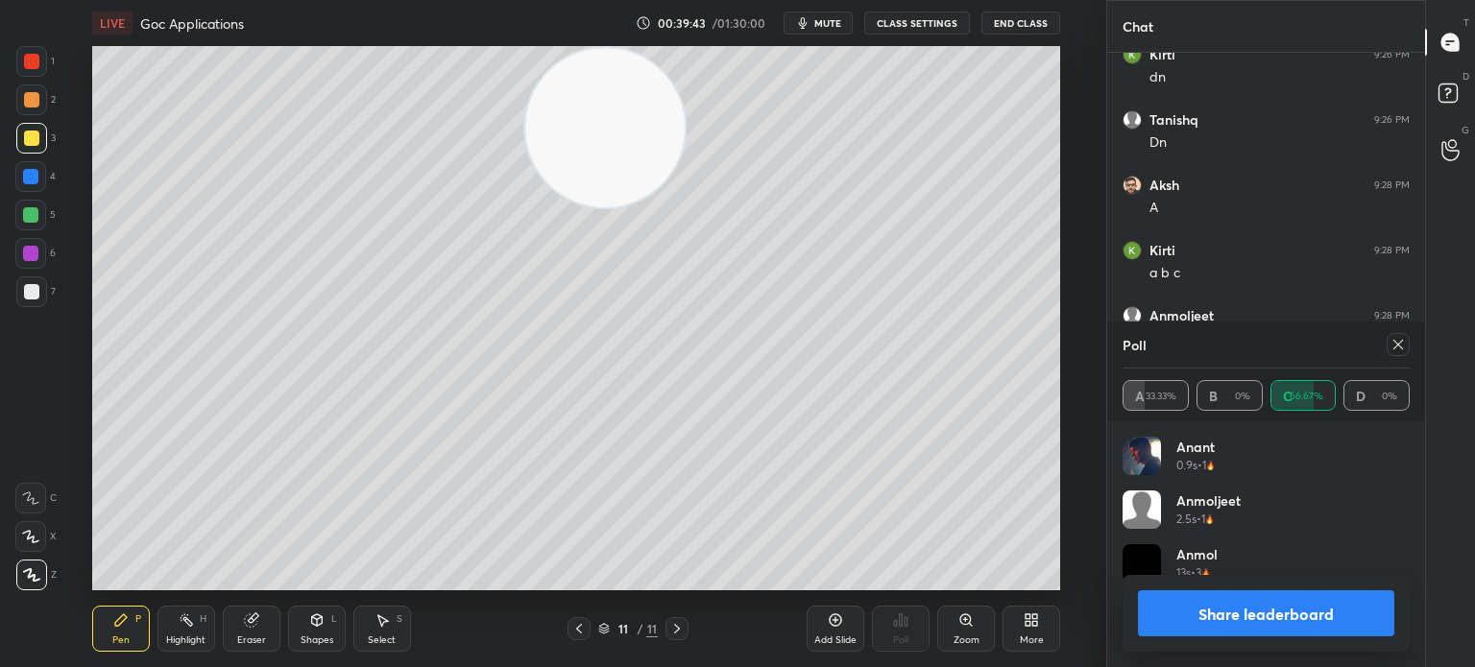
scroll to position [2022, 0]
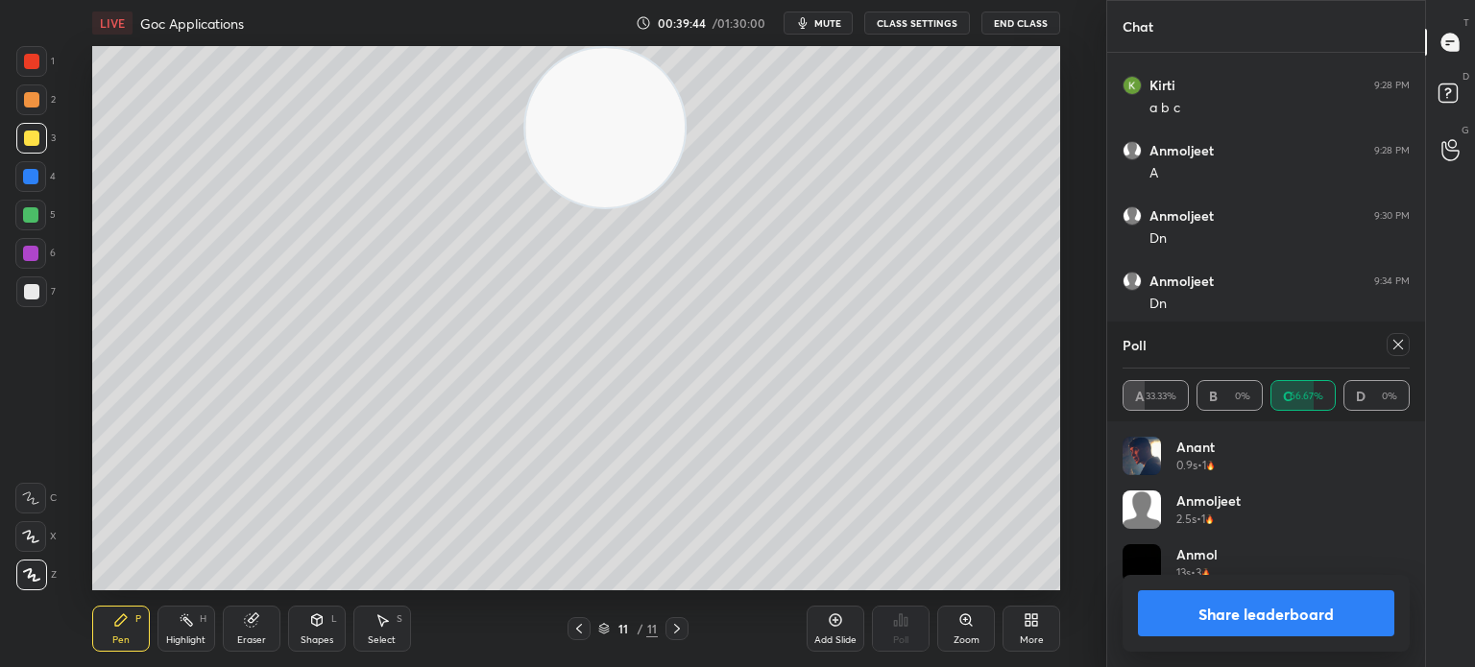
click at [1401, 345] on icon at bounding box center [1398, 344] width 15 height 15
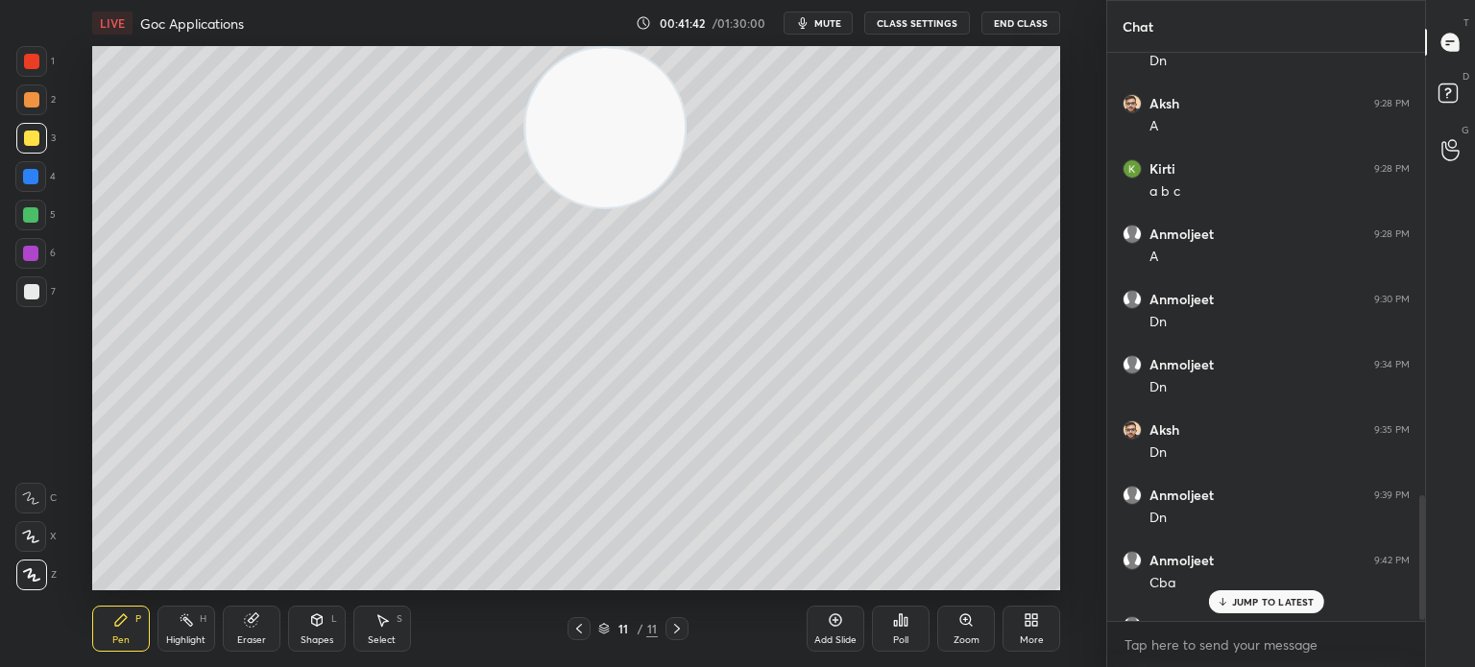
scroll to position [2007, 0]
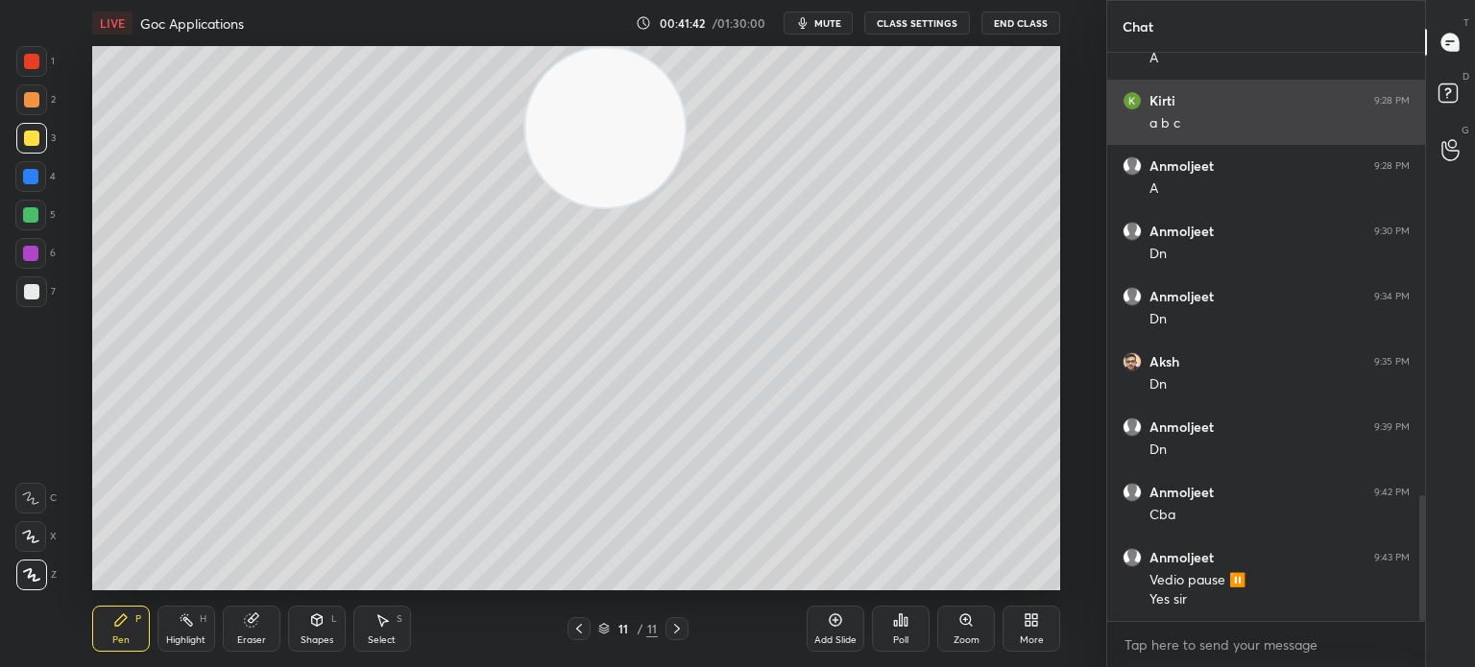
click at [1154, 87] on div "[PERSON_NAME] 9:28 PM a b c" at bounding box center [1266, 112] width 318 height 65
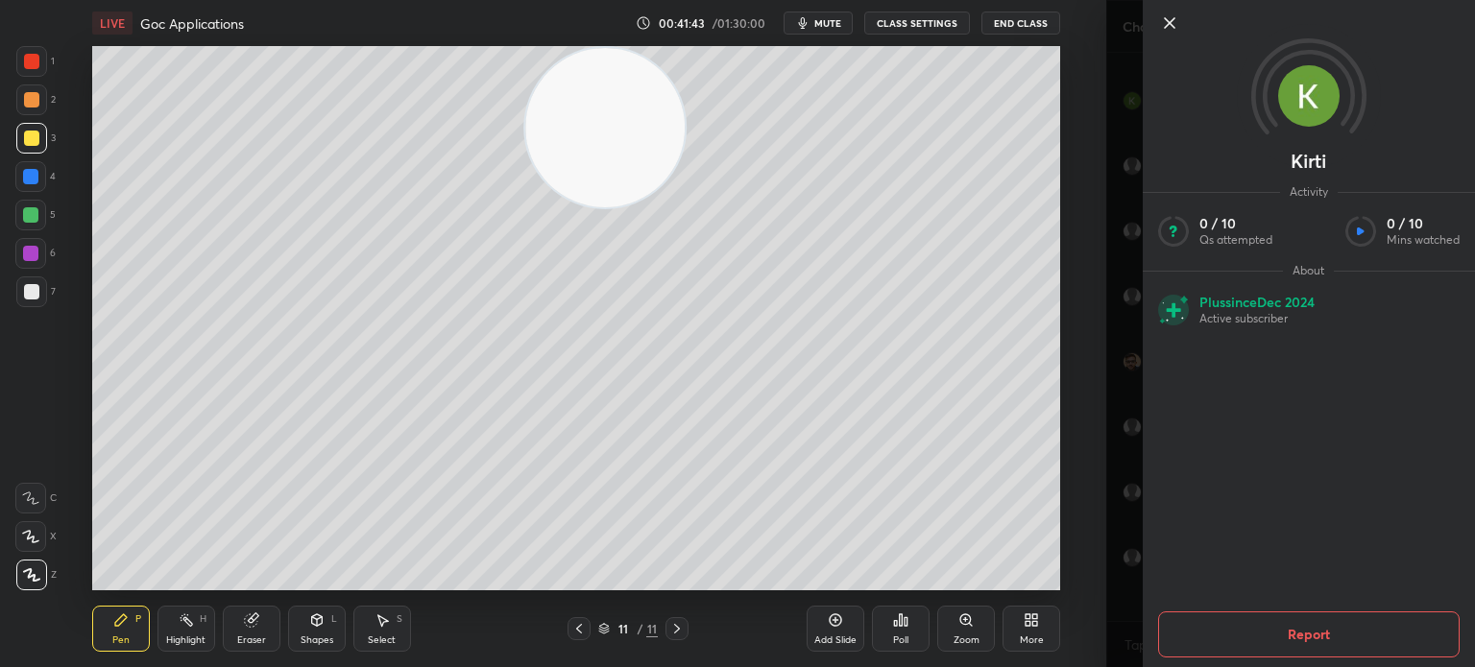
click at [1174, 18] on icon at bounding box center [1169, 23] width 23 height 23
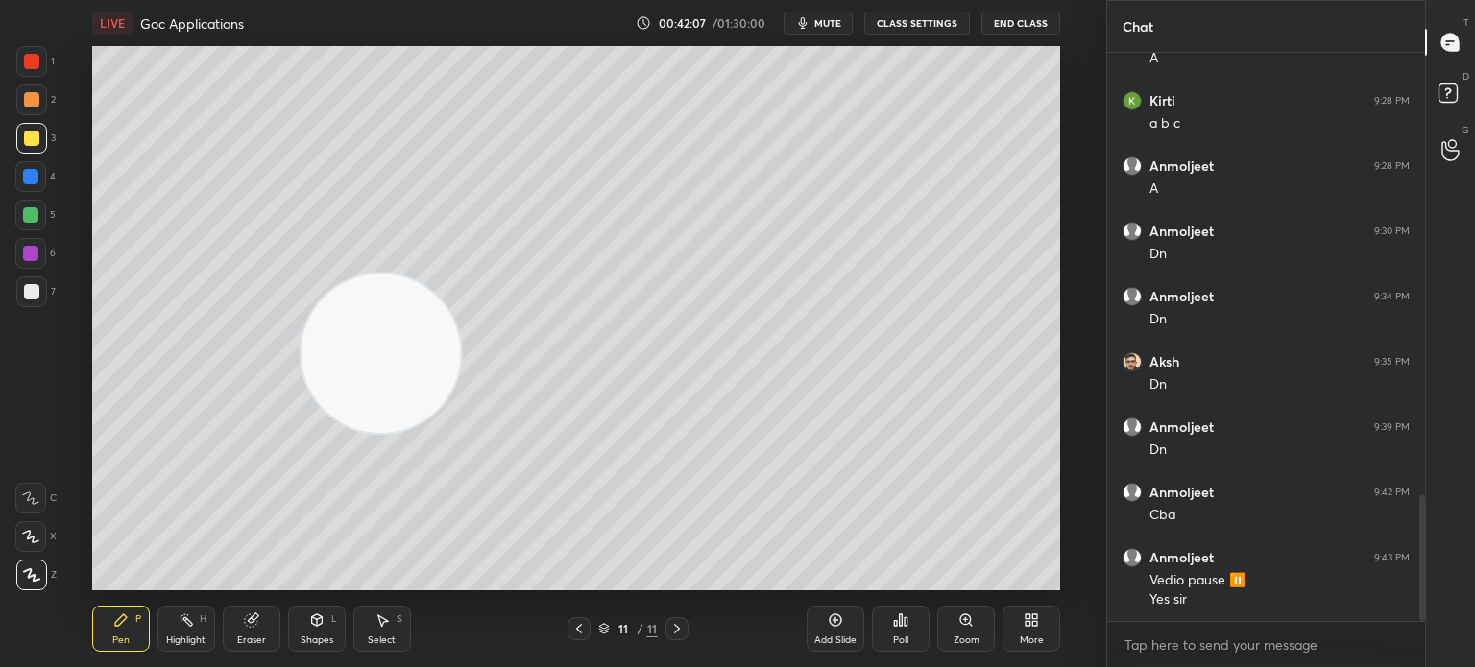
scroll to position [2072, 0]
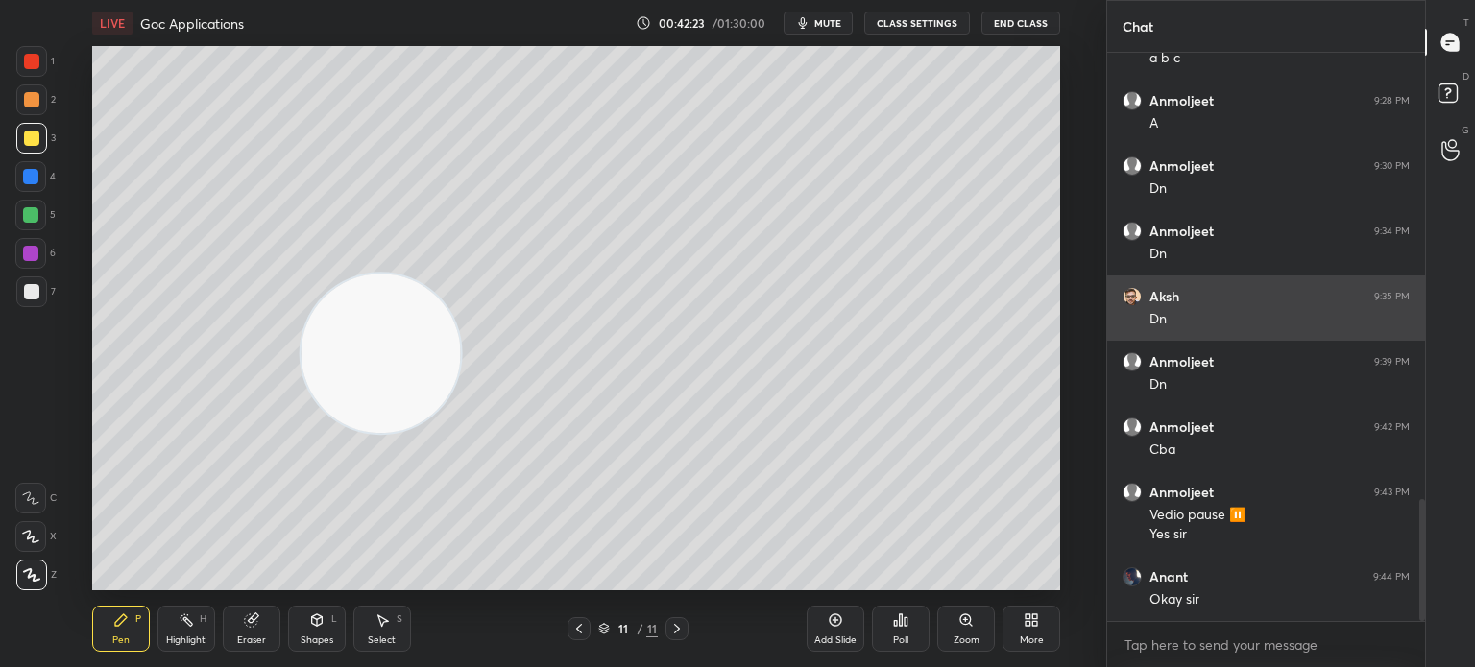
click at [1137, 296] on img "grid" at bounding box center [1132, 296] width 19 height 19
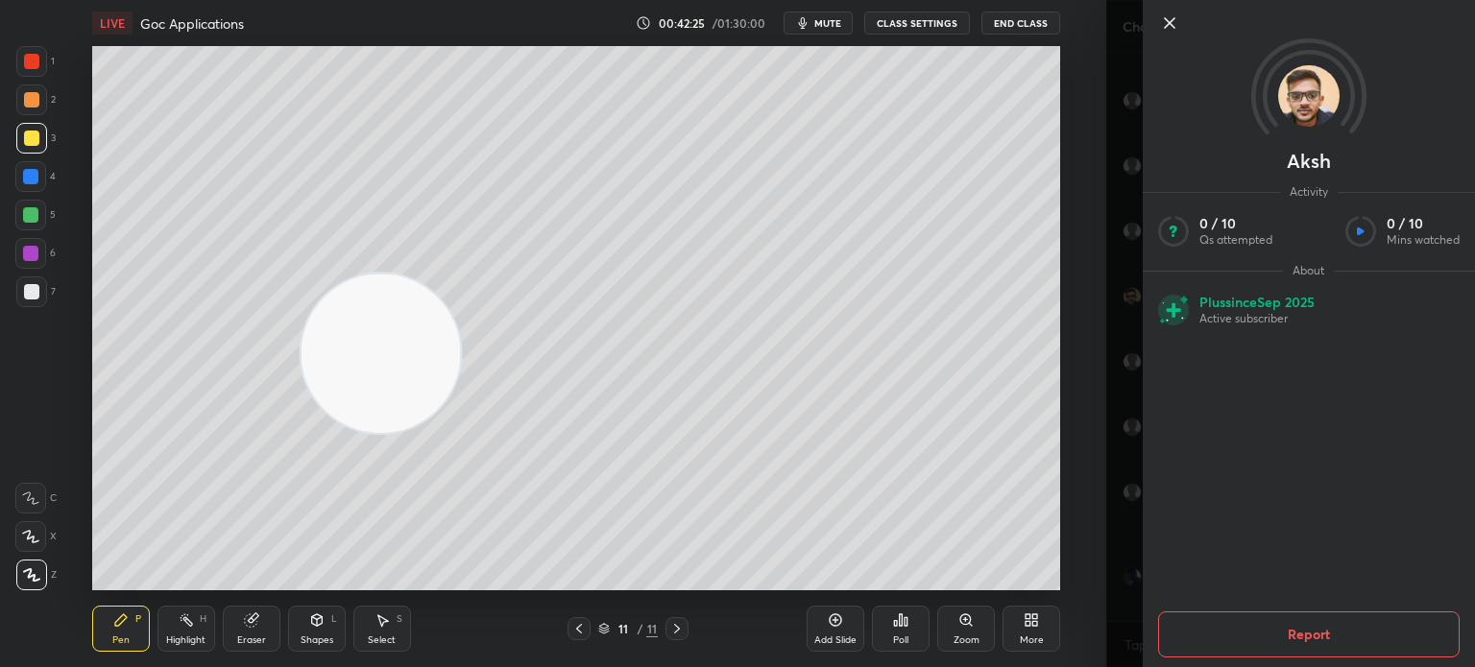
click at [1170, 21] on icon at bounding box center [1169, 23] width 23 height 23
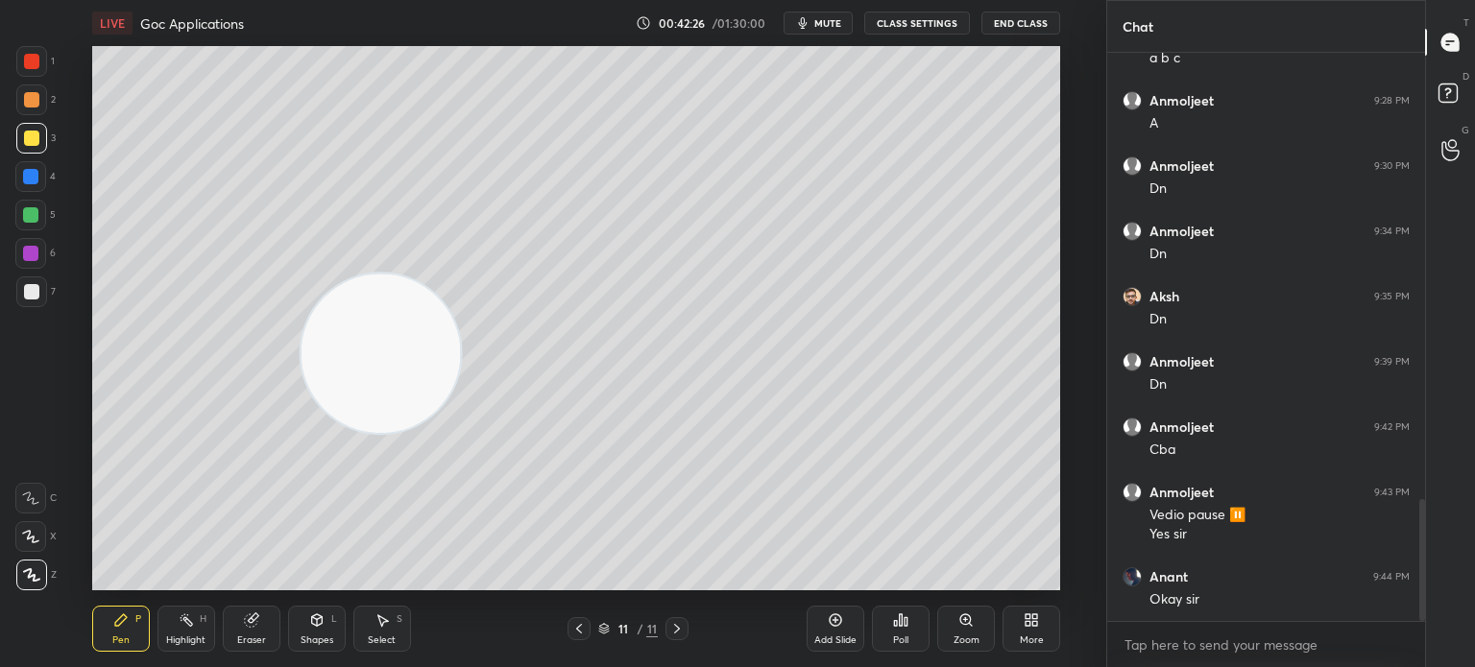
click at [1014, 19] on button "End Class" at bounding box center [1020, 23] width 79 height 23
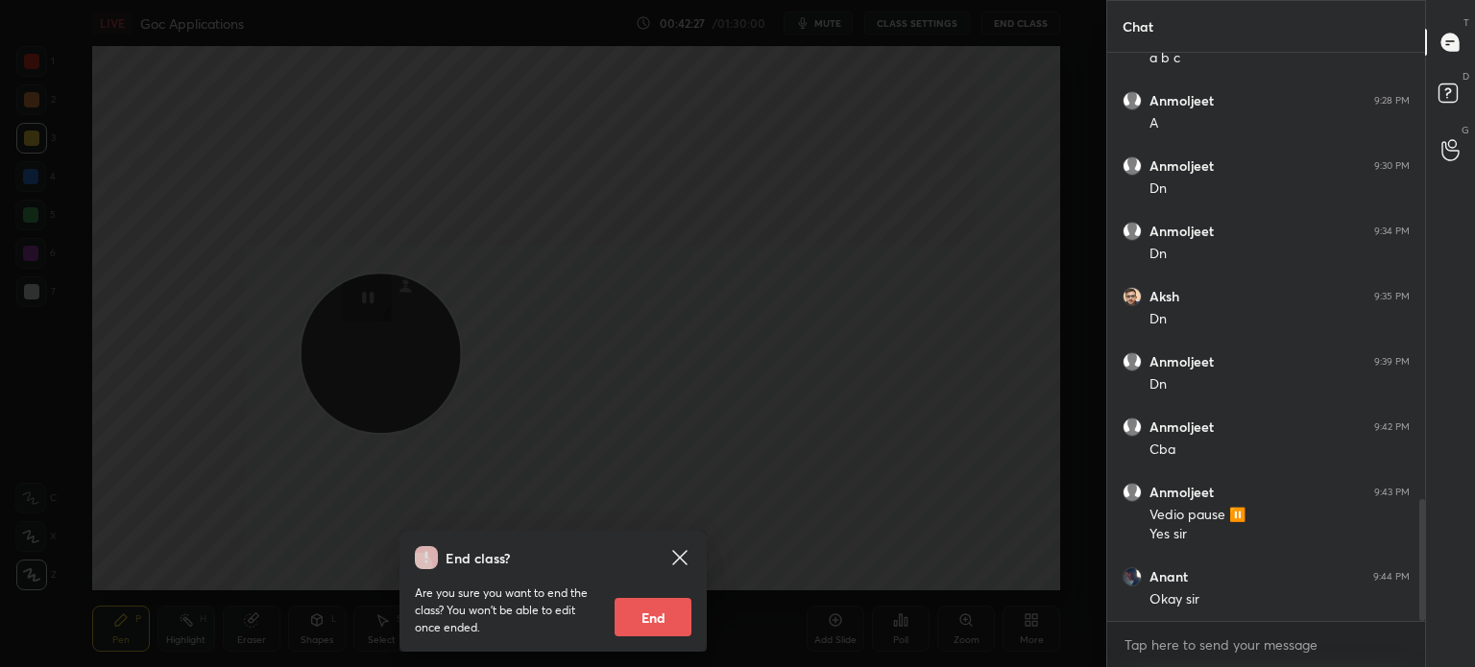
click at [664, 632] on button "End" at bounding box center [653, 617] width 77 height 38
type textarea "x"
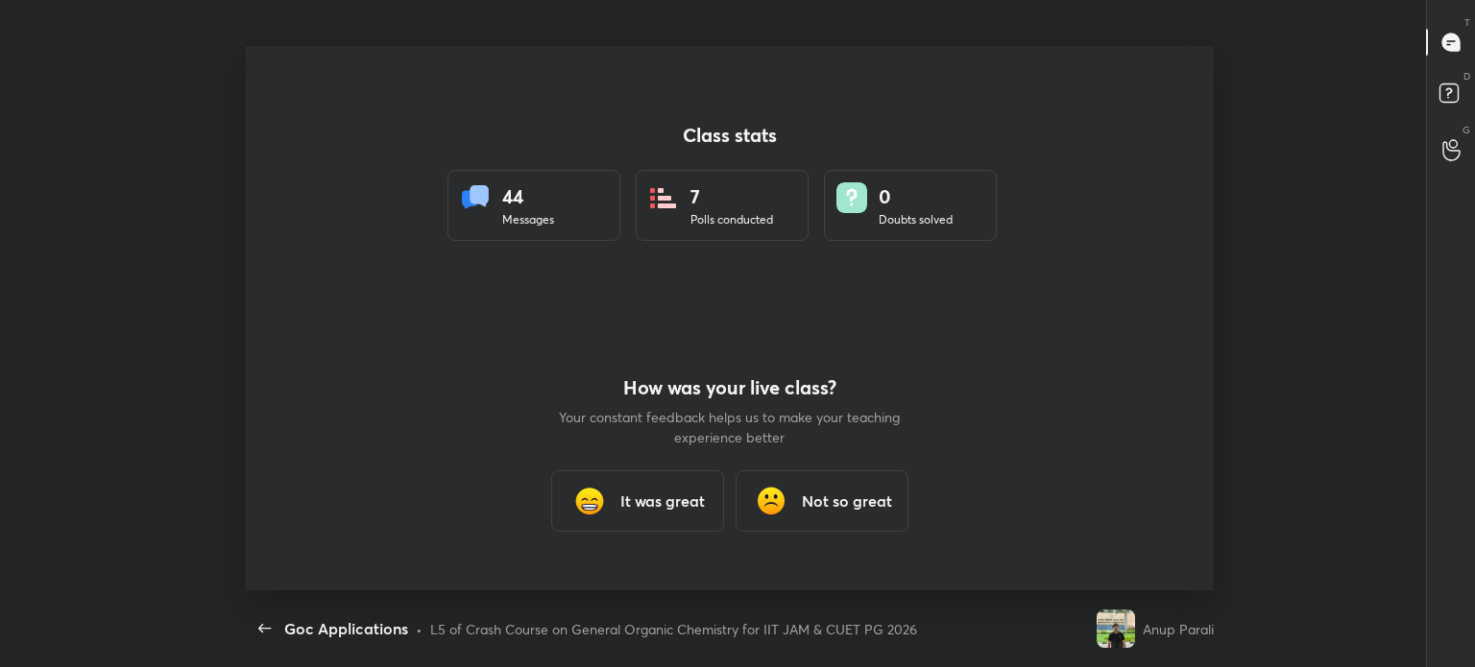
scroll to position [0, 0]
click at [674, 494] on h3 "It was great" at bounding box center [662, 501] width 85 height 23
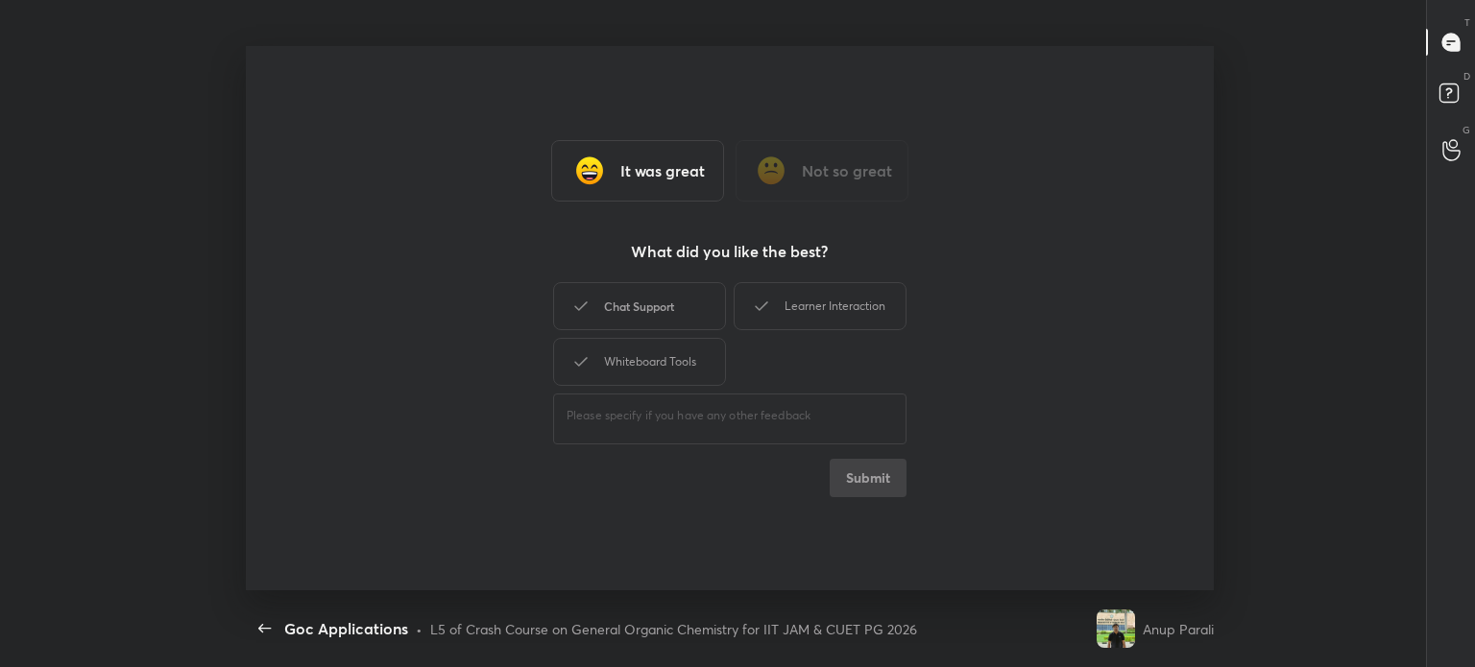
click at [684, 301] on div "Chat Support" at bounding box center [639, 306] width 173 height 48
click at [811, 296] on div "Learner Interaction" at bounding box center [820, 306] width 173 height 48
click at [680, 349] on div "Whiteboard Tools" at bounding box center [639, 362] width 173 height 48
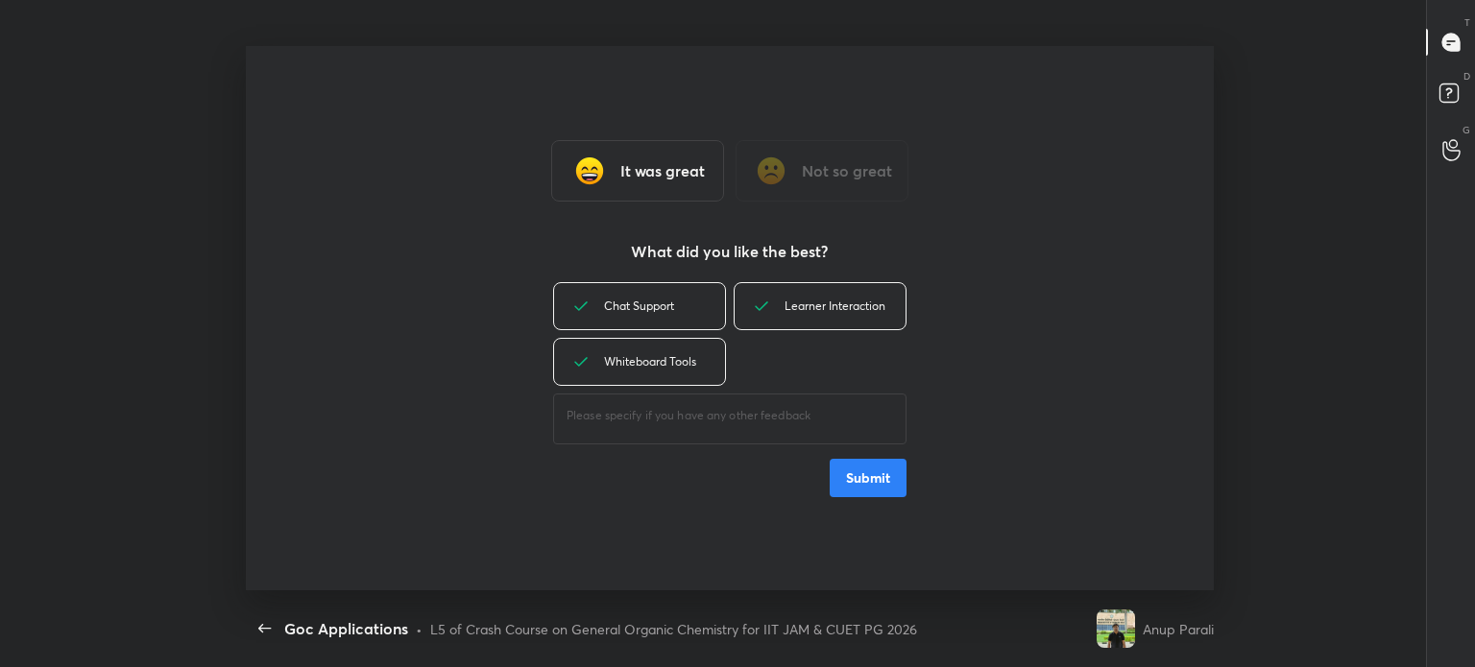
click at [859, 496] on button "Submit" at bounding box center [868, 478] width 77 height 38
